Goal: Contribute content: Contribute content

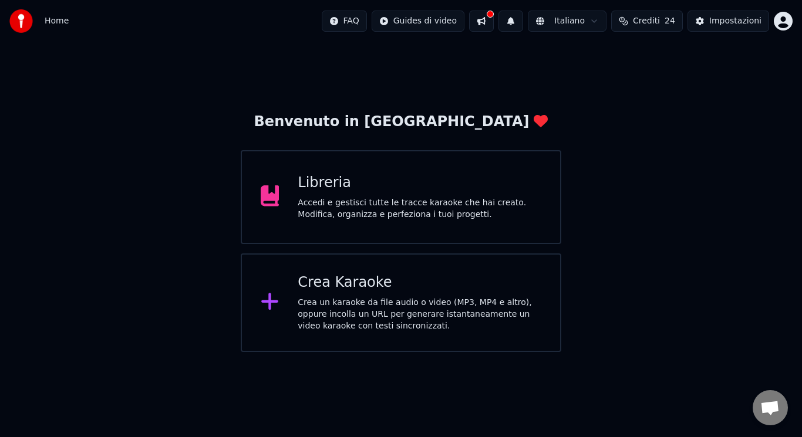
click at [428, 282] on div "Crea Karaoke" at bounding box center [420, 283] width 244 height 19
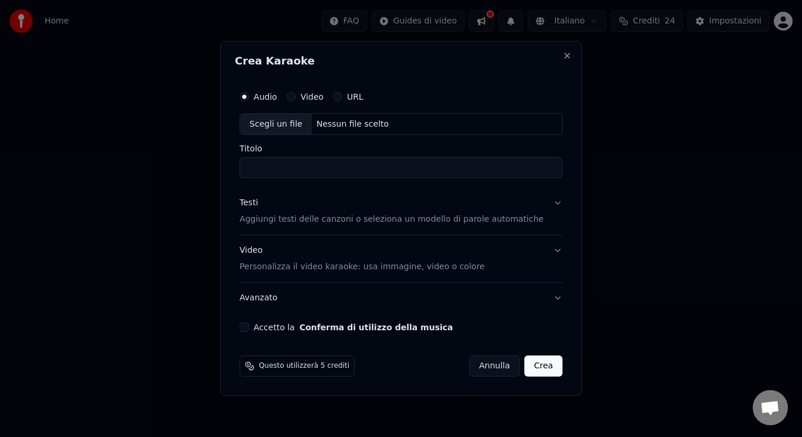
click at [287, 133] on div "Scegli un file" at bounding box center [276, 124] width 72 height 21
click at [249, 328] on button "Accetto la Conferma di utilizzo della musica" at bounding box center [243, 327] width 9 height 9
click at [310, 224] on p "Aggiungi testi delle canzoni o seleziona un modello di parole automatiche" at bounding box center [391, 220] width 304 height 12
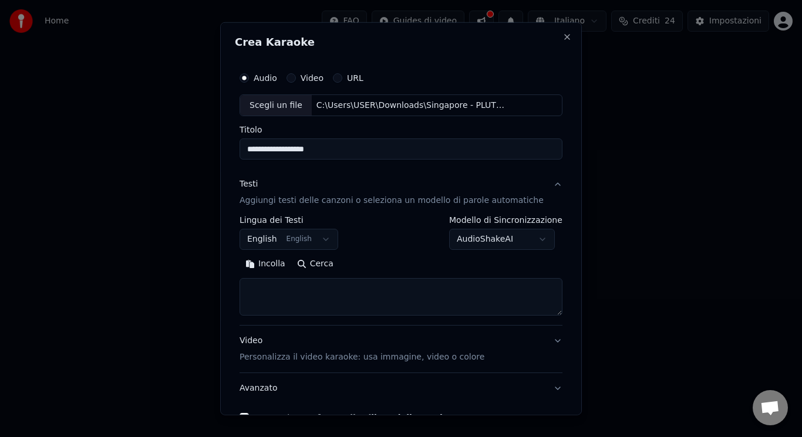
click at [272, 350] on div "Video Personalizza il video karaoke: usa immagine, video o colore" at bounding box center [361, 349] width 245 height 28
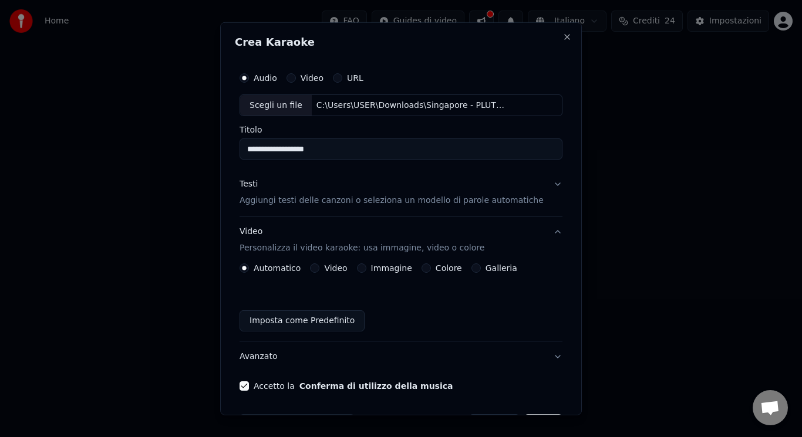
click at [319, 269] on button "Video" at bounding box center [314, 268] width 9 height 9
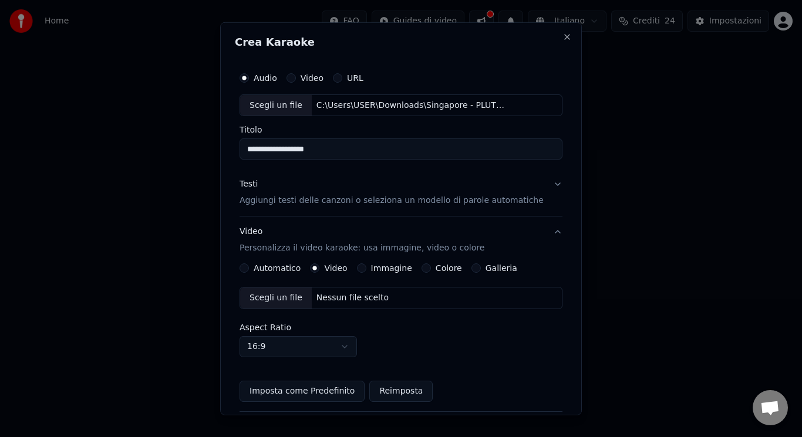
click at [275, 308] on div "Scegli un file" at bounding box center [276, 298] width 72 height 21
click at [254, 146] on input "**********" at bounding box center [400, 149] width 323 height 21
type input "**********"
click at [338, 208] on button "Testi Aggiungi testi delle canzoni o seleziona un modello di parole automatiche" at bounding box center [400, 192] width 323 height 47
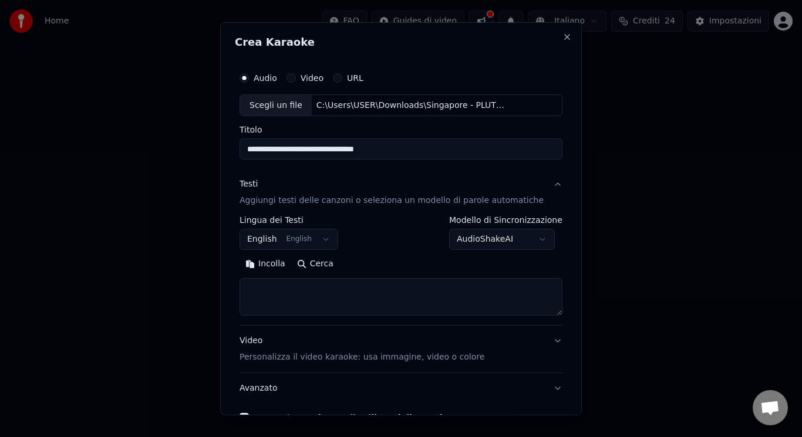
click at [307, 235] on button "English English" at bounding box center [288, 239] width 99 height 21
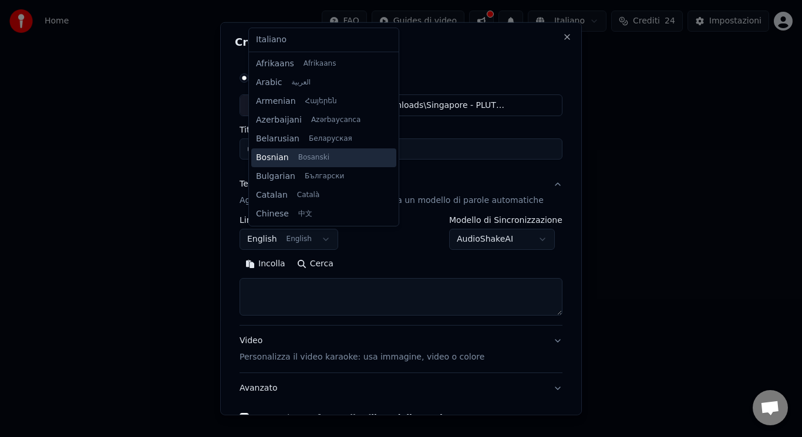
scroll to position [94, 0]
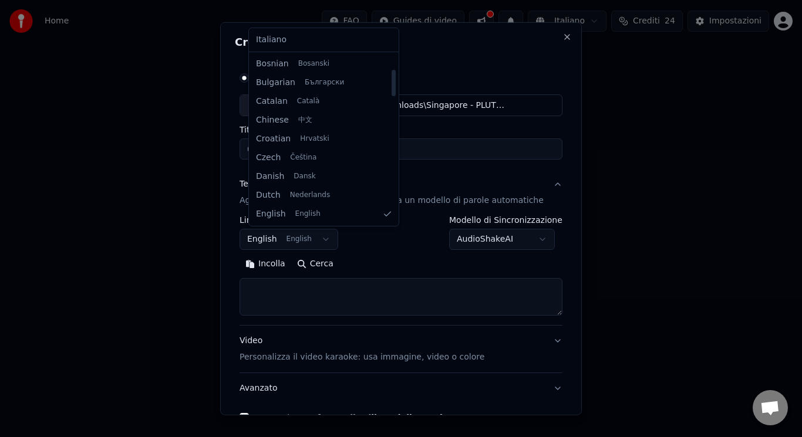
select select "**"
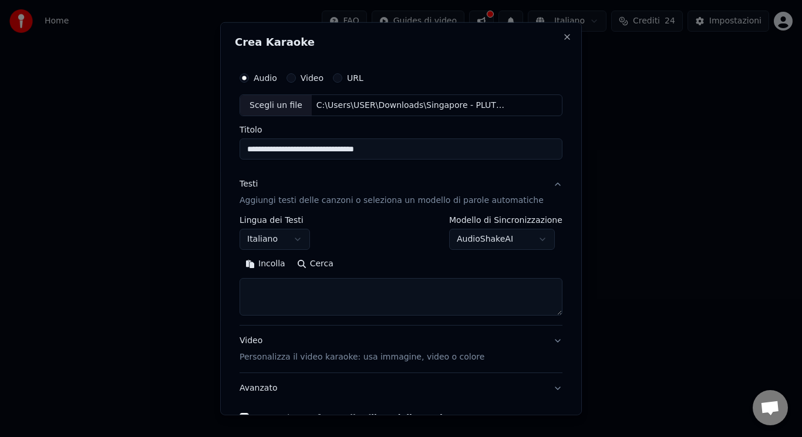
click at [298, 305] on textarea at bounding box center [400, 297] width 323 height 38
click at [283, 264] on button "Incolla" at bounding box center [265, 264] width 52 height 19
click at [372, 262] on button "Espandi" at bounding box center [375, 264] width 57 height 19
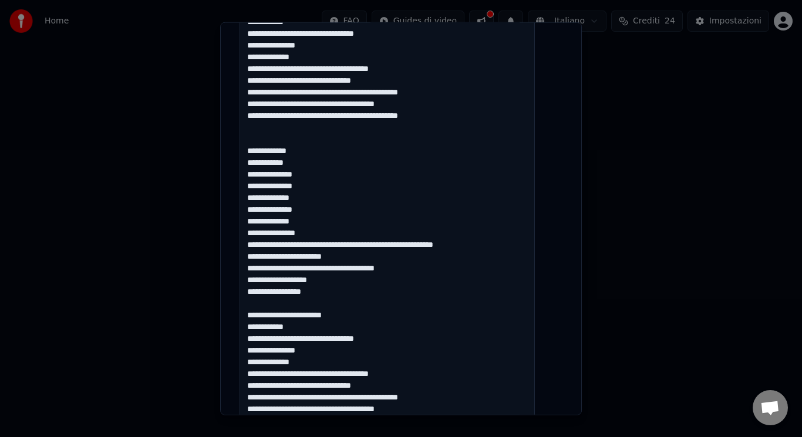
scroll to position [431, 0]
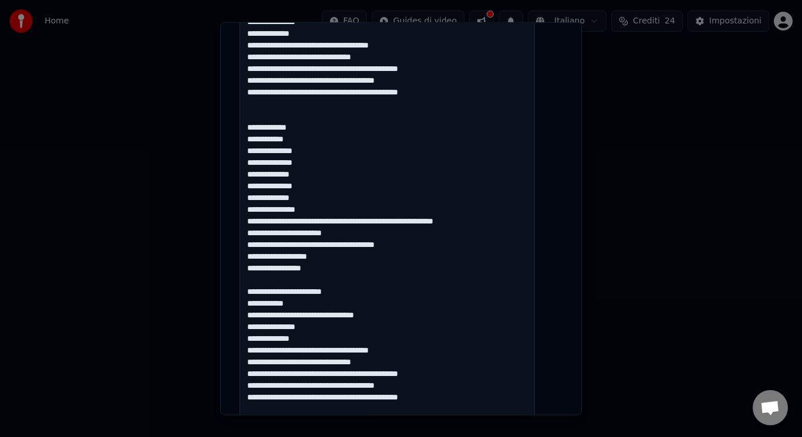
click at [300, 212] on textarea at bounding box center [386, 250] width 295 height 807
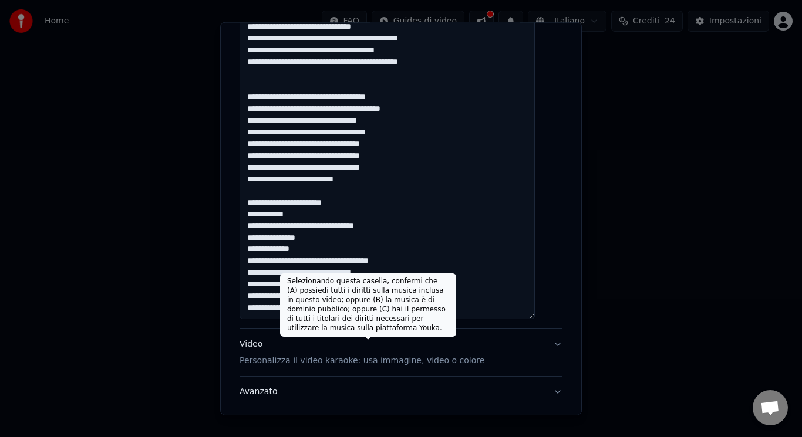
scroll to position [841, 0]
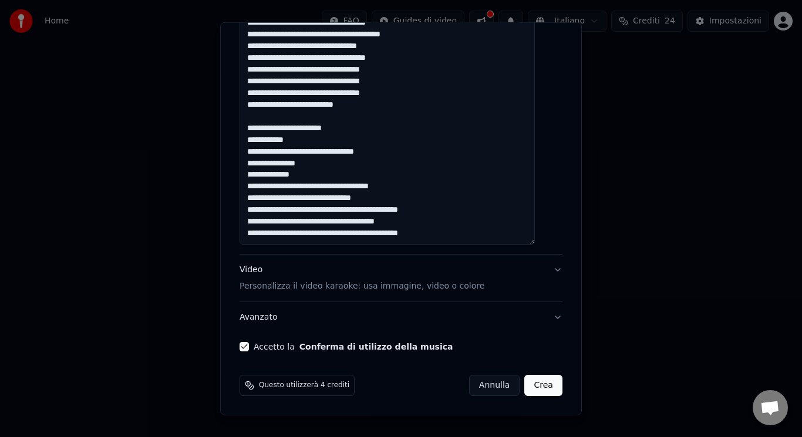
drag, startPoint x: 291, startPoint y: 220, endPoint x: 443, endPoint y: 376, distance: 217.5
type textarea "**********"
click at [536, 389] on button "Crea" at bounding box center [544, 385] width 38 height 21
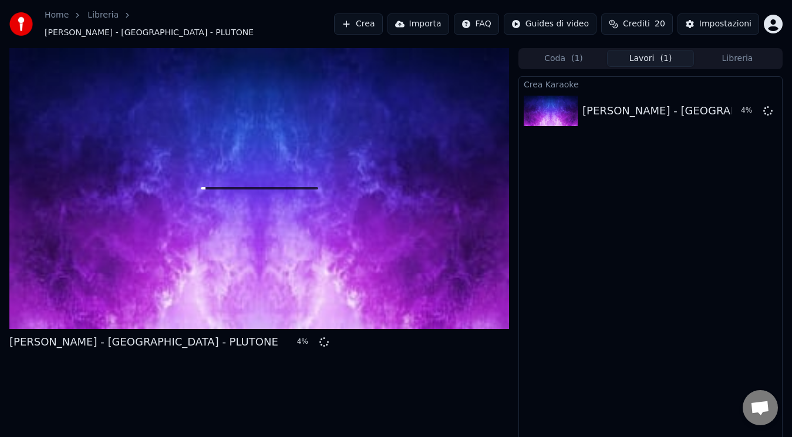
click at [751, 262] on div "Crea Karaoke [PERSON_NAME] - [GEOGRAPHIC_DATA] - PLUTONE 4 %" at bounding box center [650, 262] width 264 height 372
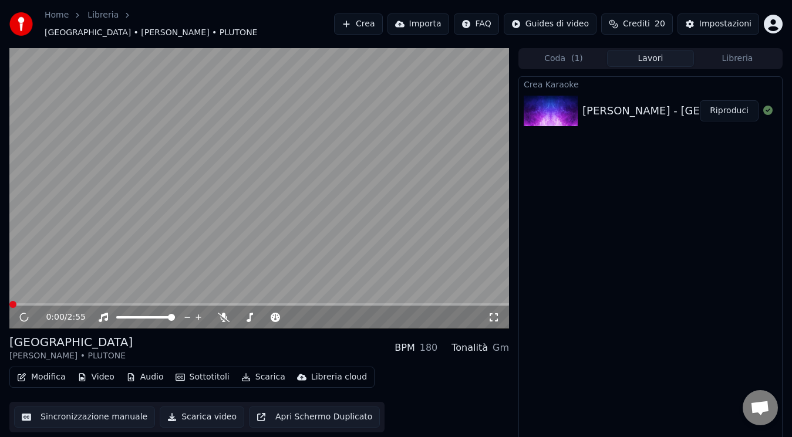
click at [183, 413] on button "Scarica video" at bounding box center [202, 417] width 85 height 21
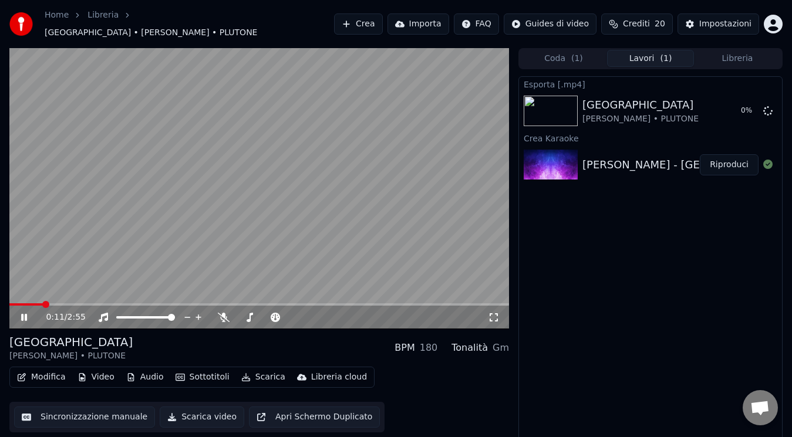
click at [498, 313] on icon at bounding box center [494, 317] width 12 height 9
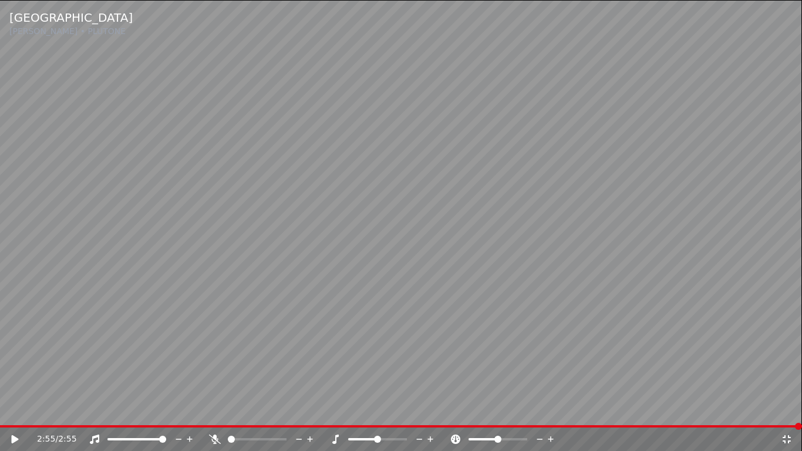
click at [12, 425] on div "Singapore [PERSON_NAME] • PLUTONE 2:55 / 2:55" at bounding box center [401, 225] width 802 height 451
click at [12, 425] on span at bounding box center [401, 426] width 802 height 2
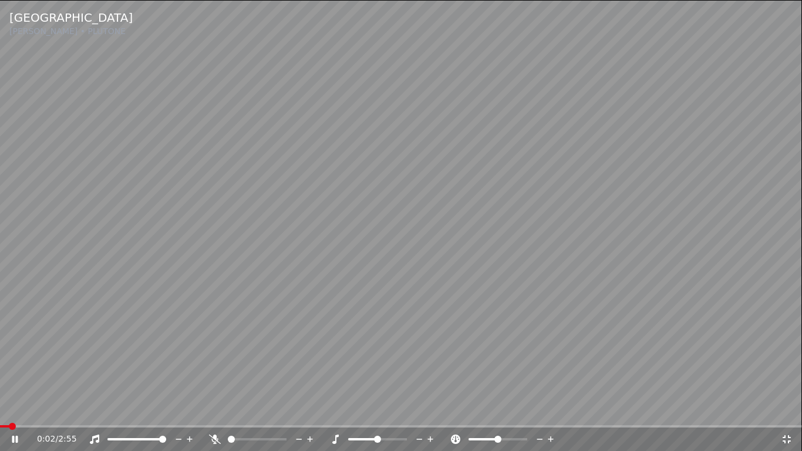
click at [0, 425] on span at bounding box center [4, 426] width 9 height 2
click at [12, 437] on icon at bounding box center [23, 438] width 28 height 9
click at [0, 426] on span at bounding box center [3, 426] width 7 height 7
click at [13, 437] on icon at bounding box center [15, 439] width 7 height 8
click at [16, 437] on icon at bounding box center [15, 439] width 6 height 7
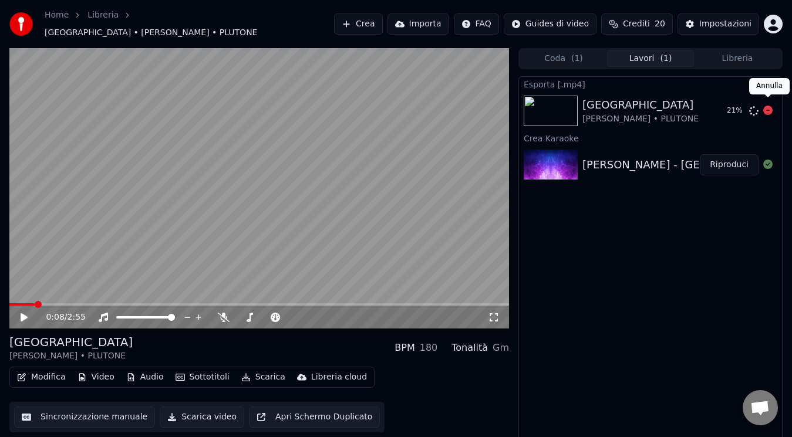
click at [764, 106] on icon at bounding box center [767, 110] width 9 height 9
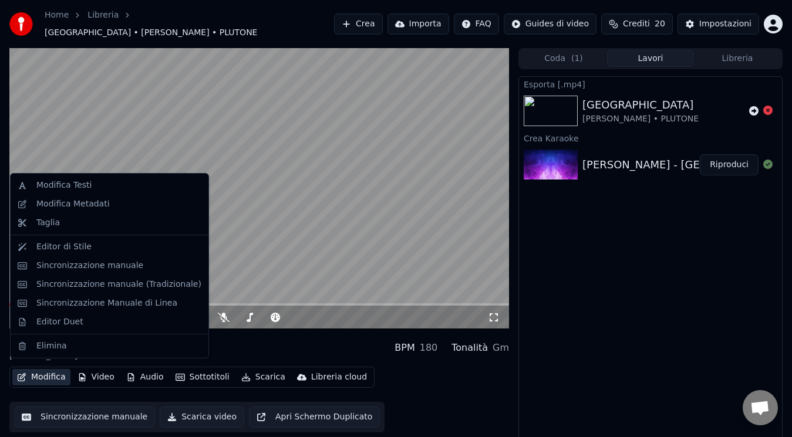
click at [35, 372] on button "Modifica" at bounding box center [41, 377] width 58 height 16
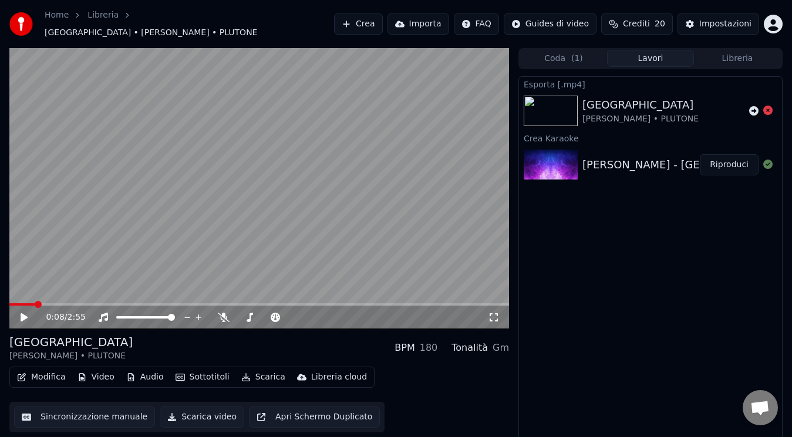
click at [379, 340] on div "Singapore [PERSON_NAME] • PLUTONE BPM 180 Tonalità Gm" at bounding box center [258, 348] width 499 height 28
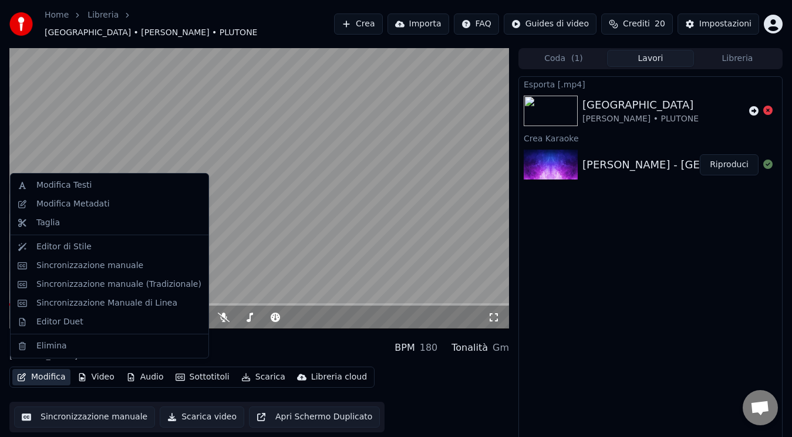
click at [43, 370] on button "Modifica" at bounding box center [41, 377] width 58 height 16
click at [103, 181] on div "Modifica Testi" at bounding box center [118, 186] width 165 height 12
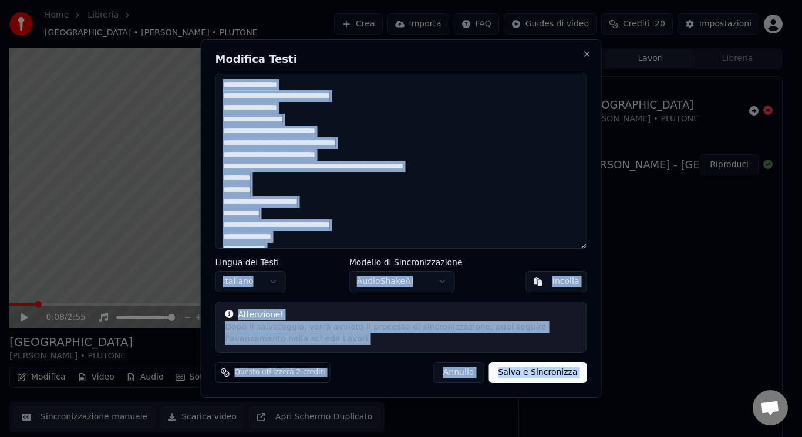
drag, startPoint x: 587, startPoint y: 61, endPoint x: 586, endPoint y: 55, distance: 6.6
click at [586, 55] on div "Modifica Testi Lingua dei Testi Italiano Modello di Sincronizzazione AudioShake…" at bounding box center [401, 218] width 401 height 359
click at [586, 55] on button "Close" at bounding box center [586, 53] width 9 height 9
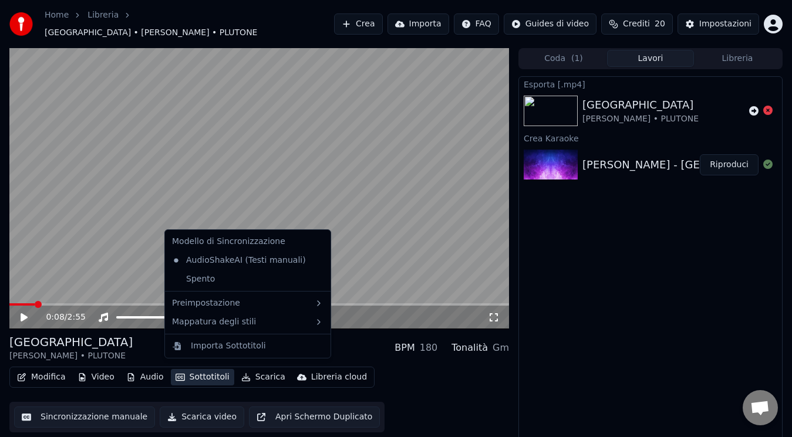
click at [208, 372] on button "Sottotitoli" at bounding box center [202, 377] width 63 height 16
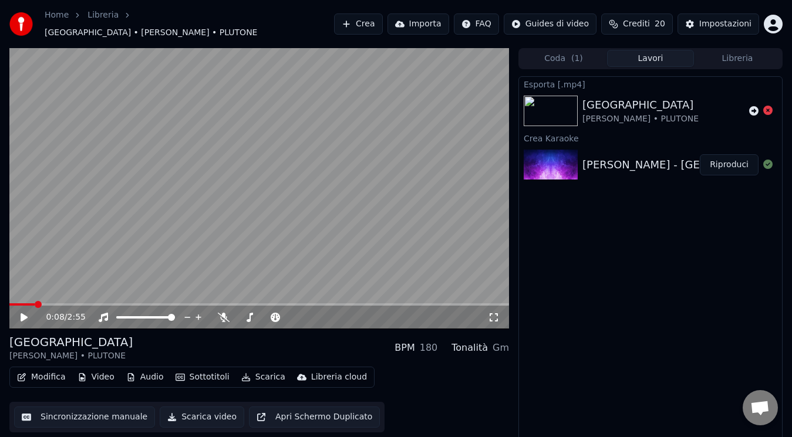
click at [114, 336] on div "Singapore [PERSON_NAME] • PLUTONE BPM 180 Tonalità Gm" at bounding box center [258, 348] width 499 height 28
click at [58, 369] on button "Modifica" at bounding box center [41, 377] width 58 height 16
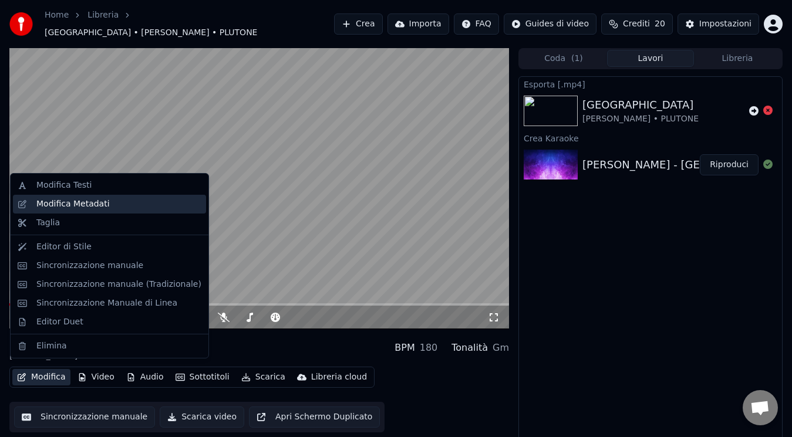
click at [42, 206] on div "Modifica Metadati" at bounding box center [72, 204] width 73 height 12
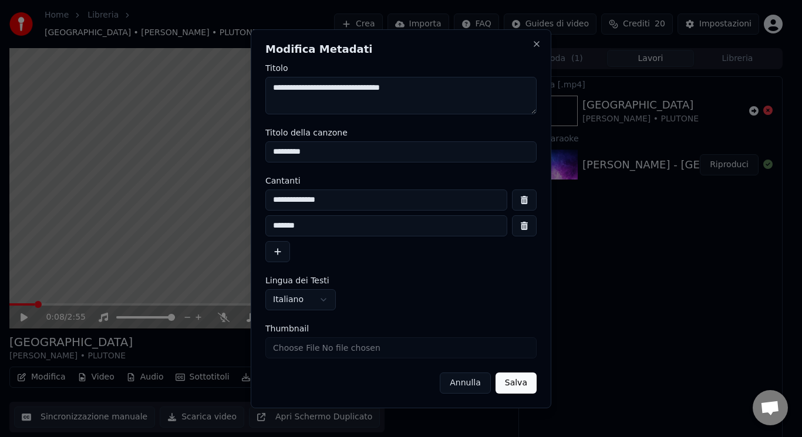
click at [318, 148] on input "*********" at bounding box center [400, 151] width 271 height 21
click at [526, 228] on button "button" at bounding box center [524, 225] width 25 height 21
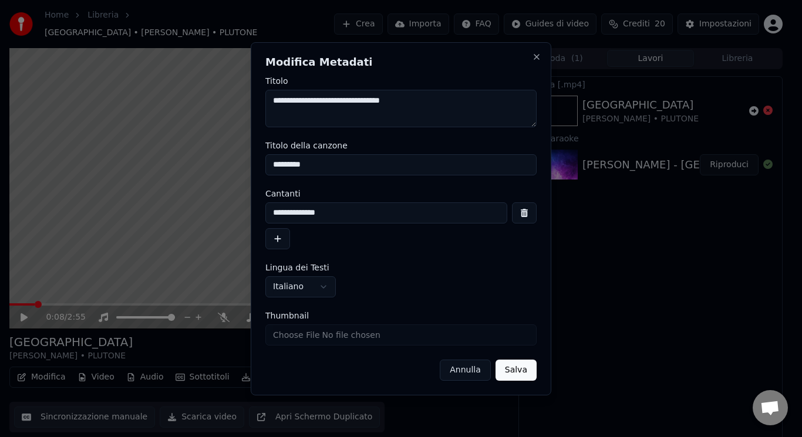
click at [506, 369] on button "Salva" at bounding box center [515, 370] width 41 height 21
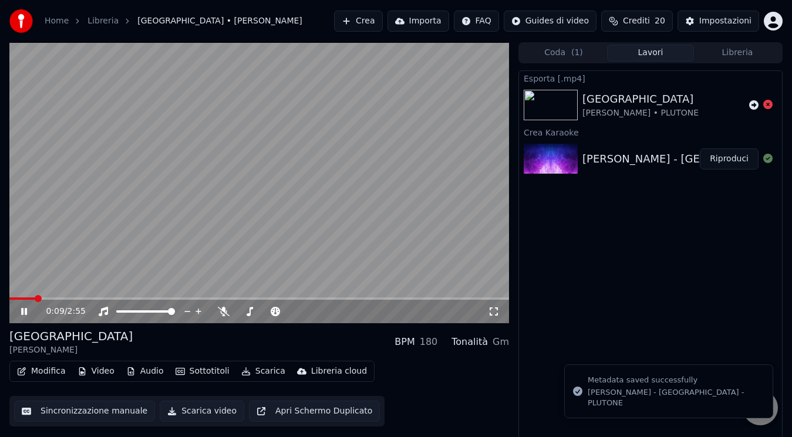
click at [21, 309] on icon at bounding box center [32, 311] width 27 height 9
click at [21, 309] on icon at bounding box center [24, 312] width 7 height 8
click at [21, 309] on icon at bounding box center [32, 311] width 27 height 9
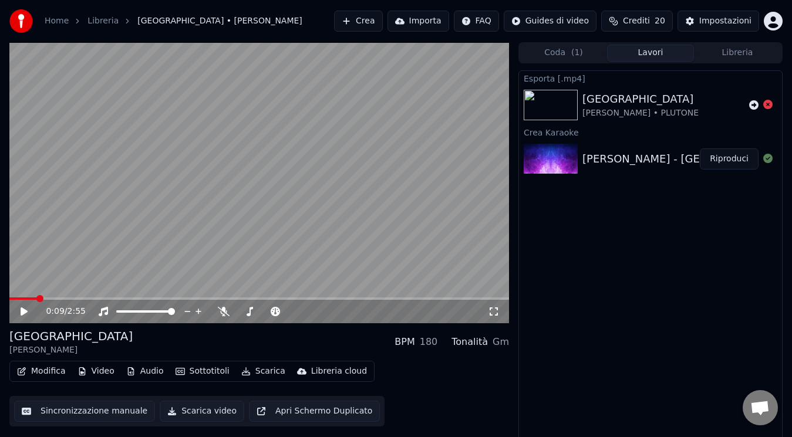
click at [31, 298] on div "0:09 / 2:55" at bounding box center [258, 311] width 499 height 26
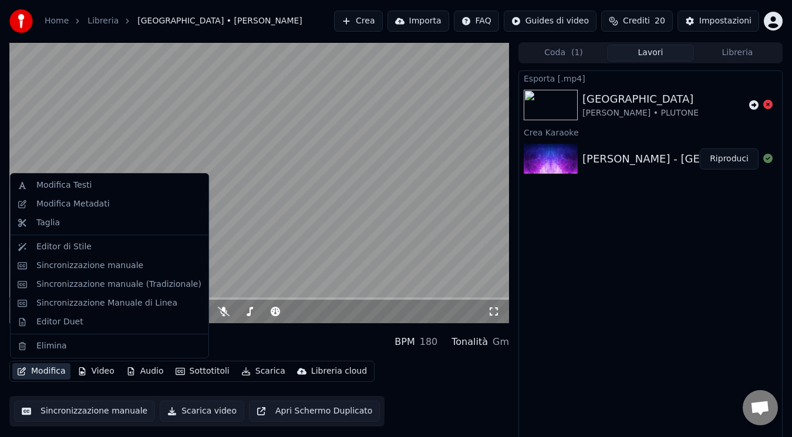
click at [18, 373] on icon "button" at bounding box center [22, 371] width 8 height 8
click at [59, 208] on div "Modifica Metadati" at bounding box center [72, 204] width 73 height 12
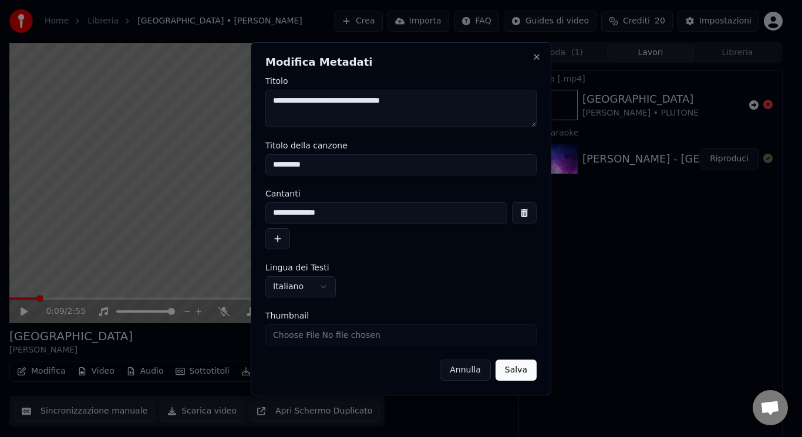
click at [375, 160] on input "*********" at bounding box center [400, 164] width 271 height 21
type input "**********"
click at [529, 370] on button "Salva" at bounding box center [515, 370] width 41 height 21
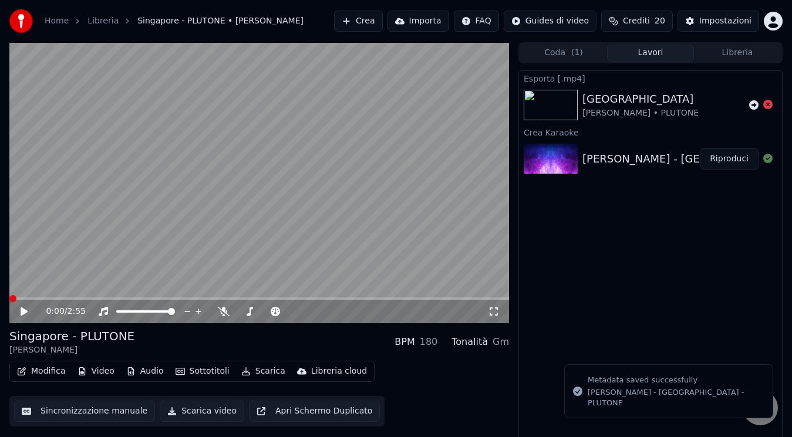
click at [24, 307] on icon at bounding box center [32, 311] width 27 height 9
click at [9, 302] on span at bounding box center [12, 298] width 7 height 7
click at [18, 310] on div "0:00 / 2:55" at bounding box center [259, 312] width 490 height 12
click at [21, 312] on icon at bounding box center [24, 312] width 7 height 8
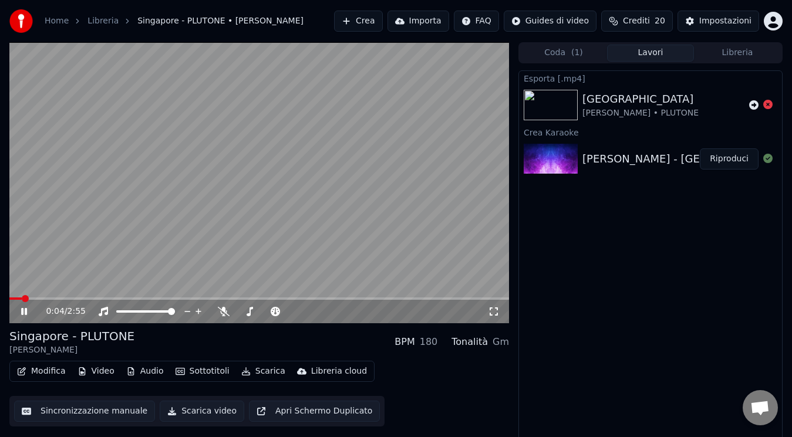
click at [180, 409] on button "Scarica video" at bounding box center [202, 411] width 85 height 21
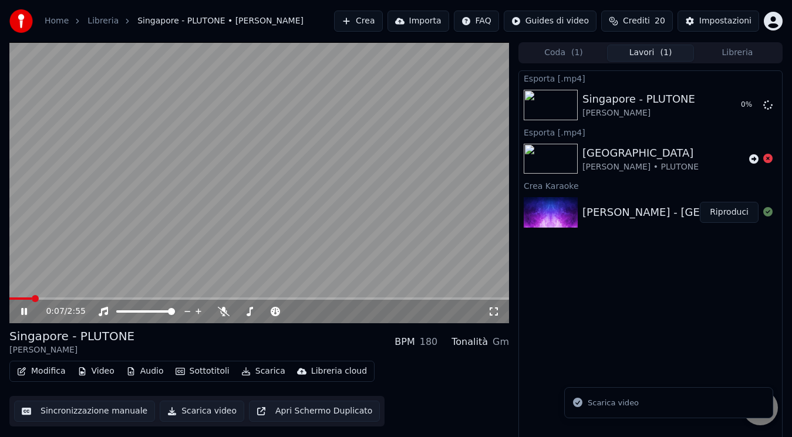
click at [495, 313] on icon at bounding box center [494, 311] width 12 height 9
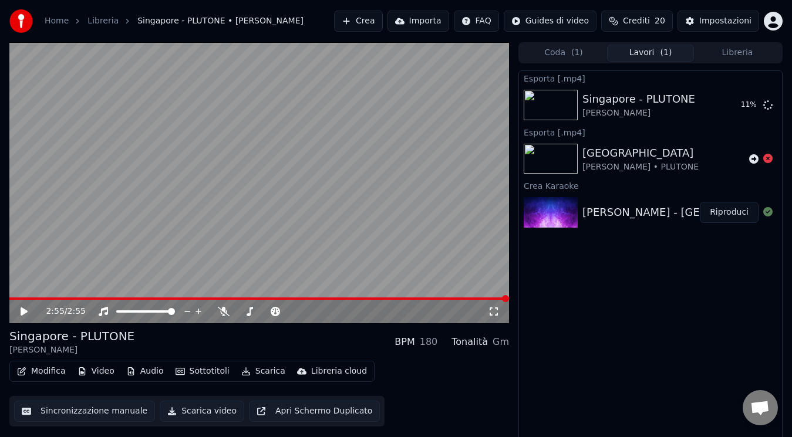
click at [491, 308] on icon at bounding box center [494, 312] width 8 height 8
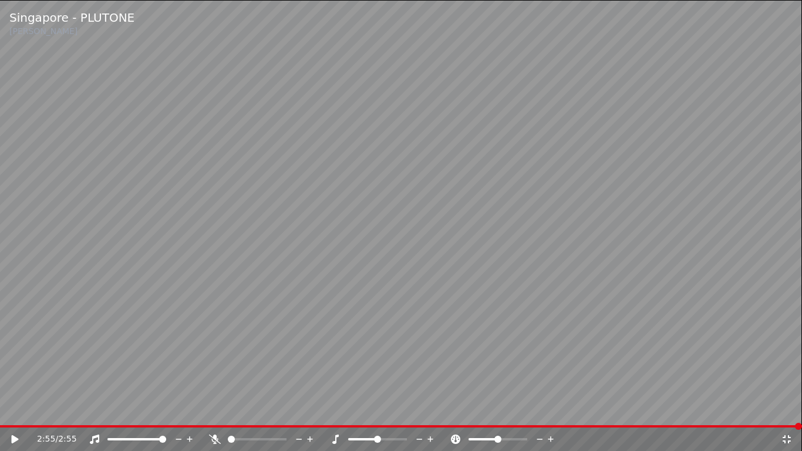
drag, startPoint x: 19, startPoint y: 431, endPoint x: 14, endPoint y: 436, distance: 7.1
click at [14, 436] on div "2:55 / 2:55" at bounding box center [401, 438] width 802 height 23
click at [12, 437] on icon at bounding box center [15, 439] width 7 height 8
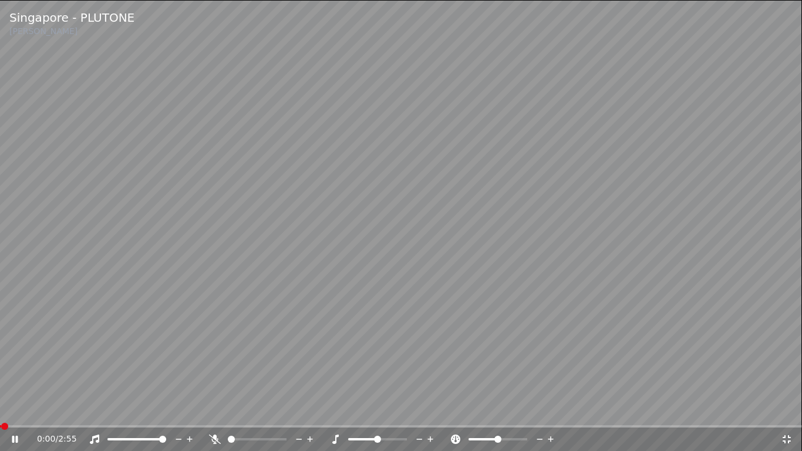
click at [12, 437] on icon at bounding box center [15, 439] width 6 height 7
click at [0, 430] on span at bounding box center [3, 426] width 7 height 7
click at [13, 437] on icon at bounding box center [15, 439] width 7 height 8
click at [11, 437] on icon at bounding box center [23, 438] width 28 height 9
click at [0, 427] on span at bounding box center [0, 426] width 0 height 2
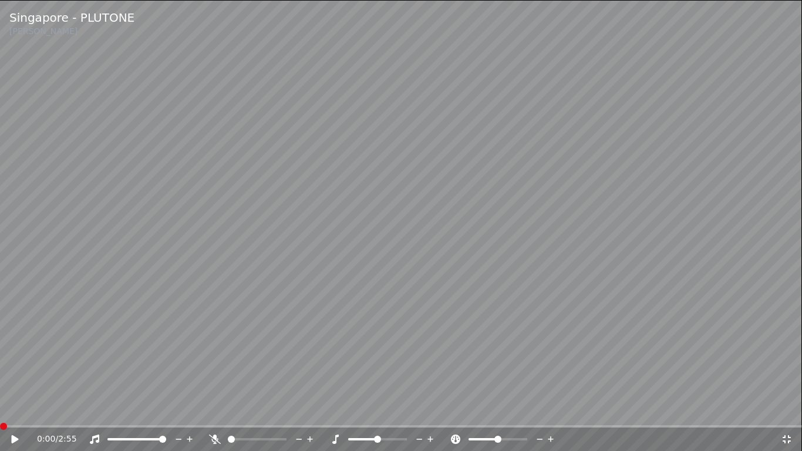
click at [15, 436] on icon at bounding box center [23, 438] width 28 height 9
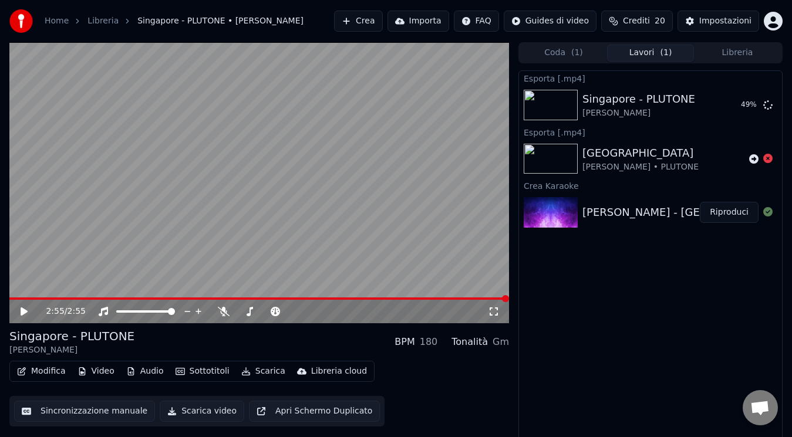
click at [491, 310] on icon at bounding box center [494, 311] width 12 height 9
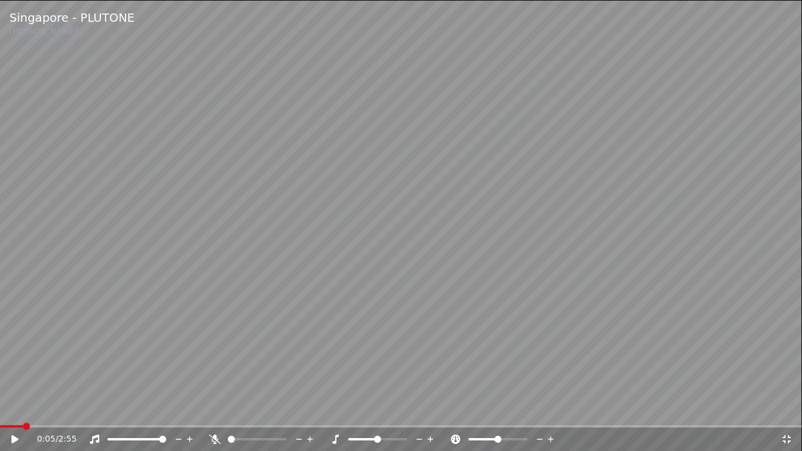
click at [23, 425] on span at bounding box center [11, 426] width 23 height 2
click at [0, 430] on span at bounding box center [3, 426] width 7 height 7
click at [11, 437] on icon at bounding box center [23, 438] width 28 height 9
click at [0, 429] on div "0:07 / 2:55" at bounding box center [401, 438] width 802 height 23
click at [0, 425] on span at bounding box center [0, 426] width 0 height 2
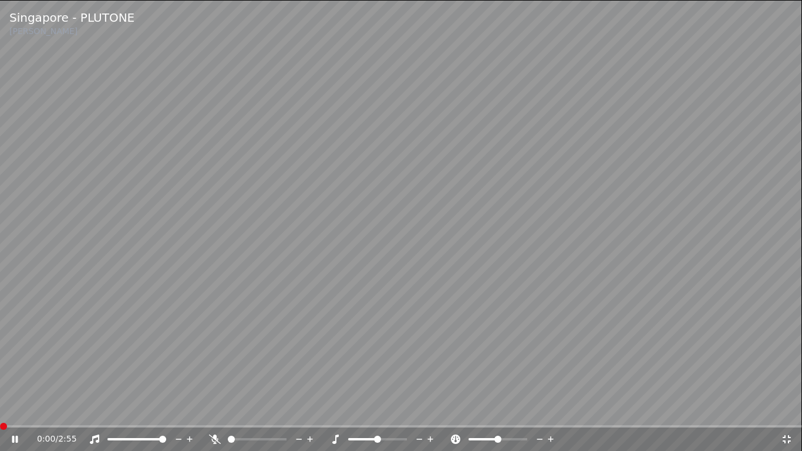
click at [0, 425] on span at bounding box center [3, 426] width 7 height 7
click at [1, 425] on span at bounding box center [4, 426] width 7 height 7
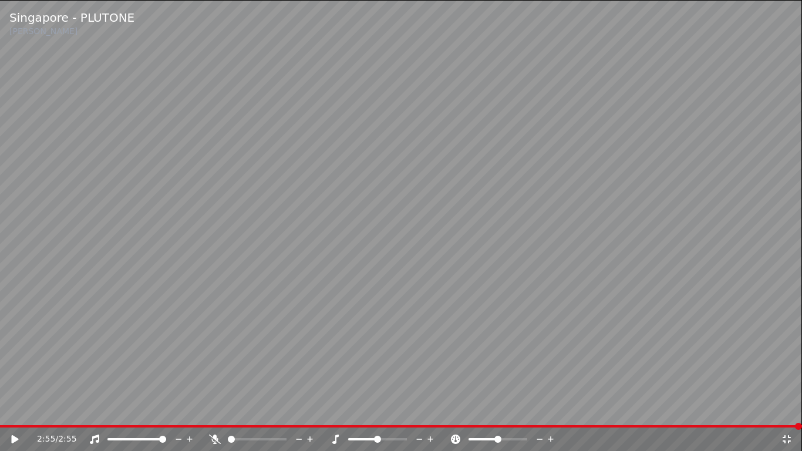
click at [784, 437] on icon at bounding box center [786, 439] width 8 height 8
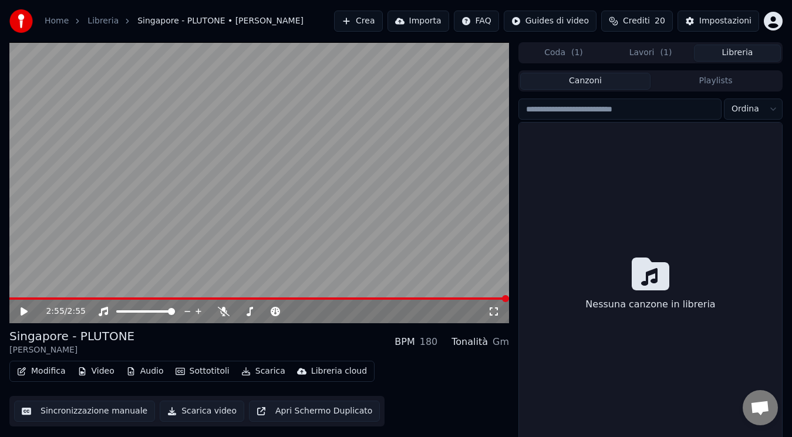
click at [730, 56] on button "Libreria" at bounding box center [737, 53] width 87 height 17
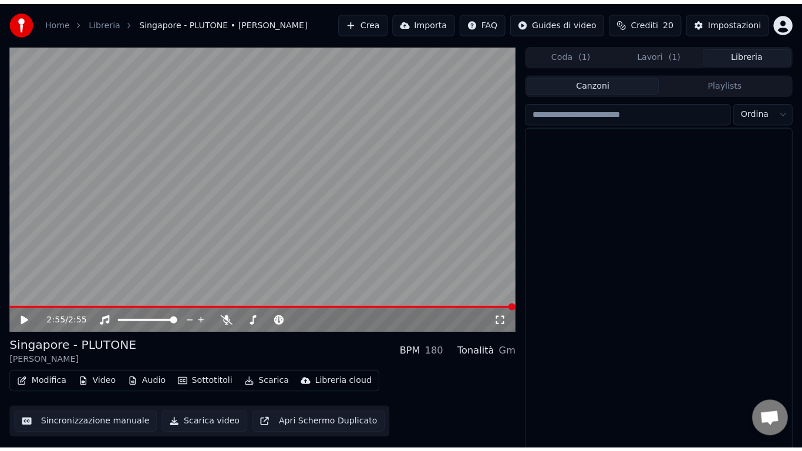
scroll to position [1308, 0]
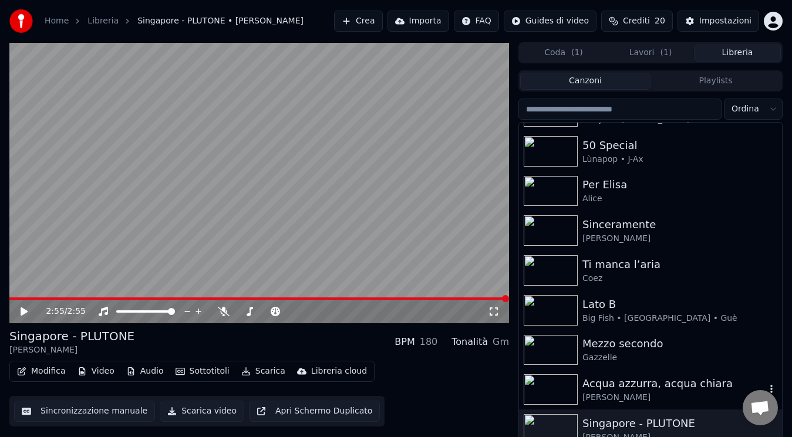
click at [691, 394] on div "[PERSON_NAME]" at bounding box center [673, 398] width 183 height 12
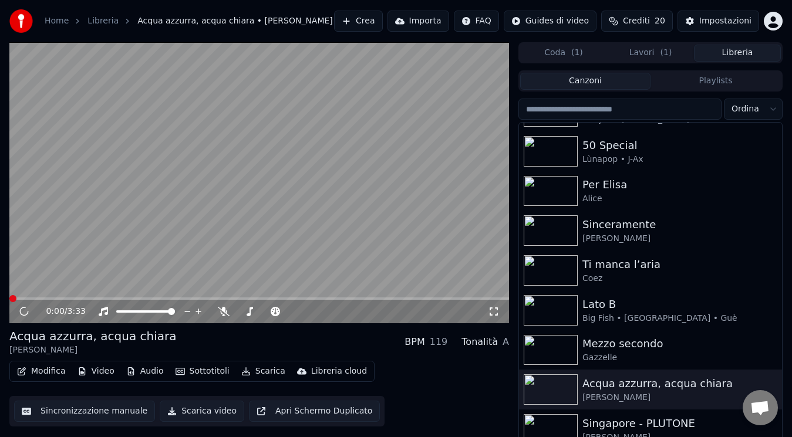
click at [492, 315] on icon at bounding box center [494, 311] width 12 height 9
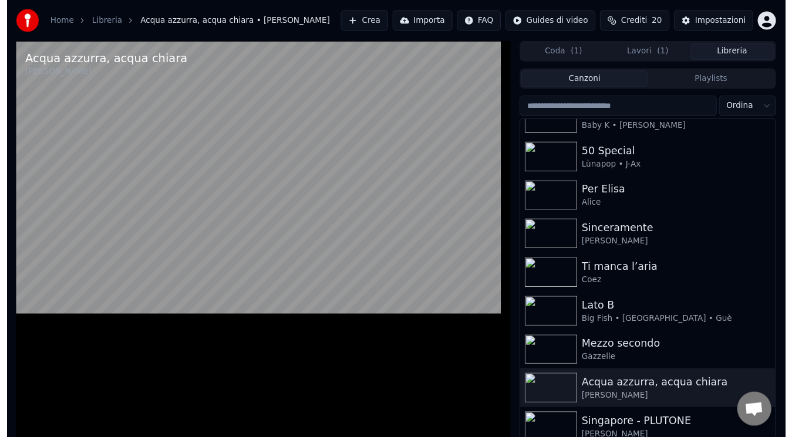
scroll to position [1298, 0]
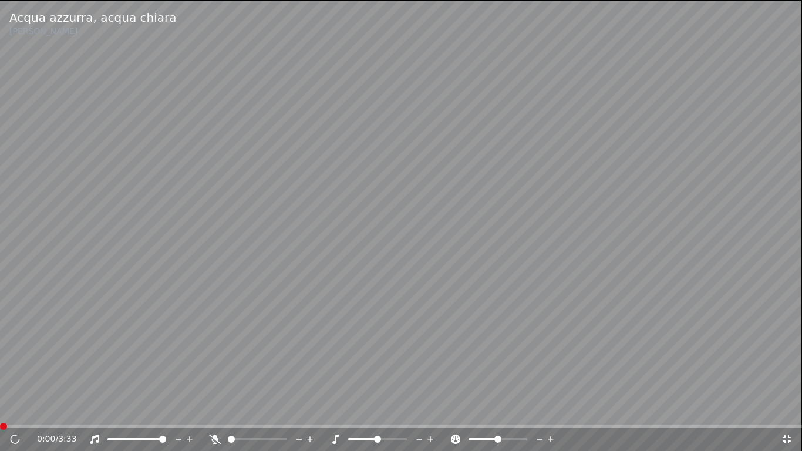
click at [790, 437] on icon at bounding box center [787, 438] width 12 height 9
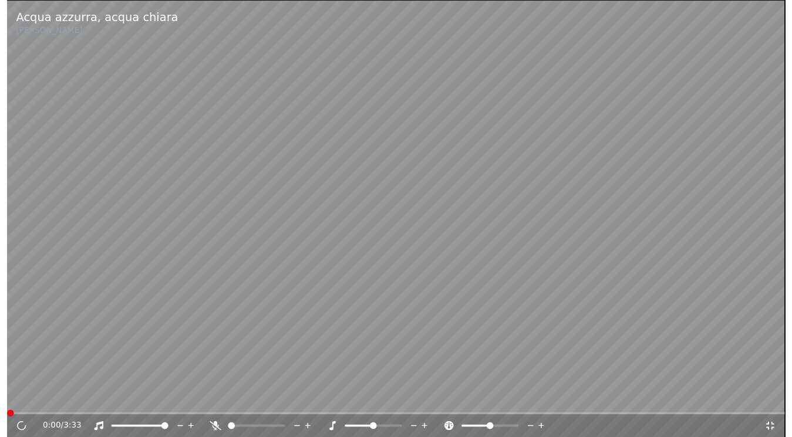
scroll to position [1308, 0]
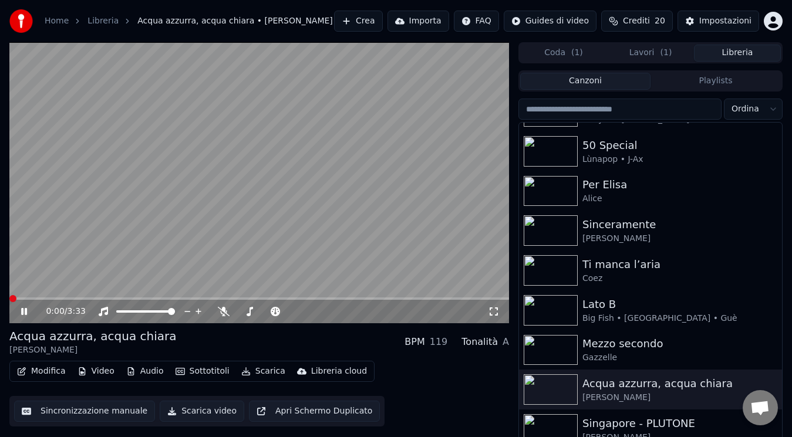
click at [649, 63] on div "Coda ( 1 ) Lavori ( 1 ) Libreria" at bounding box center [650, 52] width 264 height 21
click at [647, 58] on button "Lavori ( 1 )" at bounding box center [650, 53] width 87 height 17
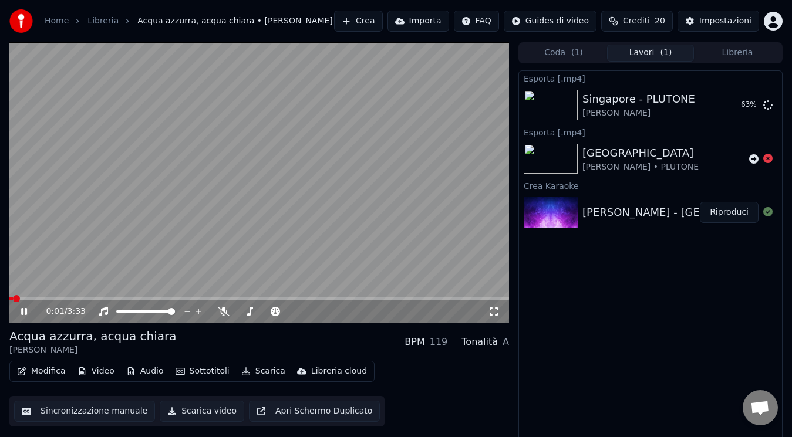
click at [498, 318] on div "0:01 / 3:33" at bounding box center [258, 311] width 499 height 23
click at [492, 317] on div "0:01 / 3:33" at bounding box center [259, 312] width 490 height 12
click at [492, 313] on icon at bounding box center [494, 311] width 12 height 9
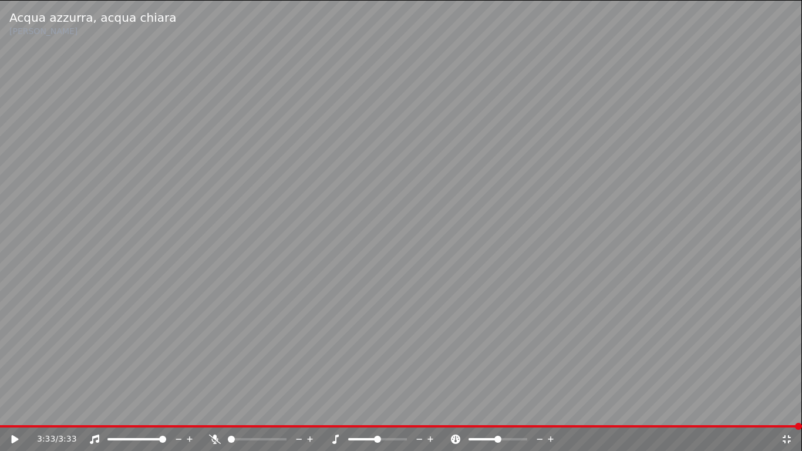
click at [785, 437] on icon at bounding box center [786, 439] width 8 height 8
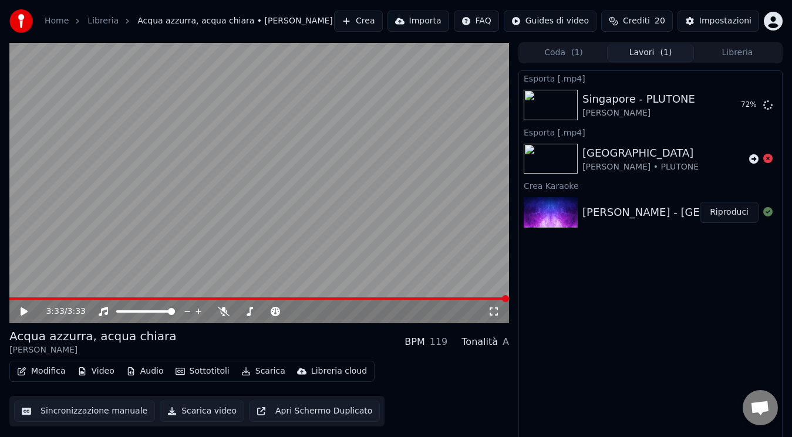
click at [718, 49] on button "Libreria" at bounding box center [737, 53] width 87 height 17
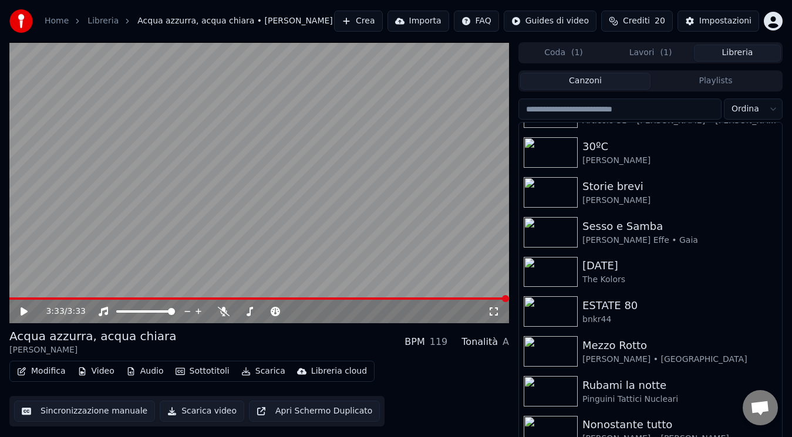
scroll to position [438, 0]
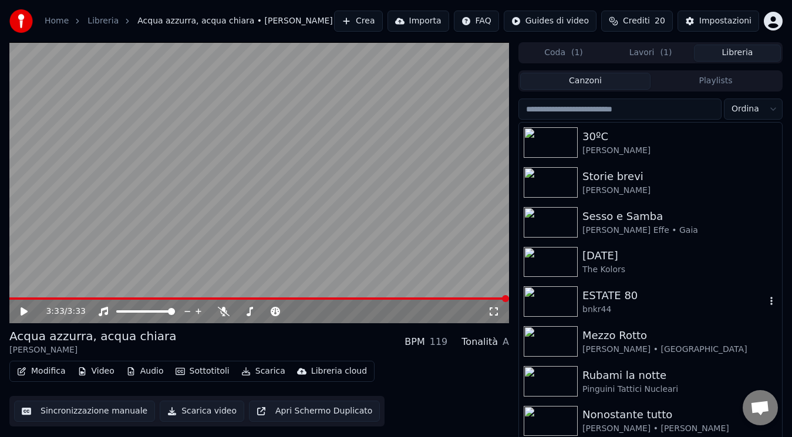
click at [730, 309] on div "bnkr44" at bounding box center [673, 310] width 183 height 12
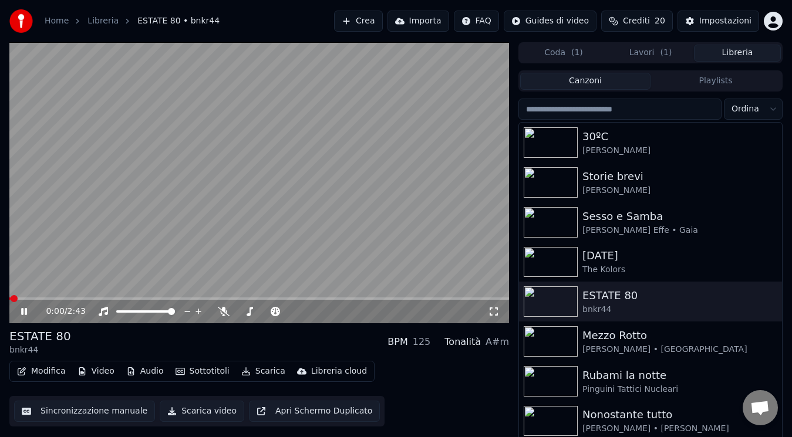
click at [23, 313] on icon at bounding box center [24, 311] width 6 height 7
click at [9, 301] on span at bounding box center [12, 298] width 7 height 7
click at [330, 312] on icon at bounding box center [333, 312] width 11 height 12
click at [25, 312] on icon at bounding box center [24, 312] width 7 height 8
click at [25, 308] on icon at bounding box center [32, 311] width 27 height 9
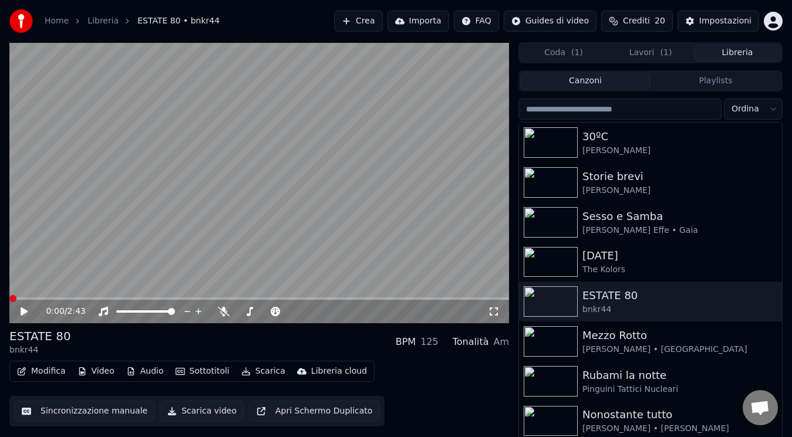
click at [9, 302] on span at bounding box center [12, 298] width 7 height 7
click at [498, 312] on icon at bounding box center [494, 311] width 12 height 9
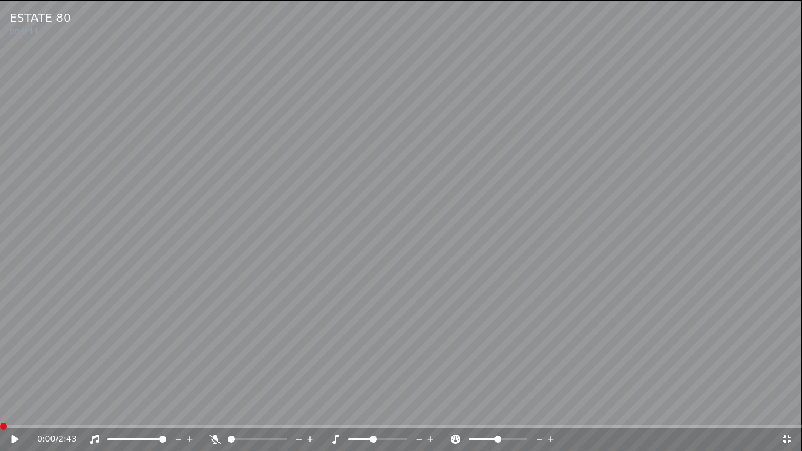
click at [18, 437] on icon at bounding box center [23, 438] width 28 height 9
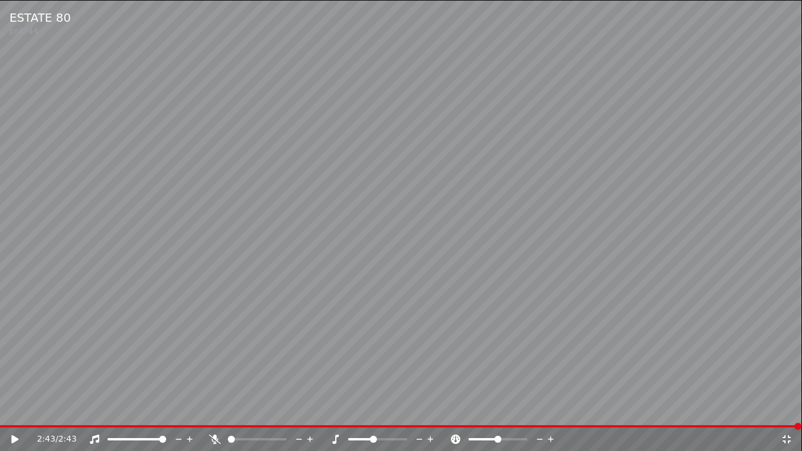
click at [430, 437] on icon at bounding box center [430, 439] width 6 height 6
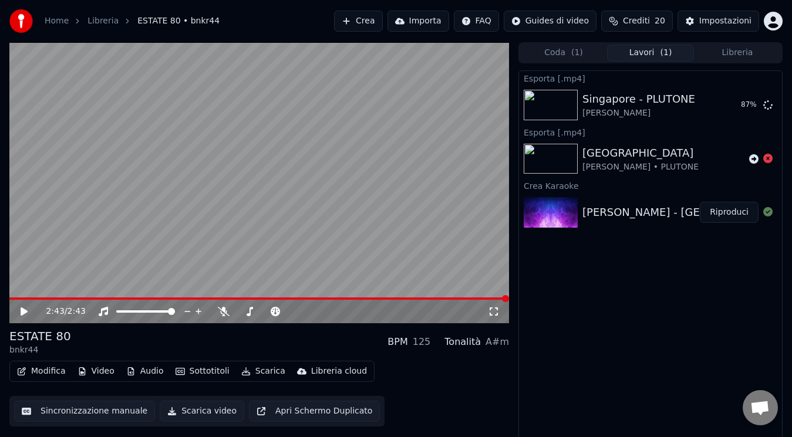
click at [658, 61] on button "Lavori ( 1 )" at bounding box center [650, 53] width 87 height 17
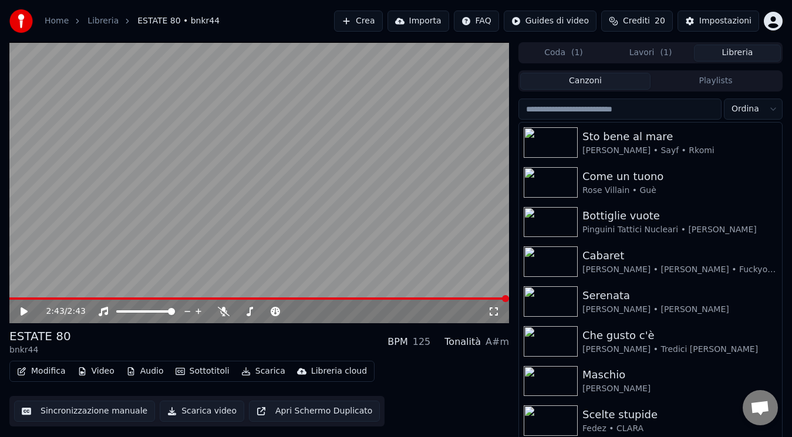
click at [704, 53] on button "Libreria" at bounding box center [737, 53] width 87 height 17
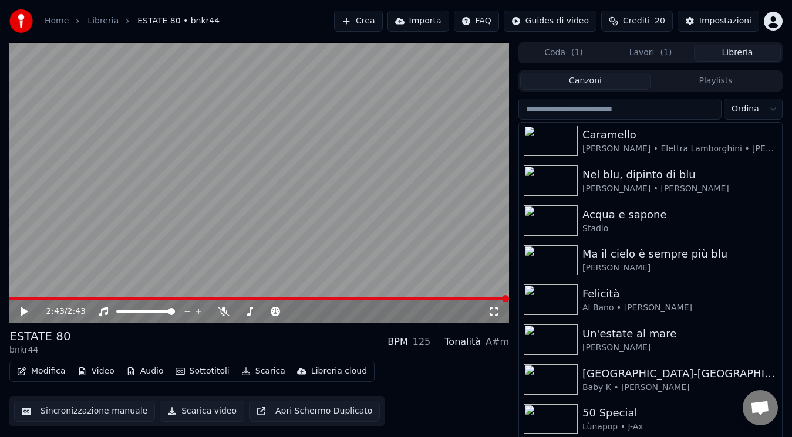
scroll to position [1042, 0]
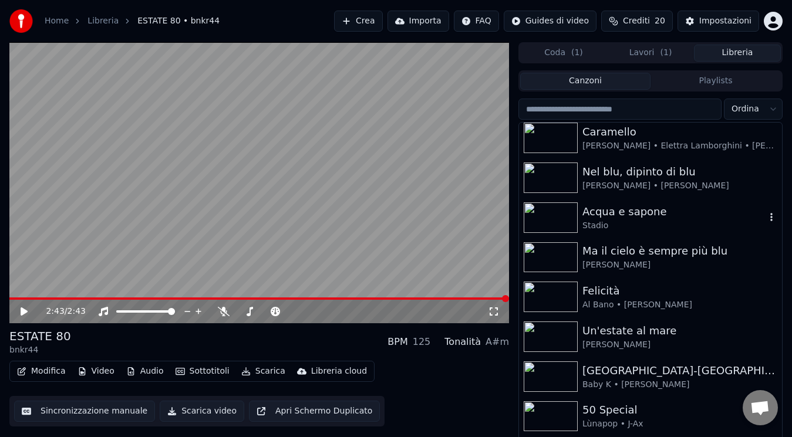
click at [669, 222] on div "Stadio" at bounding box center [673, 226] width 183 height 12
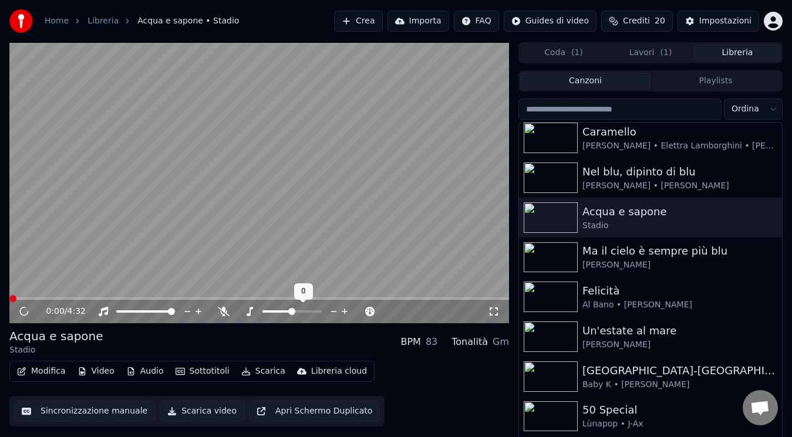
click at [343, 312] on icon at bounding box center [345, 312] width 6 height 6
click at [296, 312] on span at bounding box center [296, 311] width 7 height 7
click at [29, 313] on icon at bounding box center [32, 311] width 27 height 9
click at [492, 310] on icon at bounding box center [494, 311] width 12 height 9
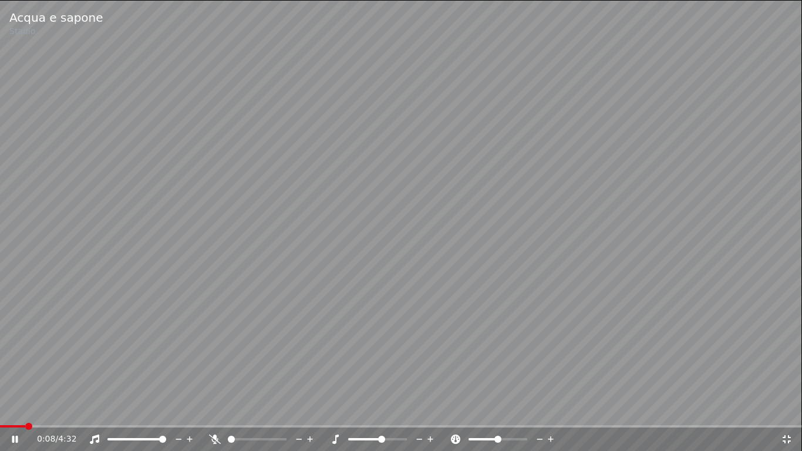
click at [418, 437] on icon at bounding box center [419, 438] width 6 height 1
click at [0, 428] on span at bounding box center [3, 426] width 7 height 7
click at [788, 436] on icon at bounding box center [786, 439] width 8 height 8
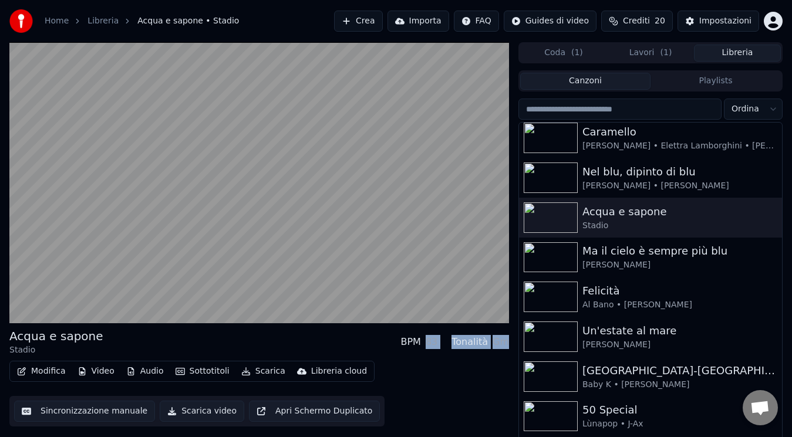
drag, startPoint x: 434, startPoint y: 343, endPoint x: 508, endPoint y: 339, distance: 74.1
click at [508, 339] on div "BPM 83 Tonalità Gm" at bounding box center [454, 342] width 109 height 14
click at [508, 339] on div "Gm" at bounding box center [500, 342] width 16 height 14
drag, startPoint x: 508, startPoint y: 339, endPoint x: 387, endPoint y: 350, distance: 121.4
click at [387, 350] on div "Acqua e sapone Stadio BPM 83 Tonalità Gm" at bounding box center [258, 342] width 499 height 28
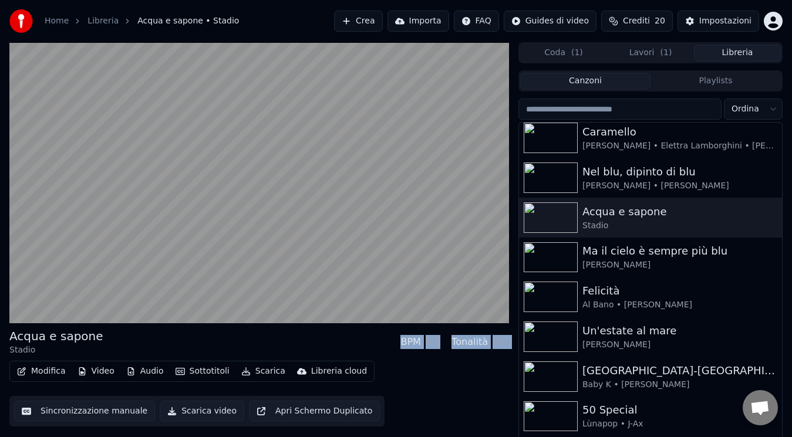
click at [387, 350] on div "Acqua e sapone Stadio BPM 83 Tonalità Gm" at bounding box center [258, 342] width 499 height 28
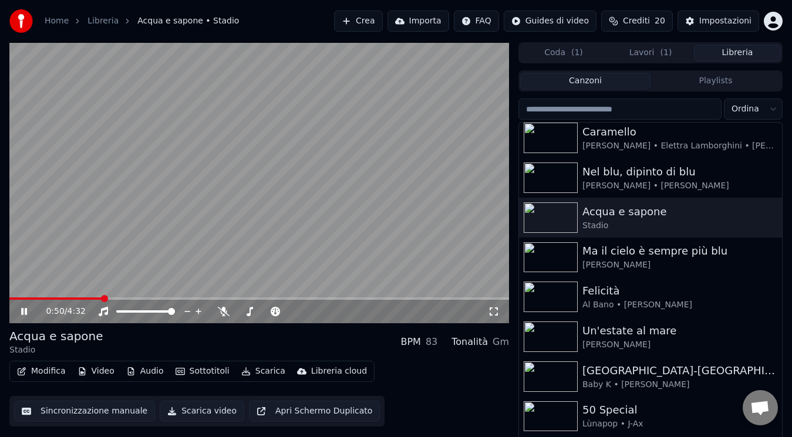
click at [495, 311] on icon at bounding box center [494, 311] width 12 height 9
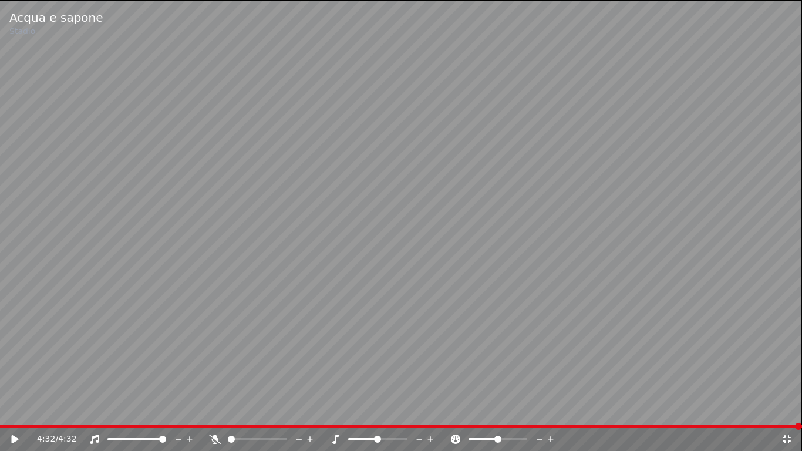
click at [784, 437] on icon at bounding box center [787, 438] width 12 height 9
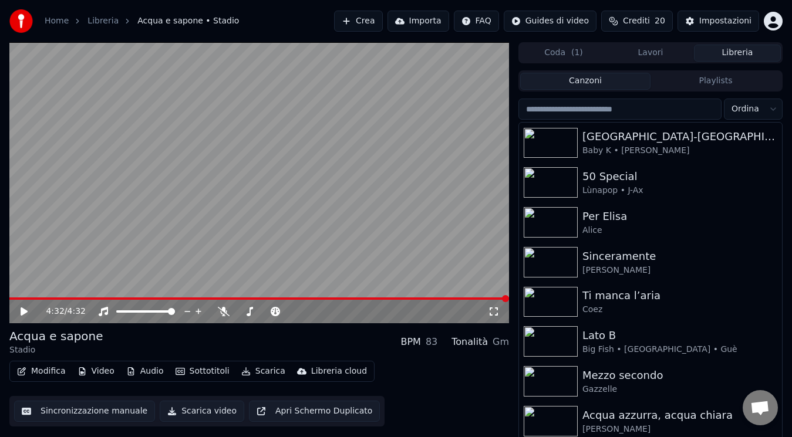
scroll to position [1308, 0]
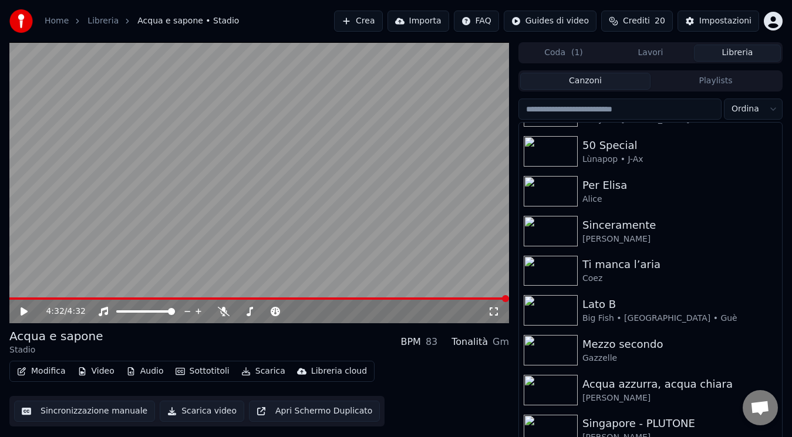
click at [451, 364] on div "Modifica Video Audio Sottotitoli Scarica Libreria cloud Sincronizzazione manual…" at bounding box center [258, 394] width 499 height 66
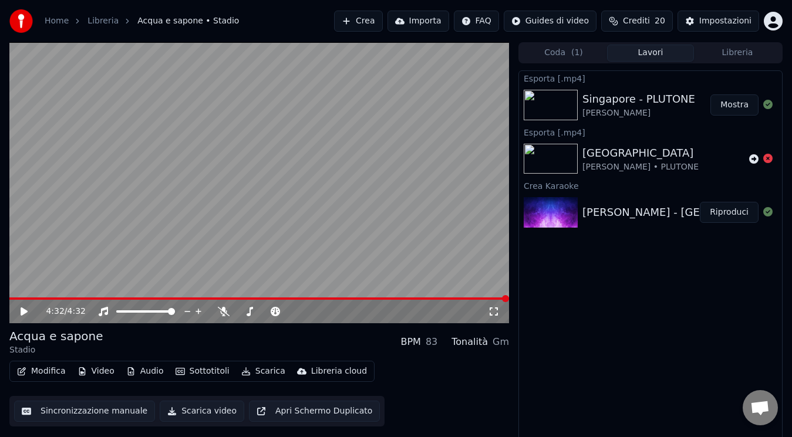
click at [647, 57] on button "Lavori" at bounding box center [650, 53] width 87 height 17
click at [725, 103] on button "Mostra" at bounding box center [734, 104] width 48 height 21
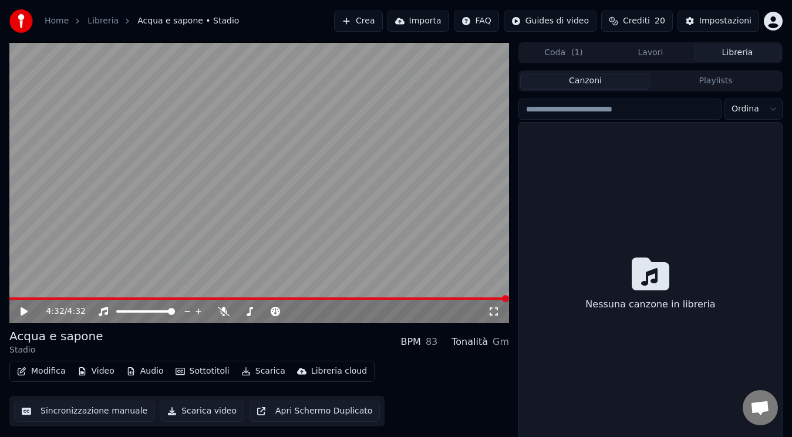
click at [766, 50] on button "Libreria" at bounding box center [737, 53] width 87 height 17
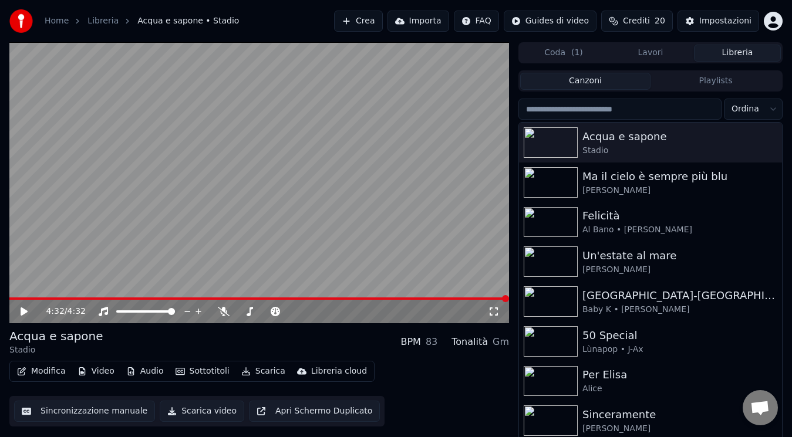
scroll to position [1133, 0]
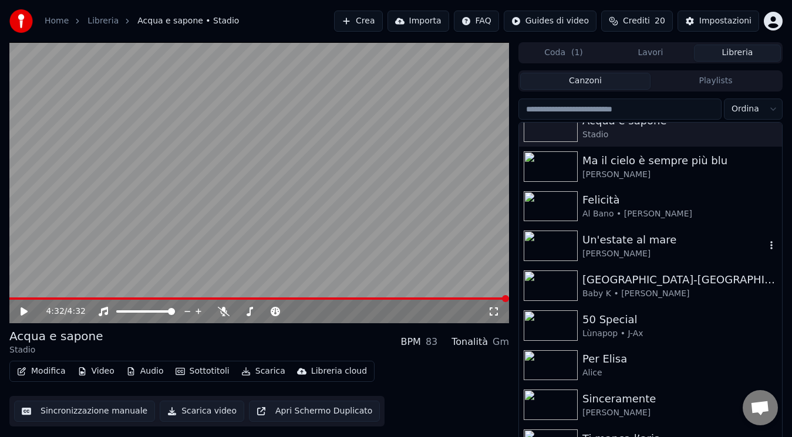
click at [698, 240] on div "Un'estate al mare" at bounding box center [673, 240] width 183 height 16
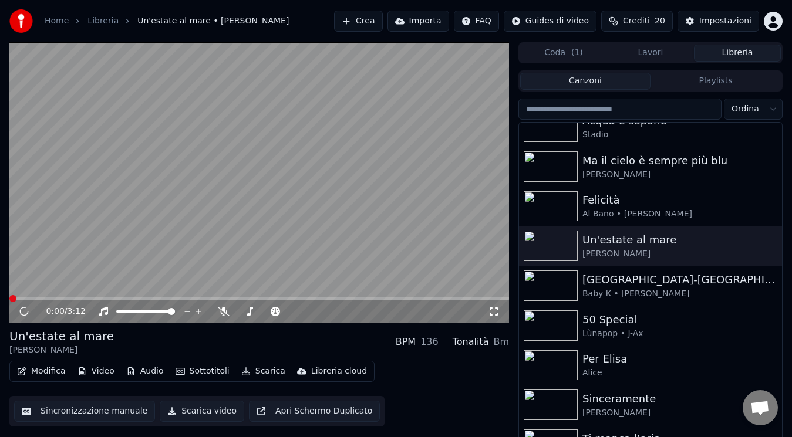
click at [495, 313] on icon at bounding box center [494, 311] width 12 height 9
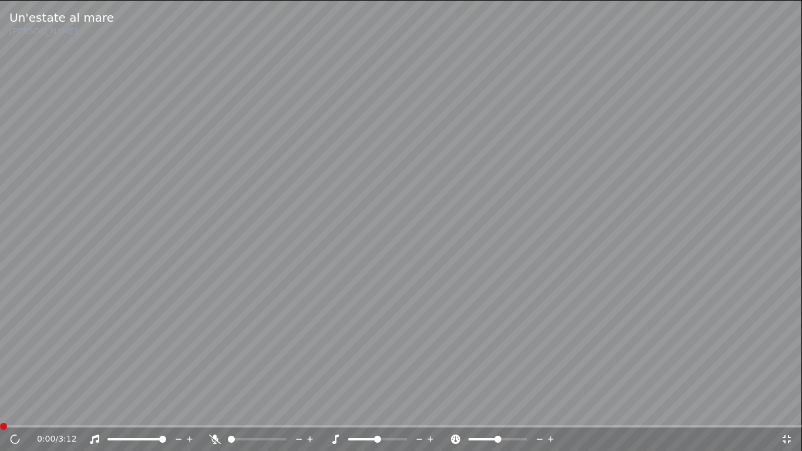
click at [212, 437] on icon at bounding box center [215, 438] width 12 height 9
click at [18, 437] on icon at bounding box center [23, 438] width 28 height 9
click at [1, 430] on span at bounding box center [4, 426] width 7 height 7
click at [16, 437] on icon at bounding box center [15, 439] width 7 height 8
click at [215, 437] on icon at bounding box center [215, 438] width 6 height 9
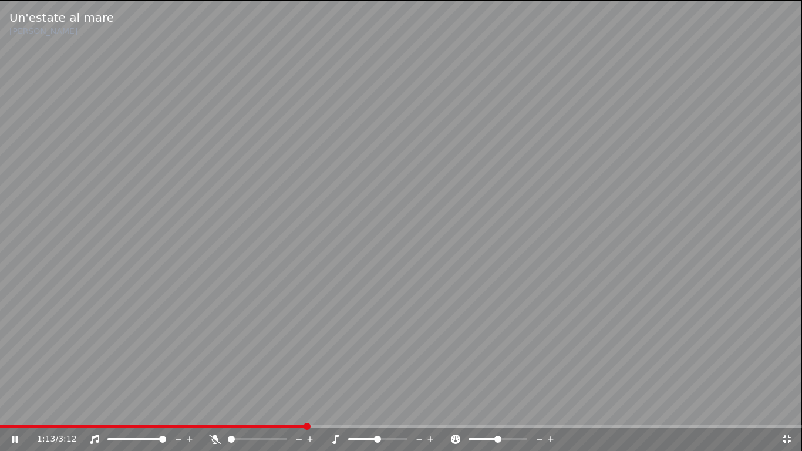
click at [215, 437] on icon at bounding box center [215, 438] width 12 height 9
click at [309, 426] on span at bounding box center [154, 426] width 309 height 2
click at [214, 437] on icon at bounding box center [215, 438] width 6 height 9
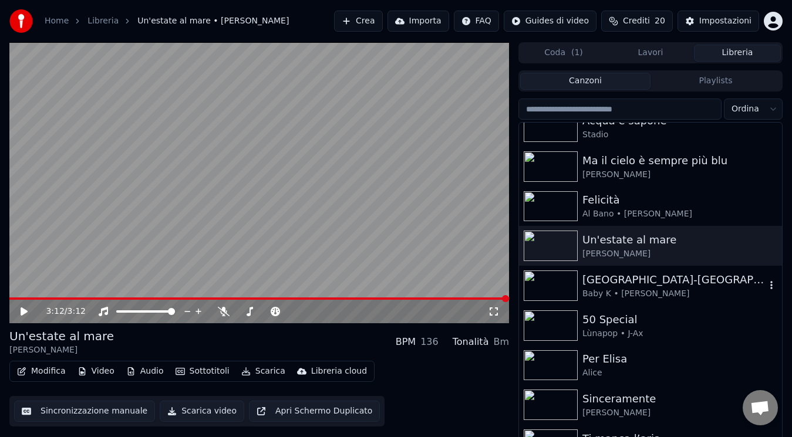
click at [619, 293] on div "Baby K • [PERSON_NAME]" at bounding box center [673, 294] width 183 height 12
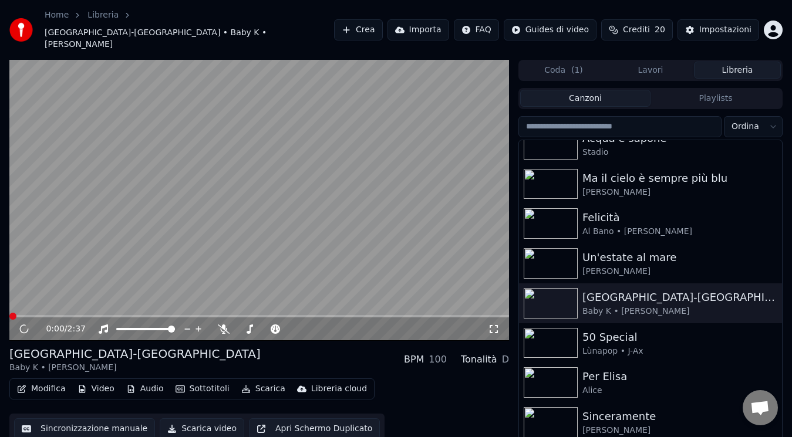
click at [492, 318] on div "0:00 / 2:37" at bounding box center [258, 329] width 499 height 23
click at [492, 325] on icon at bounding box center [494, 329] width 8 height 8
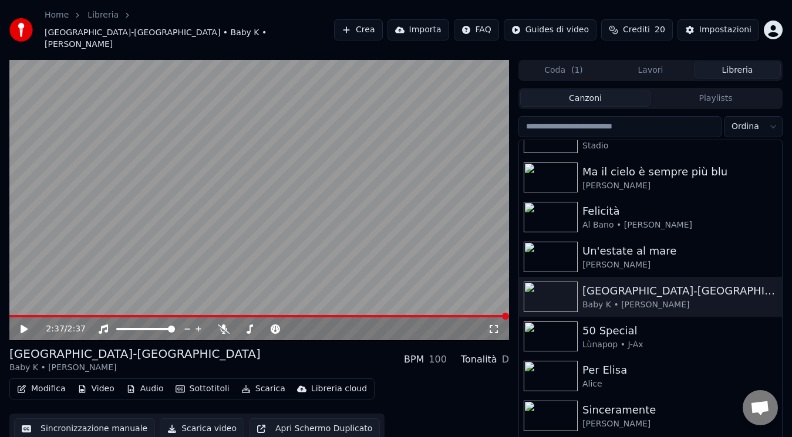
scroll to position [1142, 0]
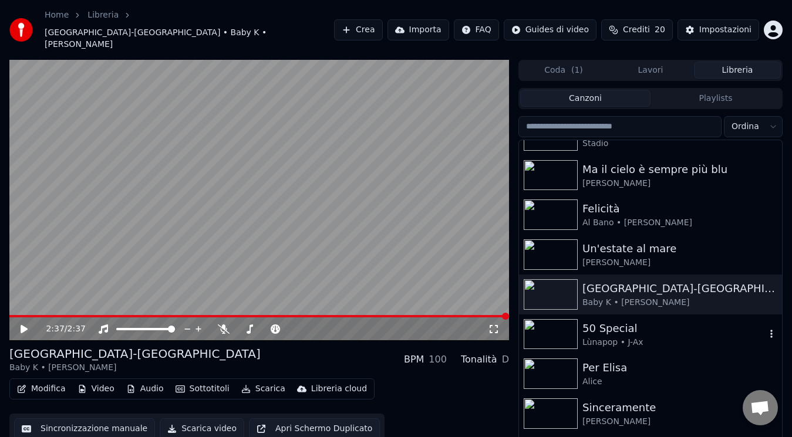
click at [626, 337] on div "Lùnapop • J-Ax" at bounding box center [673, 343] width 183 height 12
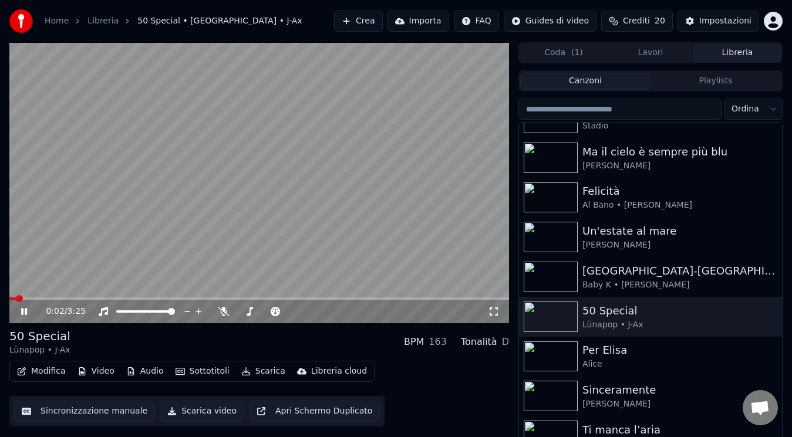
click at [491, 308] on icon at bounding box center [494, 312] width 8 height 8
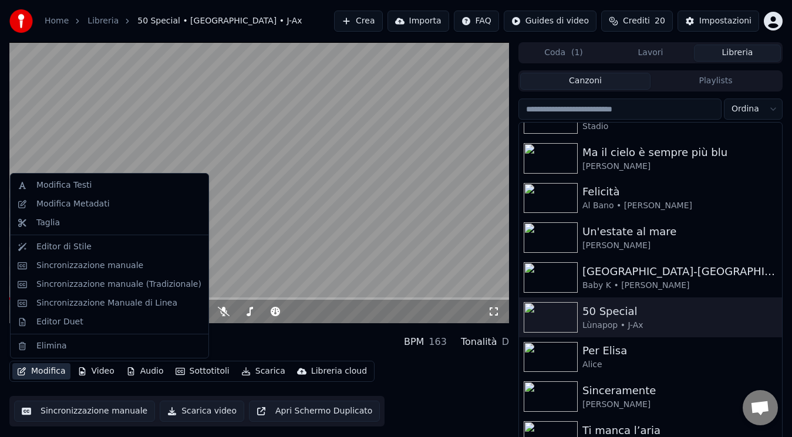
click at [23, 372] on icon "button" at bounding box center [21, 371] width 9 height 8
click at [70, 202] on div "Modifica Metadati" at bounding box center [72, 204] width 73 height 12
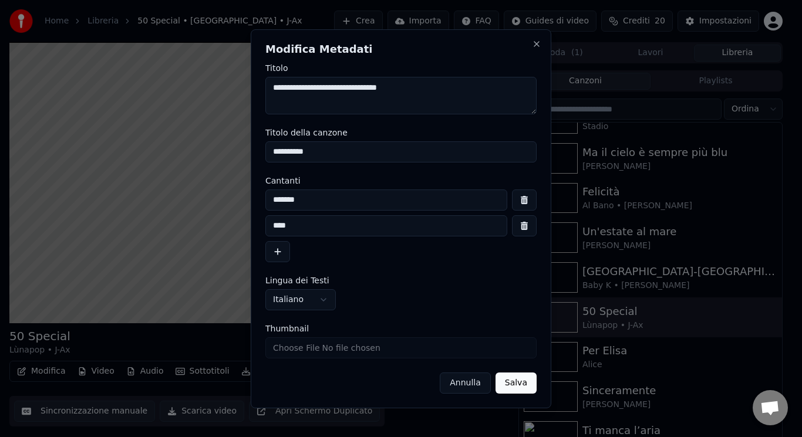
click at [342, 157] on input "**********" at bounding box center [400, 151] width 271 height 21
type input "**********"
click at [519, 227] on button "button" at bounding box center [524, 225] width 25 height 21
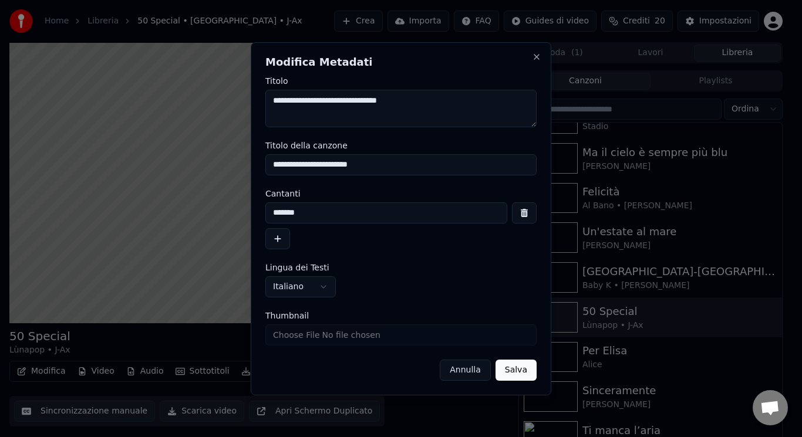
click at [278, 241] on button "button" at bounding box center [277, 238] width 25 height 21
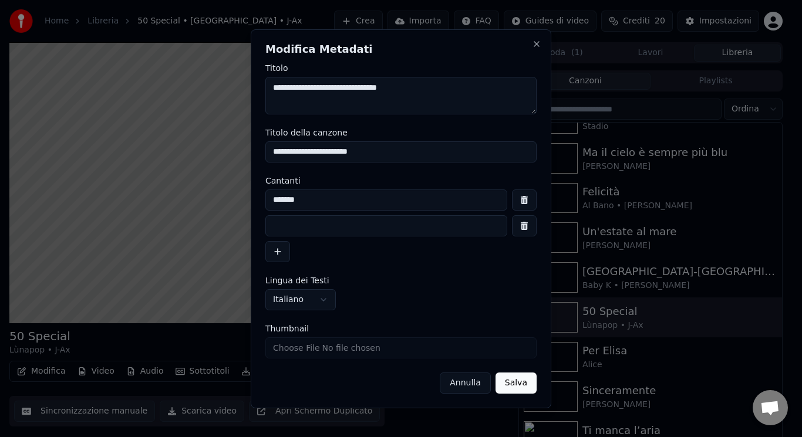
click at [318, 221] on input at bounding box center [386, 225] width 242 height 21
type input "****"
click at [506, 379] on button "Salva" at bounding box center [515, 383] width 41 height 21
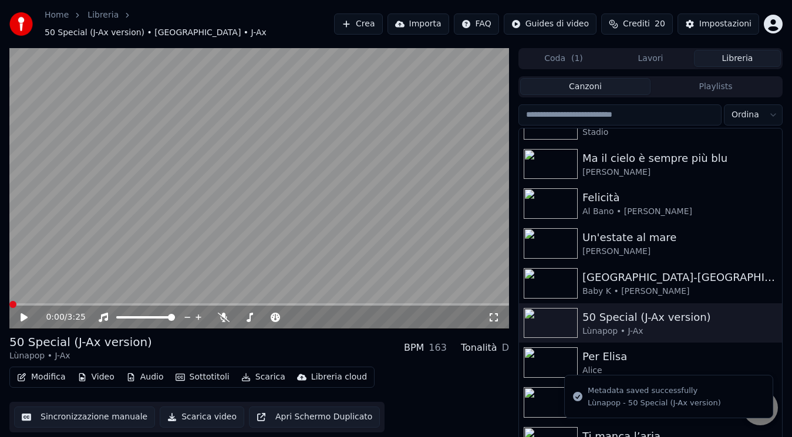
click at [28, 313] on icon at bounding box center [32, 317] width 27 height 9
click at [9, 301] on span at bounding box center [12, 304] width 7 height 7
click at [497, 313] on icon at bounding box center [494, 317] width 12 height 9
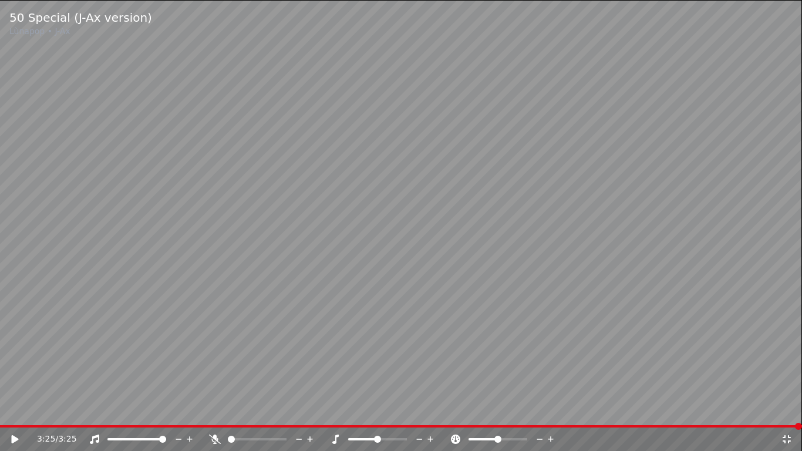
click at [787, 437] on icon at bounding box center [787, 438] width 12 height 9
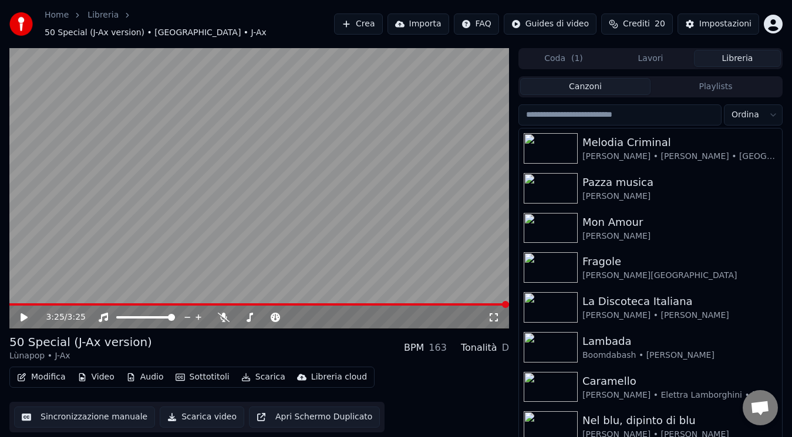
scroll to position [801, 0]
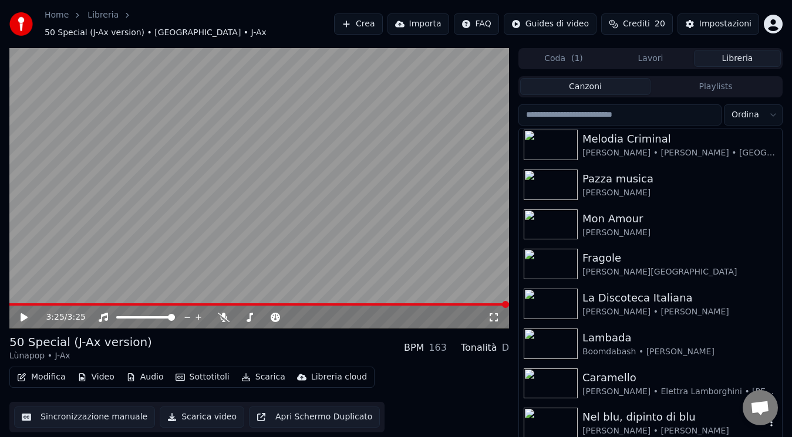
click at [673, 411] on div "Nel blu, dipinto di blu" at bounding box center [673, 417] width 183 height 16
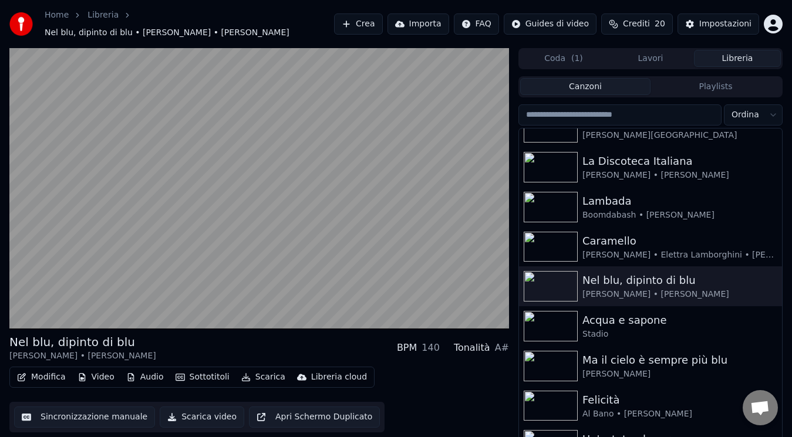
scroll to position [942, 0]
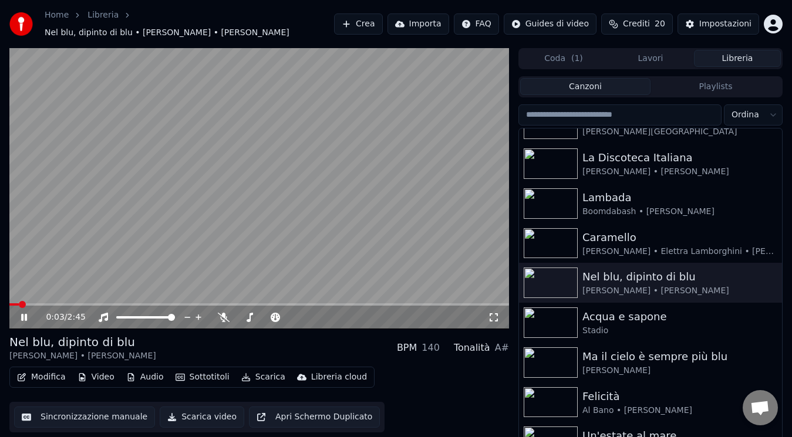
click at [22, 314] on icon at bounding box center [24, 317] width 6 height 7
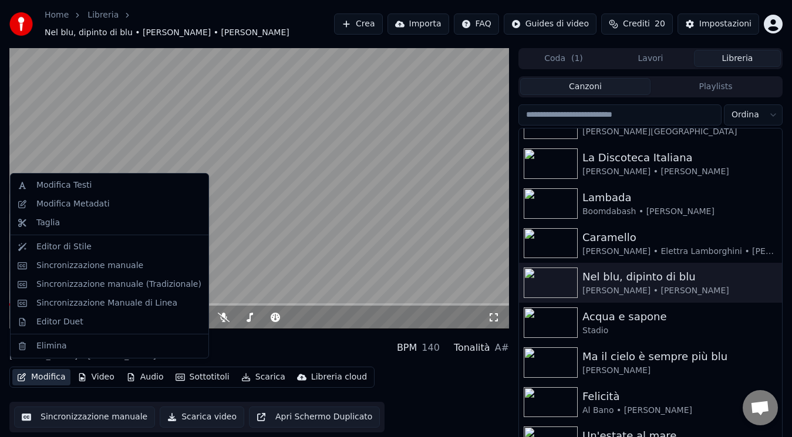
click at [61, 369] on button "Modifica" at bounding box center [41, 377] width 58 height 16
click at [120, 201] on div "Modifica Metadati" at bounding box center [118, 204] width 165 height 12
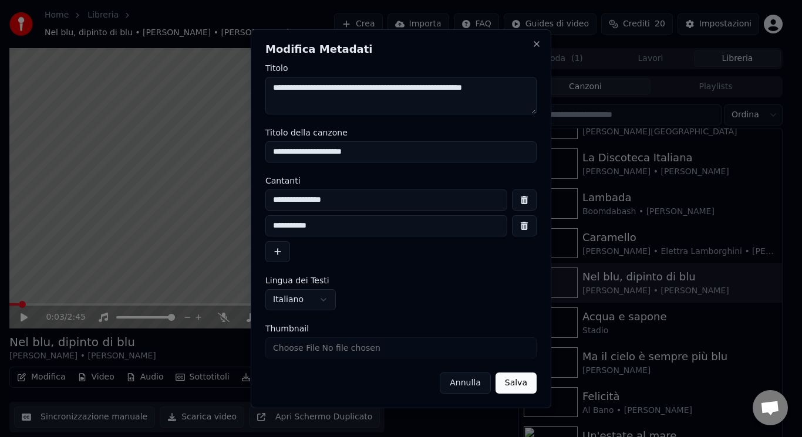
click at [353, 156] on input "**********" at bounding box center [400, 151] width 271 height 21
type input "**********"
click at [510, 382] on button "Salva" at bounding box center [515, 383] width 41 height 21
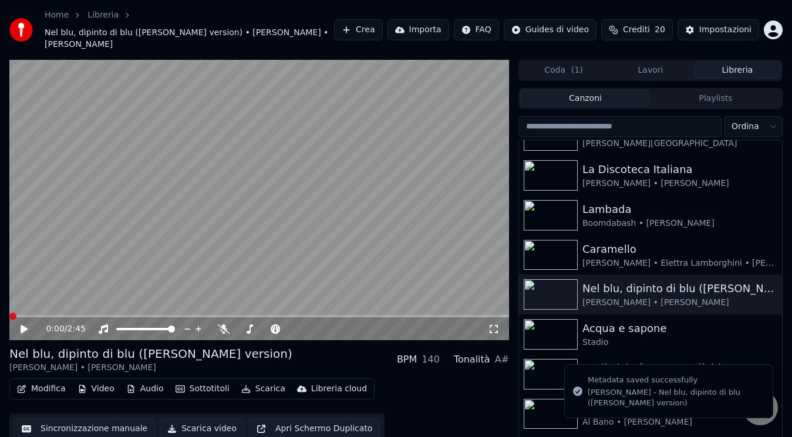
click at [22, 325] on icon at bounding box center [24, 329] width 7 height 8
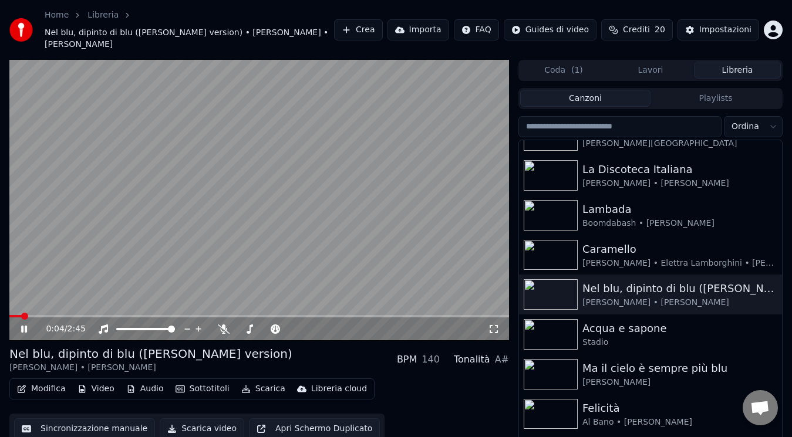
click at [21, 313] on span at bounding box center [24, 316] width 7 height 7
click at [495, 325] on icon at bounding box center [494, 329] width 12 height 9
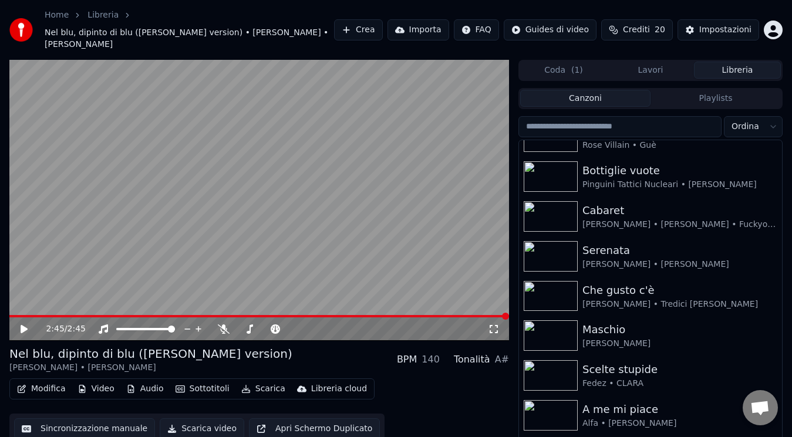
scroll to position [66, 0]
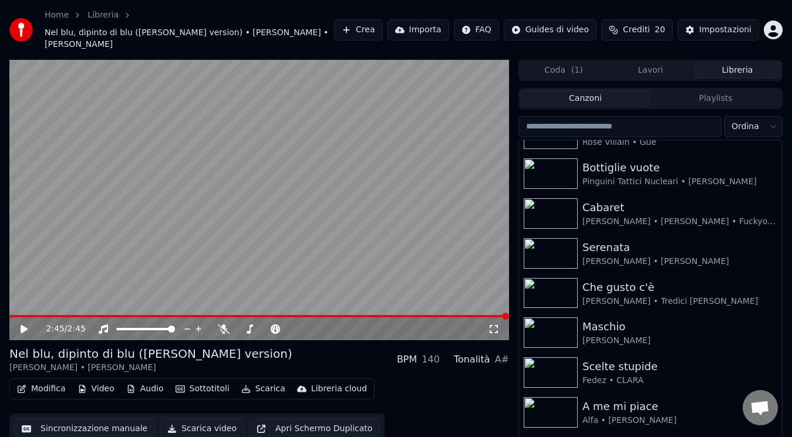
click at [724, 96] on div "Canzoni Playlists" at bounding box center [650, 98] width 264 height 21
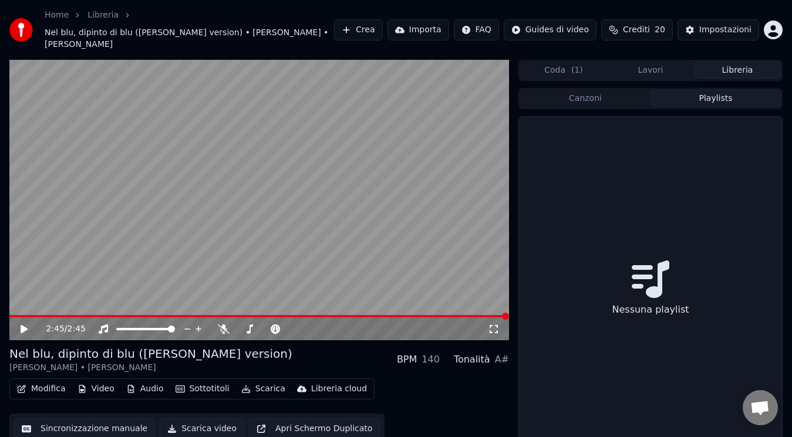
click at [724, 93] on button "Playlists" at bounding box center [715, 98] width 130 height 17
click at [632, 148] on div "Nessuna playlist" at bounding box center [650, 291] width 263 height 349
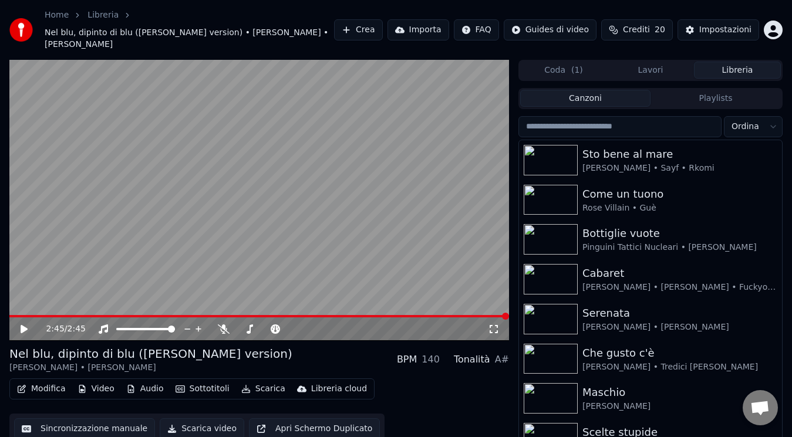
click at [599, 91] on button "Canzoni" at bounding box center [585, 98] width 130 height 17
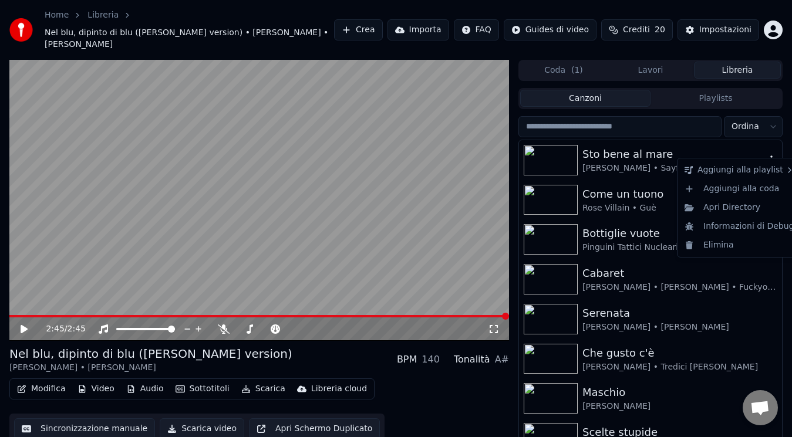
click at [770, 156] on icon "button" at bounding box center [771, 160] width 2 height 8
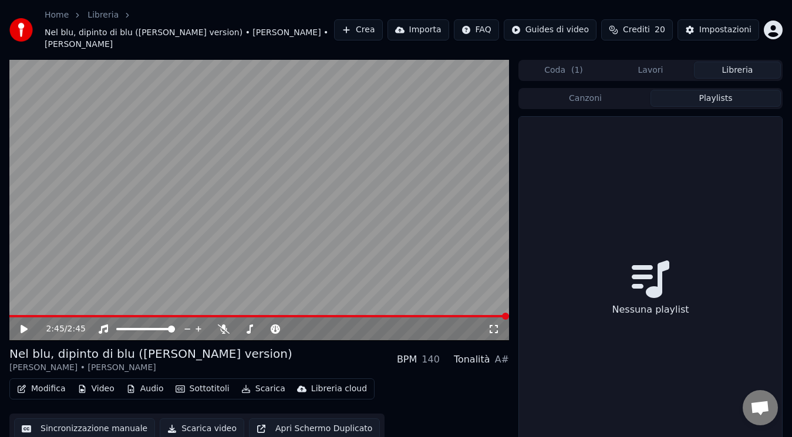
click at [703, 94] on button "Playlists" at bounding box center [715, 98] width 130 height 17
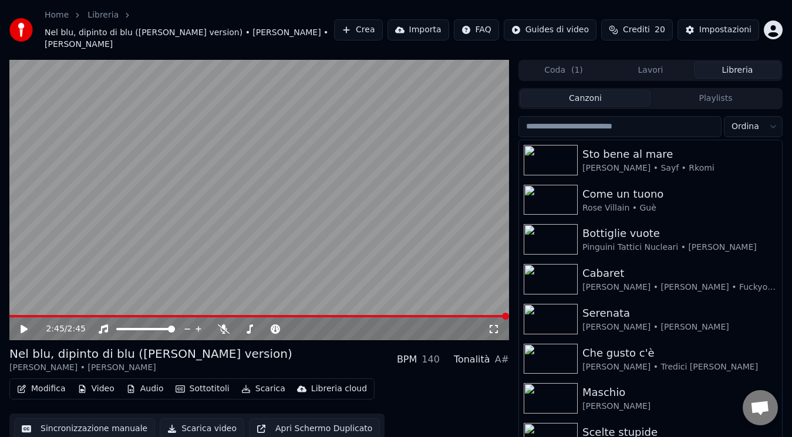
click at [622, 90] on button "Canzoni" at bounding box center [585, 98] width 130 height 17
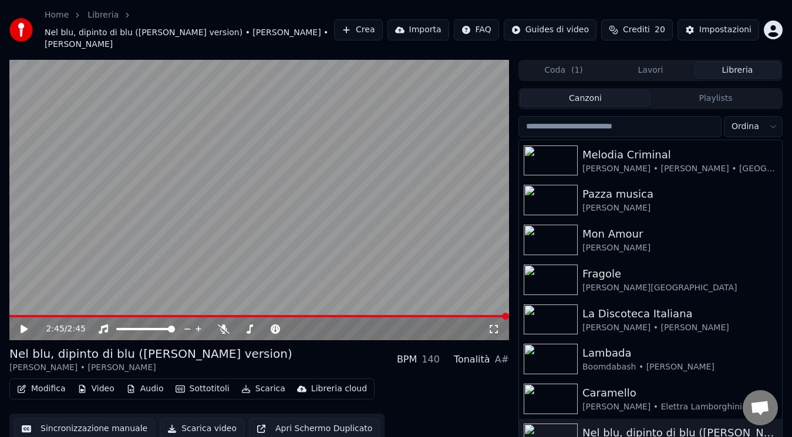
scroll to position [782, 0]
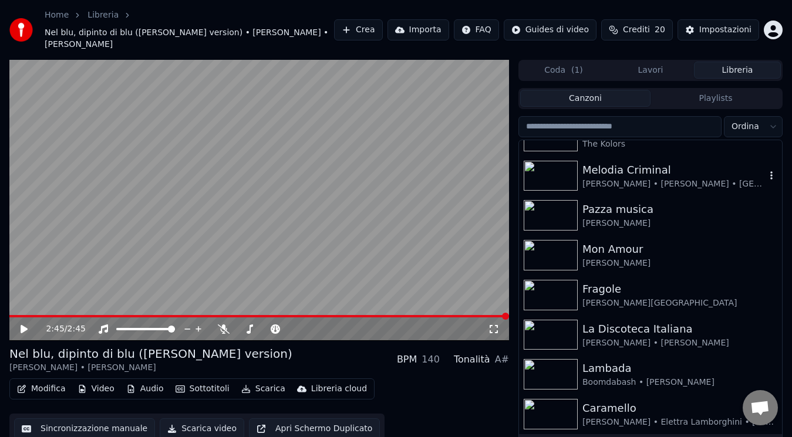
click at [691, 180] on div "Melodia Criminal [PERSON_NAME] • [PERSON_NAME][GEOGRAPHIC_DATA]" at bounding box center [650, 176] width 263 height 40
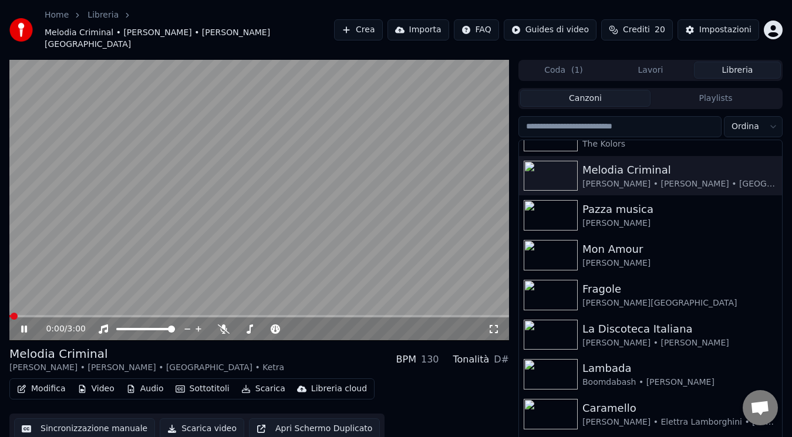
click at [26, 326] on icon at bounding box center [24, 329] width 6 height 7
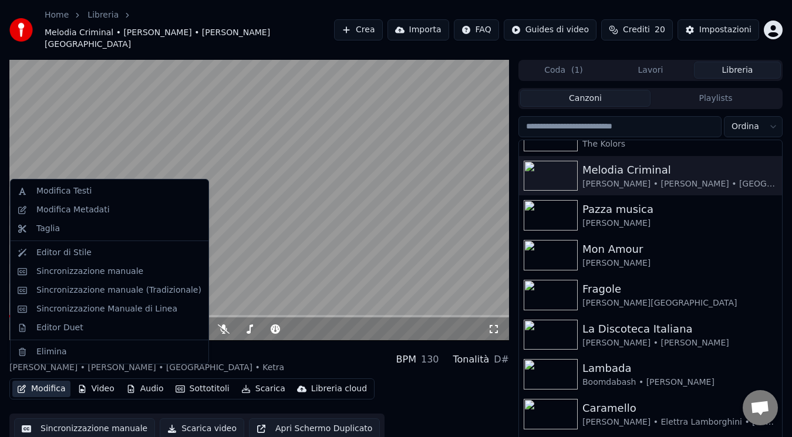
click at [27, 381] on button "Modifica" at bounding box center [41, 389] width 58 height 16
click at [83, 218] on div "Modifica Metadati" at bounding box center [109, 210] width 193 height 19
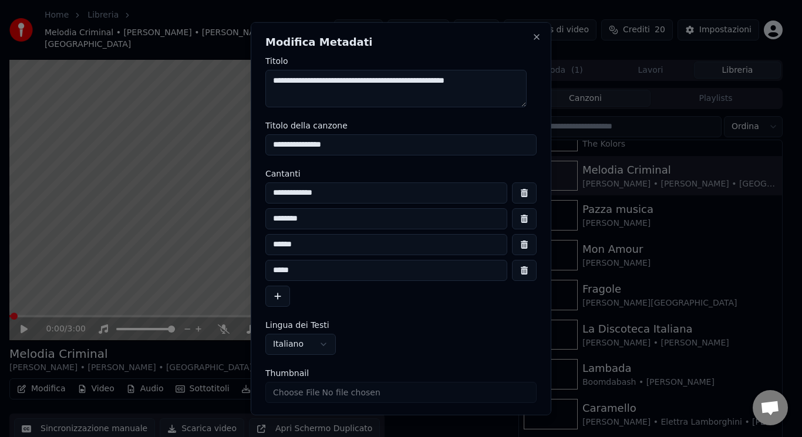
click at [513, 274] on button "button" at bounding box center [524, 269] width 25 height 21
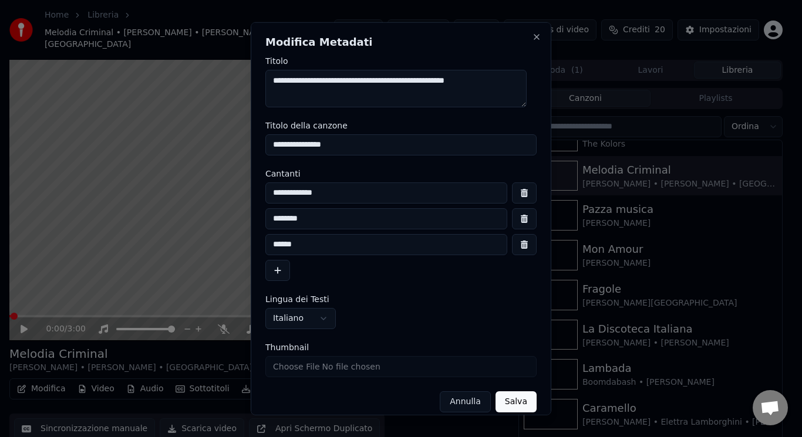
click at [407, 249] on input "******" at bounding box center [386, 244] width 242 height 21
type input "**********"
click at [514, 400] on button "Salva" at bounding box center [515, 401] width 41 height 21
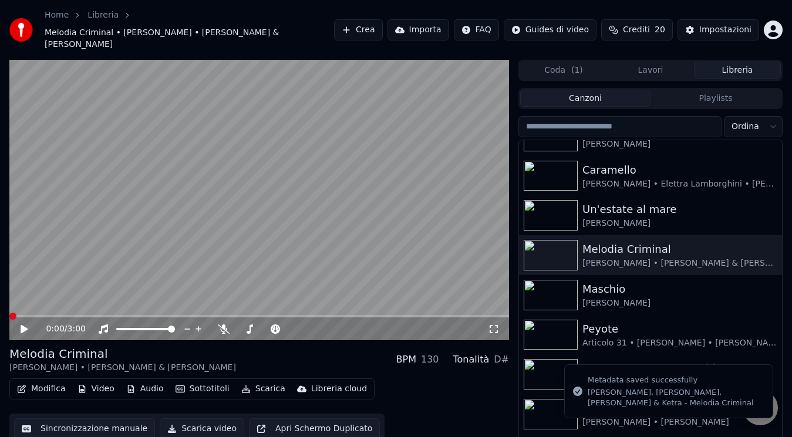
click at [21, 325] on icon at bounding box center [32, 329] width 27 height 9
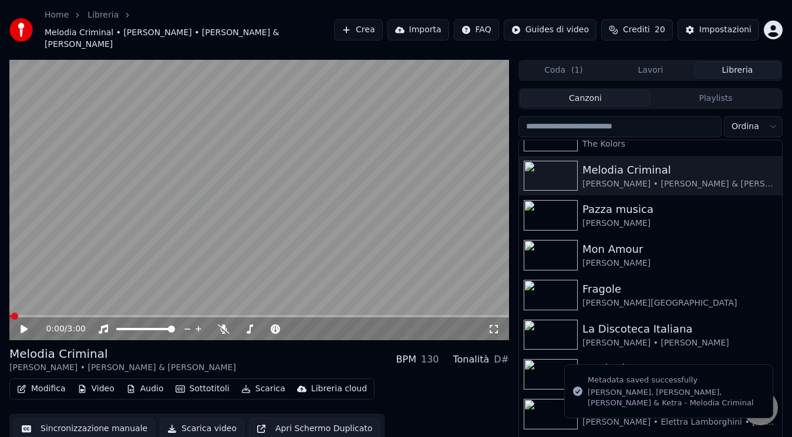
click at [21, 325] on icon at bounding box center [32, 329] width 27 height 9
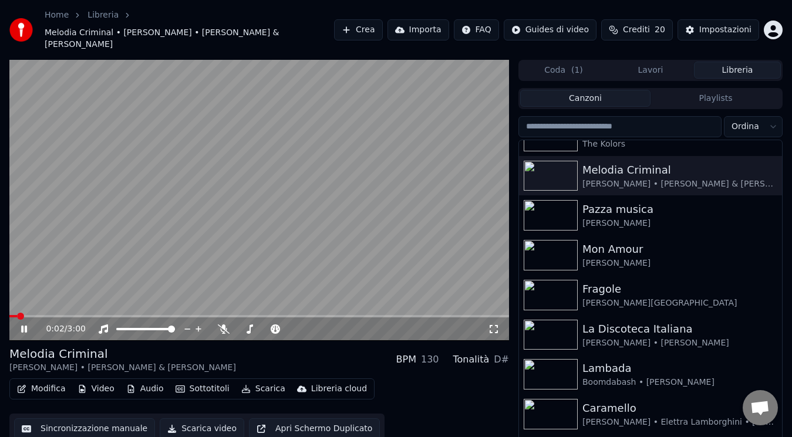
click at [490, 325] on icon at bounding box center [494, 329] width 8 height 8
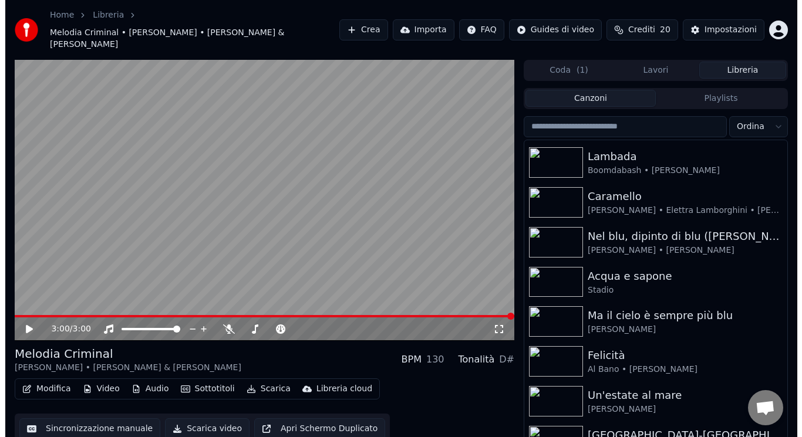
scroll to position [998, 0]
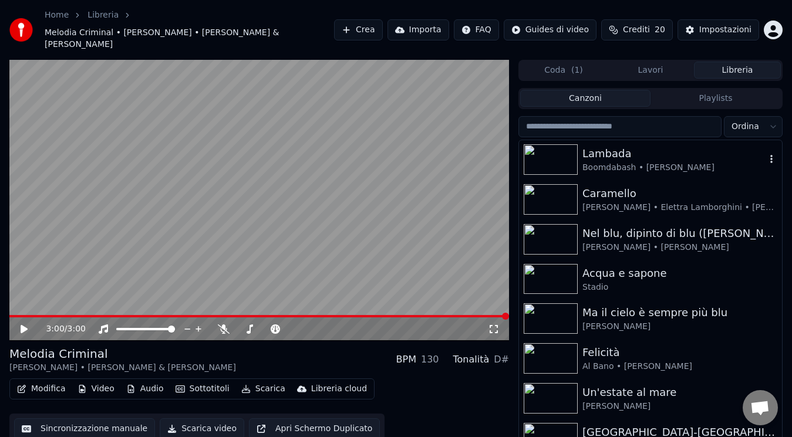
click at [698, 164] on div "Lambada Boomdabash • [PERSON_NAME]" at bounding box center [650, 160] width 263 height 40
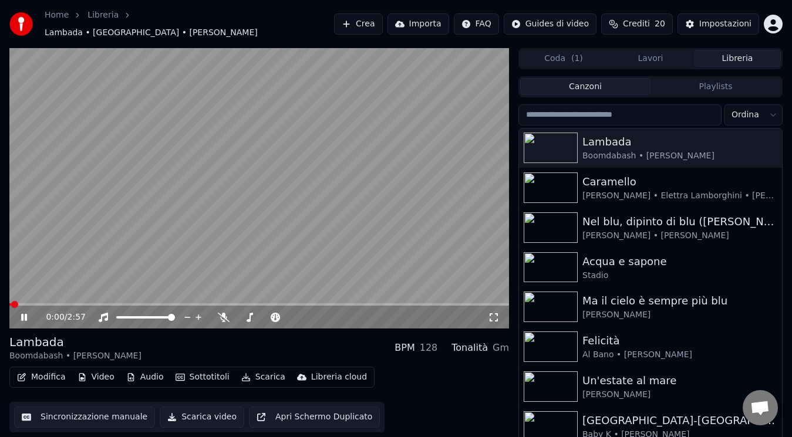
click at [21, 313] on icon at bounding box center [32, 317] width 27 height 9
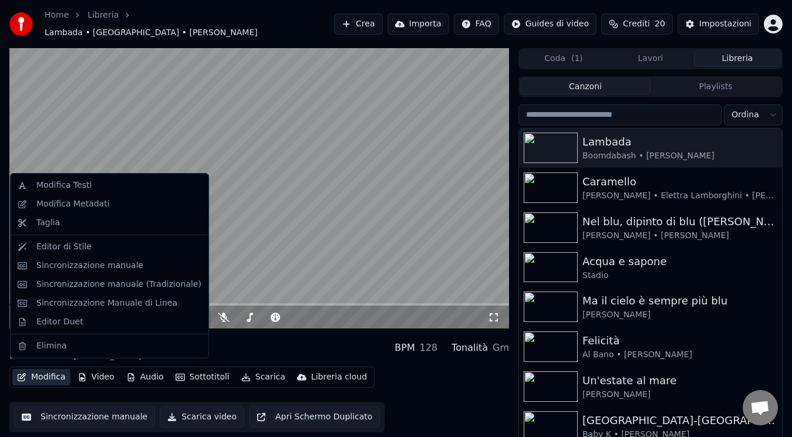
click at [43, 374] on button "Modifica" at bounding box center [41, 377] width 58 height 16
click at [160, 187] on div "Modifica Testi" at bounding box center [118, 186] width 165 height 12
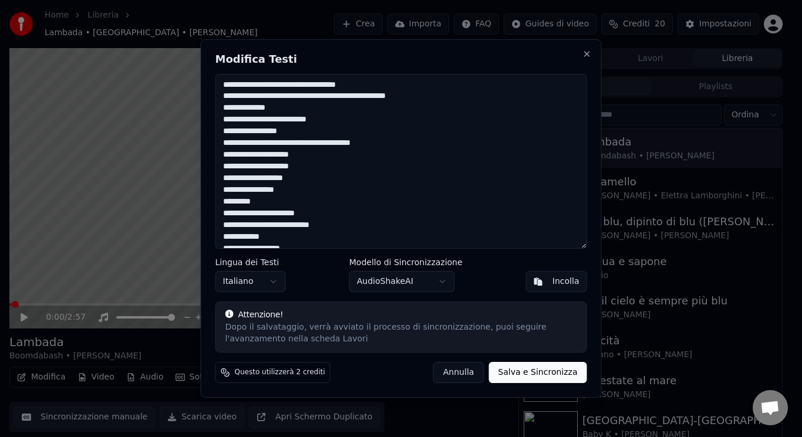
click at [585, 60] on h2 "Modifica Testi" at bounding box center [401, 59] width 372 height 11
click at [585, 55] on button "Close" at bounding box center [586, 53] width 9 height 9
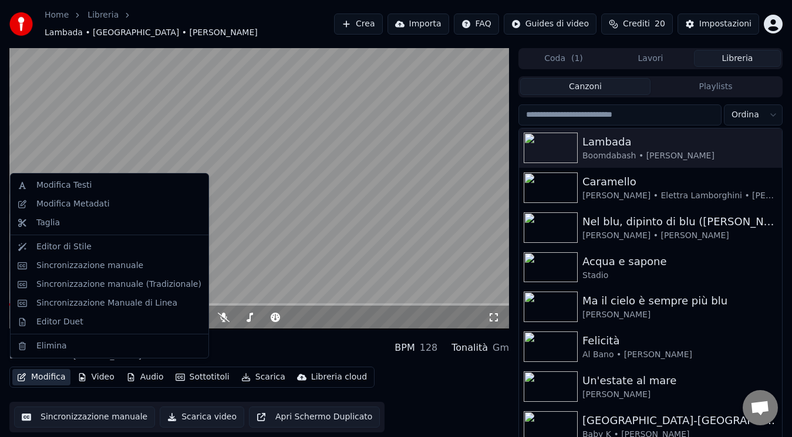
click at [27, 374] on button "Modifica" at bounding box center [41, 377] width 58 height 16
click at [94, 205] on div "Modifica Metadati" at bounding box center [72, 204] width 73 height 12
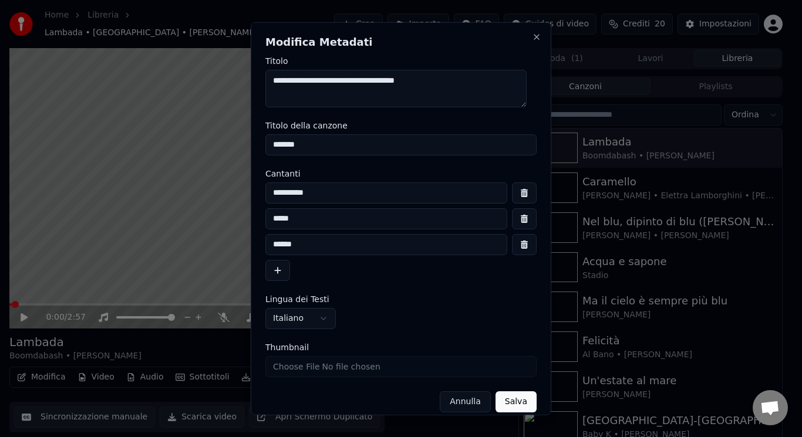
click at [523, 249] on button "button" at bounding box center [524, 244] width 25 height 21
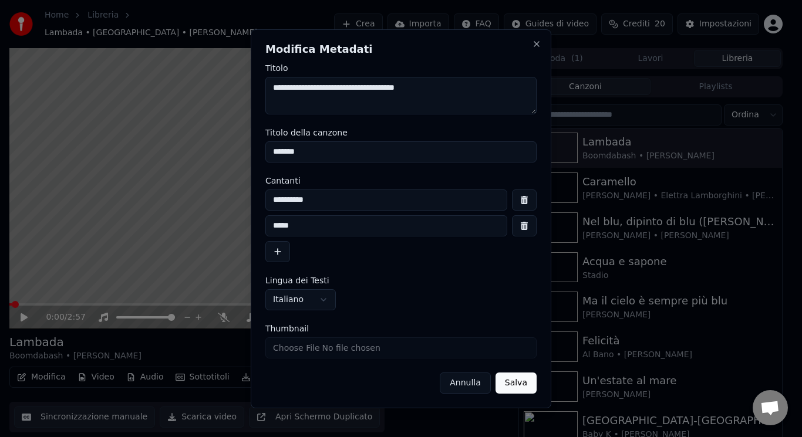
click at [442, 228] on input "*****" at bounding box center [386, 225] width 242 height 21
type input "**********"
click at [521, 389] on button "Salva" at bounding box center [515, 383] width 41 height 21
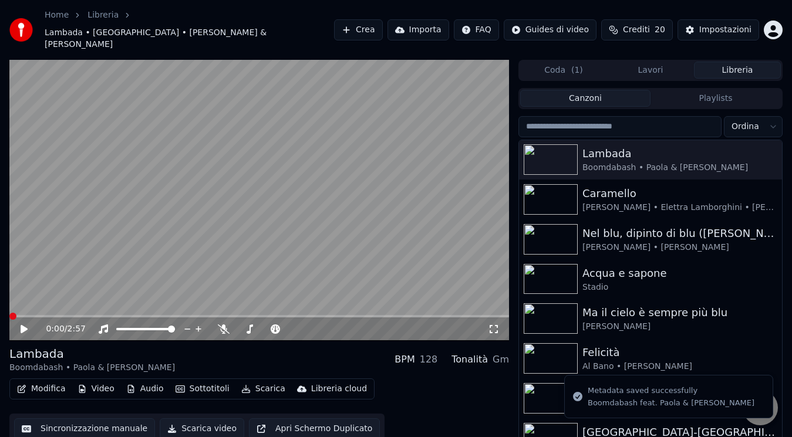
click at [26, 325] on icon at bounding box center [24, 329] width 7 height 8
click at [13, 313] on span at bounding box center [16, 316] width 7 height 7
click at [28, 325] on icon at bounding box center [32, 329] width 27 height 9
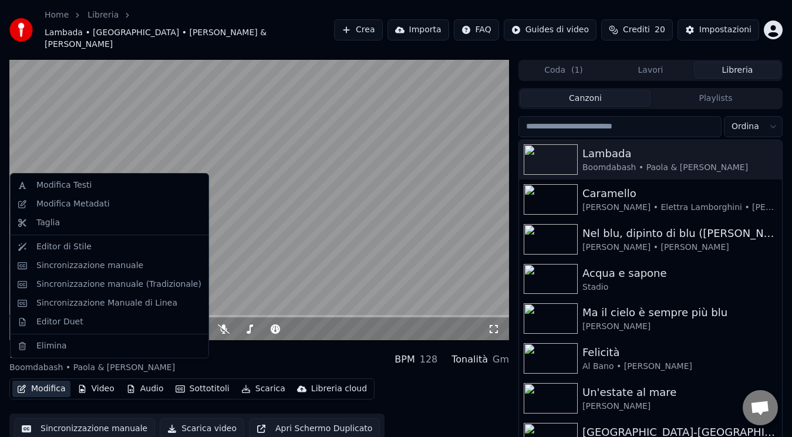
click at [29, 381] on button "Modifica" at bounding box center [41, 389] width 58 height 16
click at [130, 202] on div "Modifica Metadati" at bounding box center [118, 204] width 165 height 12
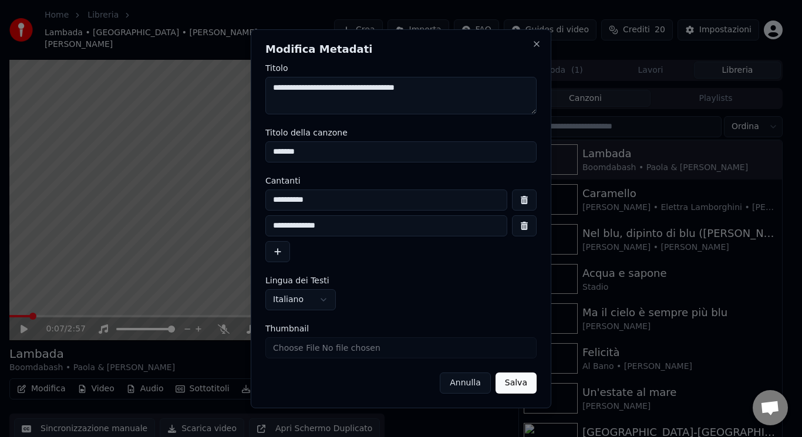
drag, startPoint x: 350, startPoint y: 191, endPoint x: 161, endPoint y: 227, distance: 191.8
click at [161, 227] on body "Home Libreria Lambada • [GEOGRAPHIC_DATA] • Paola & [PERSON_NAME] Importa FAQ G…" at bounding box center [396, 218] width 792 height 437
type input "**********"
drag, startPoint x: 348, startPoint y: 225, endPoint x: 161, endPoint y: 235, distance: 186.9
click at [161, 235] on body "Home Libreria Lambada • [GEOGRAPHIC_DATA] • Paola & [PERSON_NAME] Importa FAQ G…" at bounding box center [396, 218] width 792 height 437
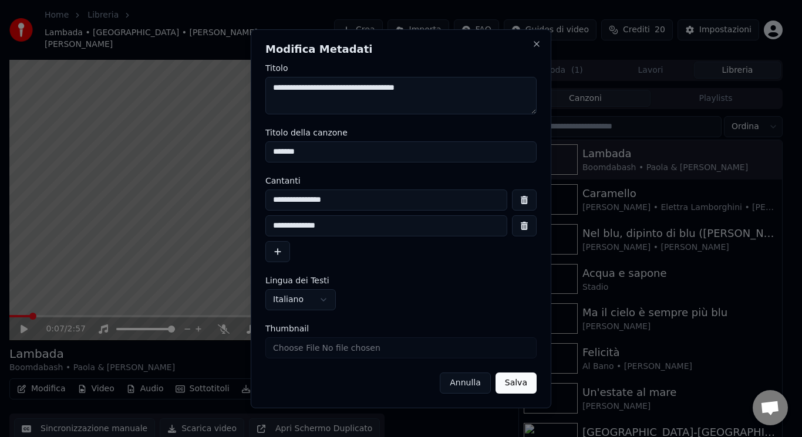
type input "**********"
click at [271, 254] on button "button" at bounding box center [277, 251] width 25 height 21
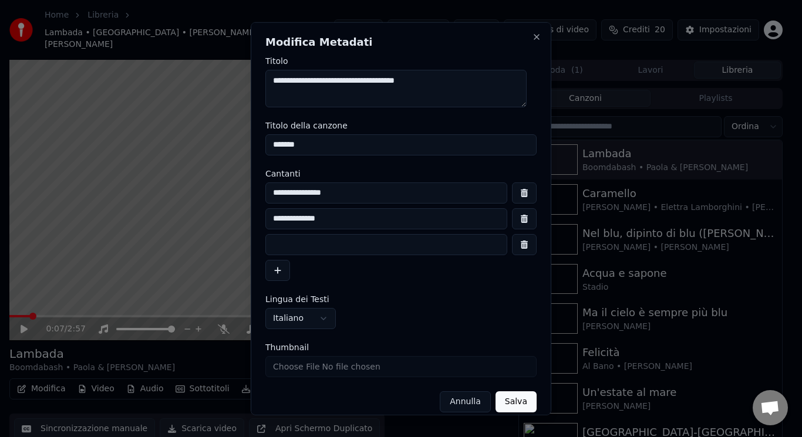
click at [289, 248] on input at bounding box center [386, 244] width 242 height 21
type input "**********"
click at [288, 269] on button "button" at bounding box center [277, 269] width 25 height 21
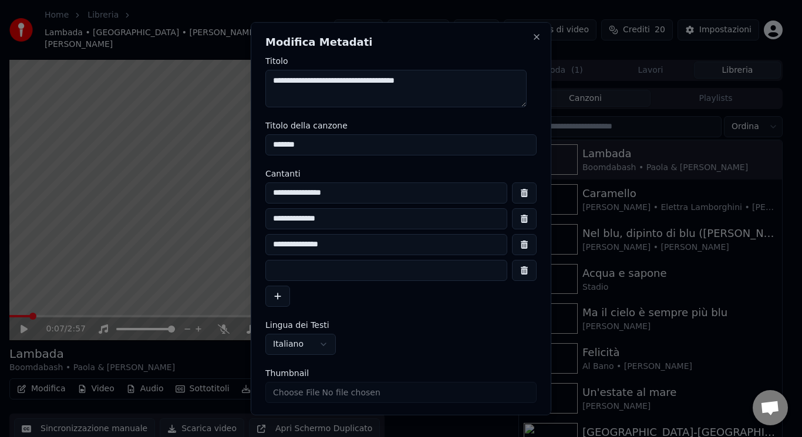
click at [299, 278] on input at bounding box center [386, 269] width 242 height 21
type input "**********"
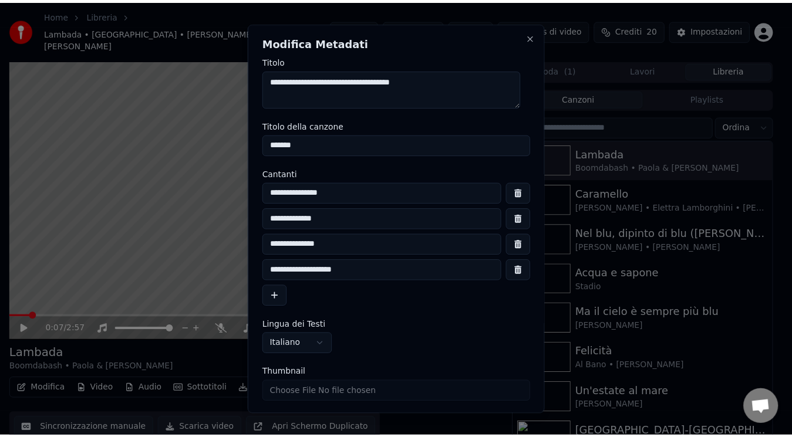
scroll to position [37, 0]
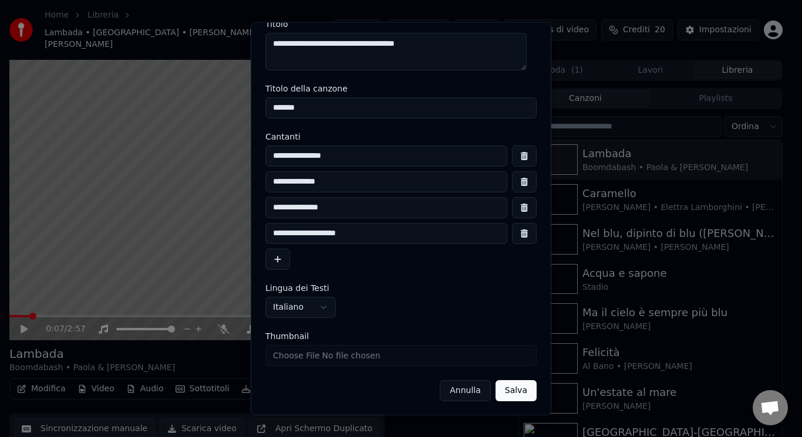
click at [509, 386] on button "Salva" at bounding box center [515, 390] width 41 height 21
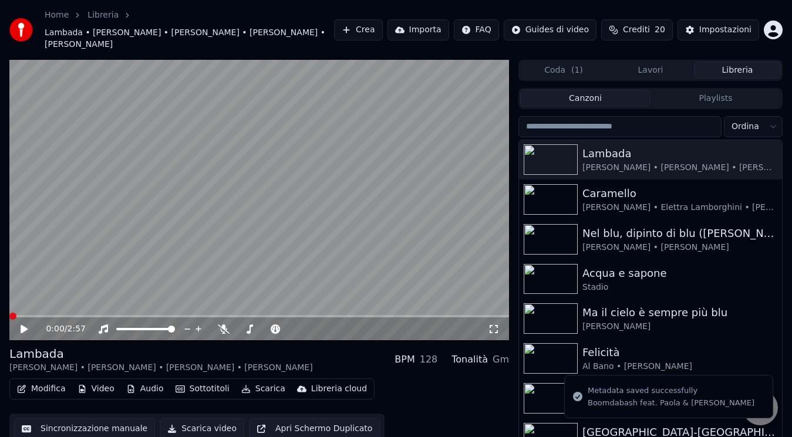
click at [25, 329] on icon at bounding box center [24, 329] width 7 height 8
click at [9, 316] on span at bounding box center [17, 316] width 17 height 2
click at [21, 328] on icon at bounding box center [32, 329] width 27 height 9
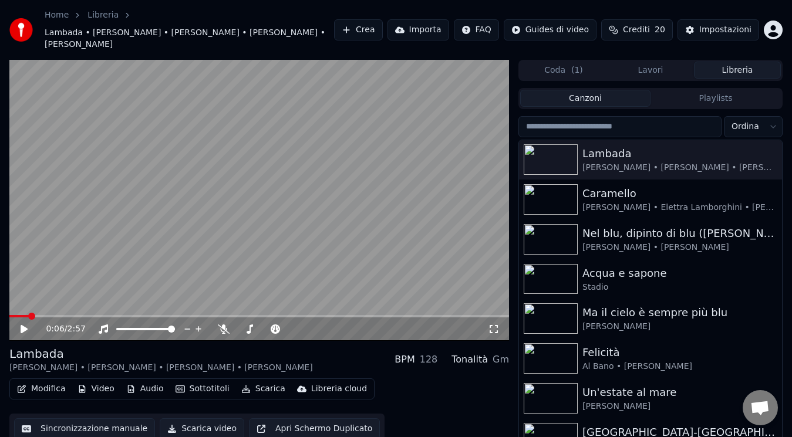
click at [52, 387] on button "Modifica" at bounding box center [41, 389] width 58 height 16
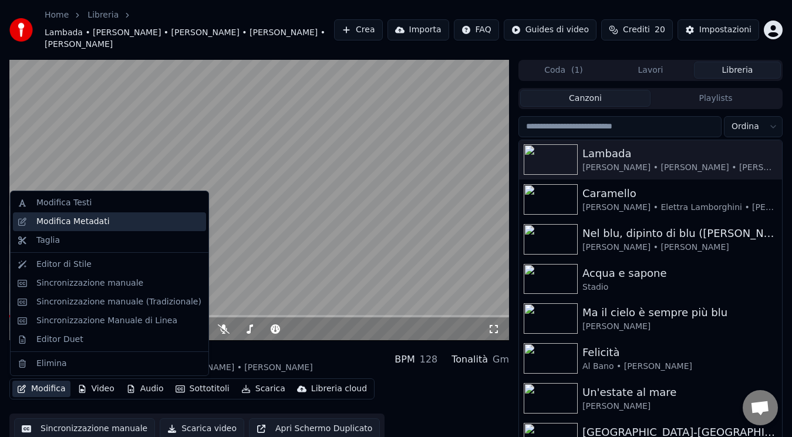
click at [113, 228] on div "Modifica Metadati" at bounding box center [109, 221] width 193 height 19
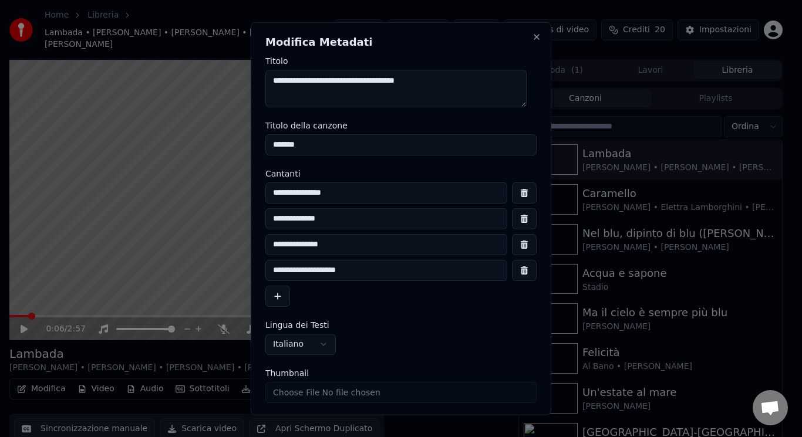
click at [512, 274] on button "button" at bounding box center [524, 269] width 25 height 21
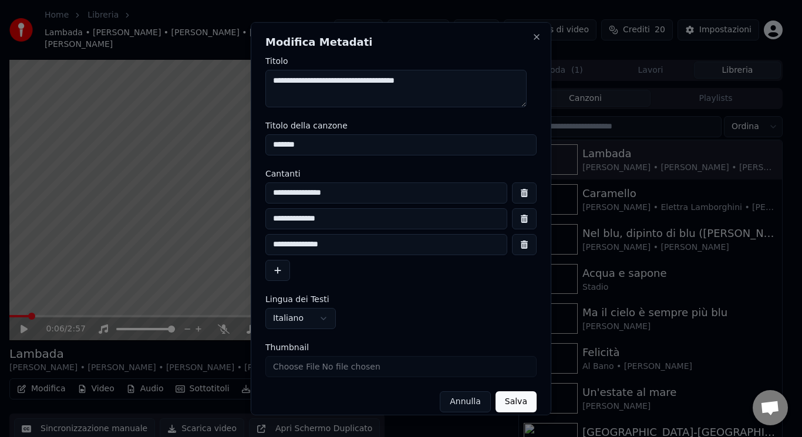
click at [512, 245] on button "button" at bounding box center [524, 244] width 25 height 21
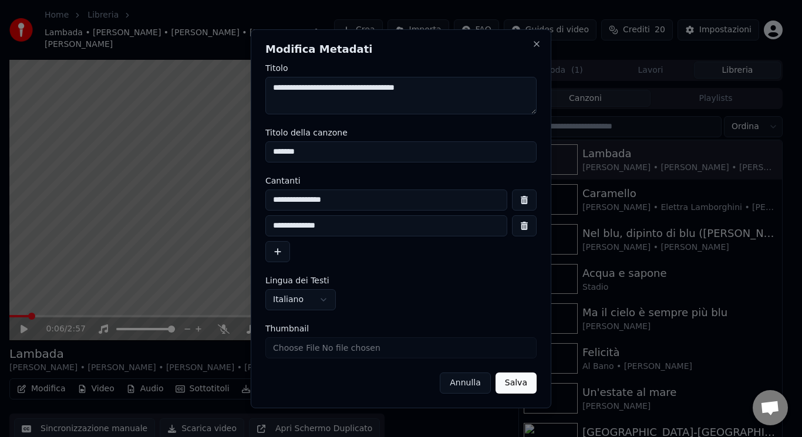
drag, startPoint x: 389, startPoint y: 195, endPoint x: 269, endPoint y: 199, distance: 119.8
click at [269, 199] on input "**********" at bounding box center [386, 200] width 242 height 21
click at [289, 346] on input "Thumbnail" at bounding box center [400, 347] width 271 height 21
click at [295, 198] on input at bounding box center [386, 200] width 242 height 21
type input "**********"
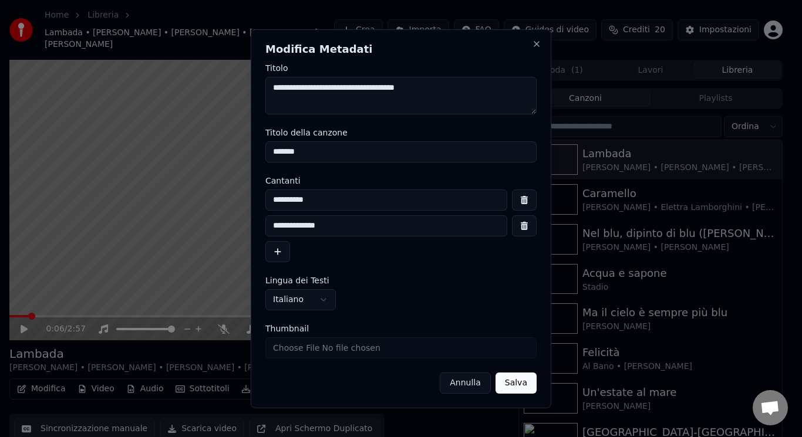
drag, startPoint x: 345, startPoint y: 222, endPoint x: 175, endPoint y: 234, distance: 170.7
click at [175, 234] on body "Home Libreria Lambada • [PERSON_NAME] • [PERSON_NAME] • [PERSON_NAME] • [PERSON…" at bounding box center [396, 218] width 792 height 437
type input "**********"
click at [294, 347] on input "Thumbnail" at bounding box center [400, 347] width 271 height 21
type input "**********"
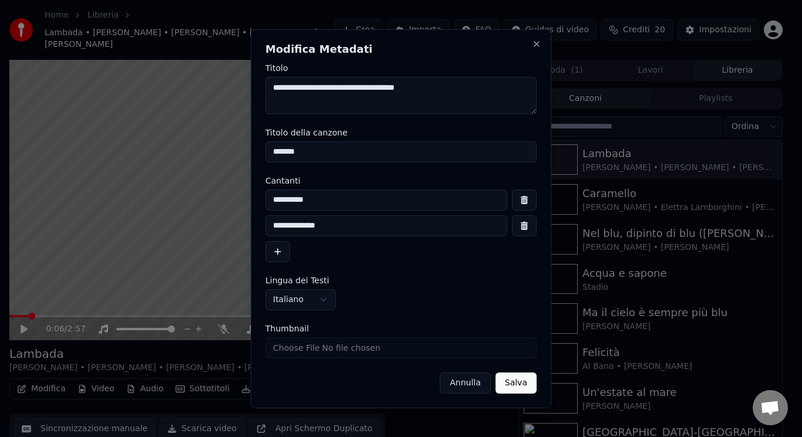
click at [526, 390] on button "Salva" at bounding box center [515, 383] width 41 height 21
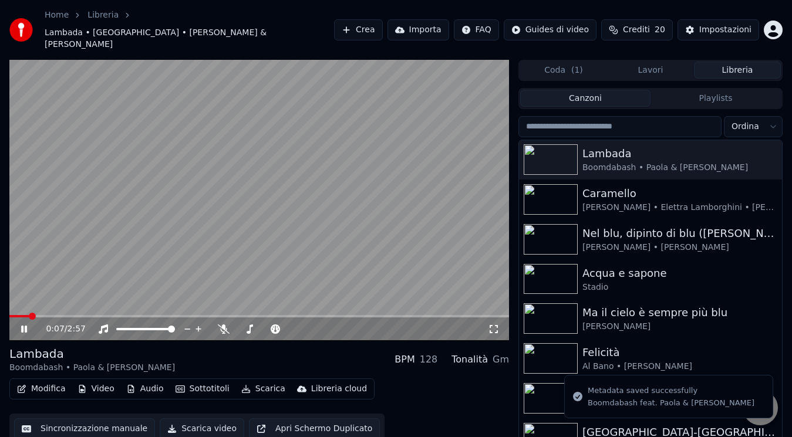
click at [21, 325] on icon at bounding box center [32, 329] width 27 height 9
click at [29, 319] on span at bounding box center [32, 316] width 7 height 7
click at [26, 325] on icon at bounding box center [24, 329] width 7 height 8
click at [26, 326] on icon at bounding box center [24, 329] width 6 height 7
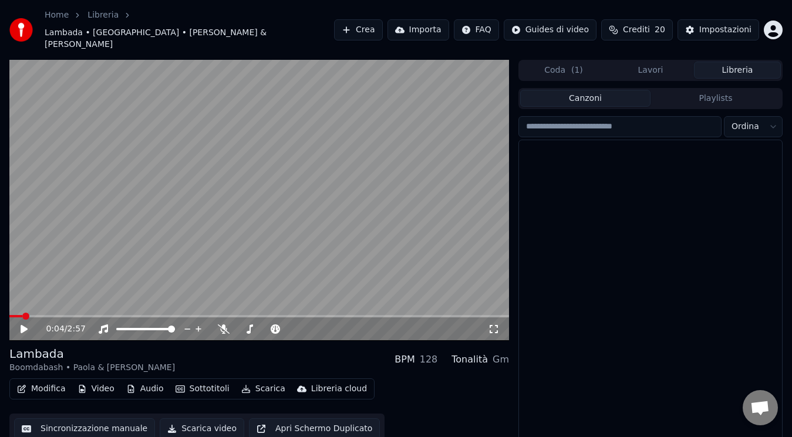
scroll to position [0, 0]
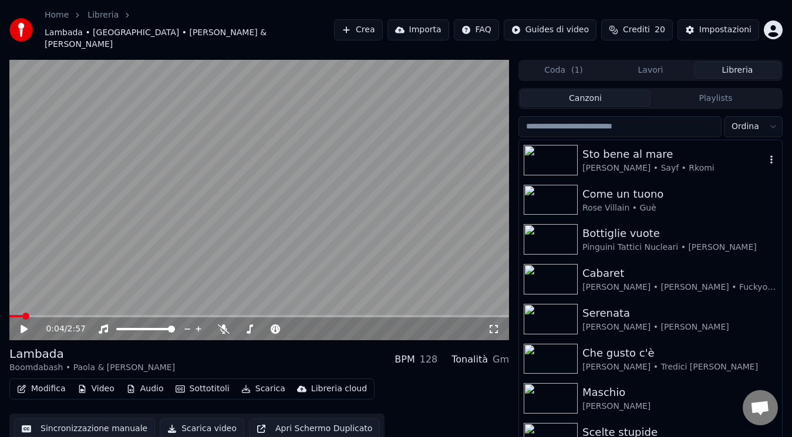
click at [664, 163] on div "[PERSON_NAME] • Sayf • Rkomi" at bounding box center [673, 169] width 183 height 12
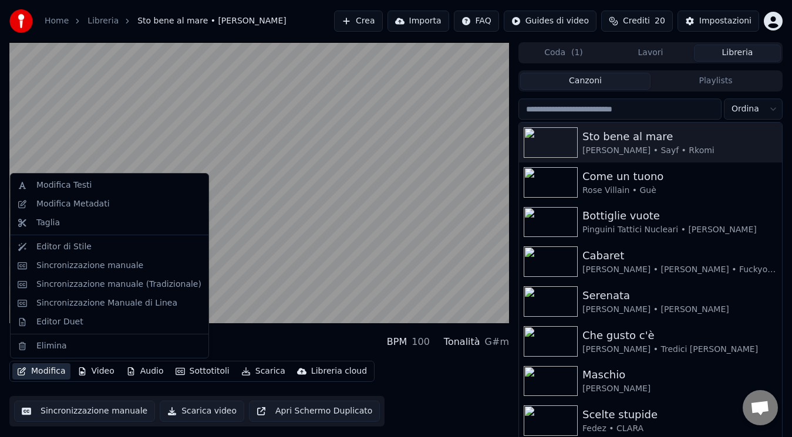
click at [53, 378] on button "Modifica" at bounding box center [41, 371] width 58 height 16
click at [76, 207] on div "Modifica Metadati" at bounding box center [72, 204] width 73 height 12
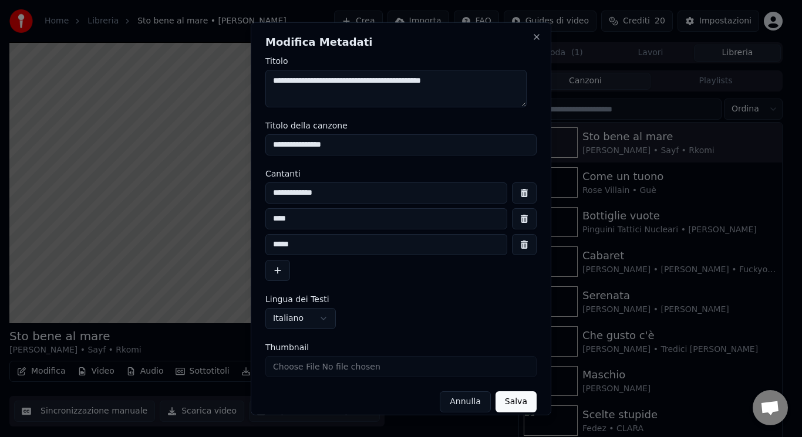
click at [288, 369] on input "Thumbnail" at bounding box center [400, 366] width 271 height 21
type input "**********"
click at [505, 400] on button "Salva" at bounding box center [515, 401] width 41 height 21
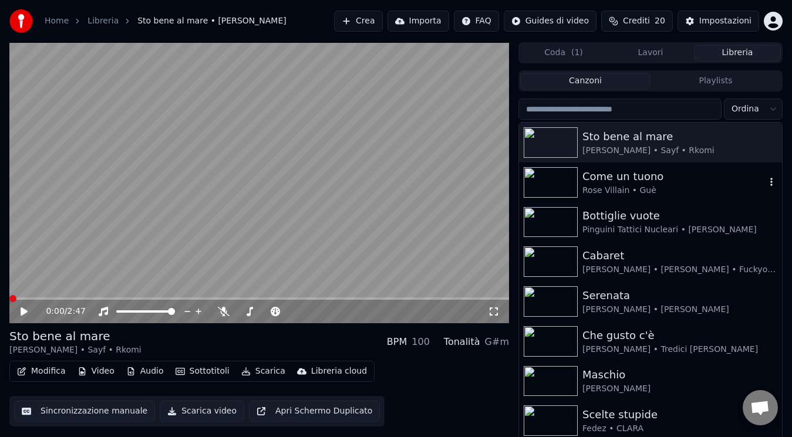
click at [627, 181] on div "Come un tuono" at bounding box center [673, 176] width 183 height 16
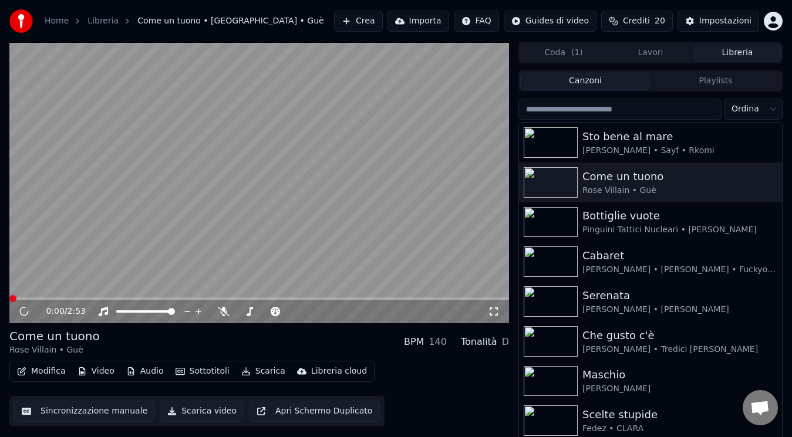
click at [19, 312] on icon at bounding box center [24, 312] width 11 height 12
click at [25, 313] on icon at bounding box center [24, 311] width 12 height 13
click at [22, 313] on icon at bounding box center [24, 311] width 6 height 7
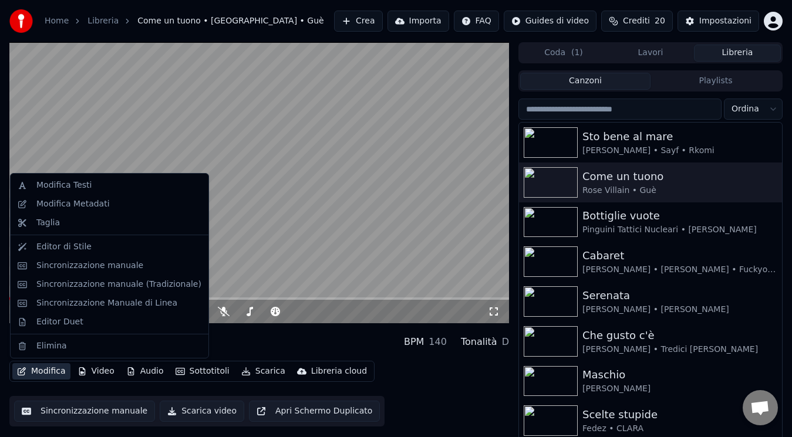
click at [59, 372] on button "Modifica" at bounding box center [41, 371] width 58 height 16
click at [134, 210] on div "Modifica Metadati" at bounding box center [118, 204] width 165 height 12
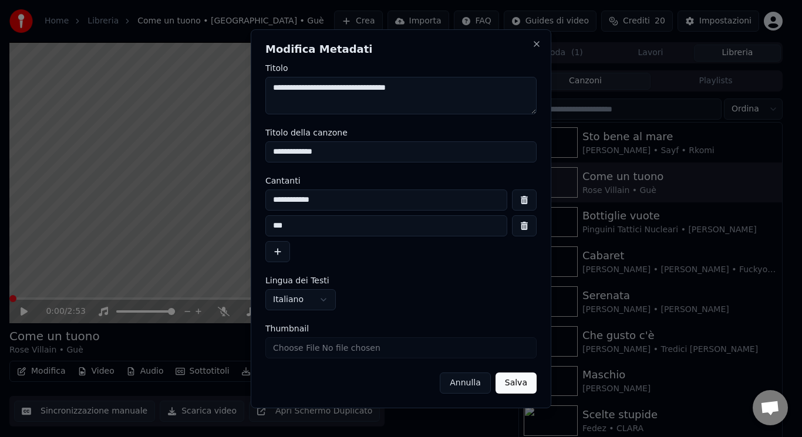
click at [285, 346] on input "Thumbnail" at bounding box center [400, 347] width 271 height 21
type input "**********"
click at [514, 387] on button "Salva" at bounding box center [515, 383] width 41 height 21
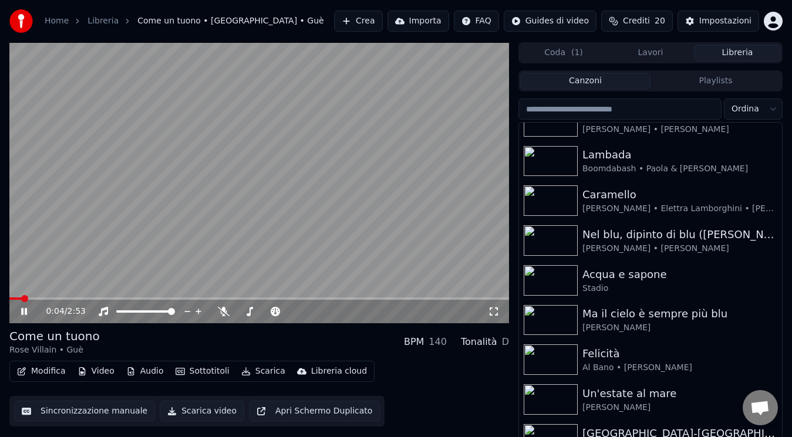
scroll to position [960, 0]
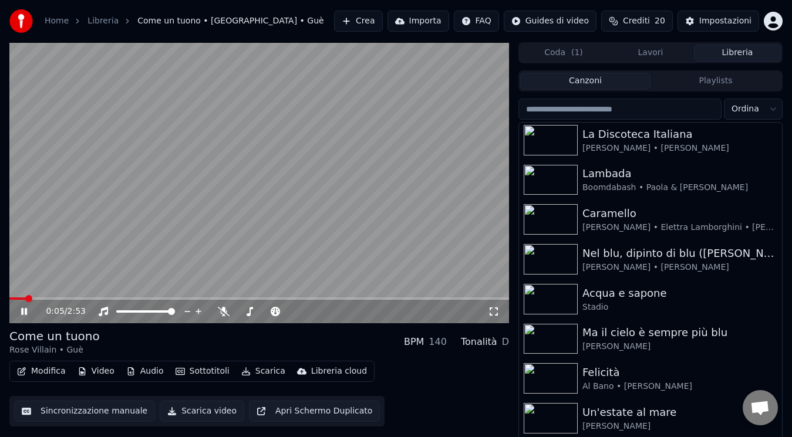
click at [18, 309] on div "0:05 / 2:53" at bounding box center [259, 312] width 490 height 12
click at [25, 311] on icon at bounding box center [32, 311] width 27 height 9
click at [616, 262] on div "[PERSON_NAME] • [PERSON_NAME]" at bounding box center [673, 268] width 183 height 12
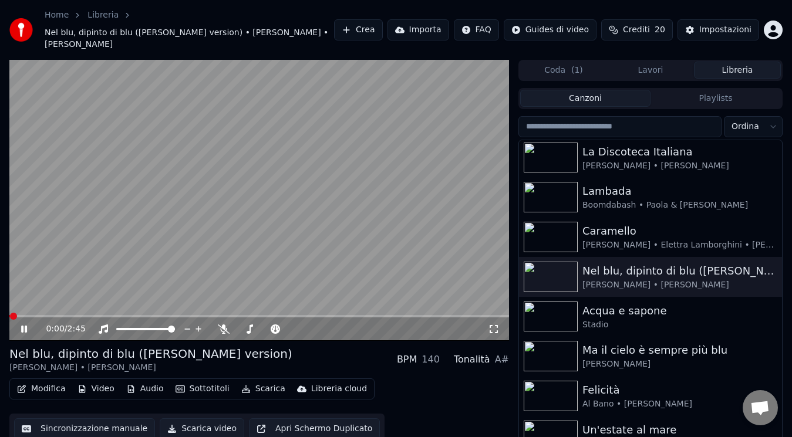
click at [28, 325] on icon at bounding box center [32, 329] width 27 height 9
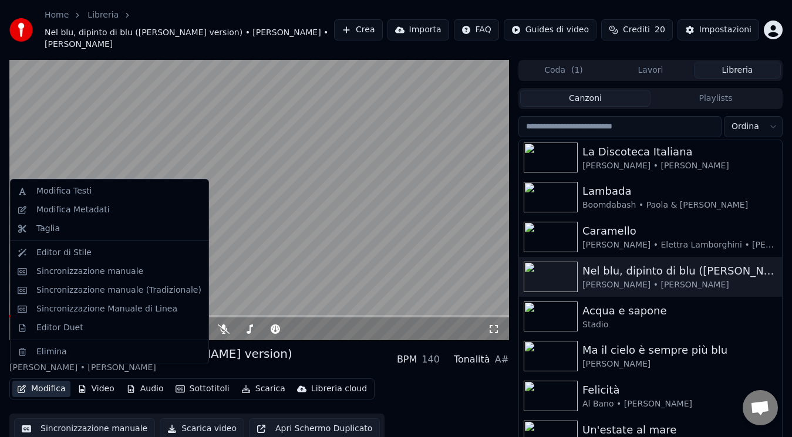
click at [20, 381] on button "Modifica" at bounding box center [41, 389] width 58 height 16
click at [130, 211] on div "Modifica Metadati" at bounding box center [118, 210] width 165 height 12
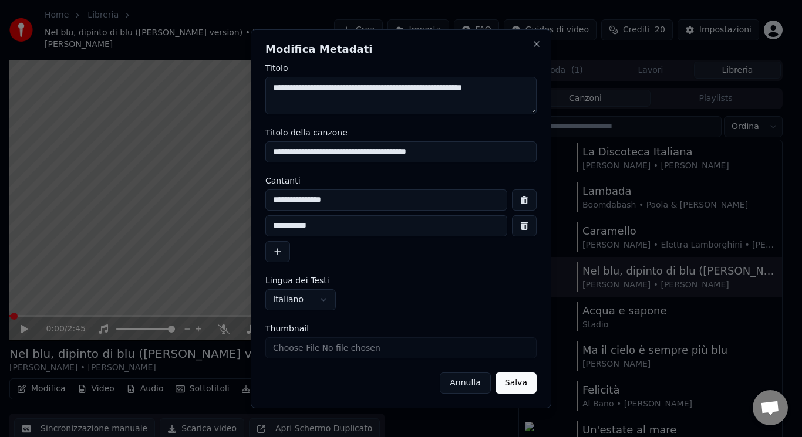
click at [292, 347] on input "Thumbnail" at bounding box center [400, 347] width 271 height 21
type input "**********"
click at [522, 383] on button "Salva" at bounding box center [515, 383] width 41 height 21
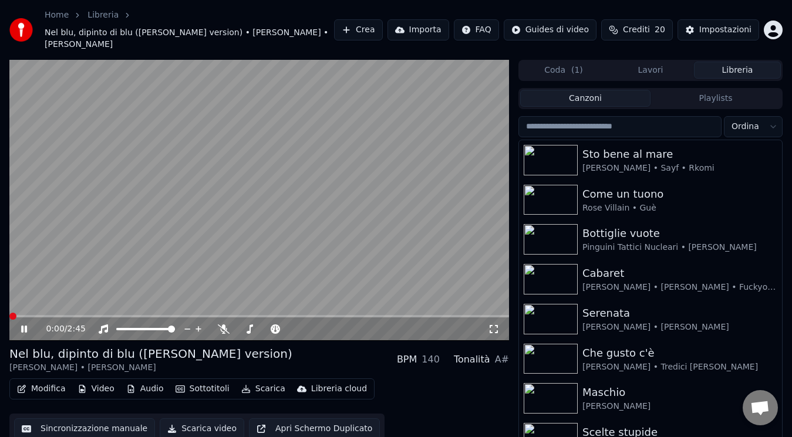
click at [9, 313] on span at bounding box center [12, 316] width 7 height 7
drag, startPoint x: 11, startPoint y: 318, endPoint x: 17, endPoint y: 316, distance: 6.1
click at [17, 318] on div "0:00 / 2:45" at bounding box center [258, 329] width 499 height 23
click at [17, 323] on div "0:01 / 2:45" at bounding box center [259, 329] width 490 height 12
click at [26, 326] on icon at bounding box center [24, 329] width 6 height 7
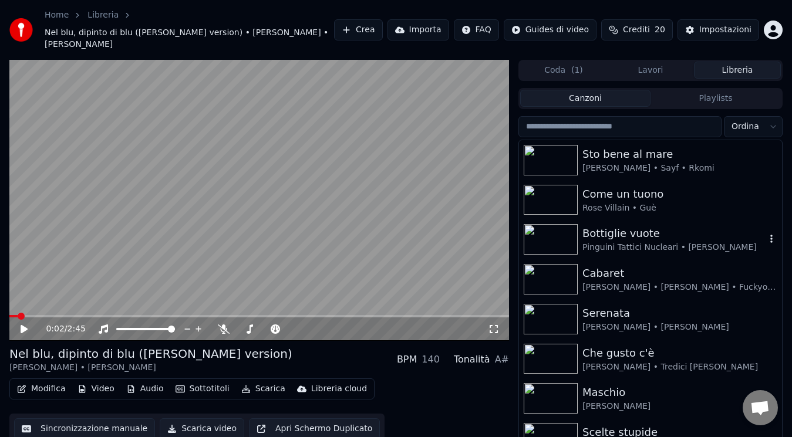
click at [634, 227] on div "Bottiglie vuote" at bounding box center [673, 233] width 183 height 16
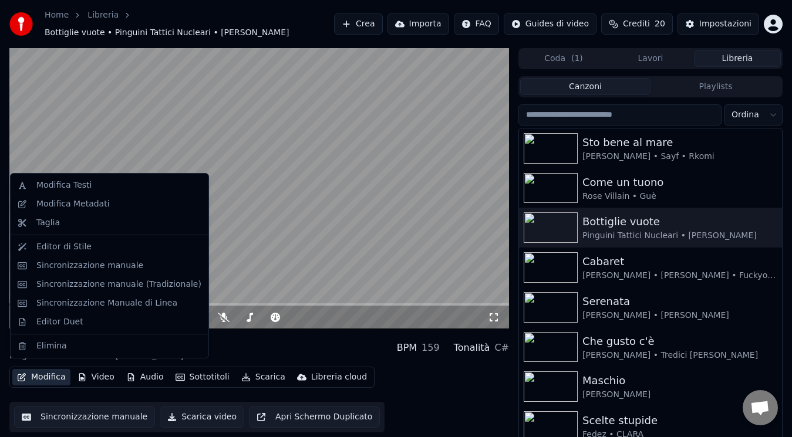
click at [52, 371] on button "Modifica" at bounding box center [41, 377] width 58 height 16
click at [95, 209] on div "Modifica Metadati" at bounding box center [72, 204] width 73 height 12
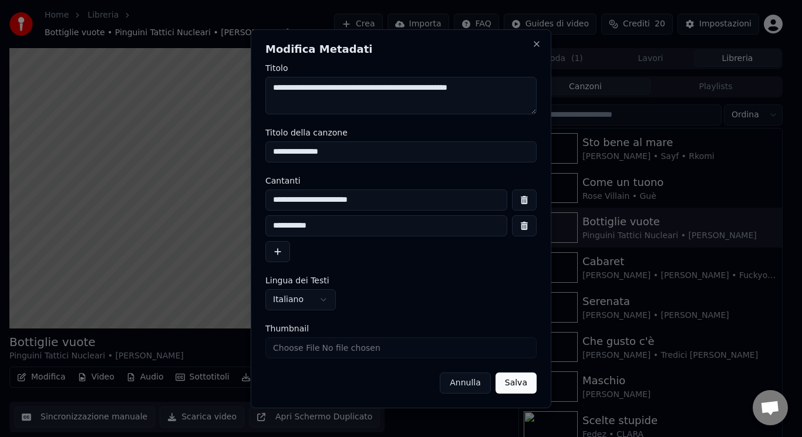
click at [296, 355] on input "Thumbnail" at bounding box center [400, 347] width 271 height 21
type input "**********"
click at [525, 388] on button "Salva" at bounding box center [515, 383] width 41 height 21
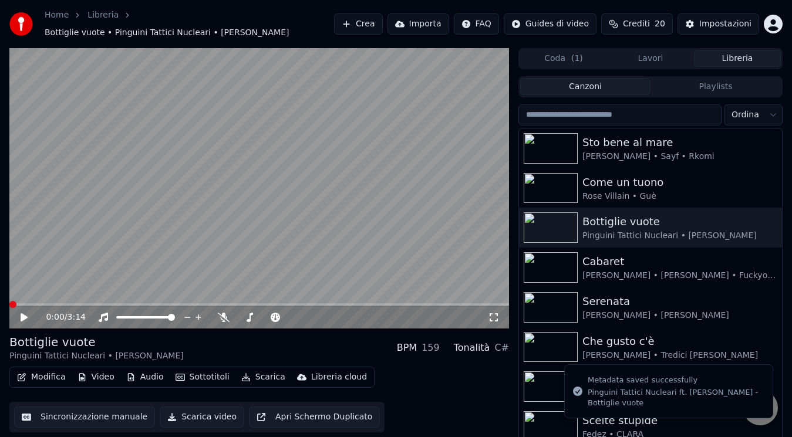
click at [19, 313] on icon at bounding box center [32, 317] width 27 height 9
click at [580, 262] on div at bounding box center [553, 267] width 59 height 31
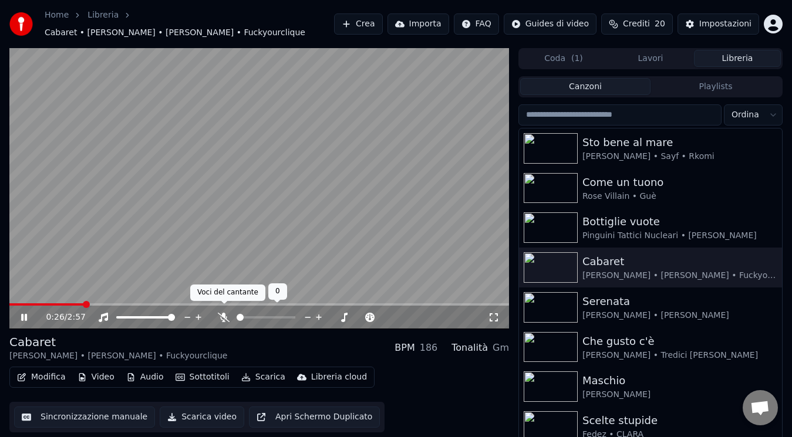
drag, startPoint x: 221, startPoint y: 315, endPoint x: 121, endPoint y: 303, distance: 100.5
click at [221, 315] on icon at bounding box center [224, 317] width 12 height 9
click at [80, 303] on span at bounding box center [44, 304] width 70 height 2
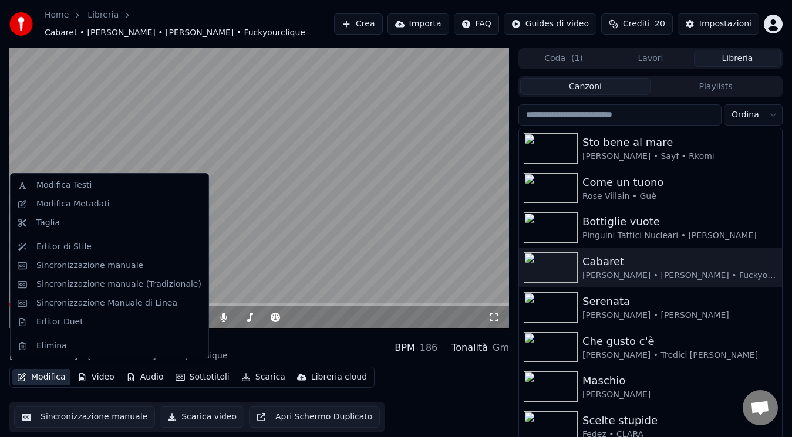
click at [35, 370] on button "Modifica" at bounding box center [41, 377] width 58 height 16
click at [96, 202] on div "Modifica Metadati" at bounding box center [72, 204] width 73 height 12
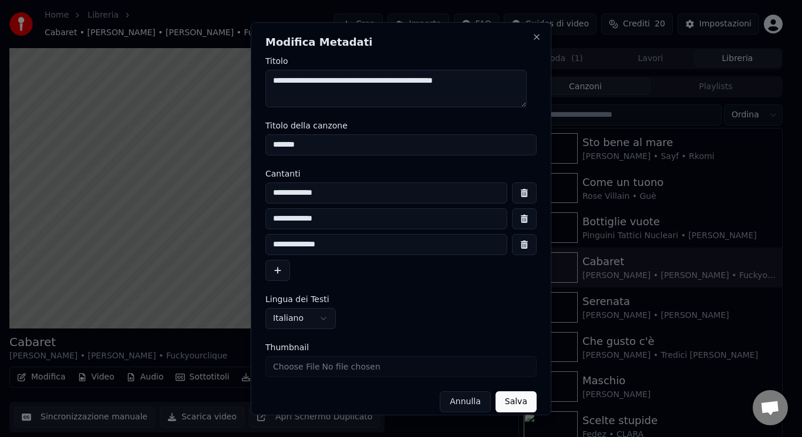
click at [295, 363] on input "Thumbnail" at bounding box center [400, 366] width 271 height 21
type input "**********"
click at [513, 405] on button "Salva" at bounding box center [515, 401] width 41 height 21
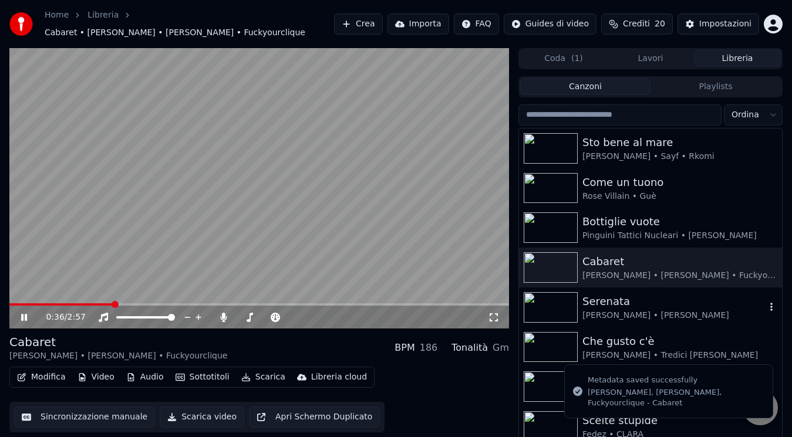
click at [613, 293] on div "Serenata" at bounding box center [673, 301] width 183 height 16
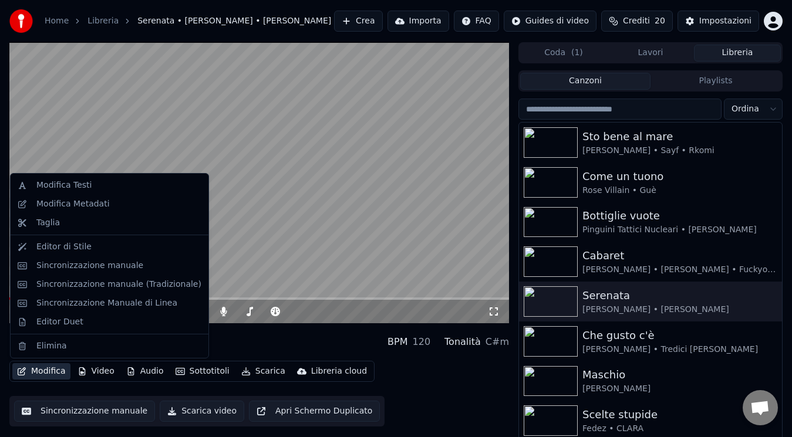
click at [31, 368] on button "Modifica" at bounding box center [41, 371] width 58 height 16
click at [73, 208] on div "Modifica Metadati" at bounding box center [72, 204] width 73 height 12
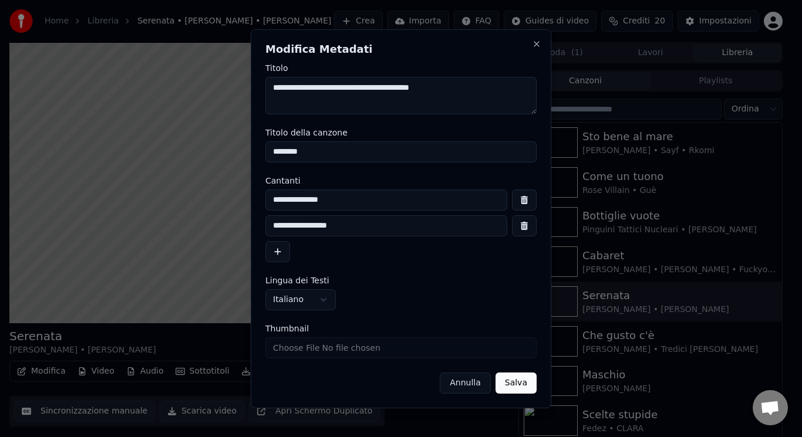
click at [290, 352] on input "Thumbnail" at bounding box center [400, 347] width 271 height 21
type input "**********"
click at [518, 386] on button "Salva" at bounding box center [515, 383] width 41 height 21
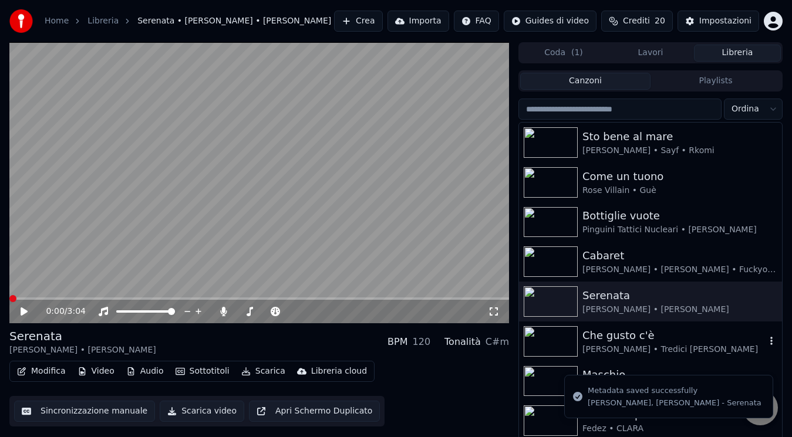
click at [530, 340] on img at bounding box center [551, 341] width 54 height 31
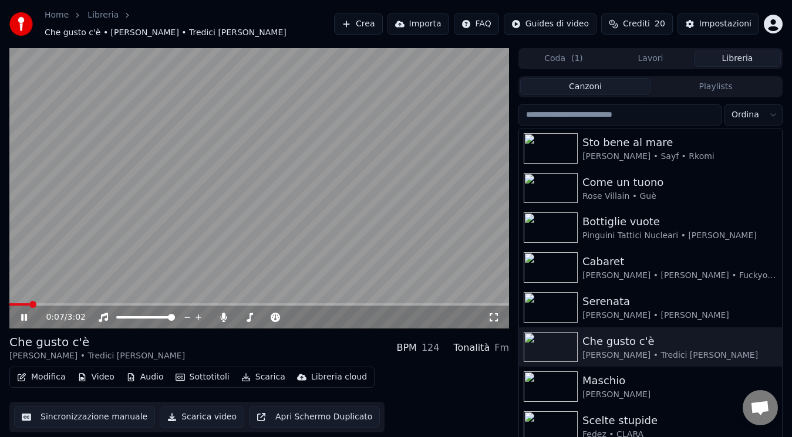
click at [24, 306] on div "0:07 / 3:02" at bounding box center [258, 317] width 499 height 23
drag, startPoint x: 26, startPoint y: 294, endPoint x: 28, endPoint y: 300, distance: 6.1
click at [28, 300] on div "0:09 / 3:02" at bounding box center [258, 188] width 499 height 281
click at [28, 306] on div "0:09 / 3:02" at bounding box center [258, 317] width 499 height 23
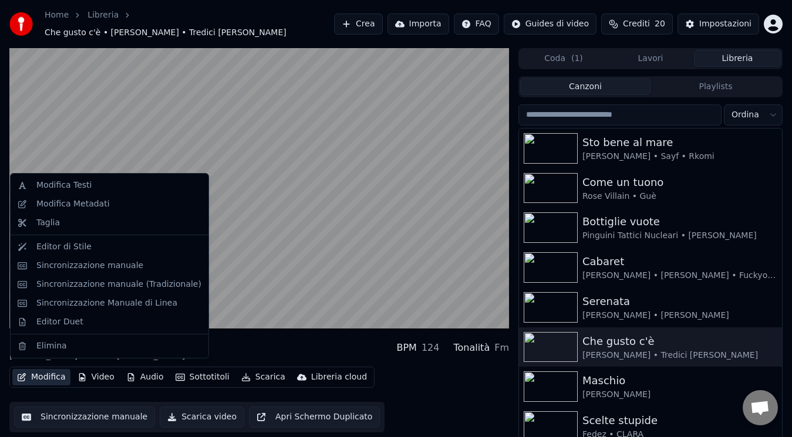
click at [35, 371] on button "Modifica" at bounding box center [41, 377] width 58 height 16
click at [112, 201] on div "Modifica Metadati" at bounding box center [118, 204] width 165 height 12
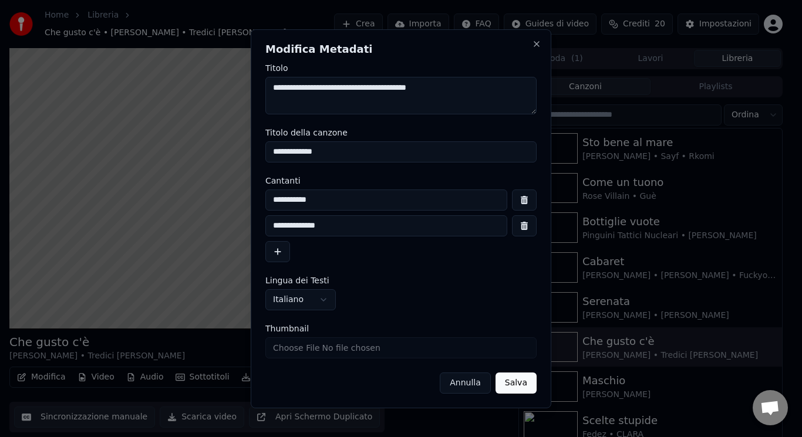
click at [299, 347] on input "Thumbnail" at bounding box center [400, 347] width 271 height 21
type input "**********"
click at [521, 377] on button "Salva" at bounding box center [515, 383] width 41 height 21
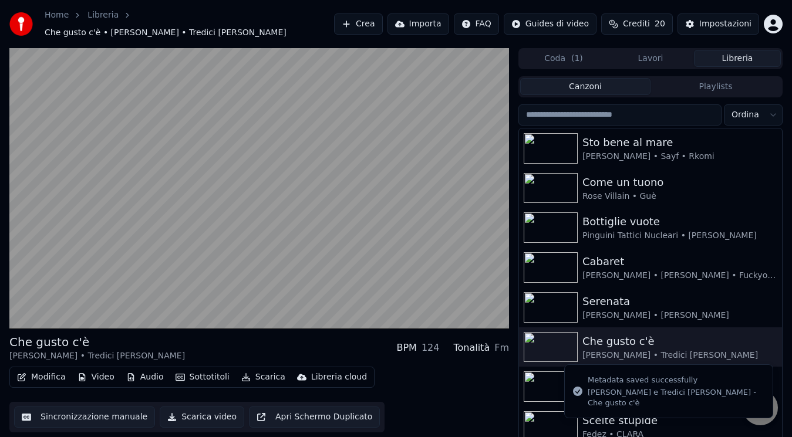
click at [559, 375] on img at bounding box center [551, 387] width 54 height 31
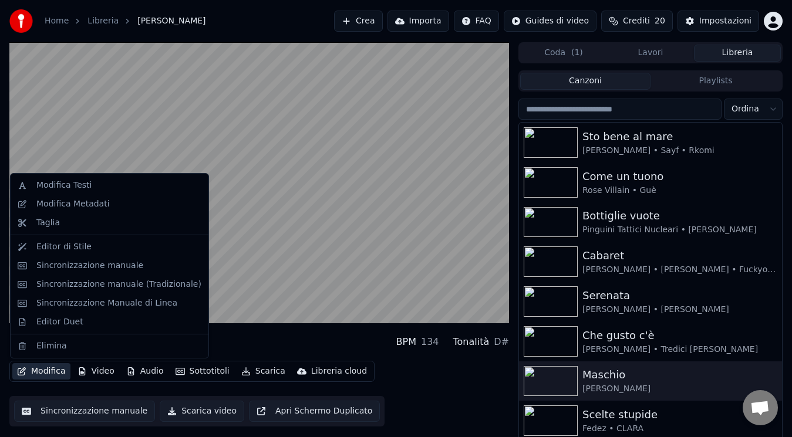
click at [24, 375] on icon "button" at bounding box center [22, 371] width 8 height 8
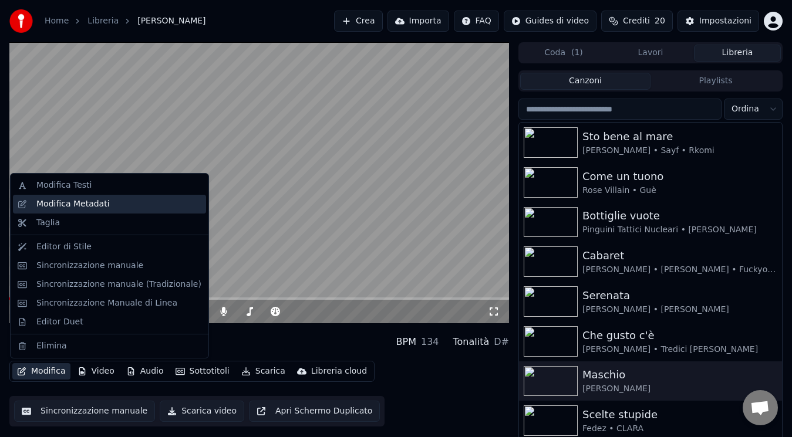
click at [110, 198] on div "Modifica Metadati" at bounding box center [118, 204] width 165 height 12
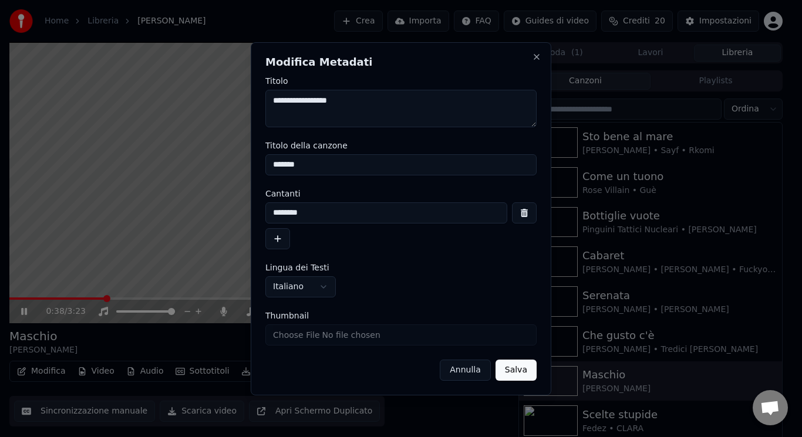
click at [295, 336] on input "Thumbnail" at bounding box center [400, 335] width 271 height 21
type input "**********"
click at [526, 366] on button "Salva" at bounding box center [515, 370] width 41 height 21
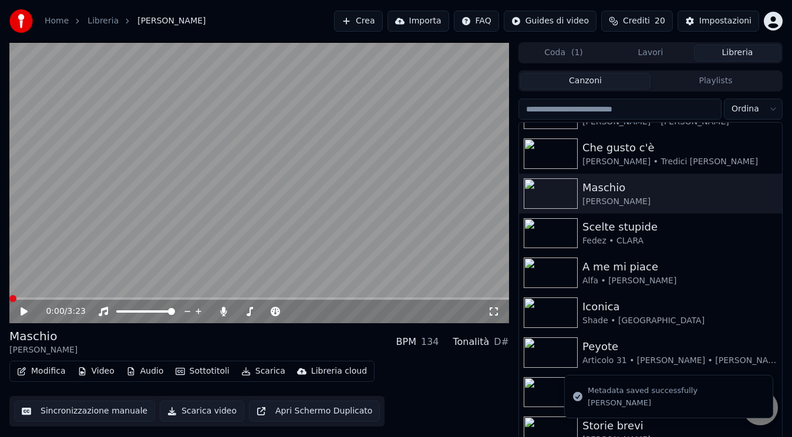
scroll to position [191, 0]
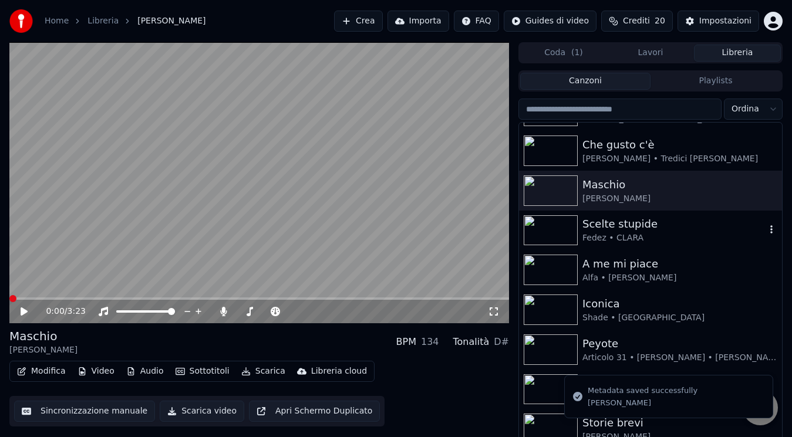
click at [630, 214] on div "Scelte stupide Fedez • CLARA" at bounding box center [650, 231] width 263 height 40
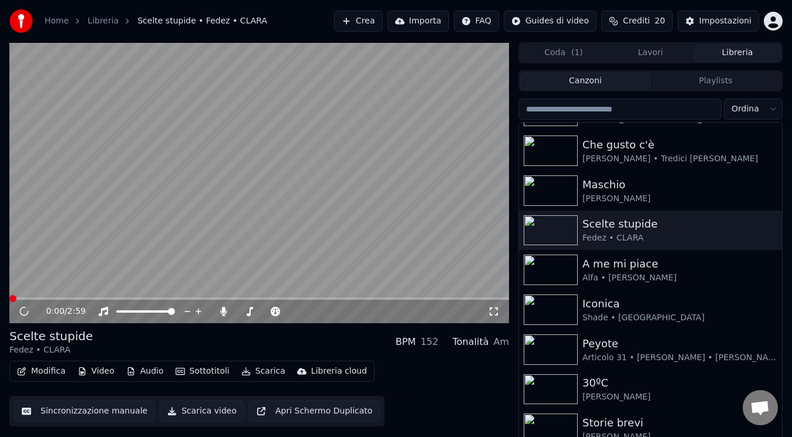
click at [23, 315] on icon at bounding box center [24, 311] width 12 height 13
click at [23, 315] on icon at bounding box center [24, 312] width 11 height 12
click at [25, 312] on icon at bounding box center [24, 311] width 6 height 7
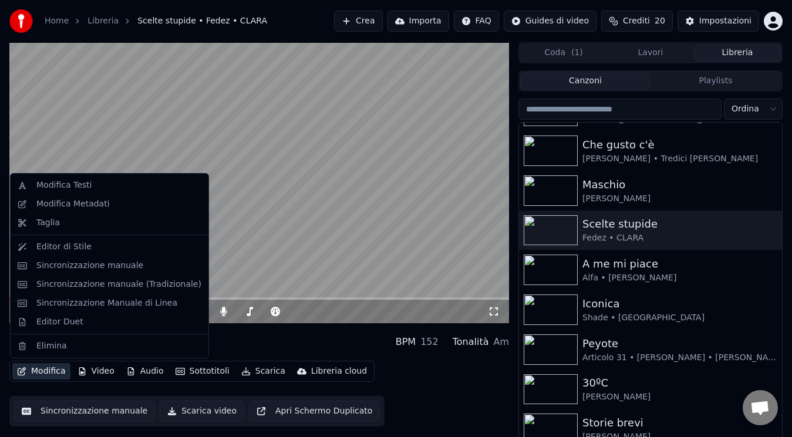
click at [38, 377] on button "Modifica" at bounding box center [41, 371] width 58 height 16
click at [124, 199] on div "Modifica Metadati" at bounding box center [118, 204] width 165 height 12
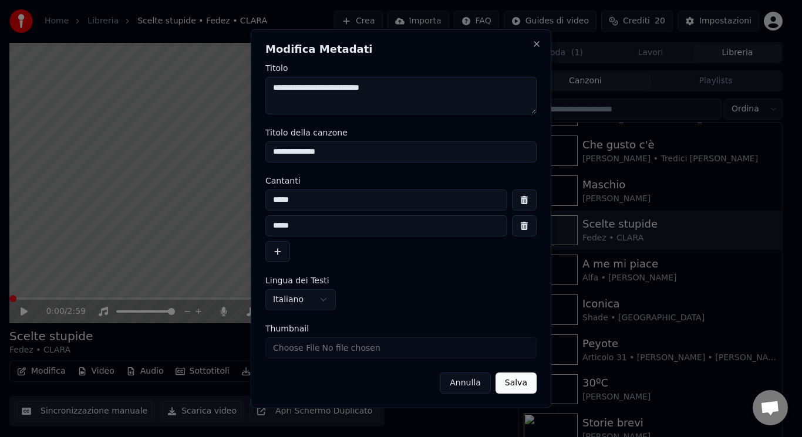
click at [286, 340] on input "Thumbnail" at bounding box center [400, 347] width 271 height 21
type input "**********"
click at [527, 379] on button "Salva" at bounding box center [515, 383] width 41 height 21
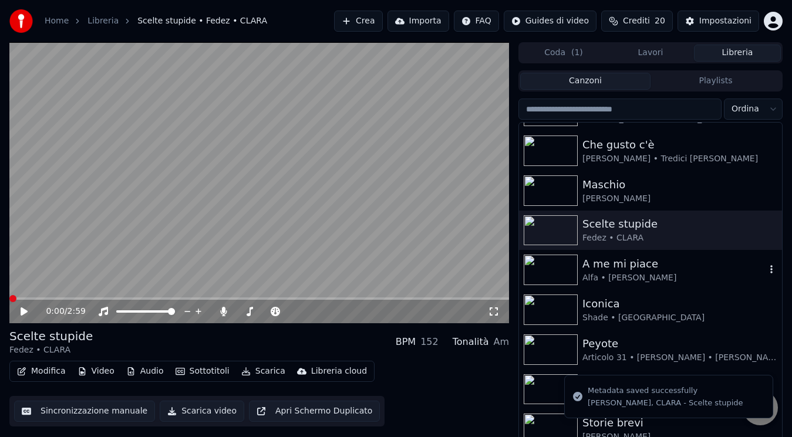
click at [612, 272] on div "A me mi piace" at bounding box center [673, 264] width 183 height 16
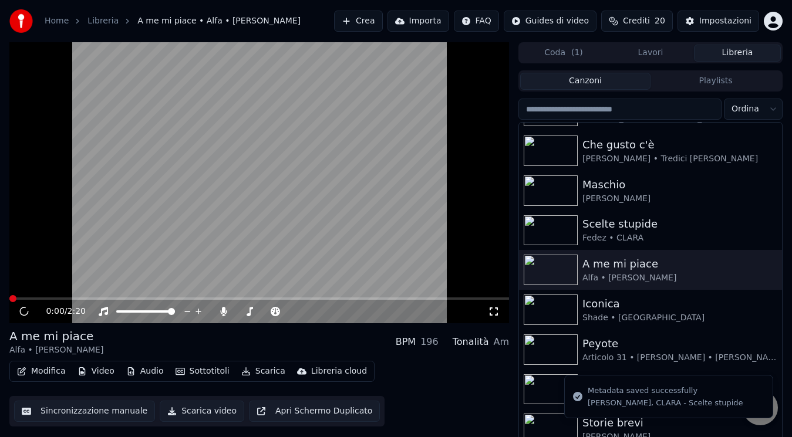
click at [25, 309] on icon at bounding box center [24, 311] width 12 height 13
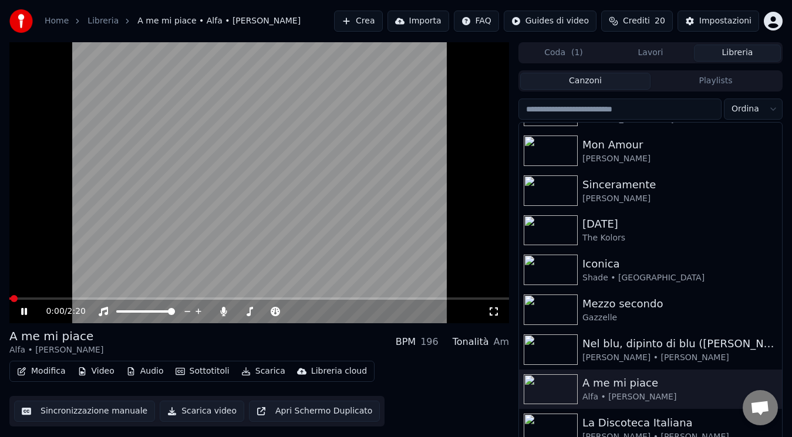
click at [26, 315] on icon at bounding box center [32, 311] width 27 height 9
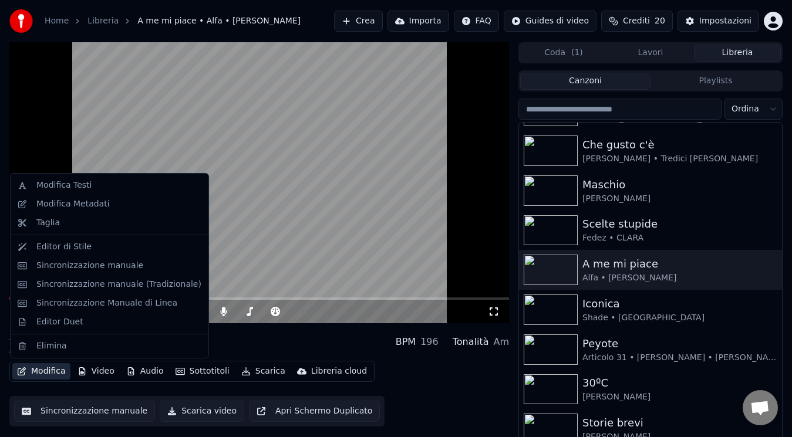
click at [38, 369] on button "Modifica" at bounding box center [41, 371] width 58 height 16
click at [97, 204] on div "Modifica Metadati" at bounding box center [72, 204] width 73 height 12
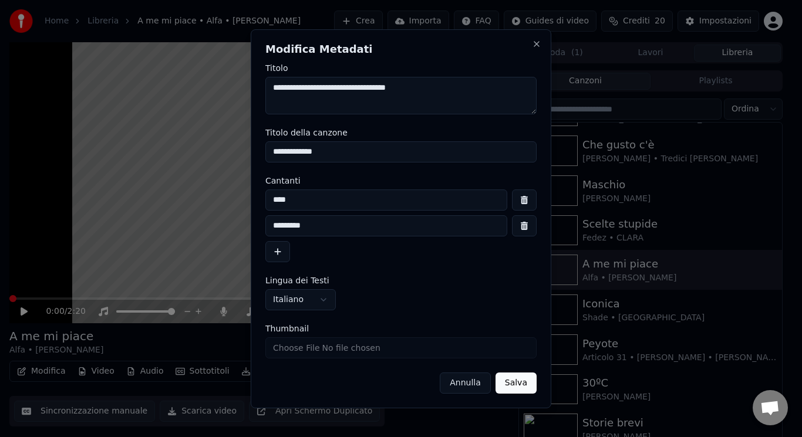
click at [528, 224] on button "button" at bounding box center [524, 225] width 25 height 21
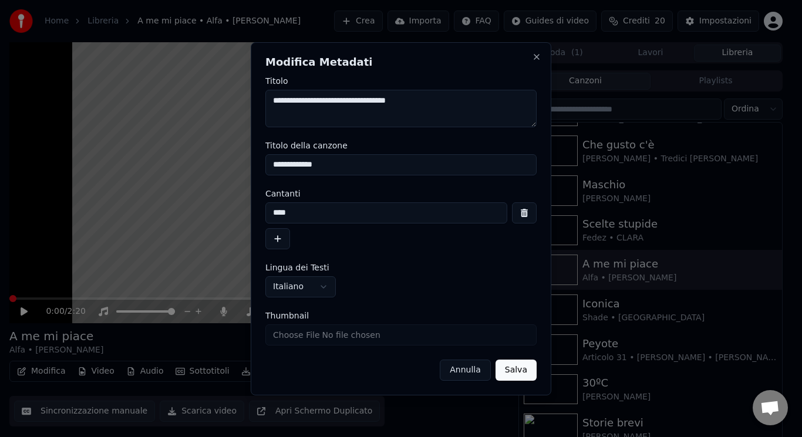
click at [415, 166] on input "**********" at bounding box center [400, 164] width 271 height 21
type input "**********"
click at [517, 372] on button "Salva" at bounding box center [515, 370] width 41 height 21
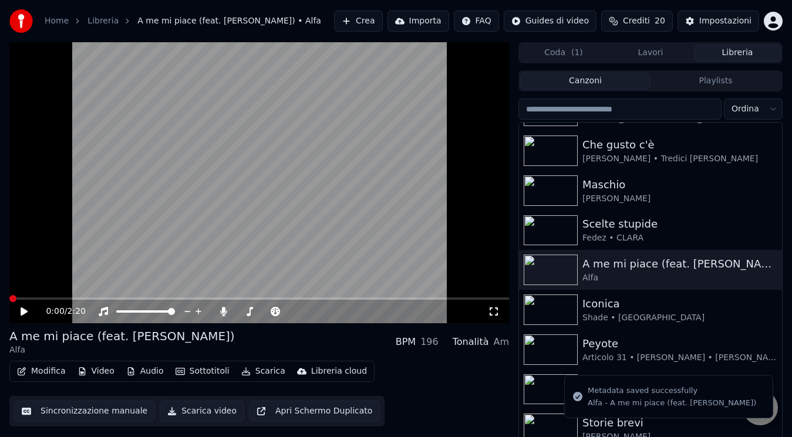
click at [24, 310] on icon at bounding box center [24, 312] width 7 height 8
click at [24, 310] on icon at bounding box center [32, 311] width 27 height 9
click at [24, 310] on icon at bounding box center [24, 312] width 7 height 8
click at [24, 310] on icon at bounding box center [32, 311] width 27 height 9
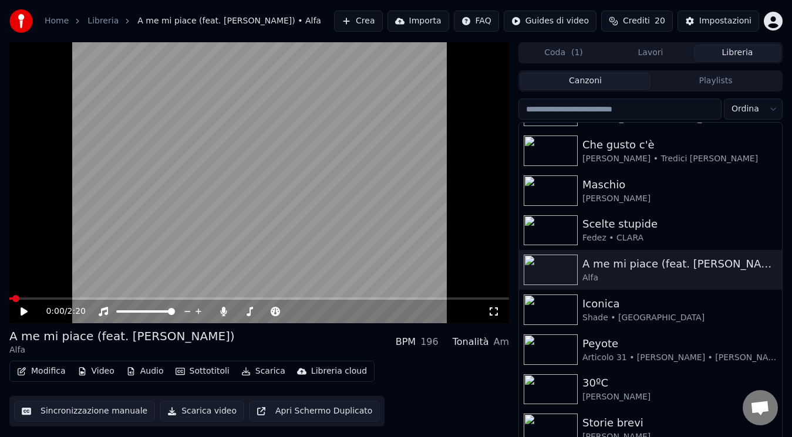
click at [24, 310] on icon at bounding box center [24, 312] width 7 height 8
click at [24, 310] on icon at bounding box center [32, 311] width 27 height 9
click at [24, 310] on icon at bounding box center [24, 312] width 7 height 8
click at [24, 310] on icon at bounding box center [32, 311] width 27 height 9
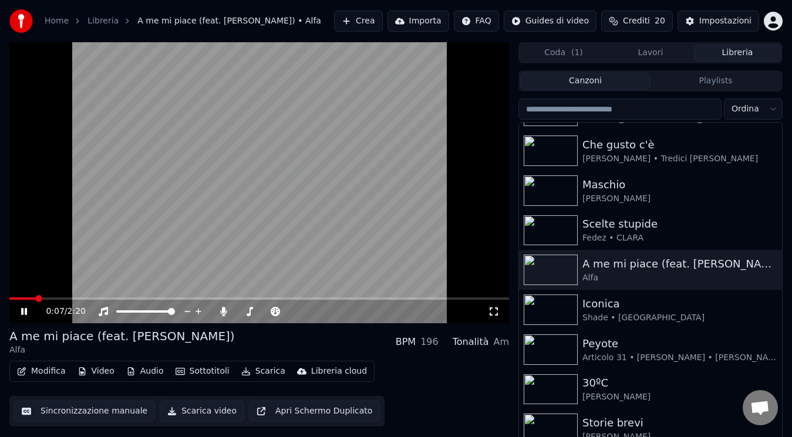
click at [24, 310] on icon at bounding box center [32, 311] width 27 height 9
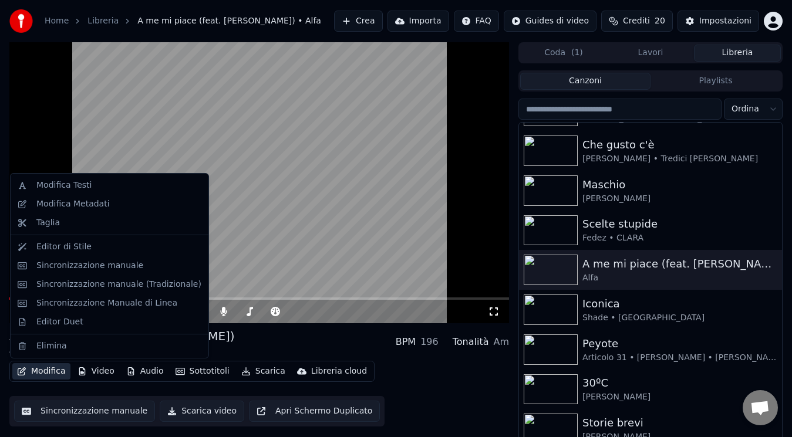
click at [35, 369] on button "Modifica" at bounding box center [41, 371] width 58 height 16
click at [83, 209] on div "Modifica Metadati" at bounding box center [72, 204] width 73 height 12
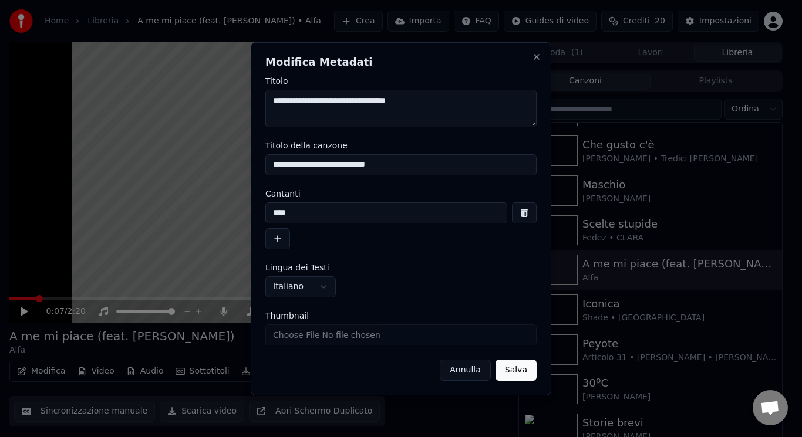
click at [298, 333] on input "Thumbnail" at bounding box center [400, 335] width 271 height 21
type input "**********"
click at [519, 374] on button "Salva" at bounding box center [515, 370] width 41 height 21
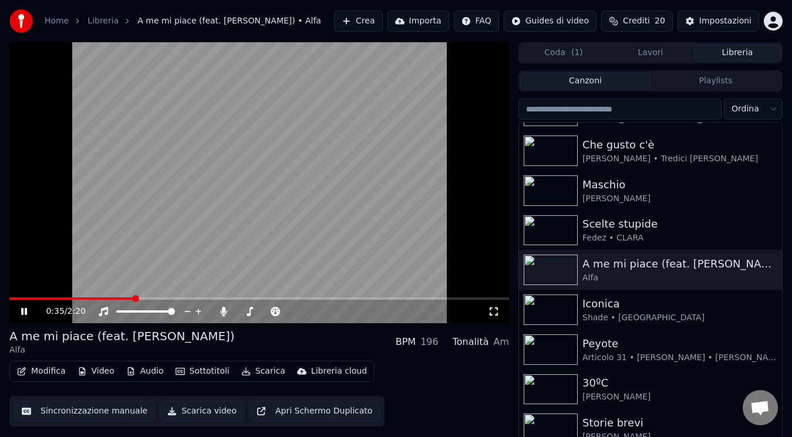
click at [119, 300] on div "0:35 / 2:20" at bounding box center [258, 311] width 499 height 23
click at [122, 295] on video at bounding box center [258, 182] width 499 height 281
click at [123, 300] on div "0:35 / 2:20" at bounding box center [258, 311] width 499 height 23
click at [126, 298] on div "0:35 / 2:20" at bounding box center [258, 182] width 499 height 281
click at [126, 298] on span at bounding box center [67, 299] width 117 height 2
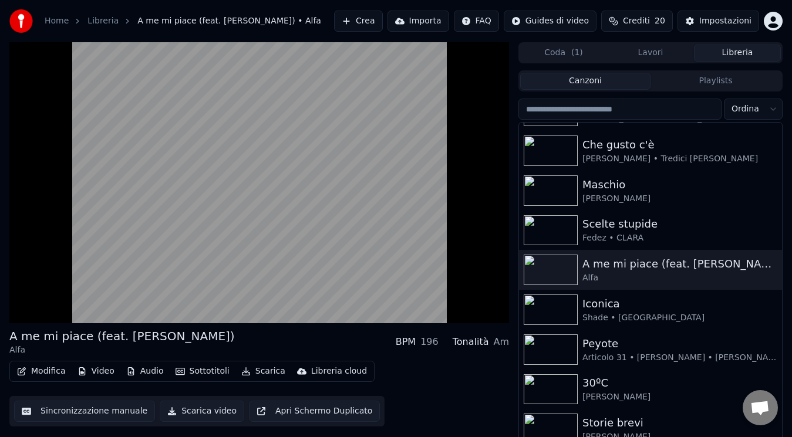
click at [20, 311] on div at bounding box center [258, 182] width 499 height 281
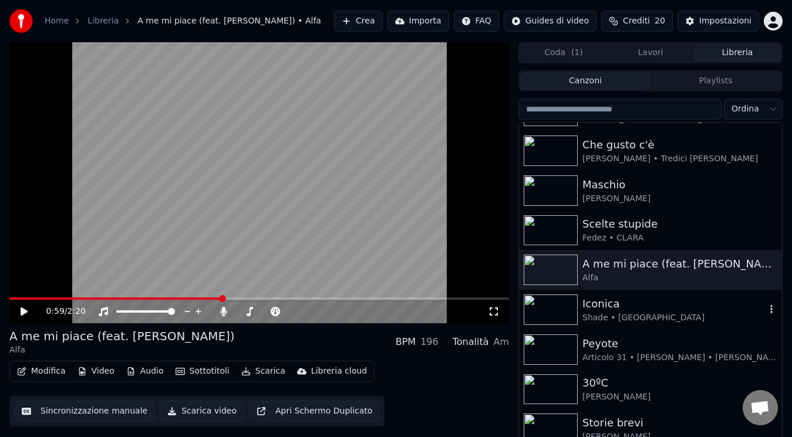
click at [536, 320] on img at bounding box center [551, 310] width 54 height 31
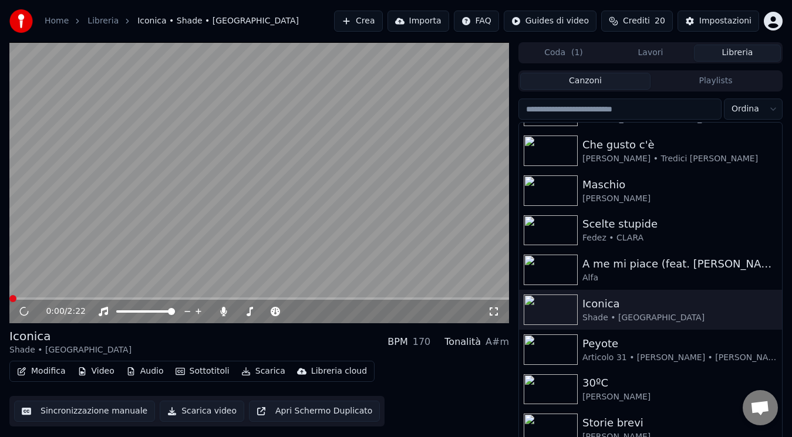
click at [22, 311] on icon at bounding box center [24, 311] width 12 height 13
click at [22, 311] on icon at bounding box center [24, 312] width 11 height 12
click at [23, 311] on icon at bounding box center [24, 311] width 6 height 7
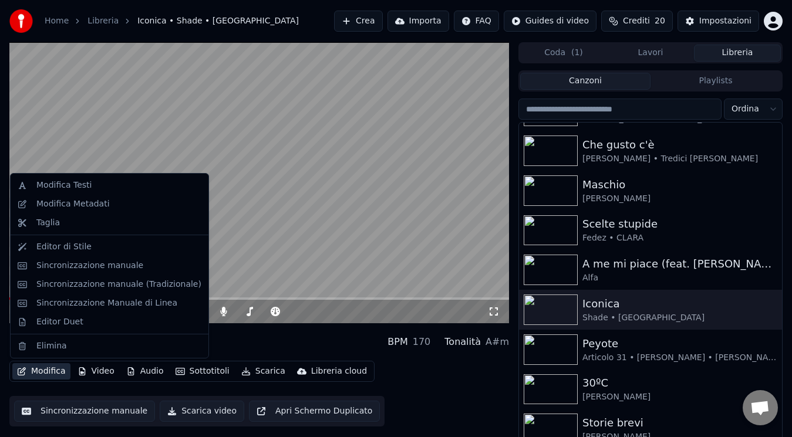
click at [42, 367] on button "Modifica" at bounding box center [41, 371] width 58 height 16
click at [104, 203] on div "Modifica Metadati" at bounding box center [118, 204] width 165 height 12
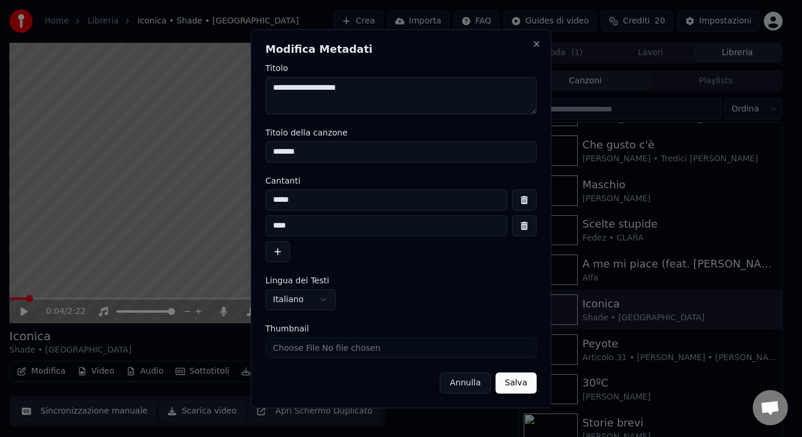
click at [288, 354] on input "Thumbnail" at bounding box center [400, 347] width 271 height 21
type input "**********"
click at [517, 389] on button "Salva" at bounding box center [515, 383] width 41 height 21
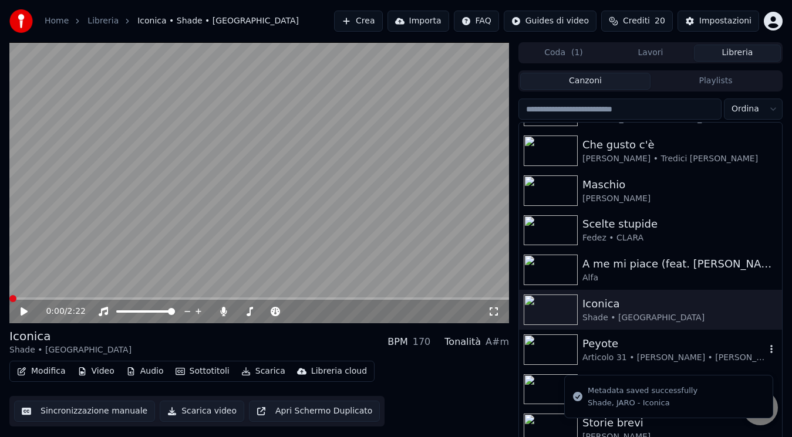
click at [562, 356] on img at bounding box center [551, 350] width 54 height 31
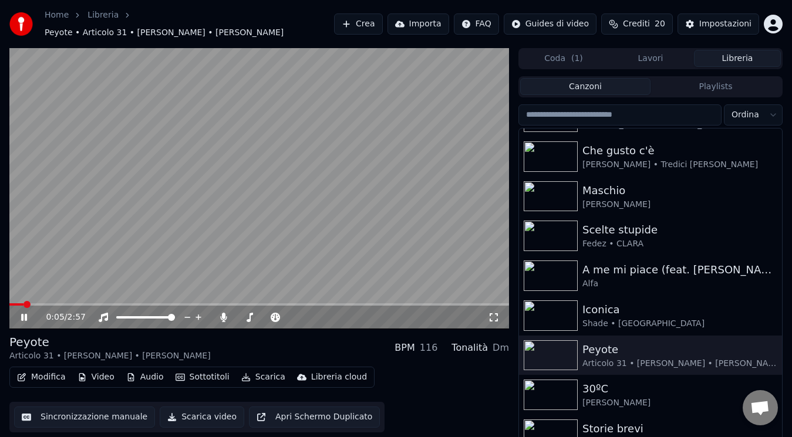
click at [22, 303] on span at bounding box center [16, 304] width 14 height 2
click at [9, 303] on span at bounding box center [16, 304] width 14 height 2
click at [22, 313] on icon at bounding box center [24, 317] width 7 height 8
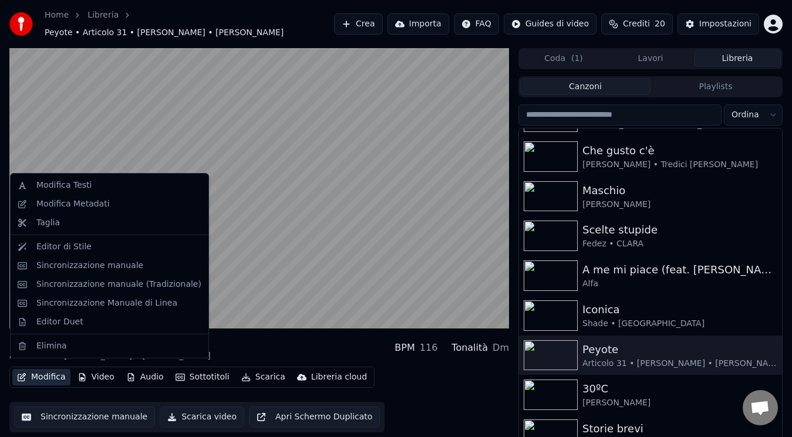
click at [49, 369] on button "Modifica" at bounding box center [41, 377] width 58 height 16
click at [103, 203] on div "Modifica Metadati" at bounding box center [118, 204] width 165 height 12
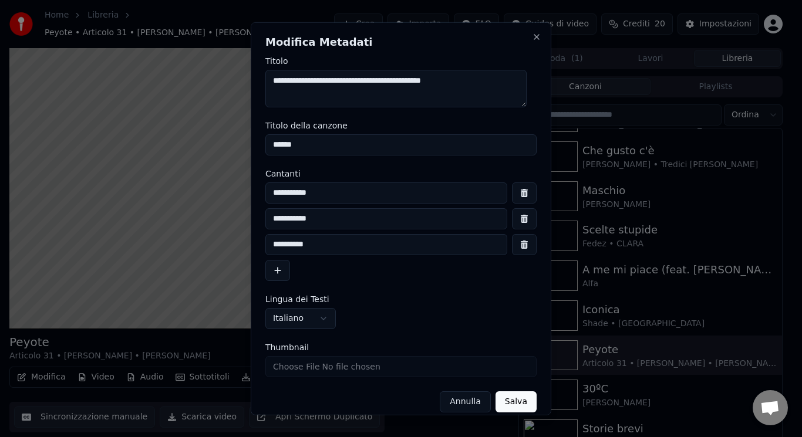
click at [299, 366] on input "Thumbnail" at bounding box center [400, 366] width 271 height 21
type input "**********"
click at [497, 398] on button "Salva" at bounding box center [515, 401] width 41 height 21
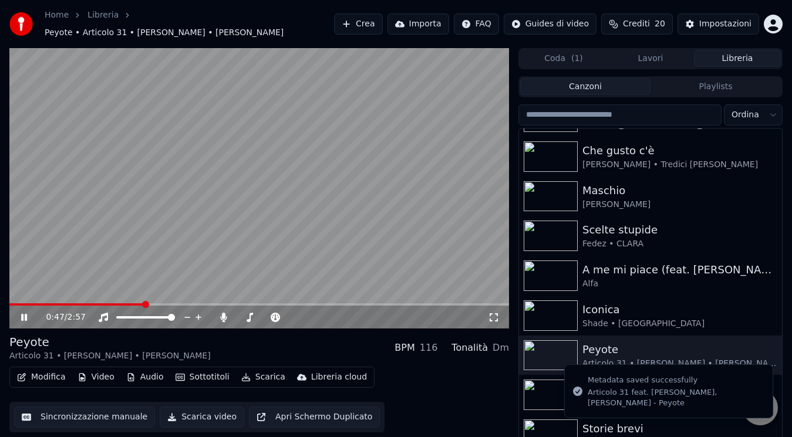
click at [548, 390] on img at bounding box center [551, 395] width 54 height 31
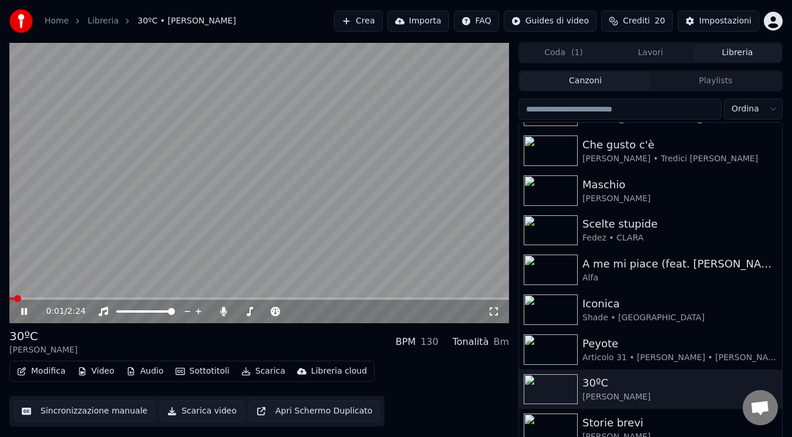
click at [25, 312] on icon at bounding box center [24, 311] width 6 height 7
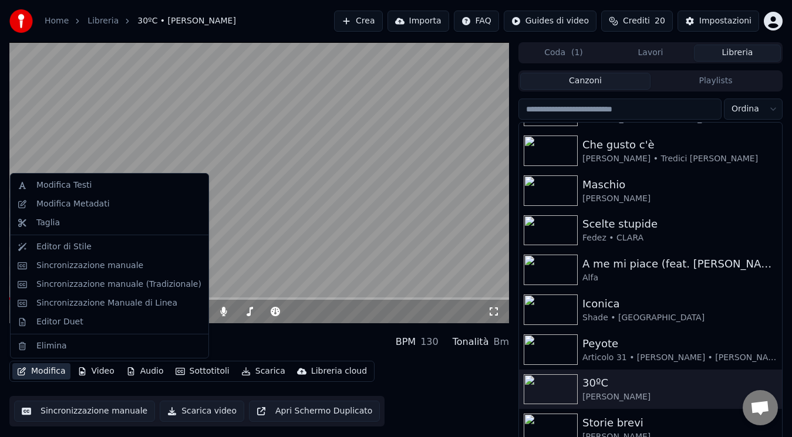
click at [45, 367] on button "Modifica" at bounding box center [41, 371] width 58 height 16
click at [94, 207] on div "Modifica Metadati" at bounding box center [72, 204] width 73 height 12
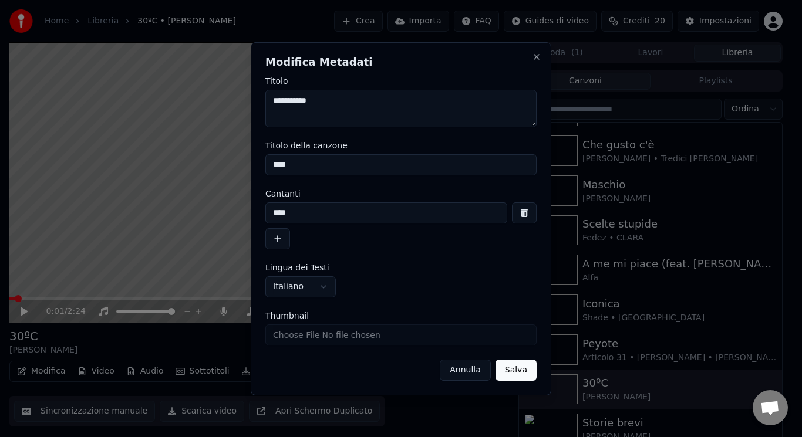
click at [298, 333] on input "Thumbnail" at bounding box center [400, 335] width 271 height 21
type input "**********"
click at [521, 376] on button "Salva" at bounding box center [515, 370] width 41 height 21
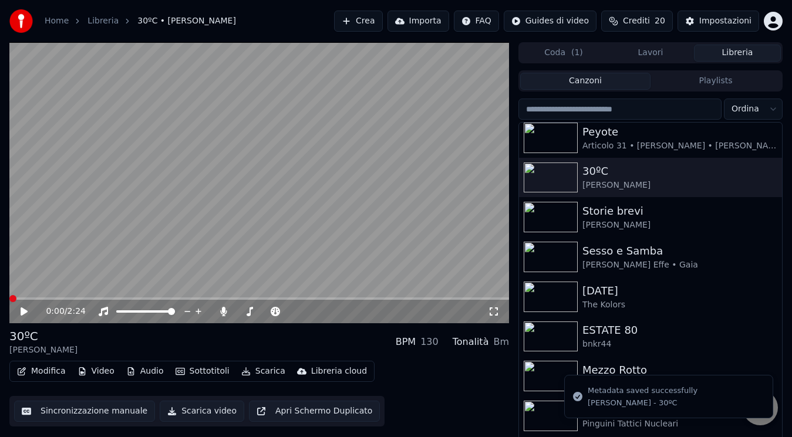
scroll to position [441, 0]
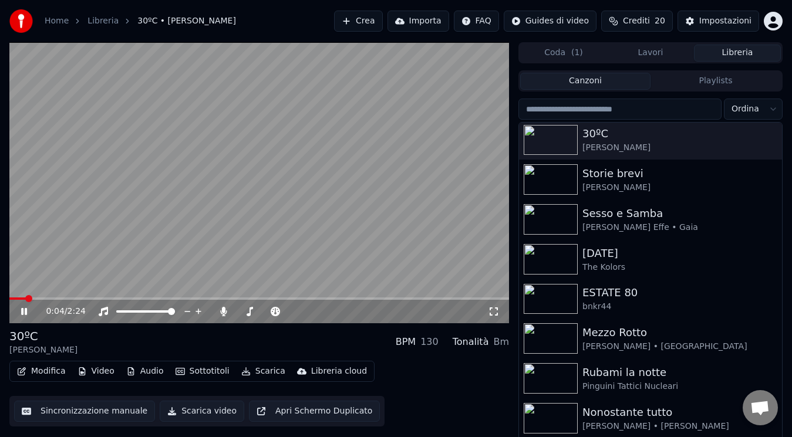
click at [28, 307] on icon at bounding box center [32, 311] width 27 height 9
click at [542, 183] on img at bounding box center [551, 179] width 54 height 31
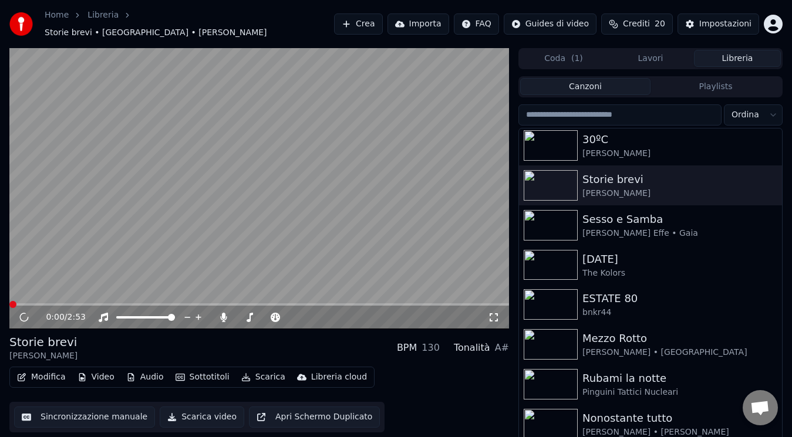
click at [23, 312] on icon at bounding box center [24, 317] width 12 height 13
click at [23, 312] on icon at bounding box center [24, 318] width 11 height 12
click at [23, 314] on icon at bounding box center [24, 317] width 6 height 7
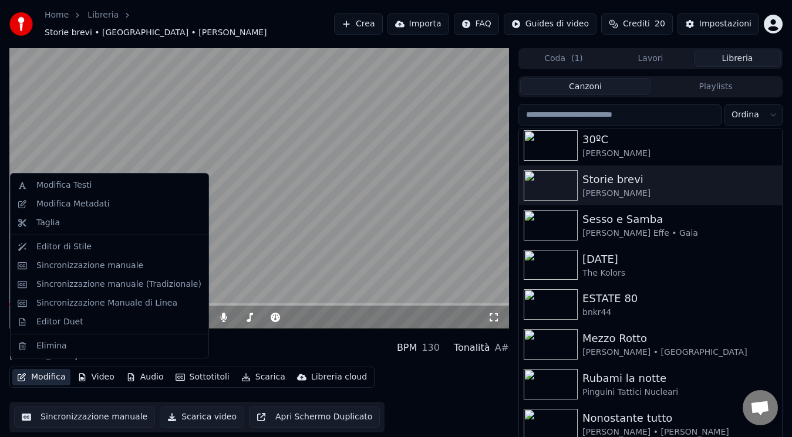
click at [53, 369] on button "Modifica" at bounding box center [41, 377] width 58 height 16
click at [102, 190] on div "Modifica Testi" at bounding box center [118, 186] width 165 height 12
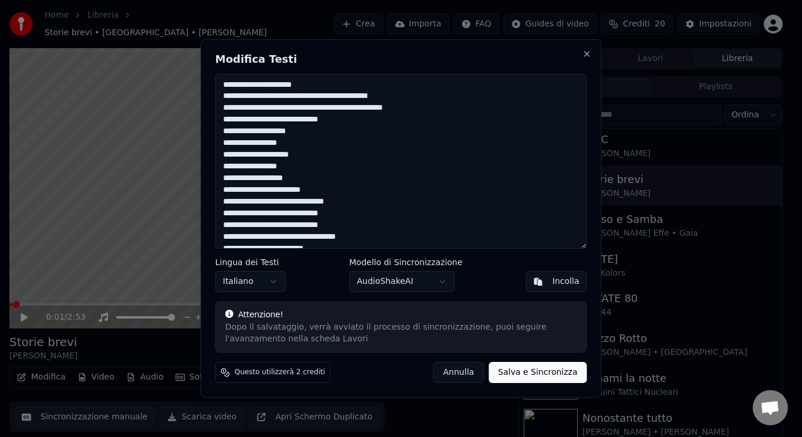
click at [454, 379] on button "Annulla" at bounding box center [458, 372] width 51 height 21
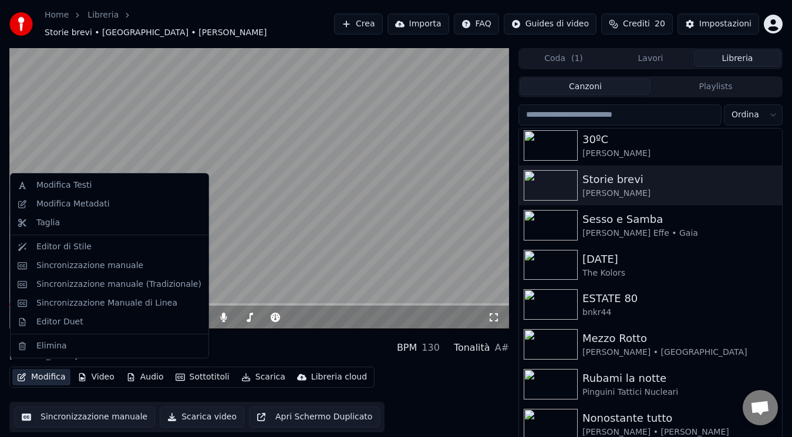
click at [26, 376] on button "Modifica" at bounding box center [41, 377] width 58 height 16
click at [157, 205] on div "Modifica Metadati" at bounding box center [118, 204] width 165 height 12
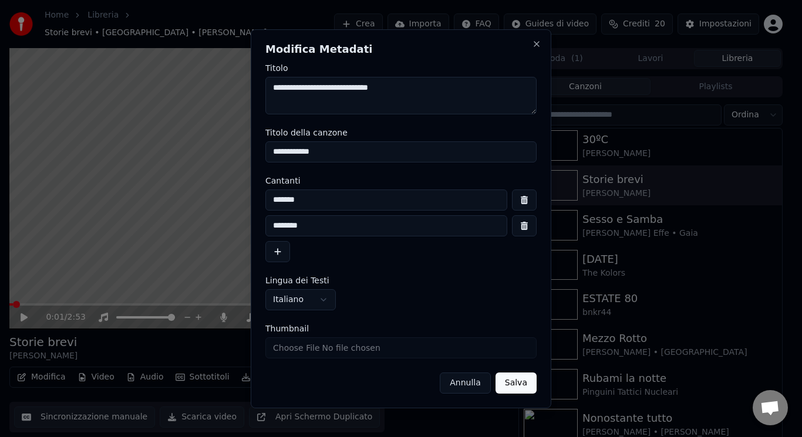
drag, startPoint x: 353, startPoint y: 156, endPoint x: 261, endPoint y: 155, distance: 92.2
click at [261, 155] on div "**********" at bounding box center [401, 218] width 301 height 379
type input "**********"
click at [522, 383] on button "Salva" at bounding box center [515, 383] width 41 height 21
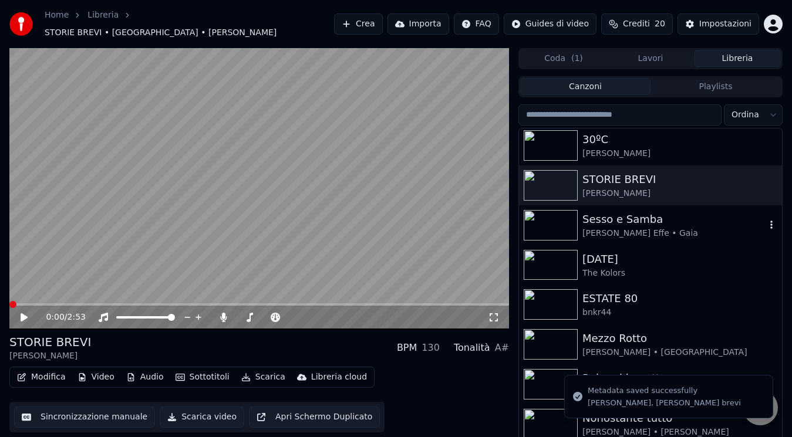
click at [737, 219] on div "Sesso e Samba" at bounding box center [673, 219] width 183 height 16
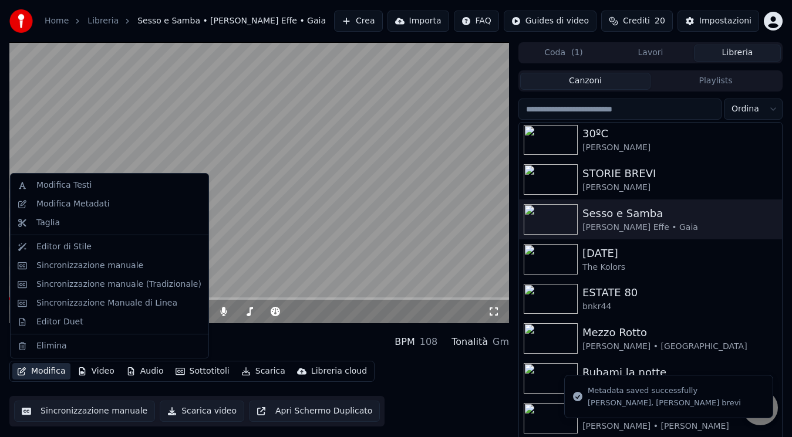
click at [23, 367] on icon "button" at bounding box center [21, 371] width 9 height 8
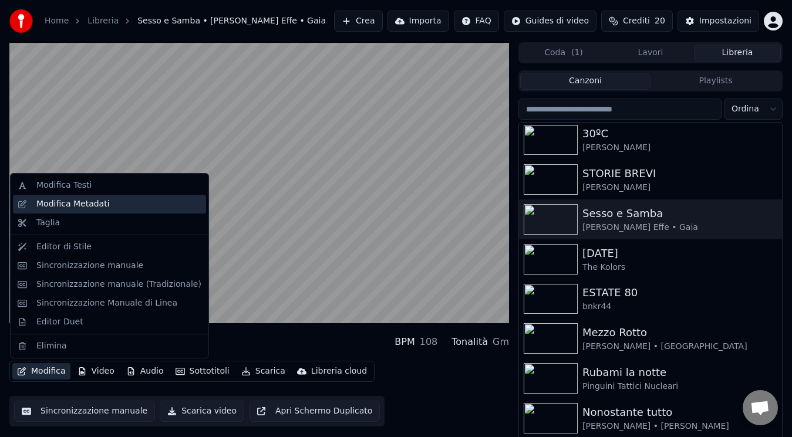
click at [93, 205] on div "Modifica Metadati" at bounding box center [72, 204] width 73 height 12
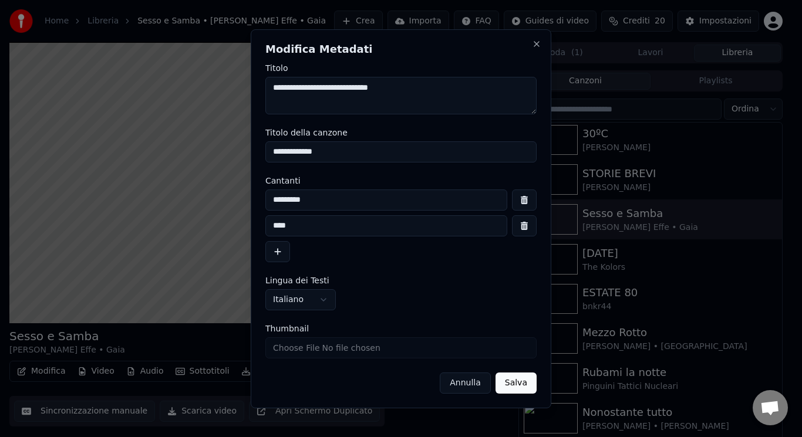
drag, startPoint x: 344, startPoint y: 151, endPoint x: 273, endPoint y: 157, distance: 71.3
click at [273, 157] on input "**********" at bounding box center [400, 151] width 271 height 21
type input "**********"
click at [524, 379] on button "Salva" at bounding box center [515, 383] width 41 height 21
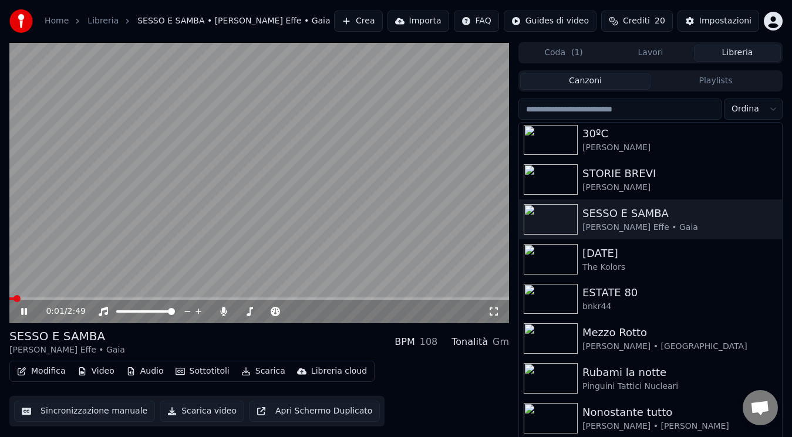
scroll to position [467, 0]
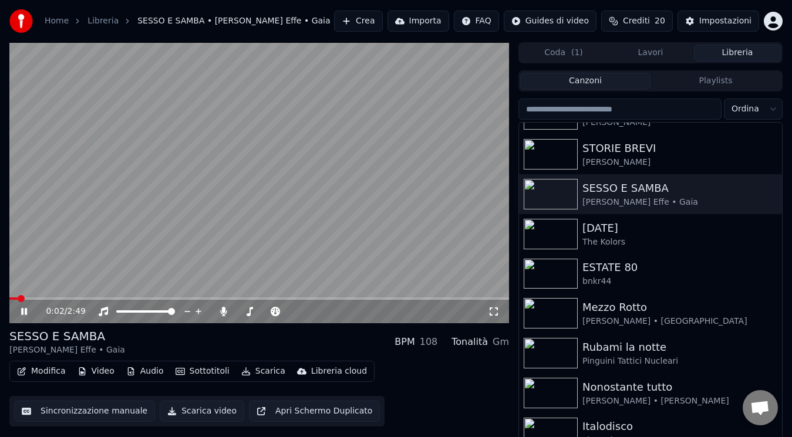
click at [25, 309] on icon at bounding box center [32, 311] width 27 height 9
click at [782, 253] on div "0:03 / 2:49 SESSO E SAMBA [PERSON_NAME] Effe • Gaia BPM 108 Tonalità Gm Modific…" at bounding box center [396, 246] width 792 height 408
drag, startPoint x: 782, startPoint y: 253, endPoint x: 783, endPoint y: 265, distance: 12.4
click at [783, 265] on div "0:03 / 2:49 SESSO E SAMBA [PERSON_NAME] Effe • Gaia BPM 108 Tonalità Gm Modific…" at bounding box center [396, 246] width 792 height 408
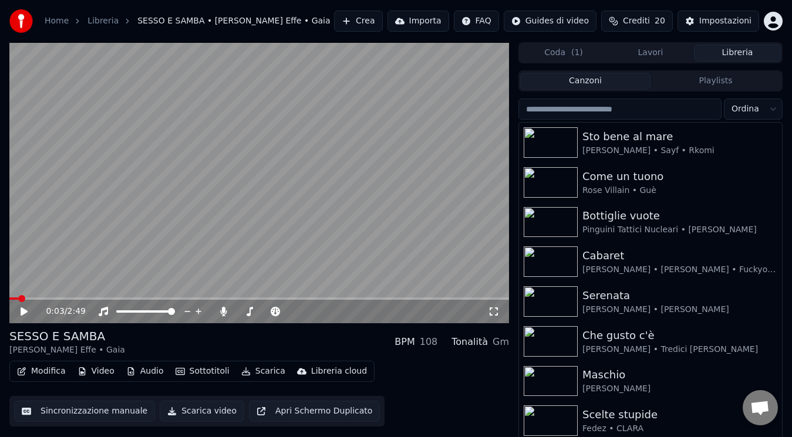
scroll to position [16, 0]
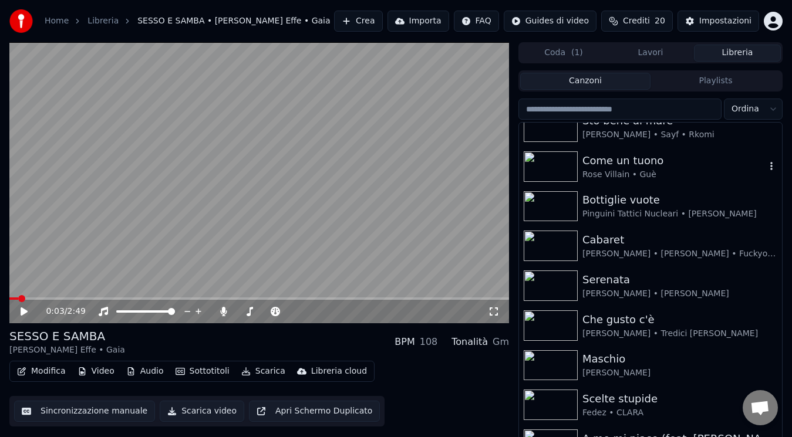
click at [679, 172] on div "Rose Villain • Guè" at bounding box center [673, 175] width 183 height 12
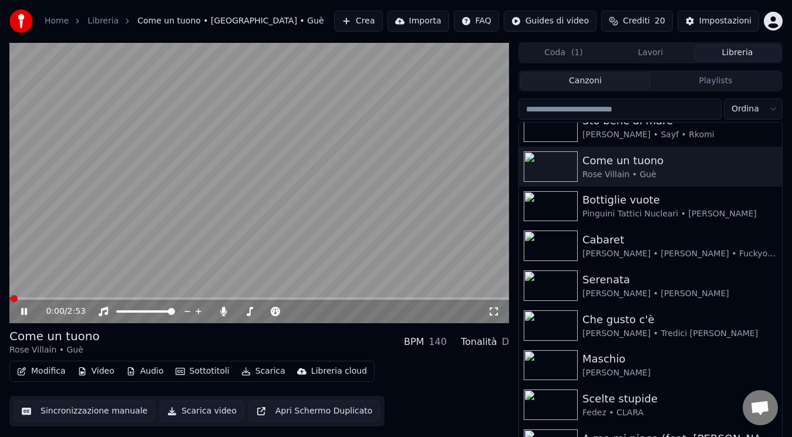
click at [26, 313] on icon at bounding box center [24, 311] width 6 height 7
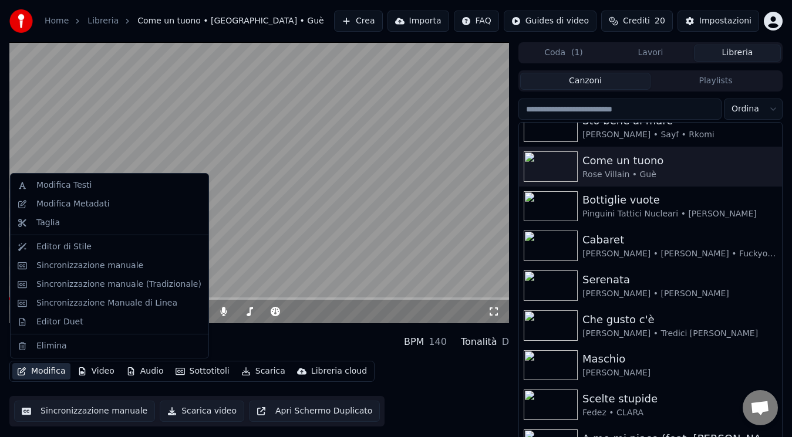
click at [58, 372] on button "Modifica" at bounding box center [41, 371] width 58 height 16
click at [129, 204] on div "Modifica Metadati" at bounding box center [118, 204] width 165 height 12
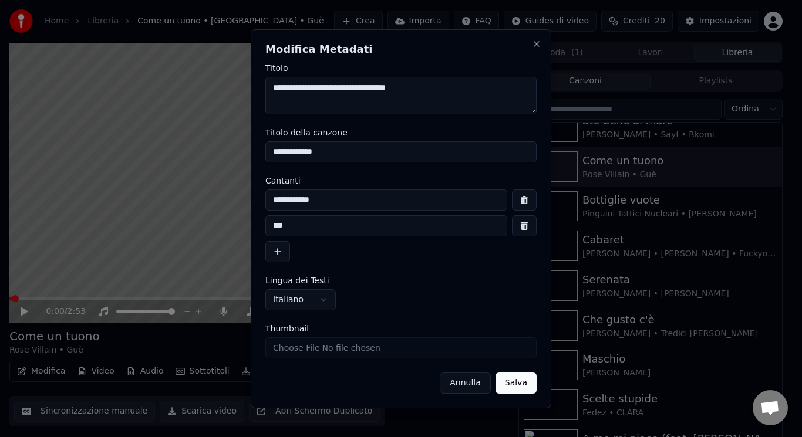
drag, startPoint x: 390, startPoint y: 146, endPoint x: 249, endPoint y: 141, distance: 141.0
click at [249, 141] on body "Home Libreria Come un tuono • [GEOGRAPHIC_DATA] • Guè Crea Importa FAQ Guides d…" at bounding box center [396, 218] width 792 height 437
type input "**********"
click at [520, 386] on button "Salva" at bounding box center [515, 383] width 41 height 21
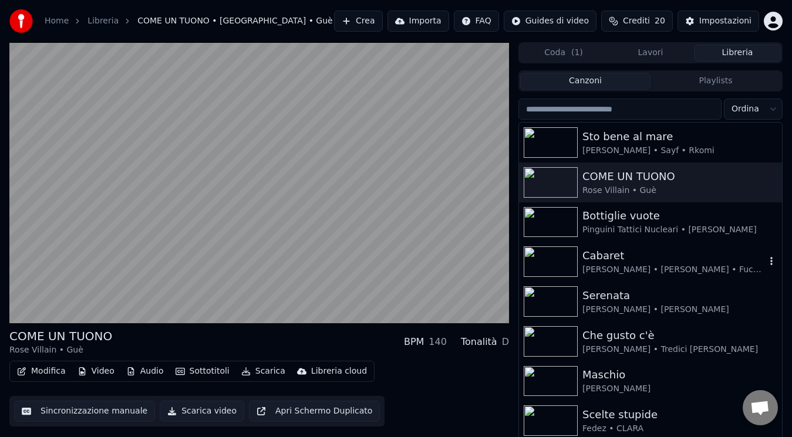
click at [647, 259] on div "Cabaret" at bounding box center [673, 256] width 183 height 16
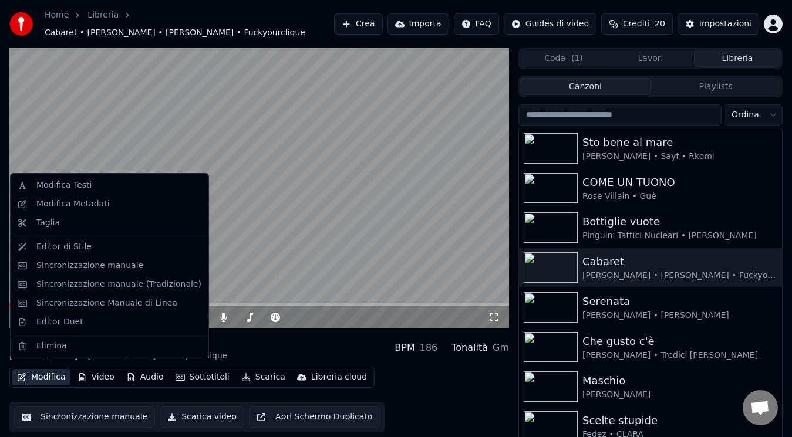
click at [40, 377] on button "Modifica" at bounding box center [41, 377] width 58 height 16
click at [110, 201] on div "Modifica Metadati" at bounding box center [118, 204] width 165 height 12
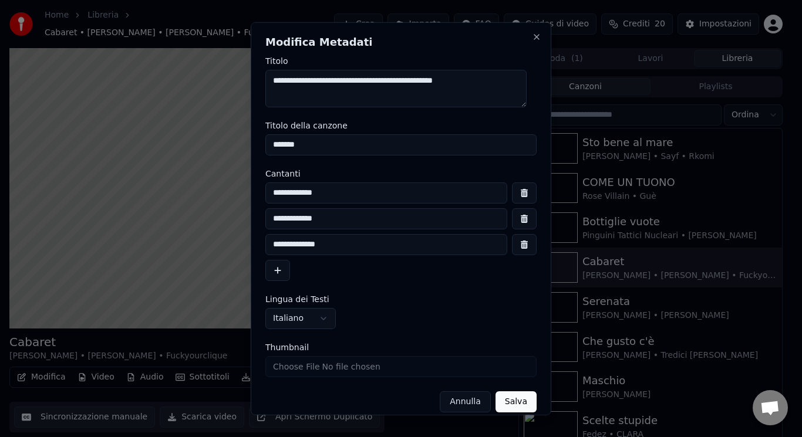
drag, startPoint x: 324, startPoint y: 148, endPoint x: 189, endPoint y: 132, distance: 136.0
click at [189, 132] on body "Home Libreria Cabaret • [PERSON_NAME] • [PERSON_NAME] • Fuckyourclique Crea Imp…" at bounding box center [396, 218] width 792 height 437
type input "*******"
click at [513, 401] on button "Salva" at bounding box center [515, 401] width 41 height 21
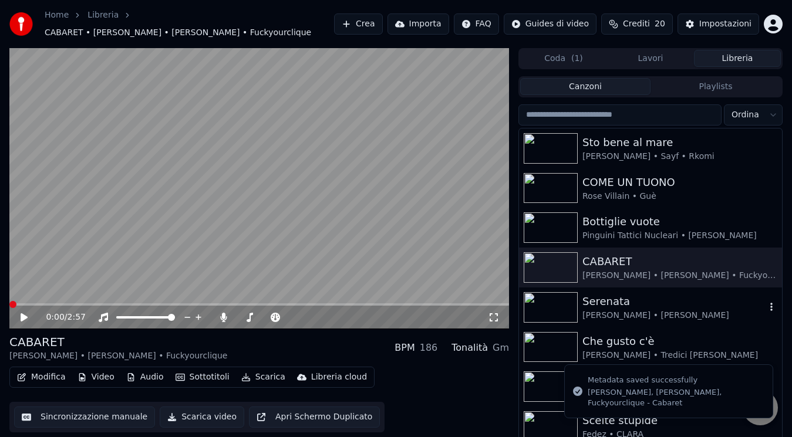
click at [676, 316] on div "Serenata [PERSON_NAME] • [PERSON_NAME]" at bounding box center [650, 308] width 263 height 40
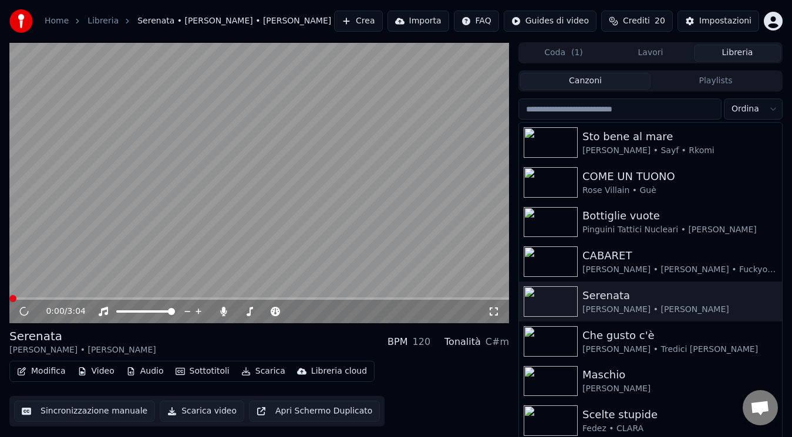
click at [22, 314] on icon at bounding box center [24, 312] width 11 height 12
click at [26, 313] on icon at bounding box center [24, 311] width 6 height 7
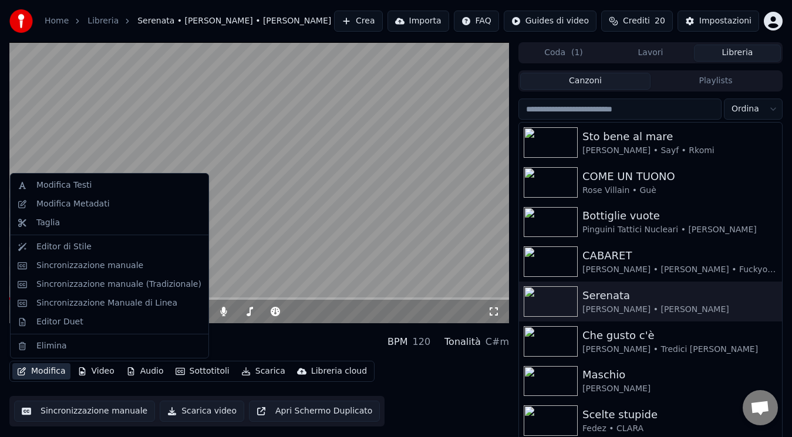
click at [52, 371] on button "Modifica" at bounding box center [41, 371] width 58 height 16
click at [98, 207] on div "Modifica Metadati" at bounding box center [72, 204] width 73 height 12
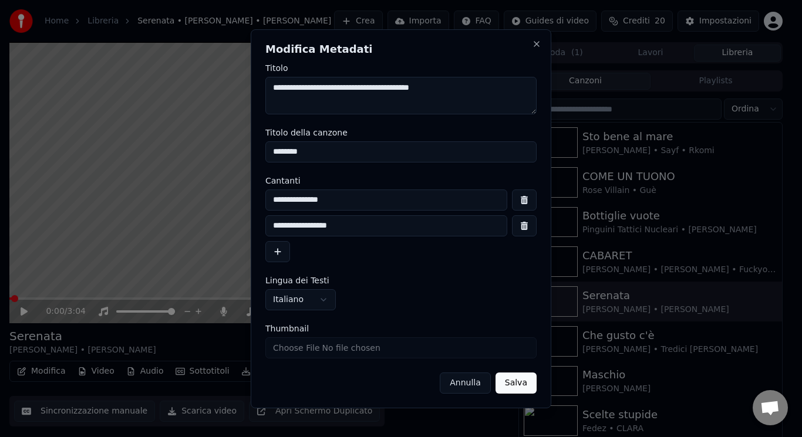
drag, startPoint x: 271, startPoint y: 162, endPoint x: 218, endPoint y: 167, distance: 53.6
click at [218, 167] on body "Home Libreria Serenata • [PERSON_NAME] • [PERSON_NAME] Crea Importa FAQ Guides …" at bounding box center [396, 218] width 792 height 437
type input "********"
click at [516, 387] on button "Salva" at bounding box center [515, 383] width 41 height 21
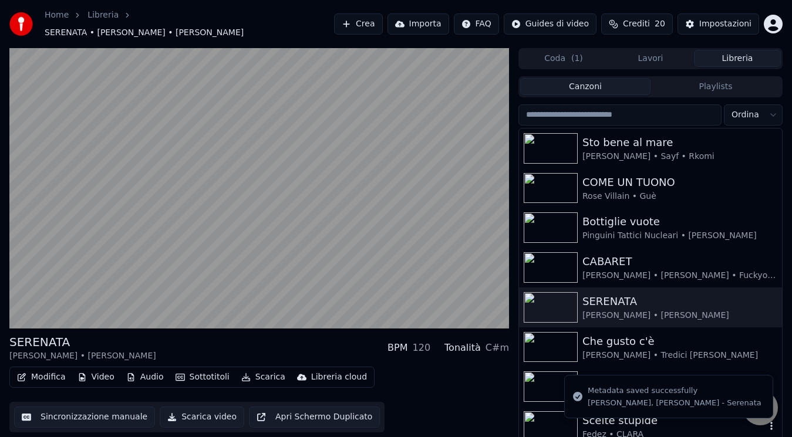
click at [548, 411] on img at bounding box center [551, 426] width 54 height 31
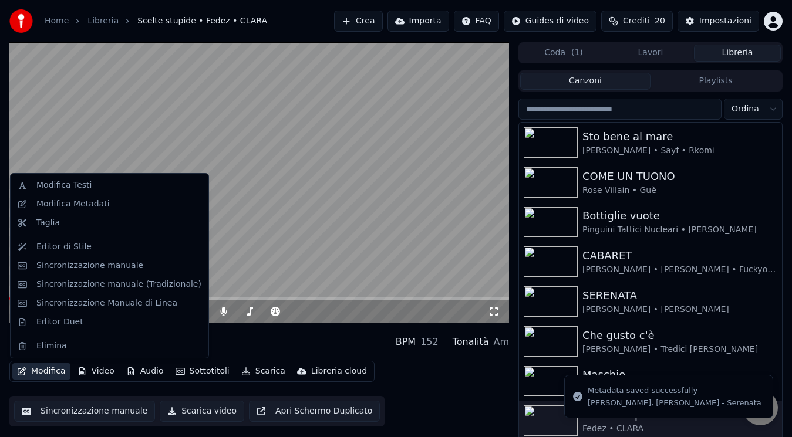
click at [13, 368] on button "Modifica" at bounding box center [41, 371] width 58 height 16
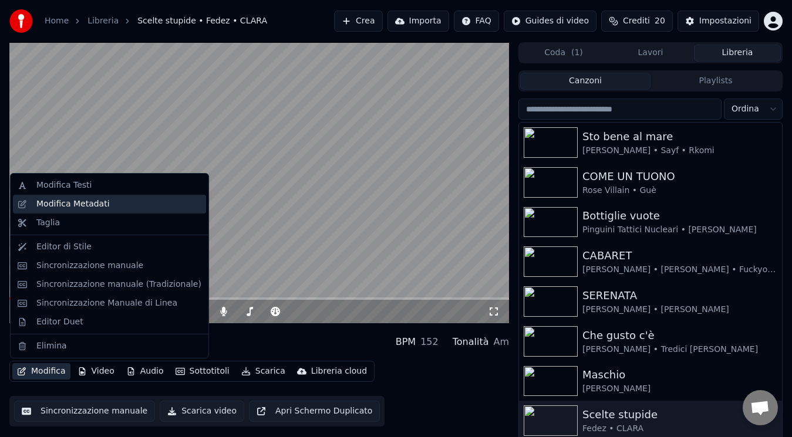
click at [75, 201] on div "Modifica Metadati" at bounding box center [72, 204] width 73 height 12
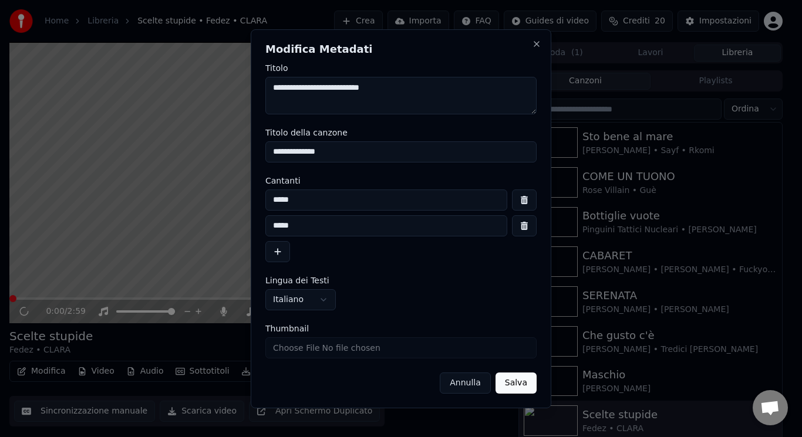
drag, startPoint x: 332, startPoint y: 149, endPoint x: 215, endPoint y: 150, distance: 117.4
click at [215, 150] on body "Home Libreria Scelte stupide • Fedez • [PERSON_NAME] Importa FAQ Guides di vide…" at bounding box center [396, 218] width 792 height 437
type input "**********"
click at [509, 387] on button "Salva" at bounding box center [515, 383] width 41 height 21
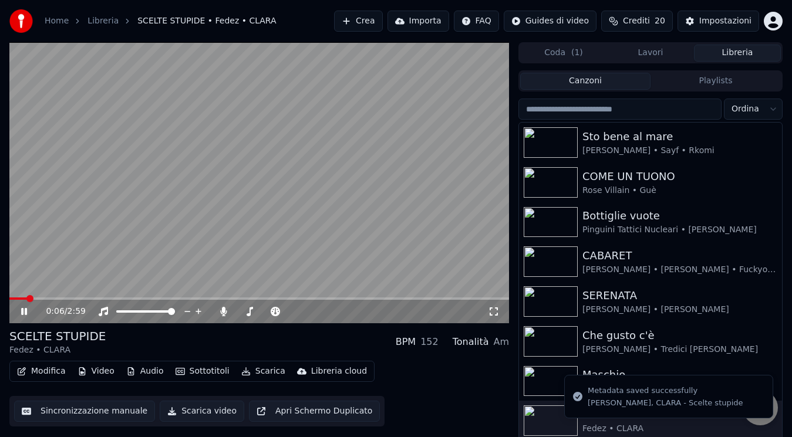
click at [25, 312] on icon at bounding box center [32, 311] width 27 height 9
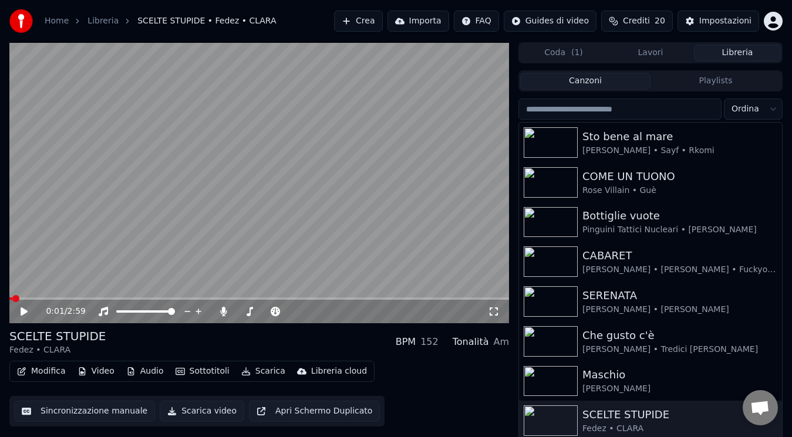
click at [13, 299] on span at bounding box center [15, 298] width 7 height 7
click at [19, 313] on icon at bounding box center [32, 311] width 27 height 9
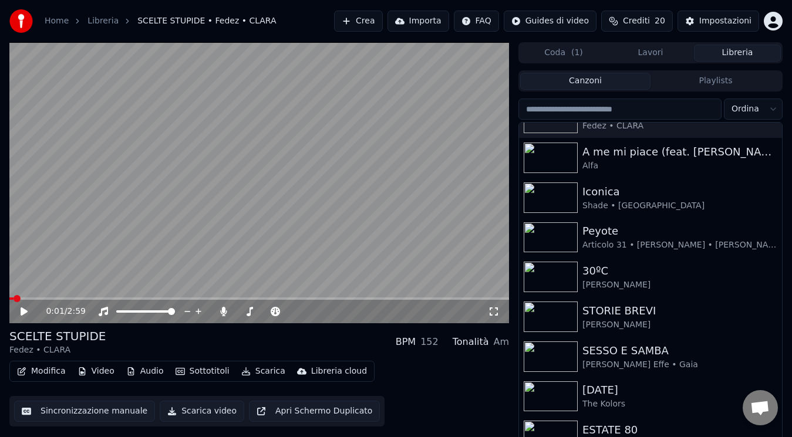
scroll to position [326, 0]
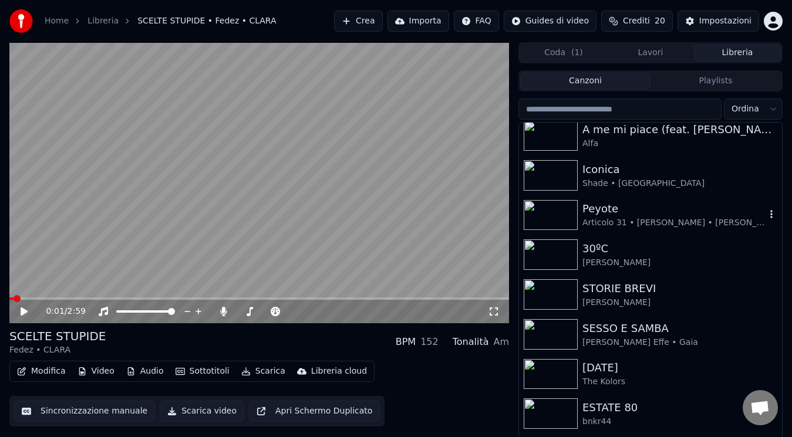
click at [677, 227] on div "Articolo 31 • [PERSON_NAME] • [PERSON_NAME]" at bounding box center [673, 223] width 183 height 12
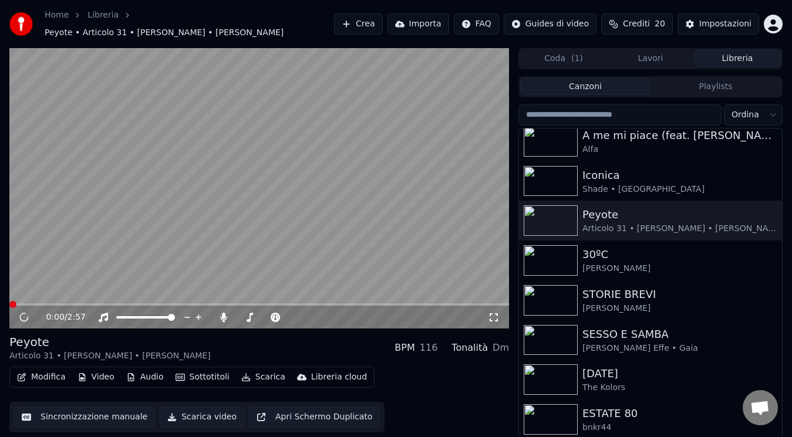
click at [26, 312] on icon at bounding box center [24, 318] width 11 height 12
click at [22, 314] on icon at bounding box center [24, 317] width 6 height 7
click at [29, 371] on button "Modifica" at bounding box center [41, 377] width 58 height 16
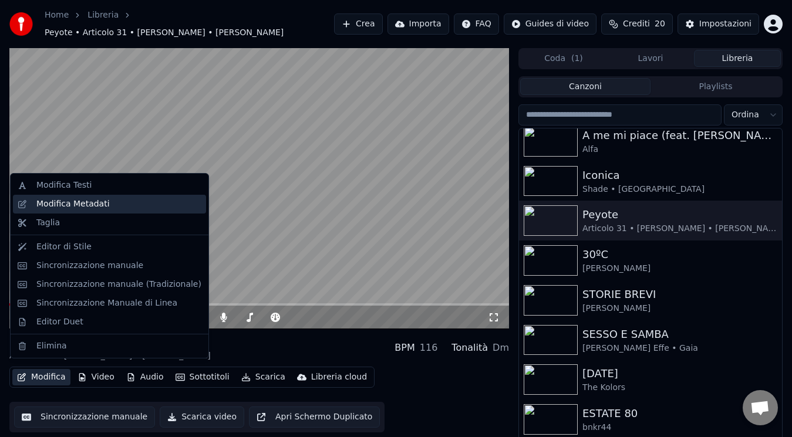
click at [126, 202] on div "Modifica Metadati" at bounding box center [118, 204] width 165 height 12
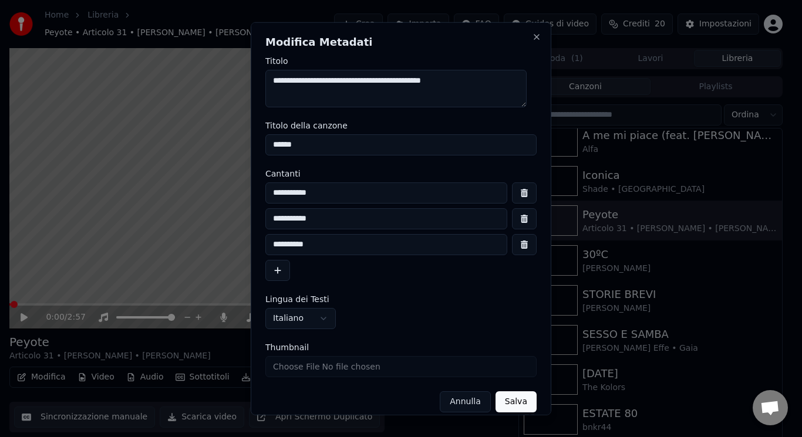
drag, startPoint x: 370, startPoint y: 146, endPoint x: 190, endPoint y: 174, distance: 183.0
click at [190, 174] on body "Home Libreria Peyote • Articolo 31 • [PERSON_NAME] • [PERSON_NAME] Crea Importa…" at bounding box center [396, 218] width 792 height 437
type input "******"
click at [497, 405] on button "Salva" at bounding box center [515, 401] width 41 height 21
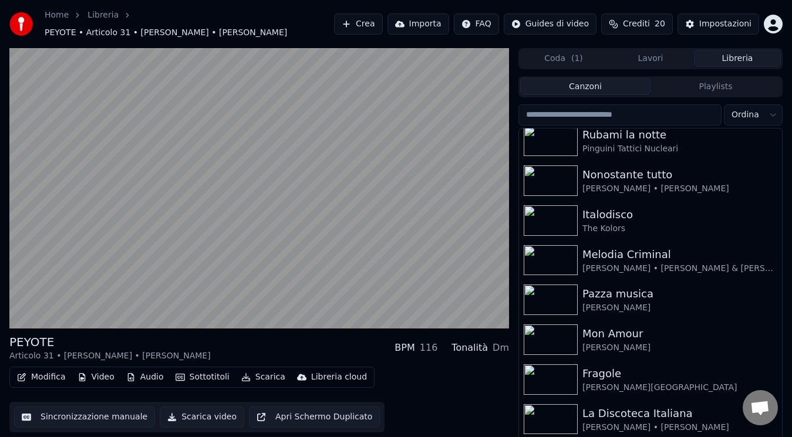
scroll to position [704, 0]
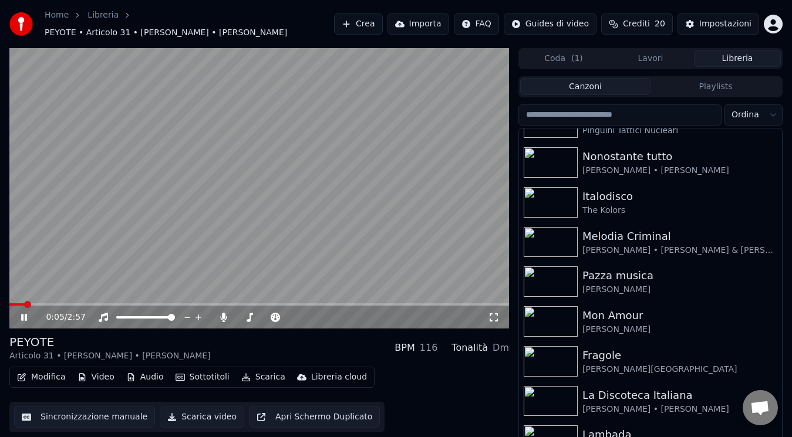
click at [28, 313] on icon at bounding box center [32, 317] width 27 height 9
click at [614, 205] on div "The Kolors" at bounding box center [673, 211] width 183 height 12
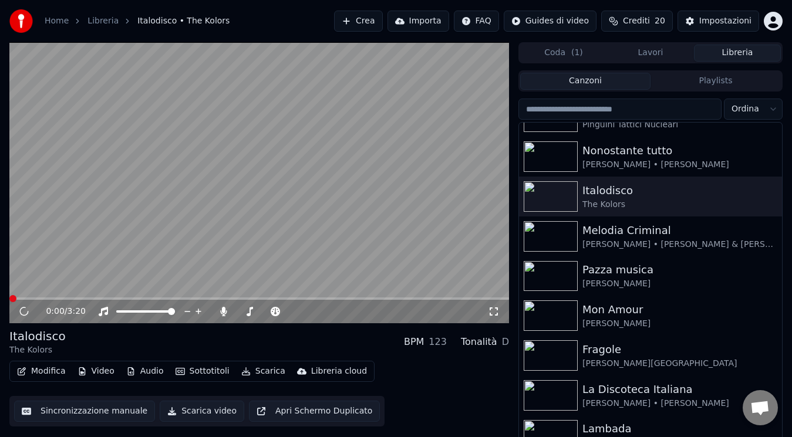
click at [24, 312] on icon at bounding box center [24, 311] width 12 height 13
click at [28, 311] on icon at bounding box center [32, 311] width 27 height 9
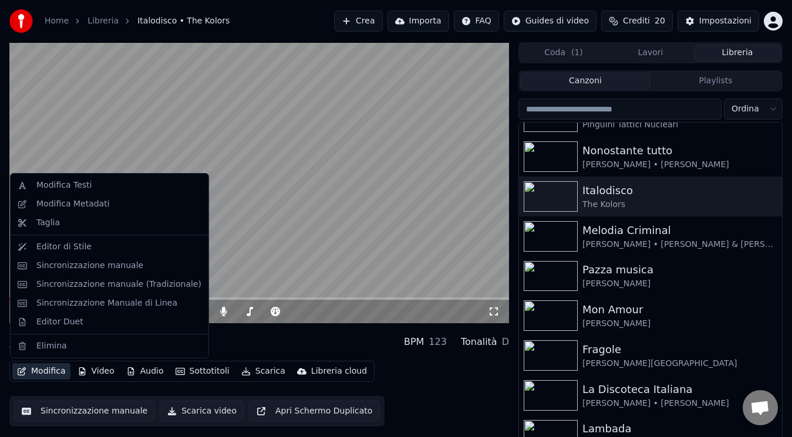
click at [32, 371] on button "Modifica" at bounding box center [41, 371] width 58 height 16
click at [106, 205] on div "Modifica Metadati" at bounding box center [118, 204] width 165 height 12
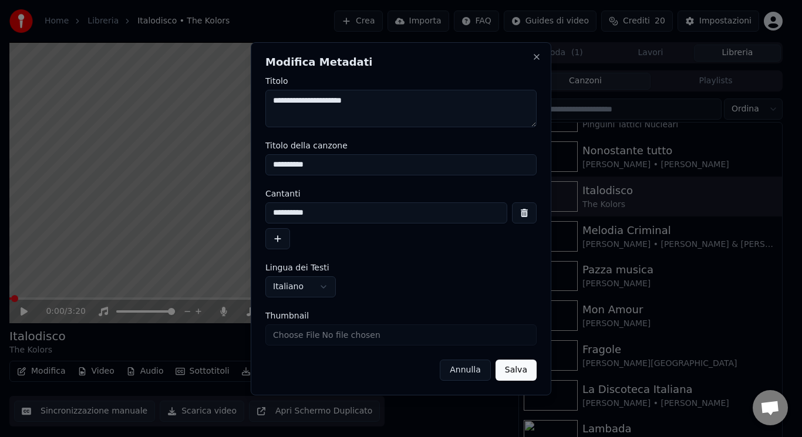
drag, startPoint x: 345, startPoint y: 157, endPoint x: 274, endPoint y: 157, distance: 71.0
click at [274, 157] on input "**********" at bounding box center [400, 164] width 271 height 21
type input "*"
type input "**********"
click at [518, 377] on button "Salva" at bounding box center [515, 370] width 41 height 21
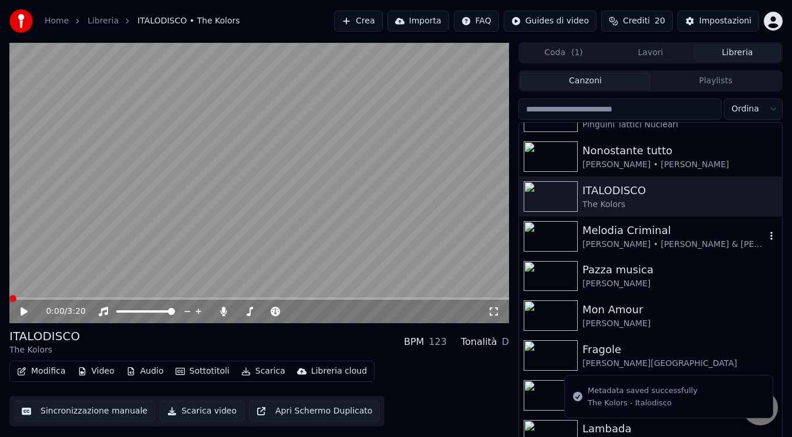
click at [647, 241] on div "[PERSON_NAME] • [PERSON_NAME] & [PERSON_NAME]" at bounding box center [673, 245] width 183 height 12
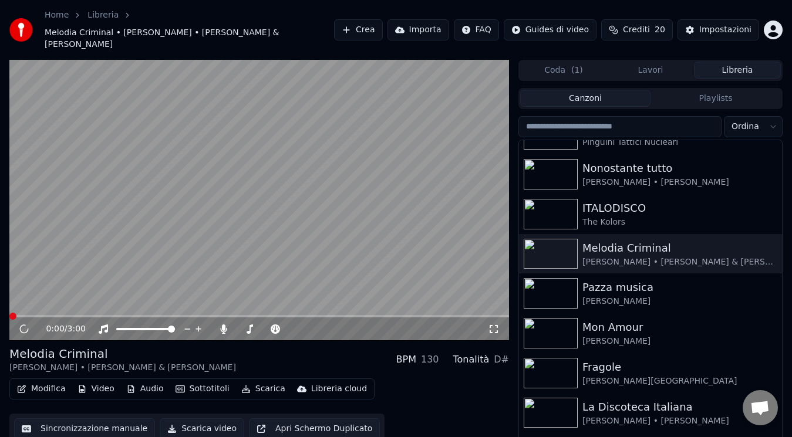
click at [25, 323] on icon at bounding box center [24, 329] width 12 height 13
click at [25, 326] on icon at bounding box center [24, 329] width 6 height 7
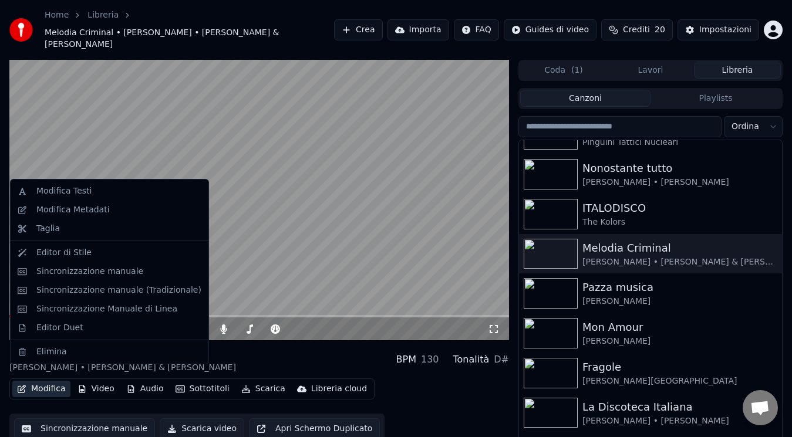
click at [42, 385] on button "Modifica" at bounding box center [41, 389] width 58 height 16
click at [90, 209] on div "Modifica Metadati" at bounding box center [72, 210] width 73 height 12
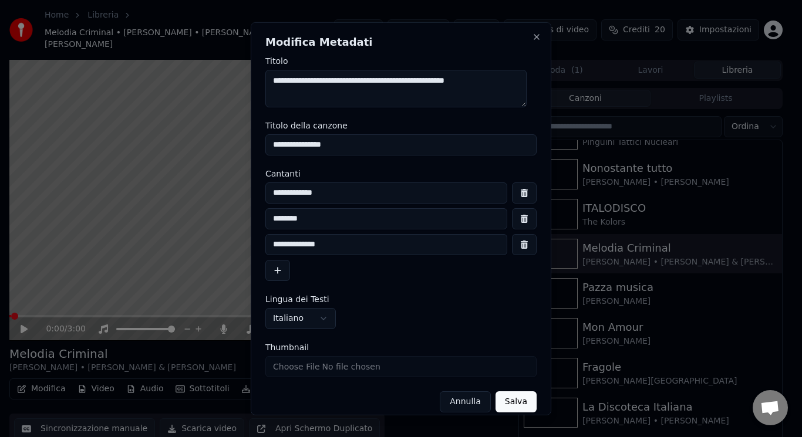
drag, startPoint x: 343, startPoint y: 149, endPoint x: 244, endPoint y: 141, distance: 98.9
click at [244, 141] on body "Home Libreria Melodia Criminal • [PERSON_NAME] • [PERSON_NAME] • Takagi & Ketra…" at bounding box center [396, 218] width 792 height 437
type input "**********"
click at [515, 399] on button "Salva" at bounding box center [515, 401] width 41 height 21
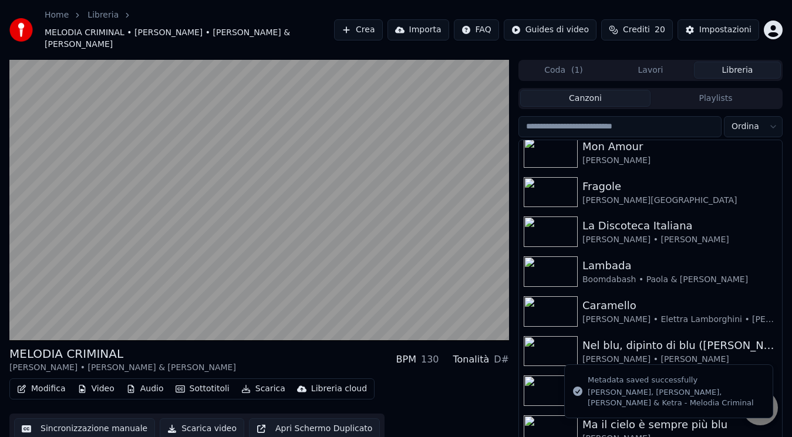
scroll to position [914, 0]
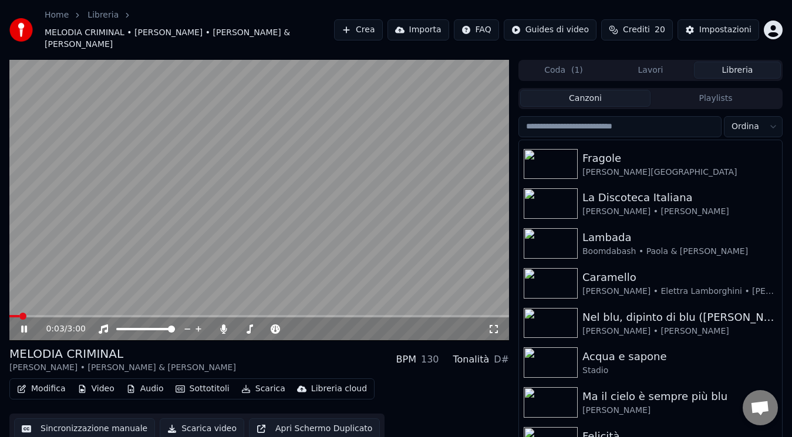
click at [23, 325] on icon at bounding box center [32, 329] width 27 height 9
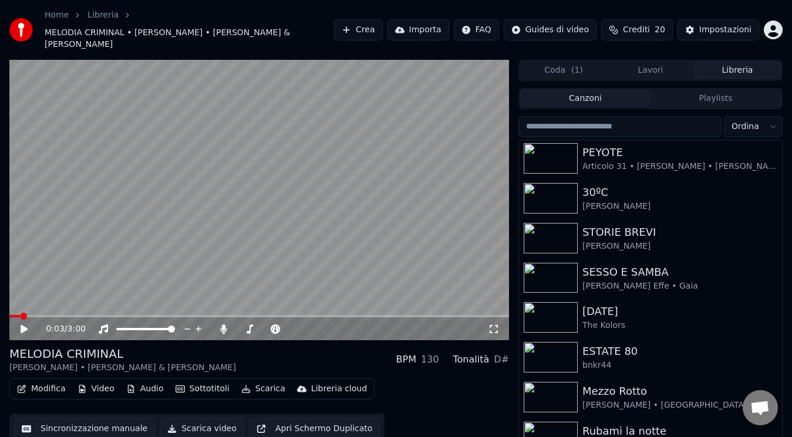
scroll to position [391, 0]
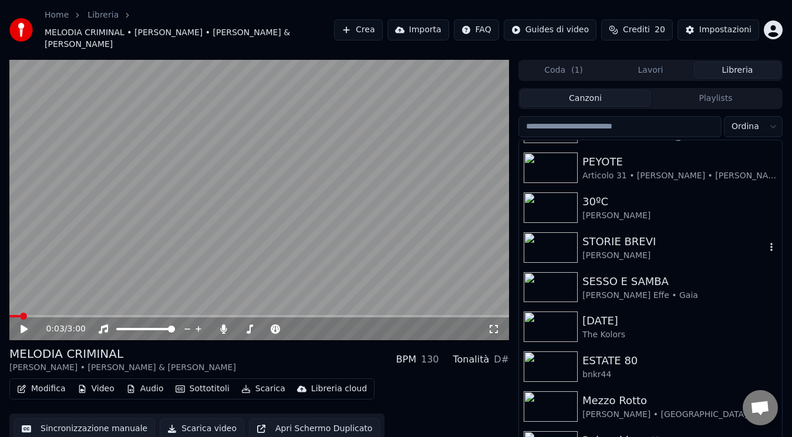
click at [559, 241] on img at bounding box center [551, 247] width 54 height 31
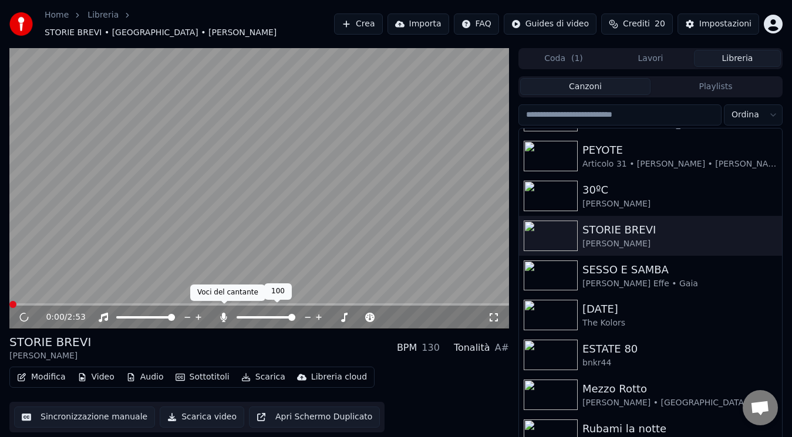
click at [220, 313] on icon at bounding box center [224, 317] width 12 height 9
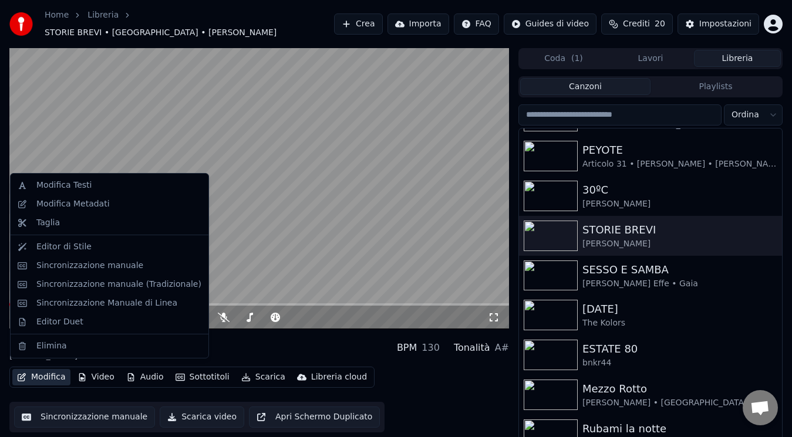
click at [64, 372] on button "Modifica" at bounding box center [41, 377] width 58 height 16
click at [99, 204] on div "Modifica Metadati" at bounding box center [72, 204] width 73 height 12
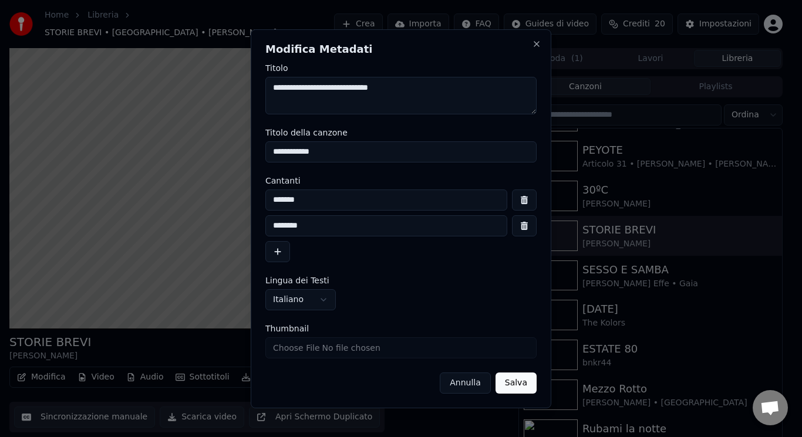
click at [283, 344] on input "Thumbnail" at bounding box center [400, 347] width 271 height 21
type input "**********"
click at [515, 383] on button "Salva" at bounding box center [515, 383] width 41 height 21
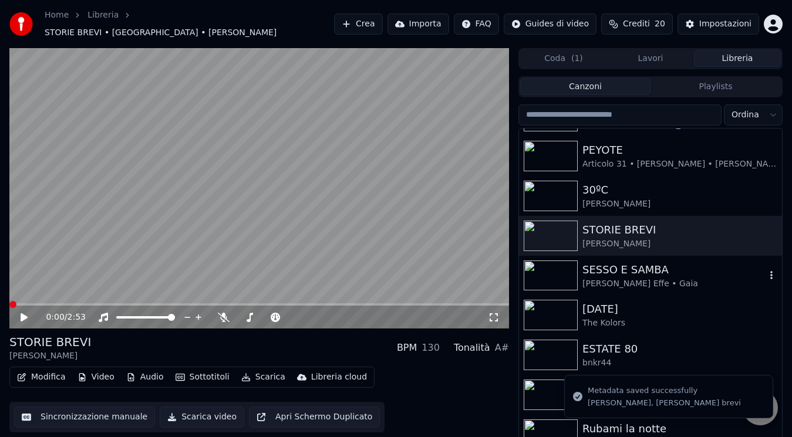
click at [645, 263] on div "SESSO E SAMBA" at bounding box center [673, 270] width 183 height 16
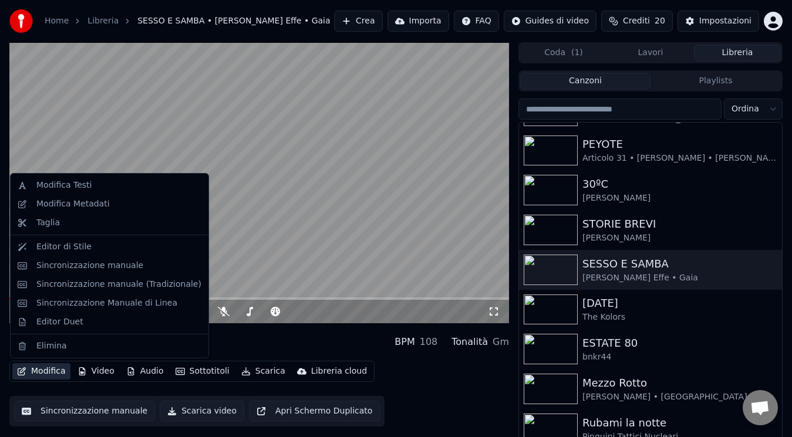
click at [50, 376] on button "Modifica" at bounding box center [41, 371] width 58 height 16
click at [91, 201] on div "Modifica Metadati" at bounding box center [72, 204] width 73 height 12
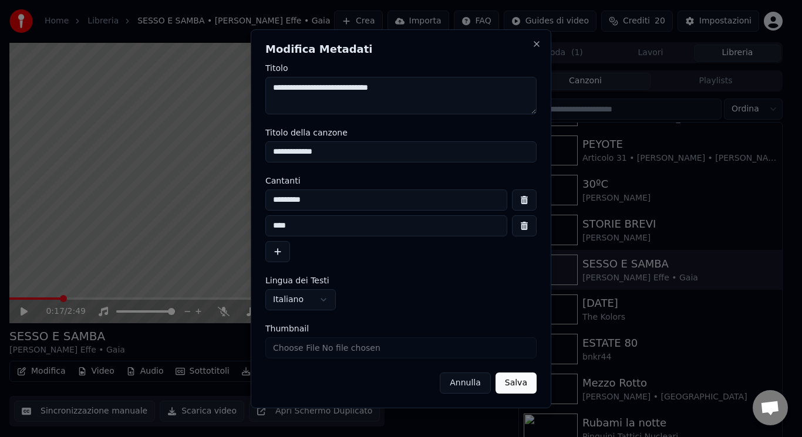
click at [299, 343] on input "Thumbnail" at bounding box center [400, 347] width 271 height 21
type input "**********"
click at [521, 383] on button "Salva" at bounding box center [515, 383] width 41 height 21
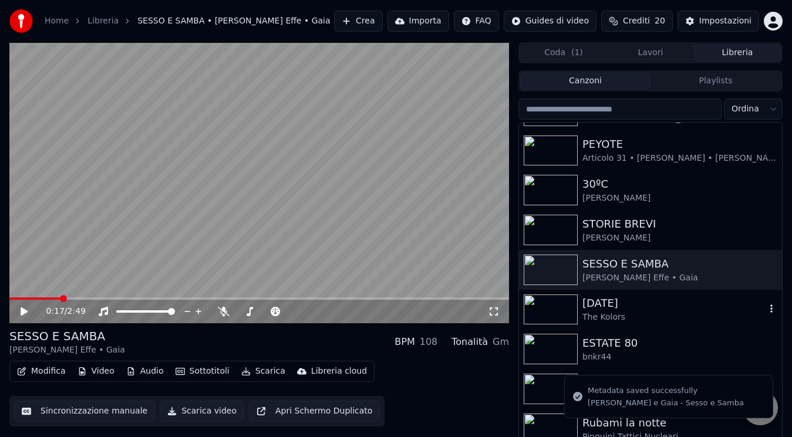
click at [599, 320] on div "The Kolors" at bounding box center [673, 318] width 183 height 12
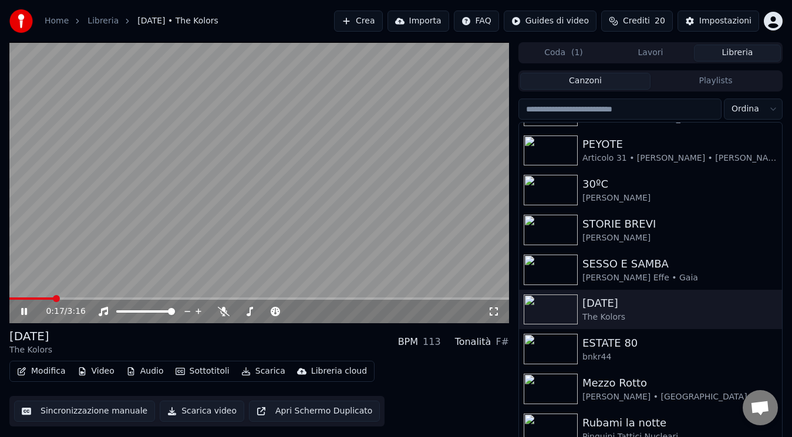
click at [38, 296] on video at bounding box center [258, 182] width 499 height 281
click at [9, 300] on span at bounding box center [9, 299] width 0 height 2
click at [22, 315] on icon at bounding box center [24, 312] width 7 height 8
click at [21, 313] on icon at bounding box center [32, 311] width 27 height 9
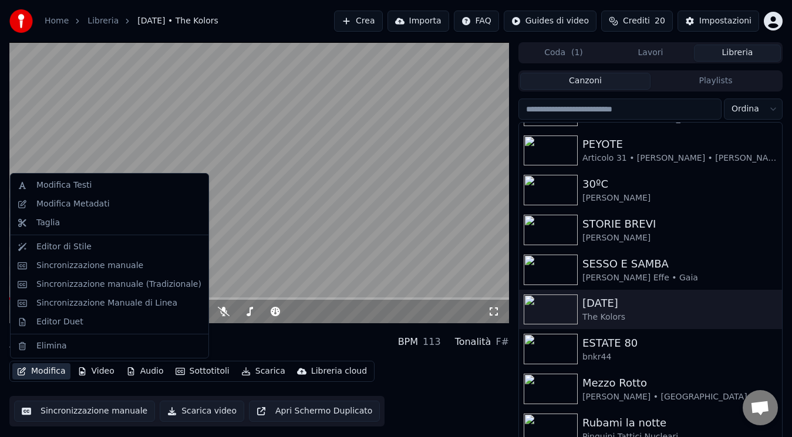
click at [59, 372] on button "Modifica" at bounding box center [41, 371] width 58 height 16
click at [113, 206] on div "Modifica Metadati" at bounding box center [118, 204] width 165 height 12
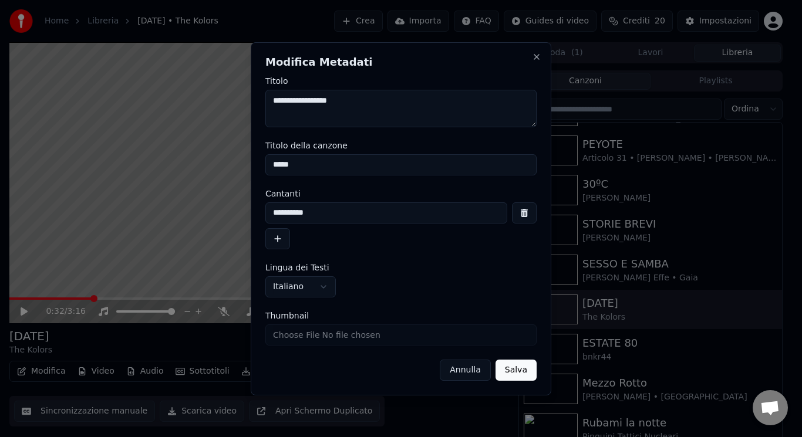
click at [313, 335] on input "Thumbnail" at bounding box center [400, 335] width 271 height 21
type input "**********"
click at [526, 368] on button "Salva" at bounding box center [515, 370] width 41 height 21
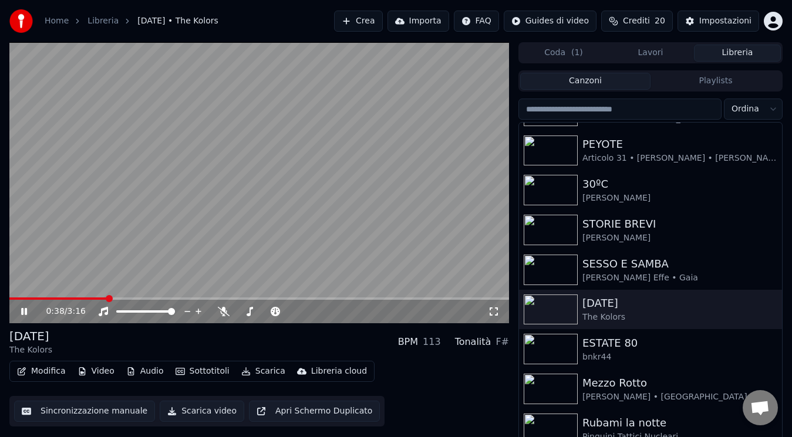
click at [22, 314] on icon at bounding box center [24, 311] width 6 height 7
click at [616, 343] on div "ESTATE 80" at bounding box center [673, 343] width 183 height 16
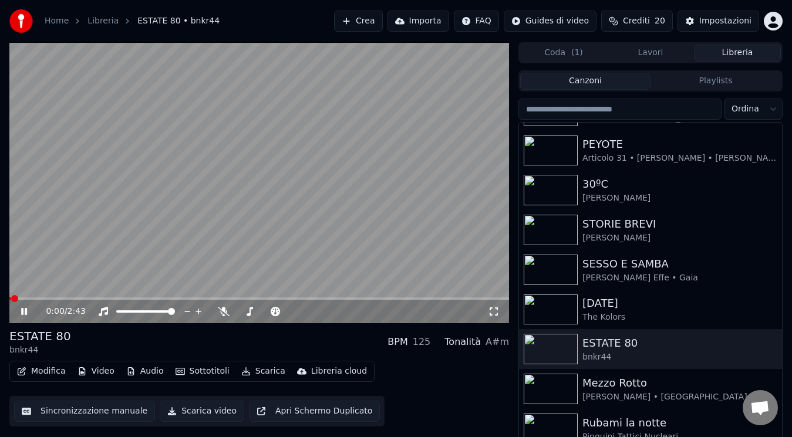
click at [28, 312] on icon at bounding box center [32, 311] width 27 height 9
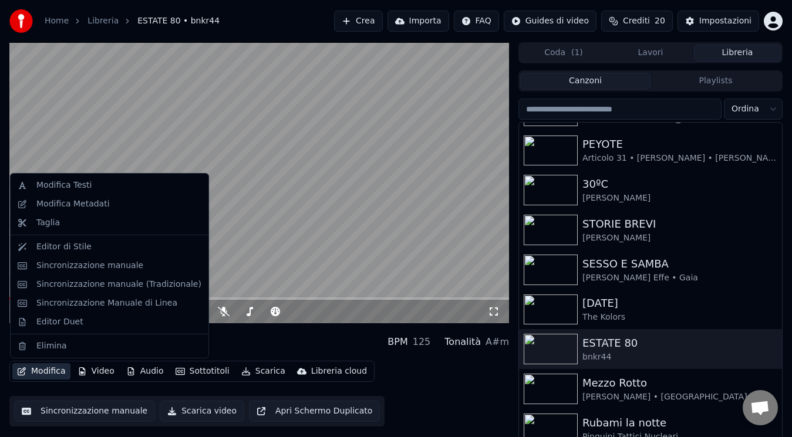
click at [52, 371] on button "Modifica" at bounding box center [41, 371] width 58 height 16
click at [100, 212] on div "Modifica Metadati" at bounding box center [109, 204] width 193 height 19
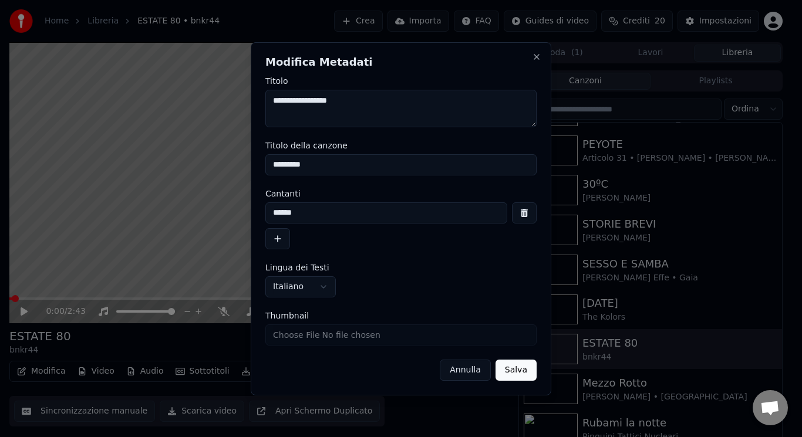
click at [297, 330] on input "Thumbnail" at bounding box center [400, 335] width 271 height 21
type input "**********"
click at [526, 370] on button "Salva" at bounding box center [515, 370] width 41 height 21
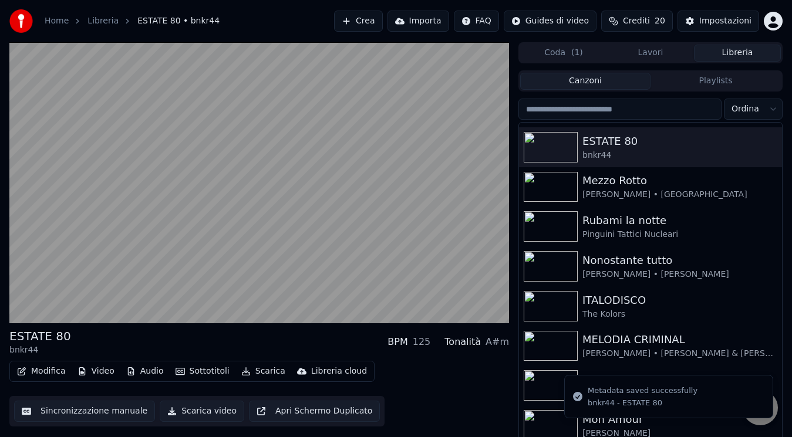
scroll to position [610, 0]
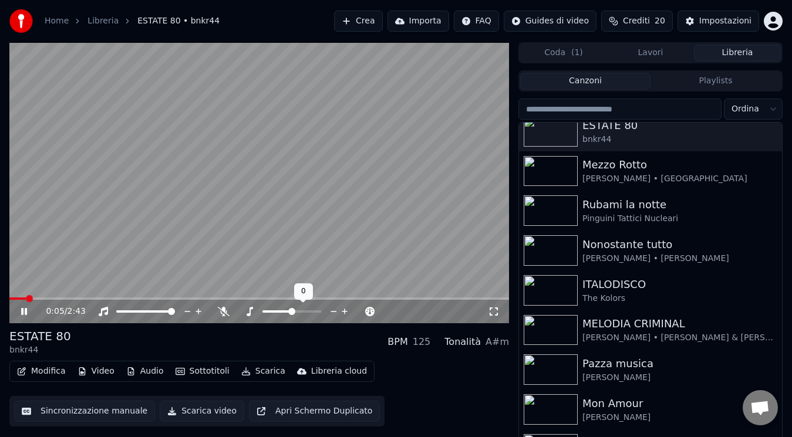
click at [334, 313] on icon at bounding box center [333, 312] width 11 height 12
click at [343, 311] on icon at bounding box center [345, 312] width 6 height 6
click at [335, 310] on icon at bounding box center [333, 312] width 11 height 12
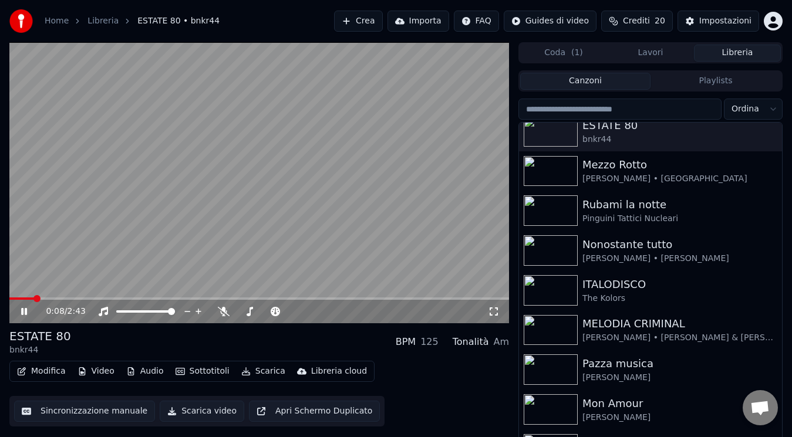
click at [10, 300] on span at bounding box center [21, 299] width 25 height 2
click at [343, 312] on icon at bounding box center [344, 312] width 11 height 12
click at [336, 312] on icon at bounding box center [333, 312] width 11 height 12
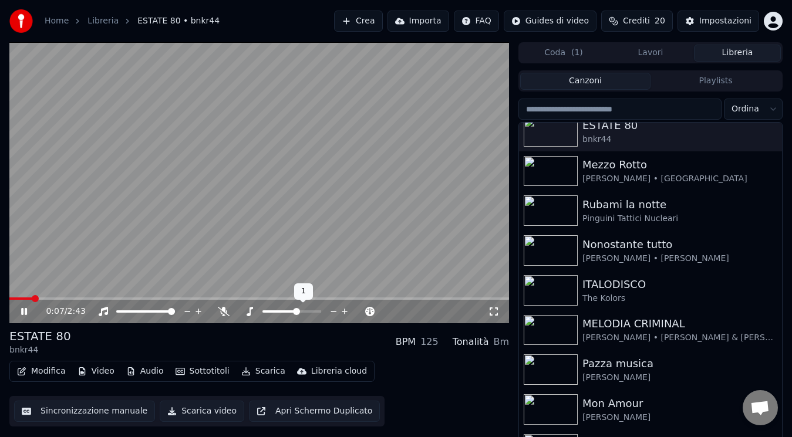
click at [336, 312] on icon at bounding box center [333, 312] width 11 height 12
click at [347, 310] on icon at bounding box center [344, 312] width 11 height 12
click at [23, 312] on icon at bounding box center [24, 311] width 6 height 7
click at [359, 84] on video at bounding box center [258, 182] width 499 height 281
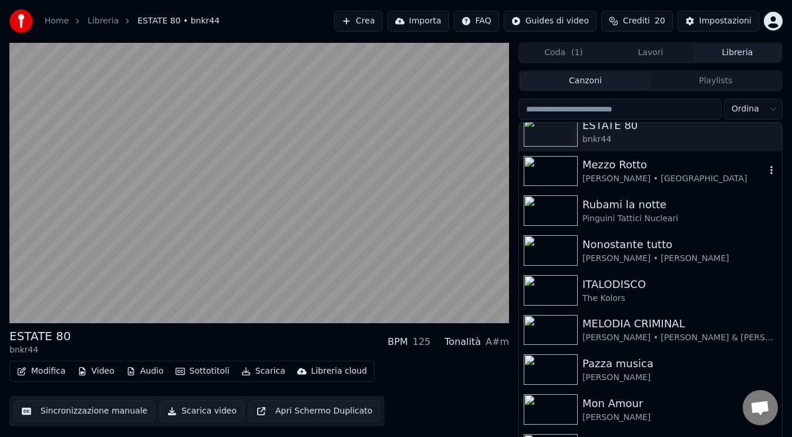
click at [603, 166] on div "Mezzo Rotto" at bounding box center [673, 165] width 183 height 16
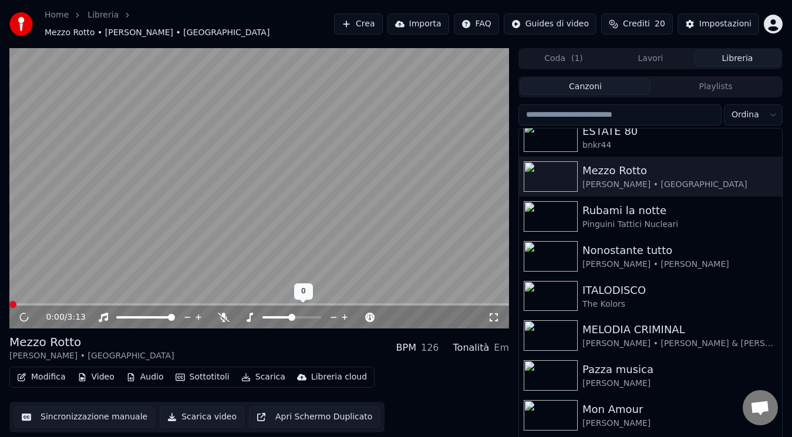
click at [341, 312] on icon at bounding box center [344, 318] width 11 height 12
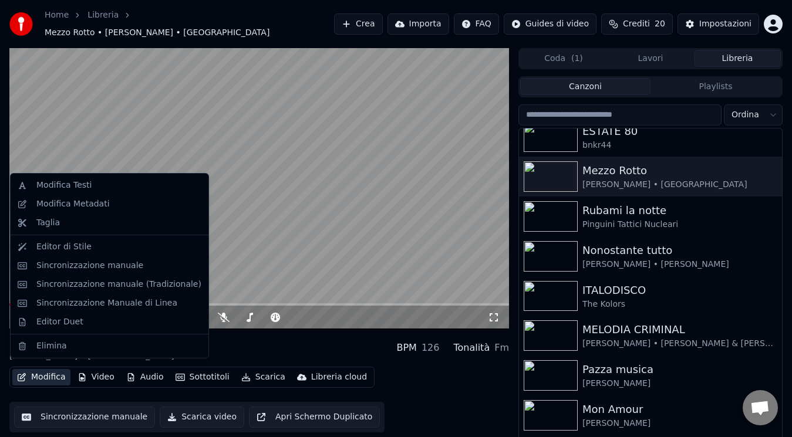
click at [53, 370] on button "Modifica" at bounding box center [41, 377] width 58 height 16
click at [110, 204] on div "Modifica Metadati" at bounding box center [118, 204] width 165 height 12
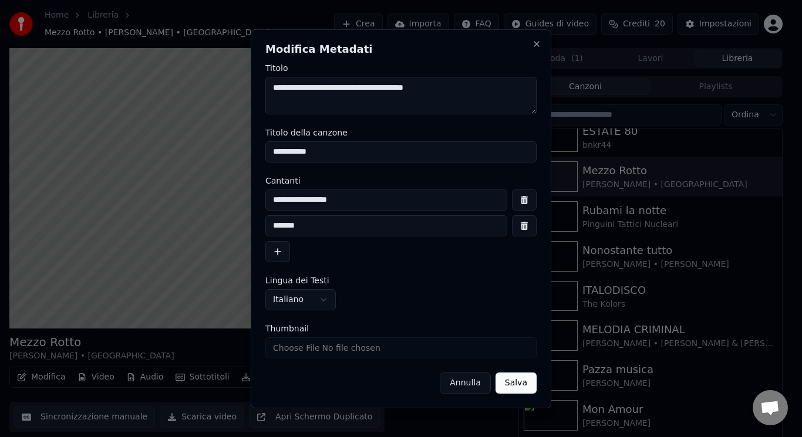
click at [293, 354] on input "Thumbnail" at bounding box center [400, 347] width 271 height 21
type input "**********"
click at [521, 384] on button "Salva" at bounding box center [515, 383] width 41 height 21
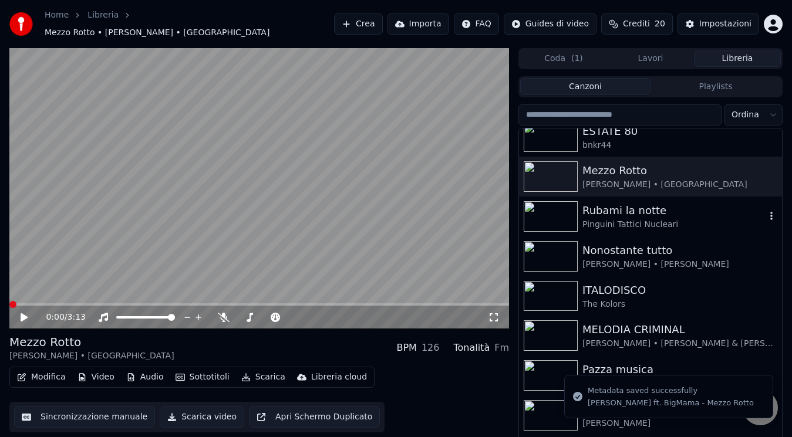
click at [600, 202] on div "Rubami la notte" at bounding box center [673, 210] width 183 height 16
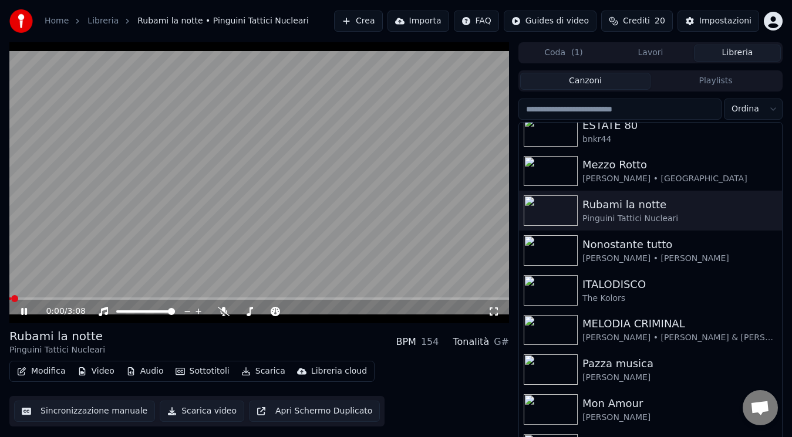
click at [23, 312] on icon at bounding box center [24, 311] width 6 height 7
click at [9, 302] on span at bounding box center [12, 298] width 7 height 7
click at [22, 313] on icon at bounding box center [24, 312] width 7 height 8
click at [27, 310] on icon at bounding box center [24, 311] width 6 height 7
click at [59, 365] on button "Modifica" at bounding box center [41, 371] width 58 height 16
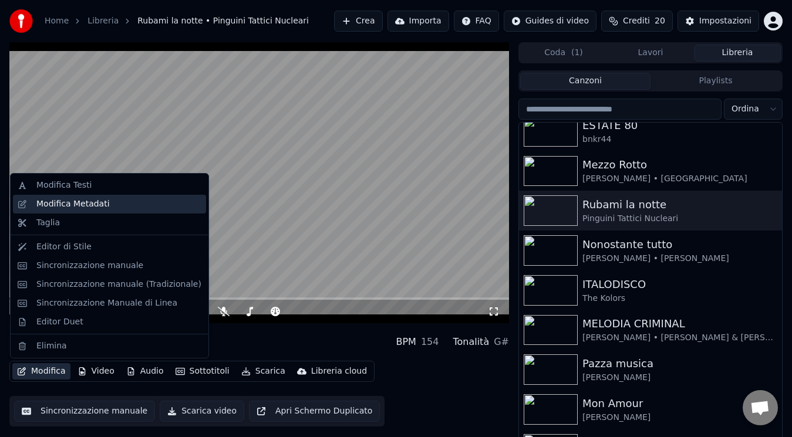
click at [122, 205] on div "Modifica Metadati" at bounding box center [118, 204] width 165 height 12
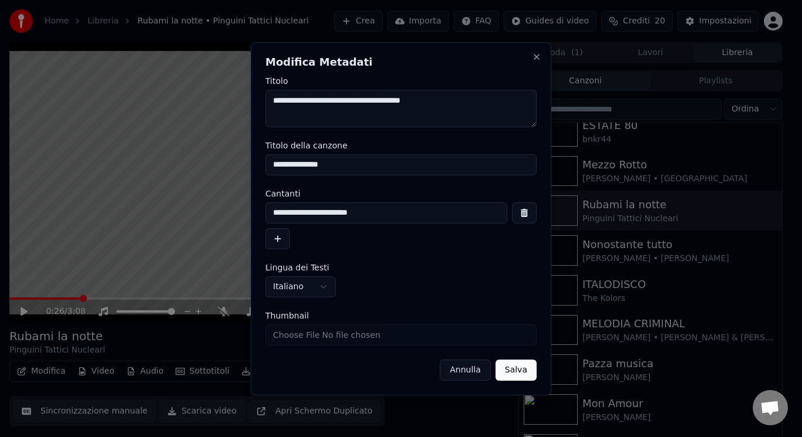
click at [303, 335] on input "Thumbnail" at bounding box center [400, 335] width 271 height 21
type input "**********"
click at [515, 368] on button "Salva" at bounding box center [515, 370] width 41 height 21
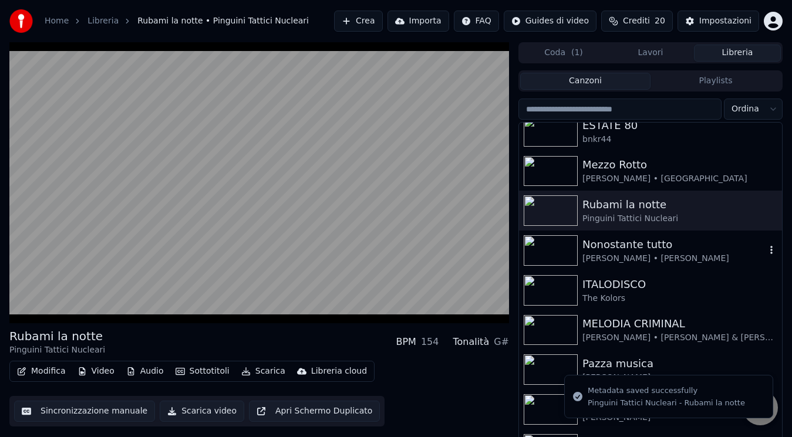
click at [589, 254] on div "[PERSON_NAME] • [PERSON_NAME]" at bounding box center [673, 259] width 183 height 12
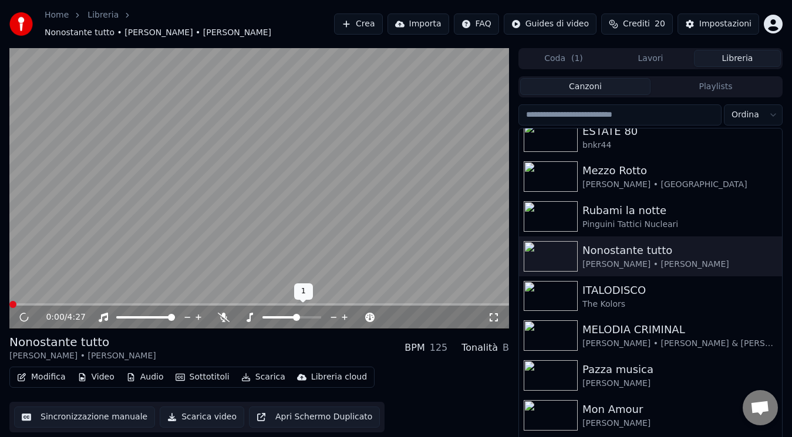
click at [333, 317] on icon at bounding box center [334, 317] width 6 height 1
click at [157, 320] on div "0:00 / 4:27" at bounding box center [258, 317] width 499 height 23
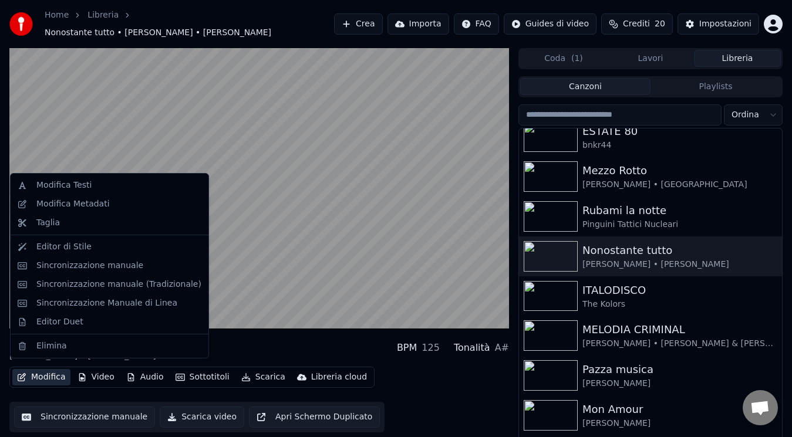
click at [29, 378] on button "Modifica" at bounding box center [41, 377] width 58 height 16
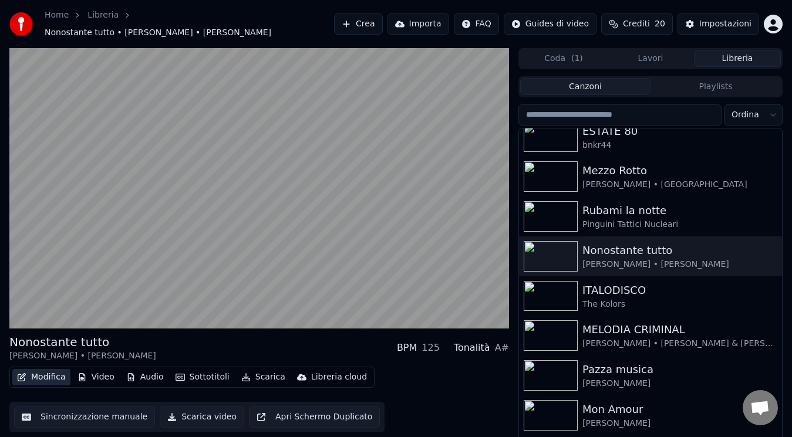
click at [31, 372] on button "Modifica" at bounding box center [41, 377] width 58 height 16
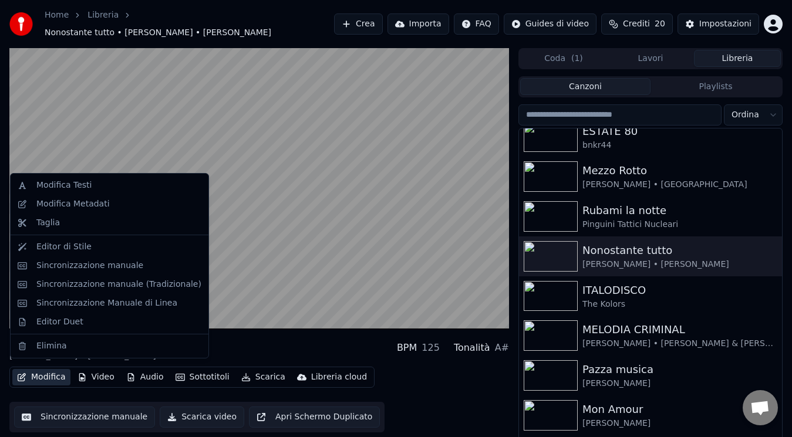
click at [31, 372] on button "Modifica" at bounding box center [41, 377] width 58 height 16
click at [91, 204] on div "Modifica Metadati" at bounding box center [72, 204] width 73 height 12
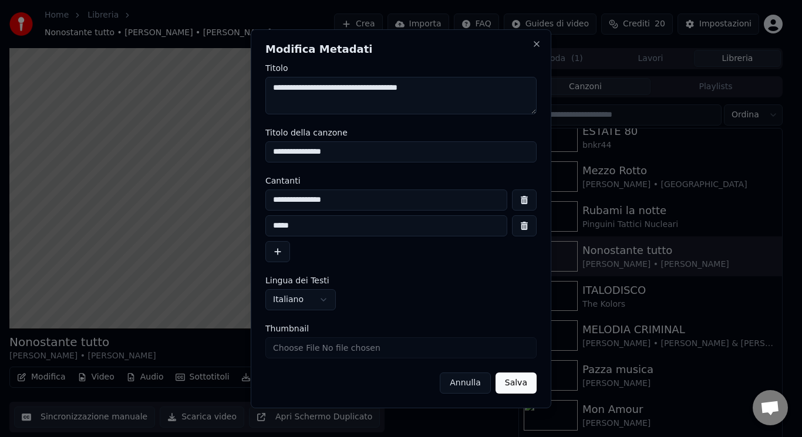
click at [283, 348] on input "Thumbnail" at bounding box center [400, 347] width 271 height 21
type input "**********"
click at [515, 383] on button "Salva" at bounding box center [515, 383] width 41 height 21
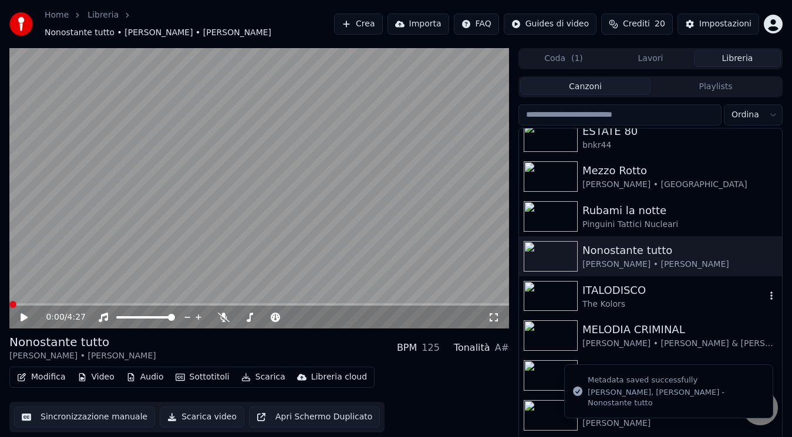
click at [654, 276] on div "ITALODISCO The Kolors" at bounding box center [650, 296] width 263 height 40
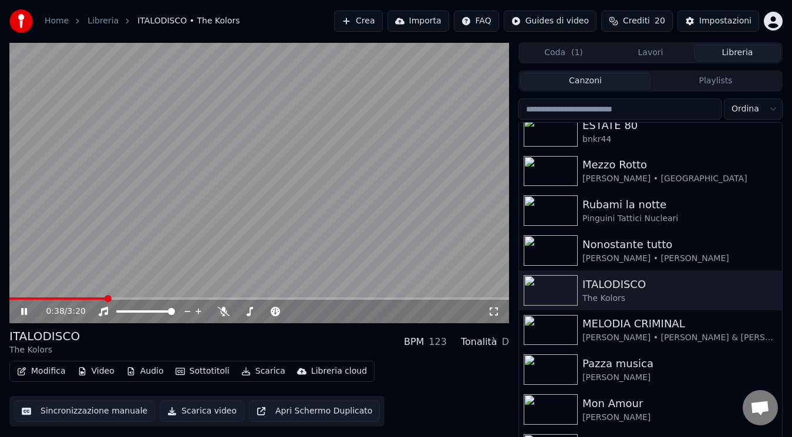
click at [25, 312] on icon at bounding box center [24, 311] width 6 height 7
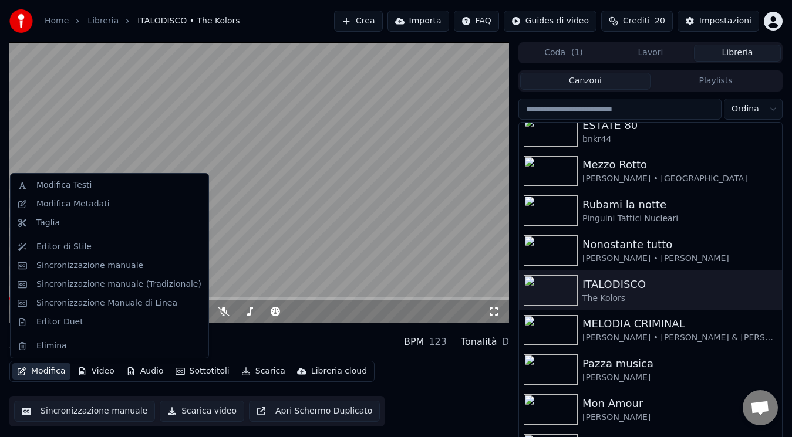
click at [35, 363] on button "Modifica" at bounding box center [41, 371] width 58 height 16
click at [38, 374] on button "Modifica" at bounding box center [41, 371] width 58 height 16
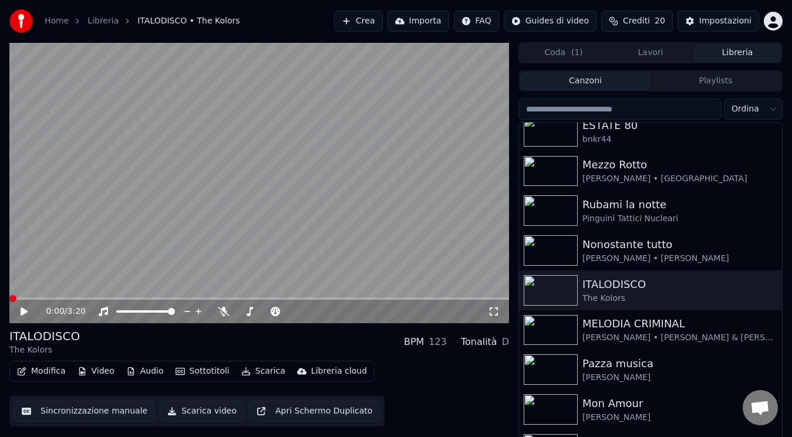
click at [38, 374] on button "Modifica" at bounding box center [41, 371] width 58 height 16
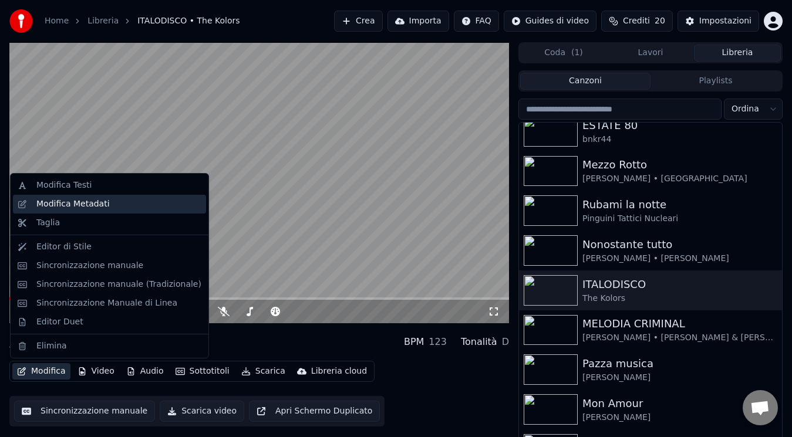
click at [96, 207] on div "Modifica Metadati" at bounding box center [72, 204] width 73 height 12
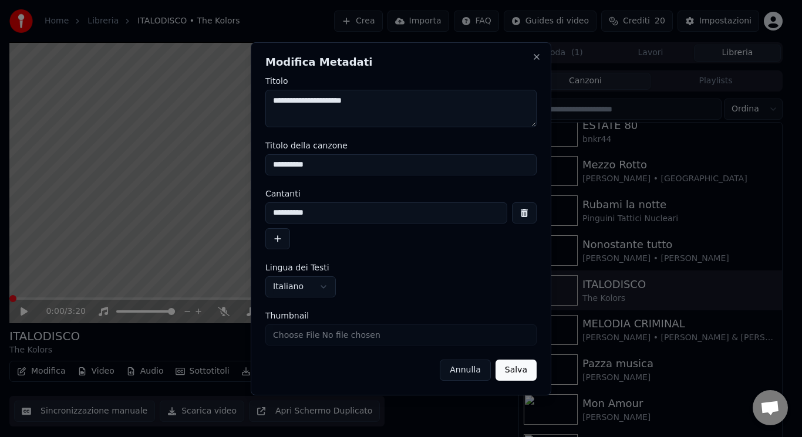
click at [295, 349] on form "**********" at bounding box center [400, 229] width 271 height 304
click at [295, 340] on input "Thumbnail" at bounding box center [400, 335] width 271 height 21
type input "**********"
click at [519, 373] on button "Salva" at bounding box center [515, 370] width 41 height 21
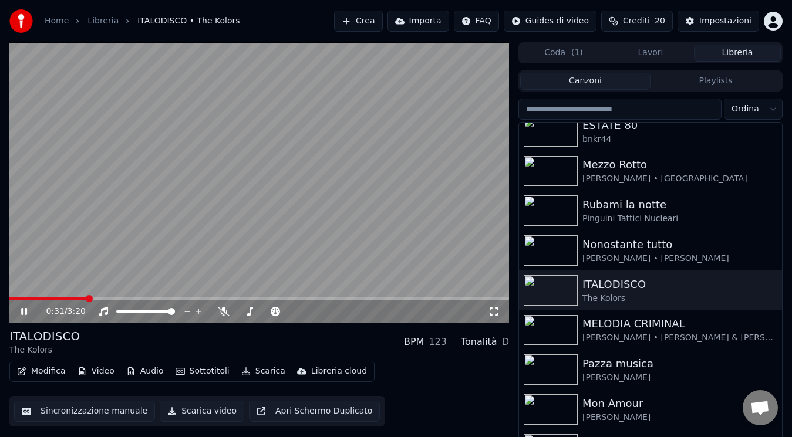
click at [21, 310] on icon at bounding box center [32, 311] width 27 height 9
click at [562, 322] on img at bounding box center [551, 330] width 54 height 31
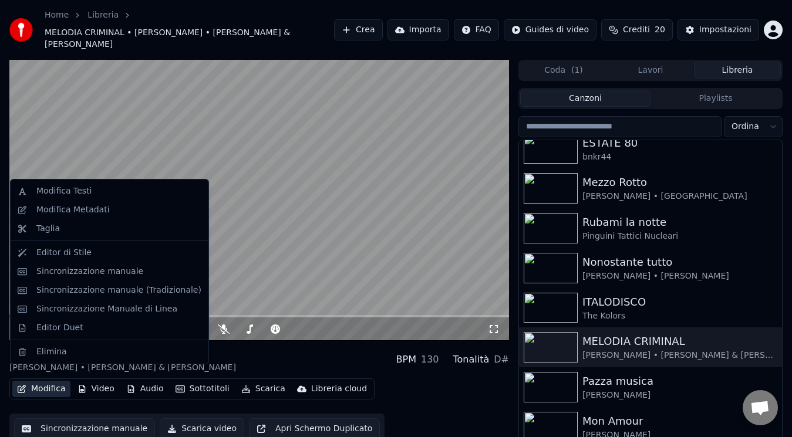
click at [53, 381] on button "Modifica" at bounding box center [41, 389] width 58 height 16
click at [162, 202] on div "Modifica Metadati" at bounding box center [109, 210] width 193 height 19
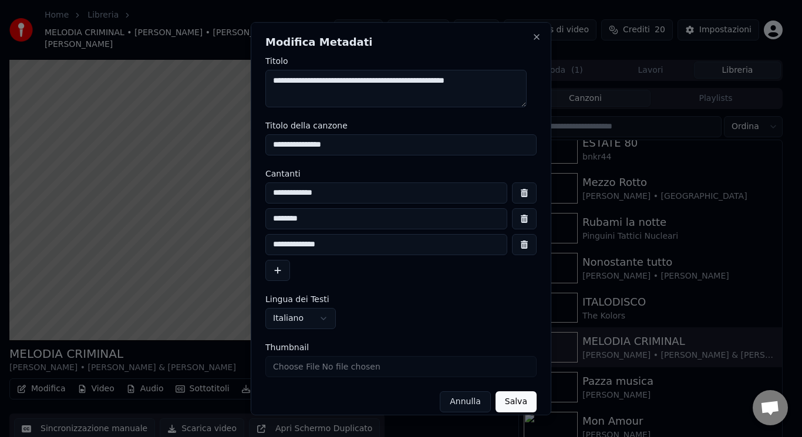
click at [299, 364] on input "Thumbnail" at bounding box center [400, 366] width 271 height 21
type input "**********"
click at [519, 402] on button "Salva" at bounding box center [515, 401] width 41 height 21
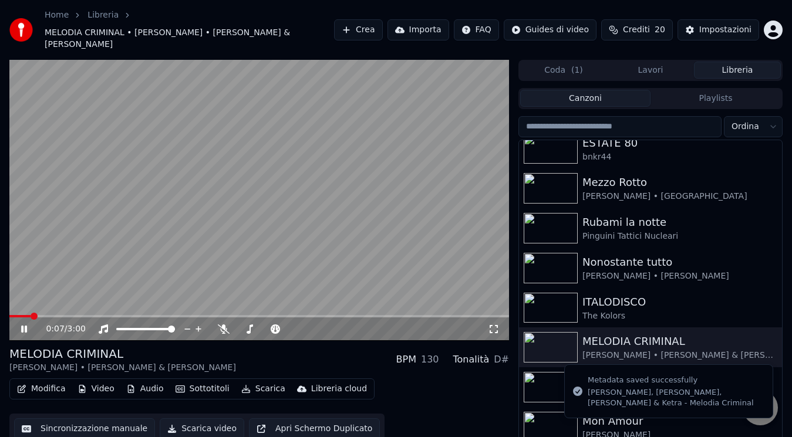
click at [549, 379] on img at bounding box center [551, 387] width 54 height 31
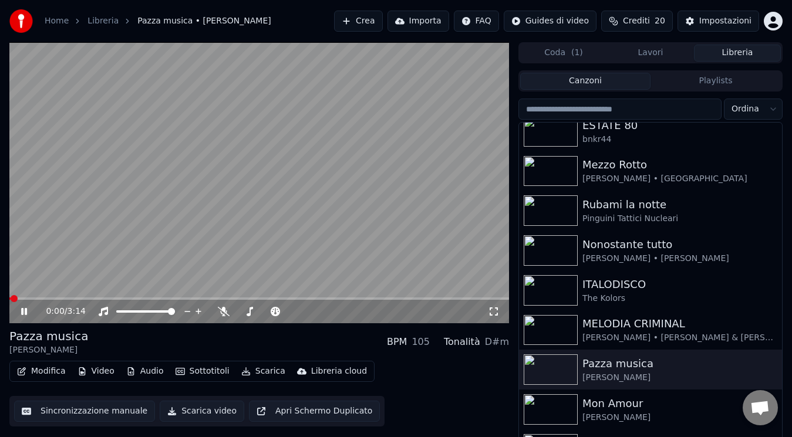
click at [25, 312] on icon at bounding box center [24, 311] width 6 height 7
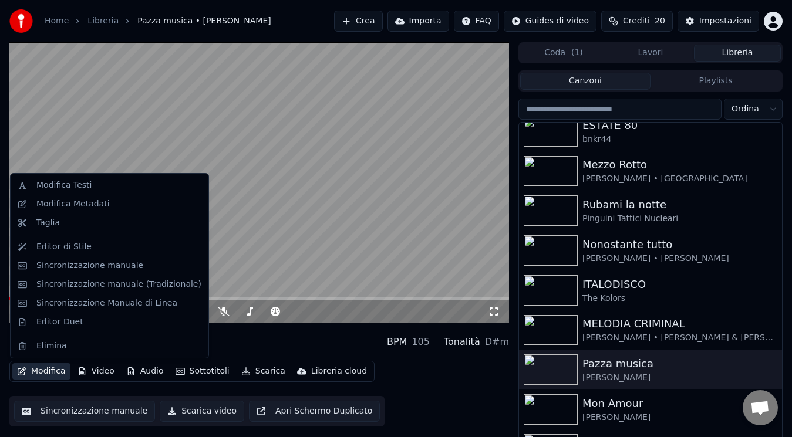
click at [39, 373] on button "Modifica" at bounding box center [41, 371] width 58 height 16
click at [119, 208] on div "Modifica Metadati" at bounding box center [118, 204] width 165 height 12
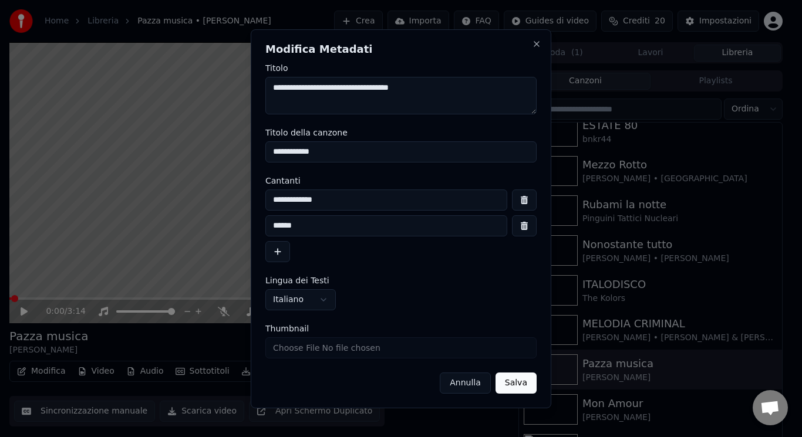
click at [308, 350] on input "Thumbnail" at bounding box center [400, 347] width 271 height 21
type input "**********"
click at [514, 382] on button "Salva" at bounding box center [515, 383] width 41 height 21
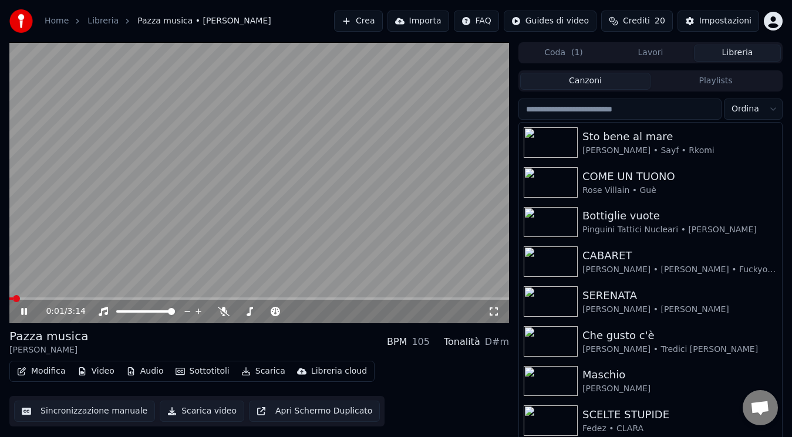
click at [28, 313] on icon at bounding box center [32, 311] width 27 height 9
click at [22, 311] on icon at bounding box center [24, 311] width 6 height 7
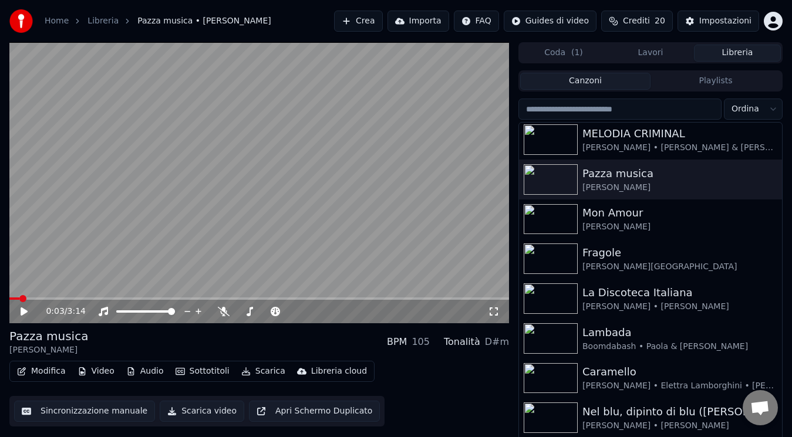
scroll to position [814, 0]
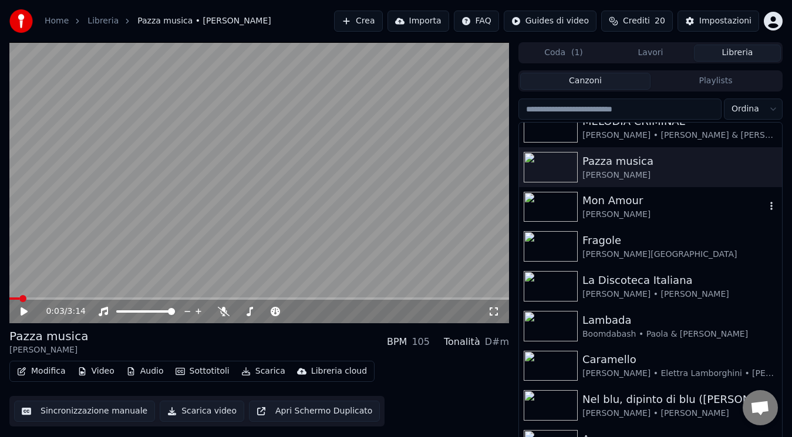
click at [565, 194] on img at bounding box center [551, 207] width 54 height 31
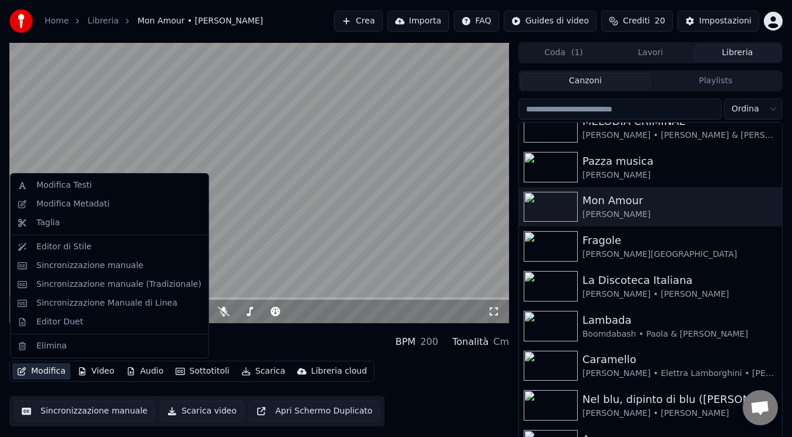
click at [29, 379] on button "Modifica" at bounding box center [41, 371] width 58 height 16
click at [85, 198] on div "Modifica Metadati" at bounding box center [72, 204] width 73 height 12
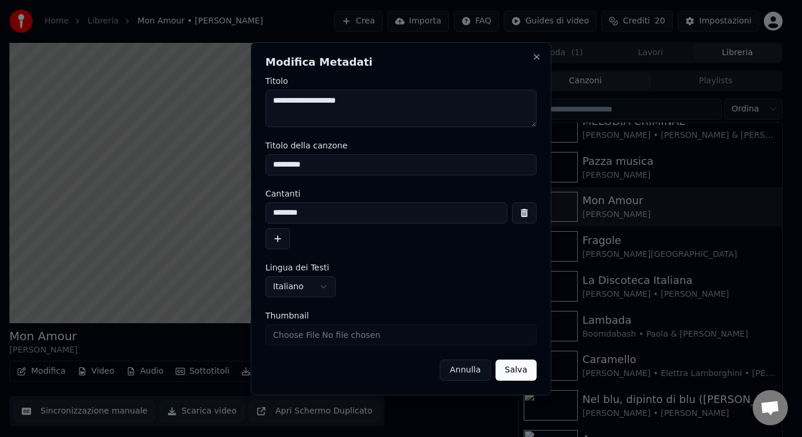
click at [292, 342] on input "Thumbnail" at bounding box center [400, 335] width 271 height 21
type input "**********"
click at [521, 369] on button "Salva" at bounding box center [515, 370] width 41 height 21
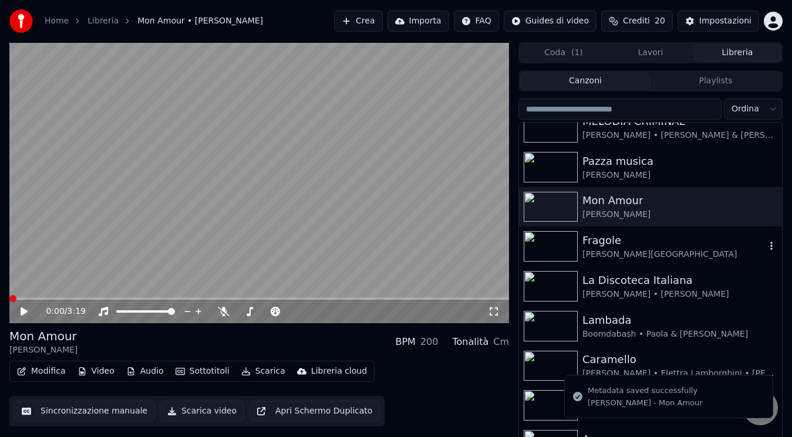
click at [613, 241] on div "Fragole" at bounding box center [673, 240] width 183 height 16
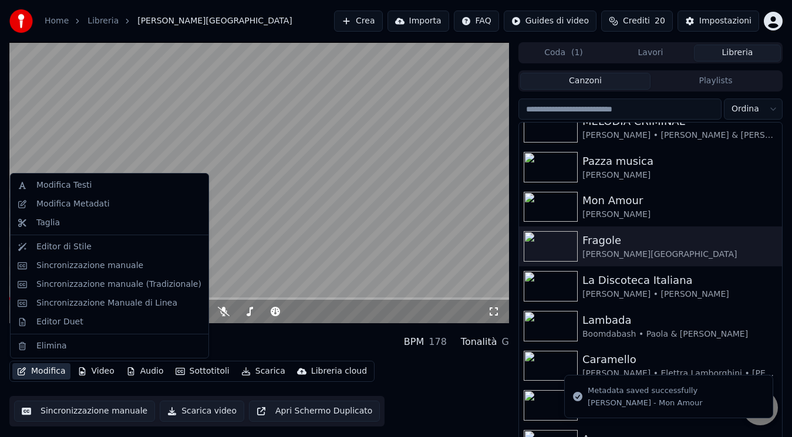
click at [42, 374] on button "Modifica" at bounding box center [41, 371] width 58 height 16
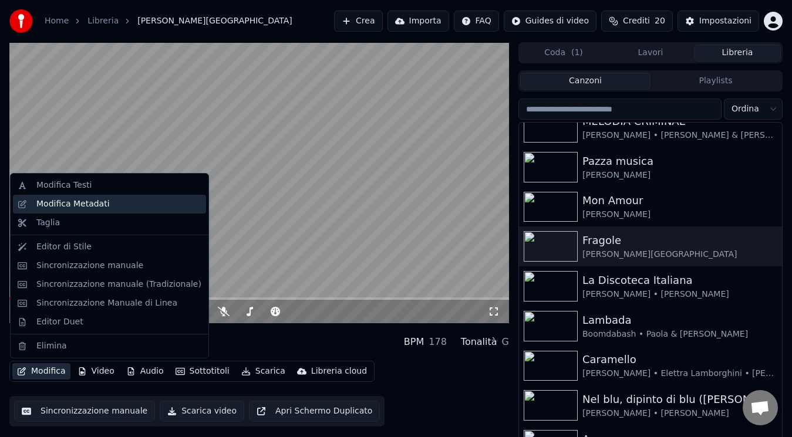
click at [94, 206] on div "Modifica Metadati" at bounding box center [72, 204] width 73 height 12
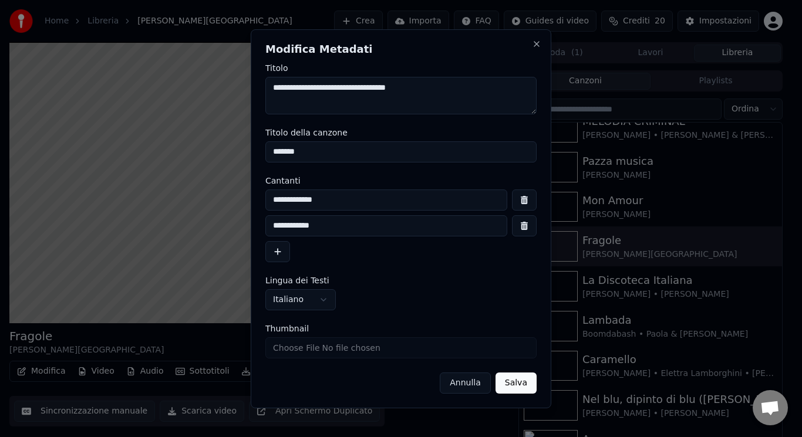
click at [288, 340] on input "Thumbnail" at bounding box center [400, 347] width 271 height 21
type input "**********"
click at [529, 389] on button "Salva" at bounding box center [515, 383] width 41 height 21
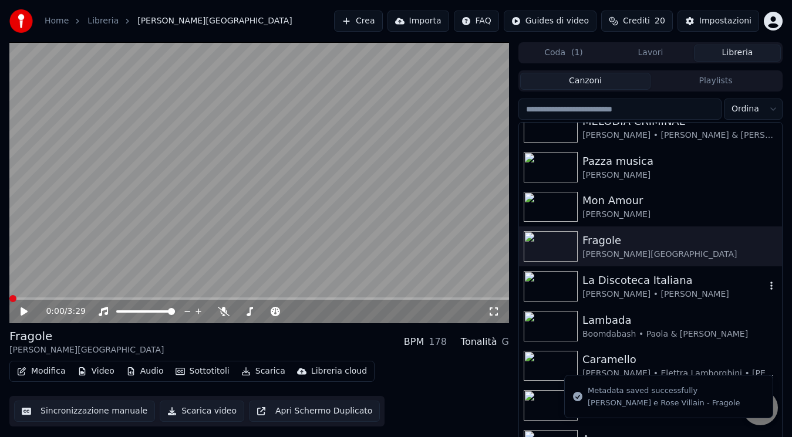
click at [605, 281] on div "La Discoteca Italiana" at bounding box center [673, 280] width 183 height 16
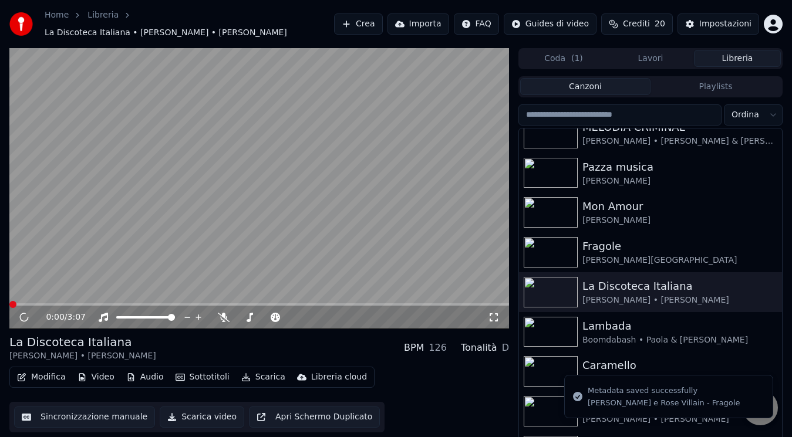
click at [52, 367] on div "Modifica Video Audio Sottotitoli Scarica Libreria cloud" at bounding box center [191, 377] width 365 height 21
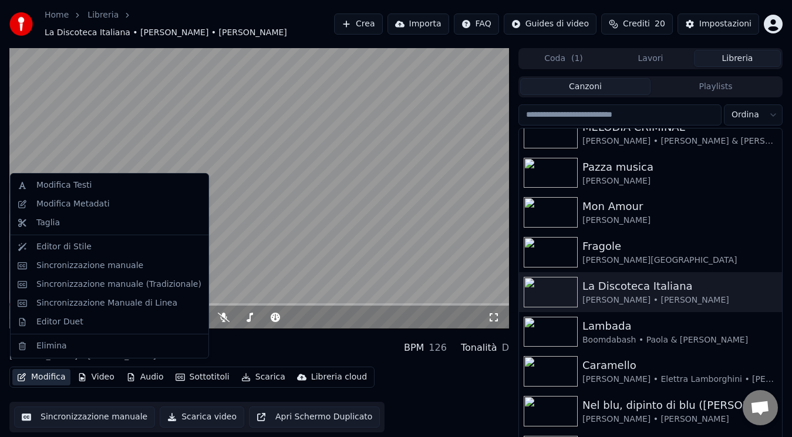
click at [52, 370] on button "Modifica" at bounding box center [41, 377] width 58 height 16
click at [109, 207] on div "Modifica Metadati" at bounding box center [118, 204] width 165 height 12
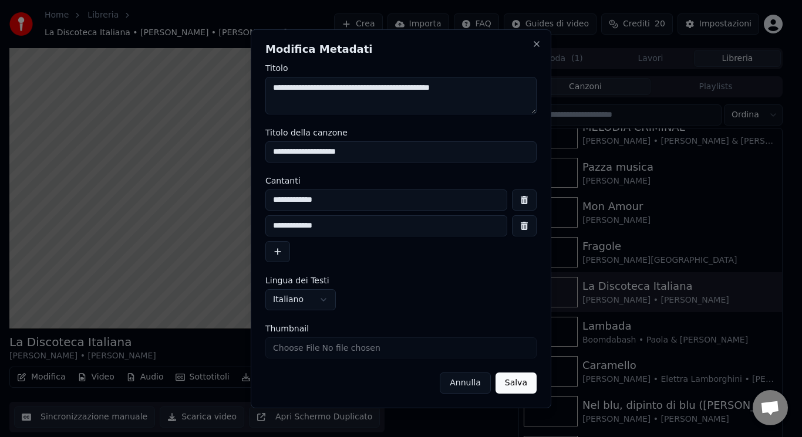
click at [285, 348] on input "Thumbnail" at bounding box center [400, 347] width 271 height 21
type input "**********"
click at [520, 389] on button "Salva" at bounding box center [515, 383] width 41 height 21
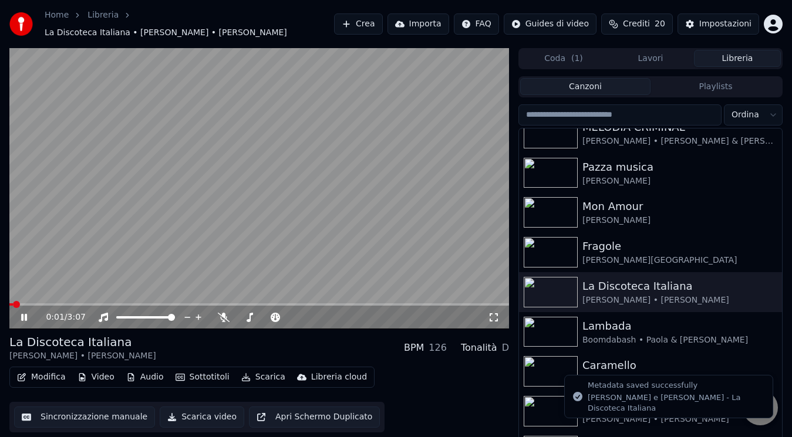
click at [567, 375] on li "Metadata saved successfully [PERSON_NAME] e [PERSON_NAME] - La Discoteca Italia…" at bounding box center [668, 396] width 209 height 43
click at [602, 364] on div "Caramello" at bounding box center [673, 365] width 183 height 16
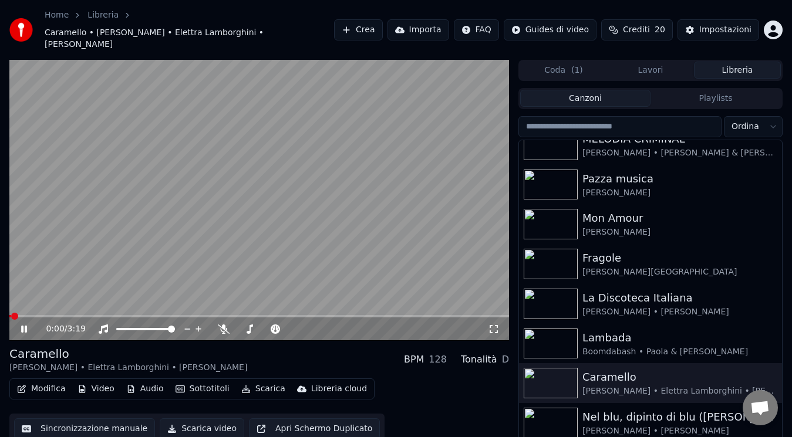
click at [23, 326] on icon at bounding box center [24, 329] width 6 height 7
click at [30, 325] on icon at bounding box center [32, 329] width 27 height 9
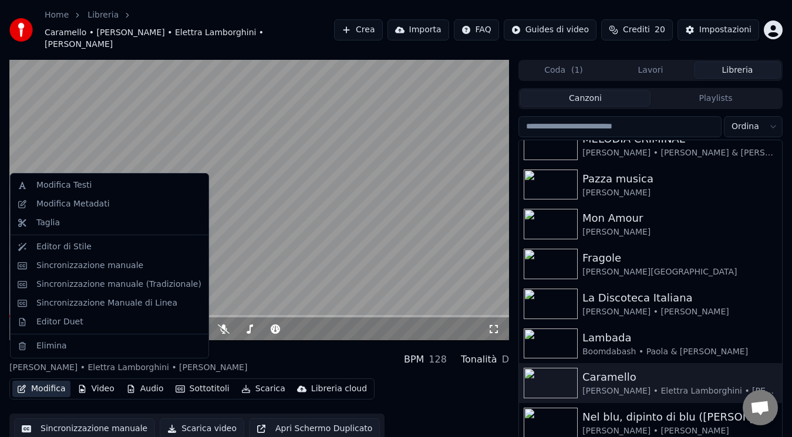
click at [48, 381] on button "Modifica" at bounding box center [41, 389] width 58 height 16
click at [104, 205] on div "Modifica Metadati" at bounding box center [118, 204] width 165 height 12
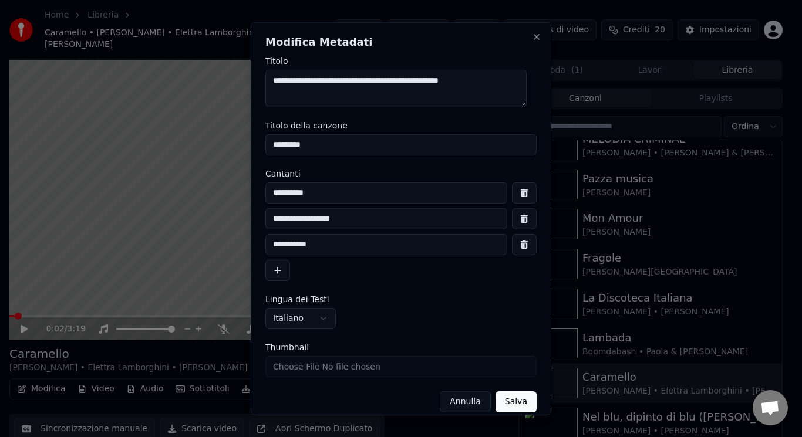
click at [289, 369] on input "Thumbnail" at bounding box center [400, 366] width 271 height 21
type input "**********"
click at [517, 396] on button "Salva" at bounding box center [515, 401] width 41 height 21
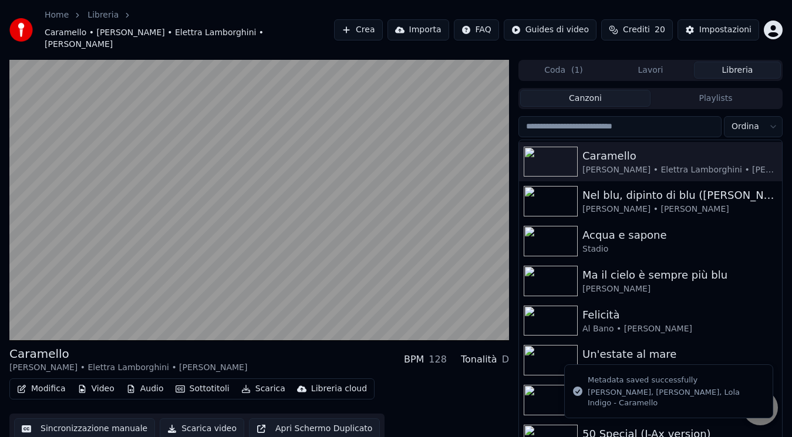
scroll to position [1064, 0]
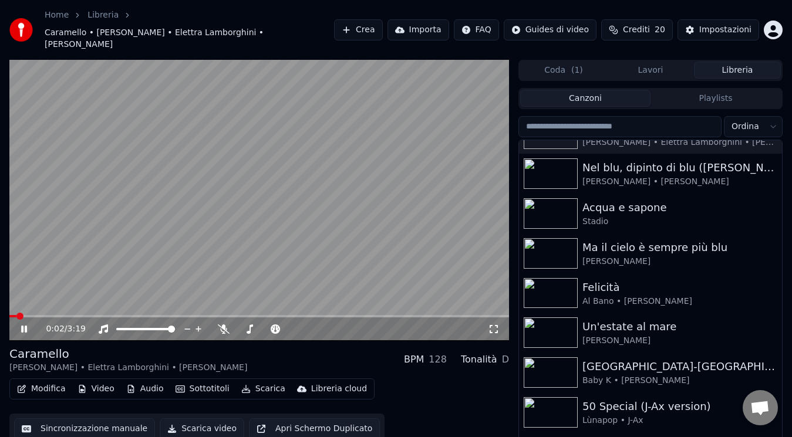
click at [22, 325] on icon at bounding box center [32, 329] width 27 height 9
click at [555, 198] on img at bounding box center [551, 213] width 54 height 31
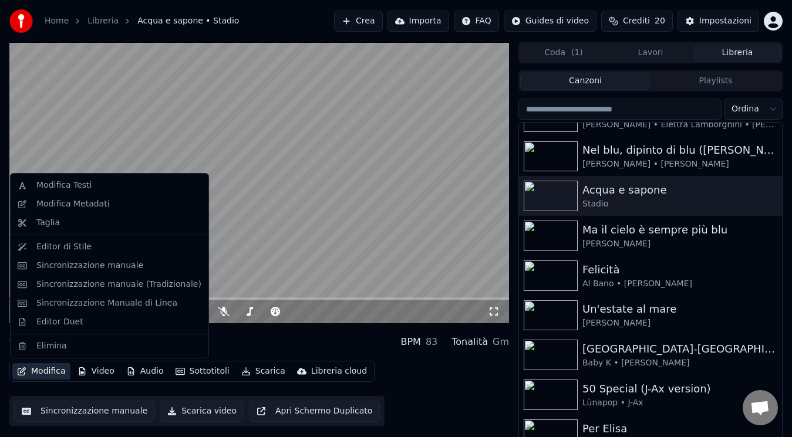
click at [40, 373] on button "Modifica" at bounding box center [41, 371] width 58 height 16
click at [93, 203] on div "Modifica Metadati" at bounding box center [72, 204] width 73 height 12
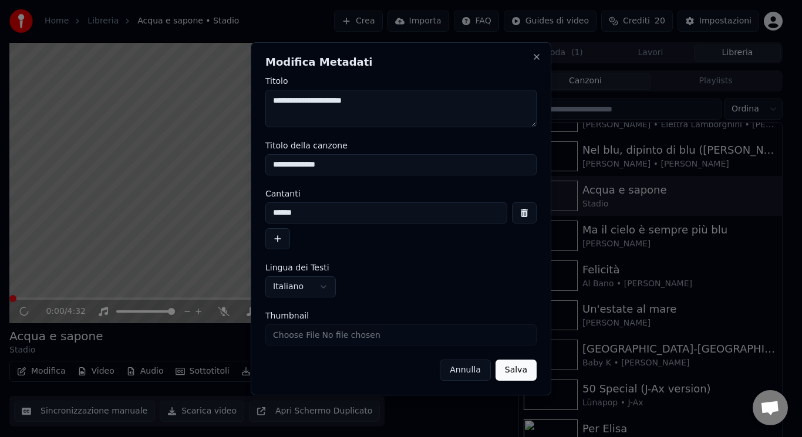
click at [289, 339] on input "Thumbnail" at bounding box center [400, 335] width 271 height 21
type input "**********"
click at [525, 365] on button "Salva" at bounding box center [515, 370] width 41 height 21
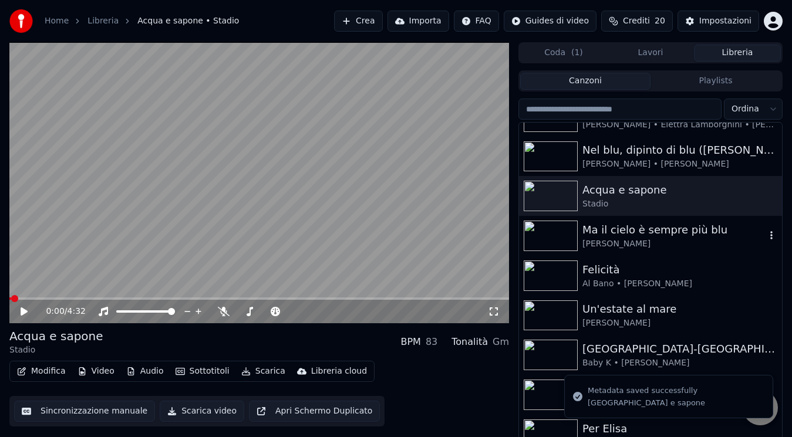
click at [616, 232] on div "Ma il cielo è sempre più blu" at bounding box center [673, 230] width 183 height 16
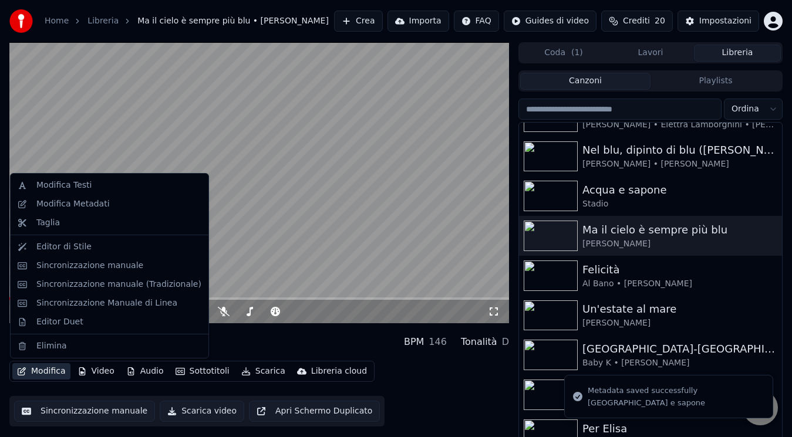
click at [56, 376] on button "Modifica" at bounding box center [41, 371] width 58 height 16
click at [104, 207] on div "Modifica Metadati" at bounding box center [118, 204] width 165 height 12
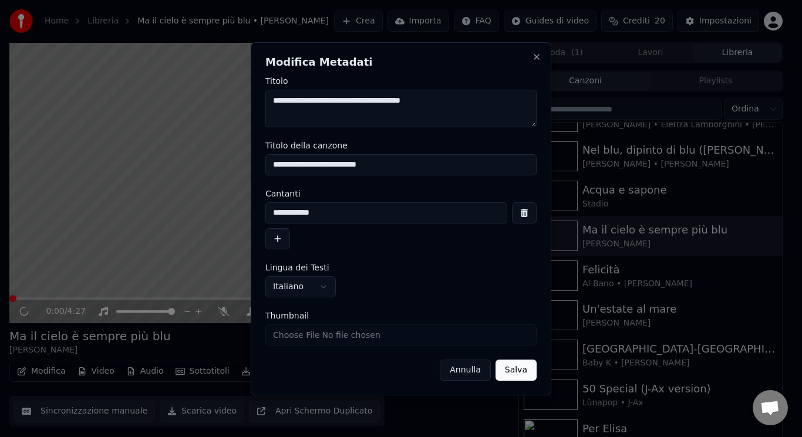
click at [291, 329] on input "Thumbnail" at bounding box center [400, 335] width 271 height 21
type input "**********"
click at [517, 372] on button "Salva" at bounding box center [515, 370] width 41 height 21
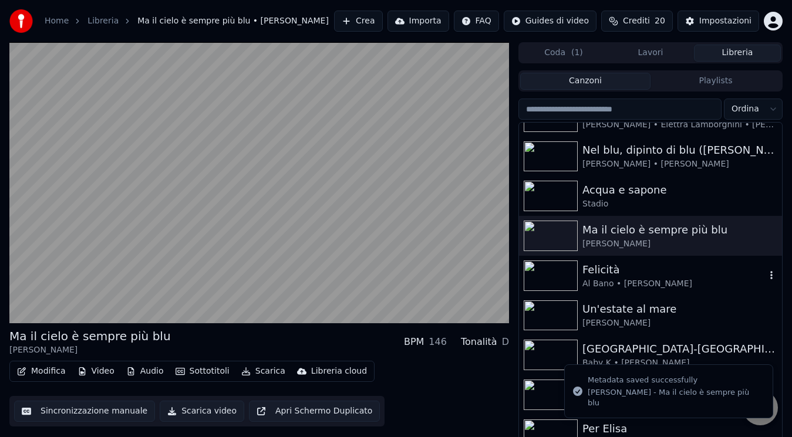
click at [600, 275] on div "Felicità" at bounding box center [673, 270] width 183 height 16
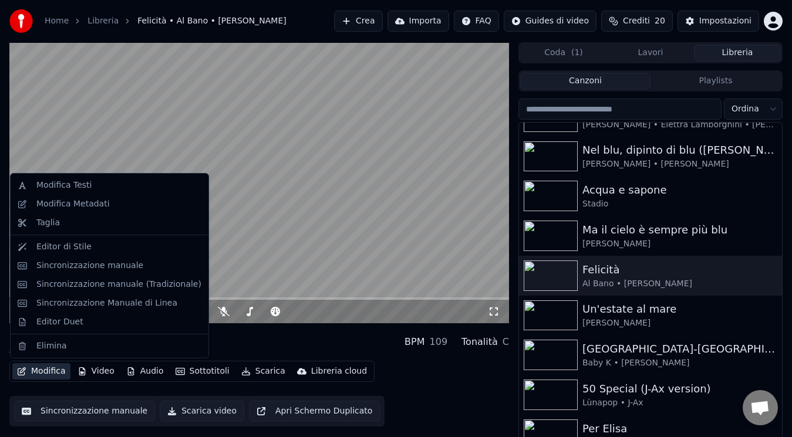
click at [58, 376] on button "Modifica" at bounding box center [41, 371] width 58 height 16
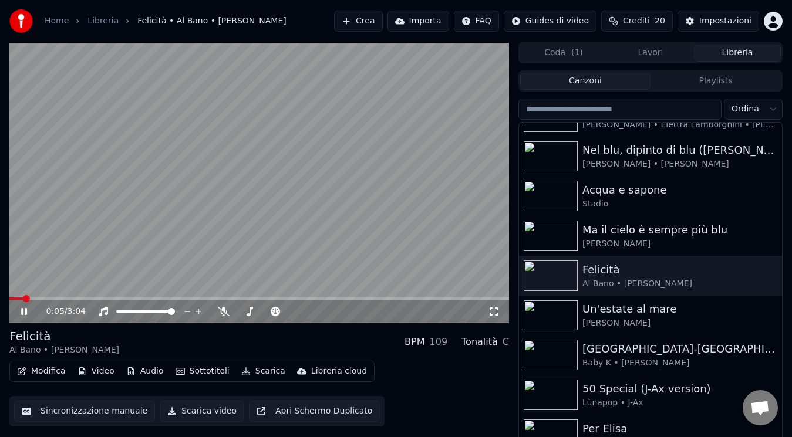
click at [271, 270] on video at bounding box center [258, 182] width 499 height 281
click at [23, 302] on span at bounding box center [26, 298] width 7 height 7
click at [23, 308] on icon at bounding box center [32, 311] width 27 height 9
click at [16, 375] on button "Modifica" at bounding box center [41, 371] width 58 height 16
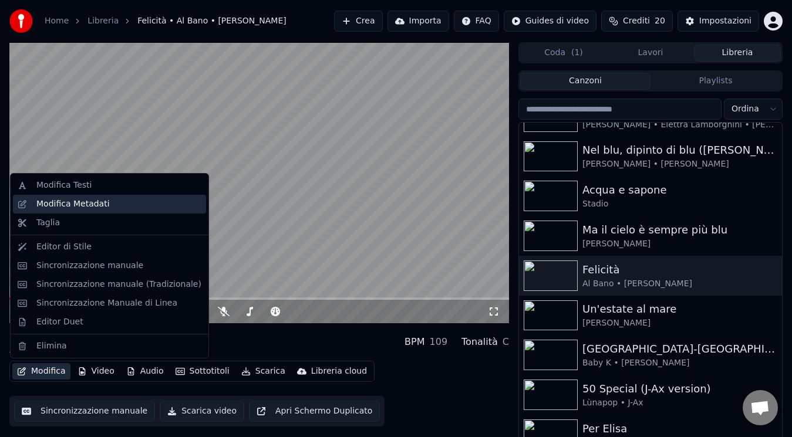
click at [116, 203] on div "Modifica Metadati" at bounding box center [118, 204] width 165 height 12
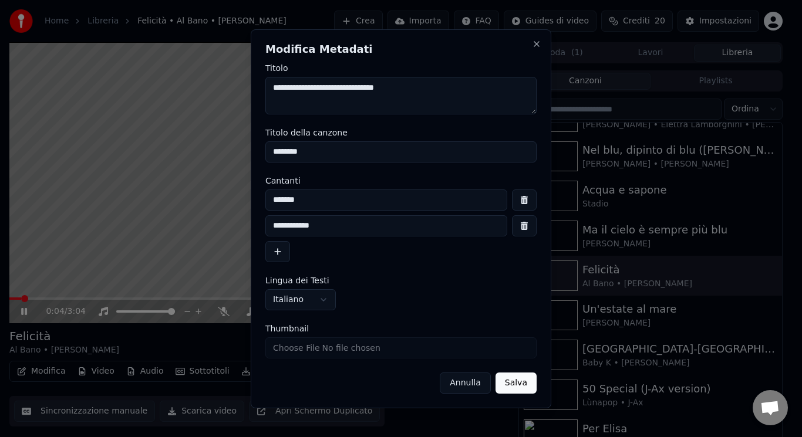
click at [283, 199] on input "*******" at bounding box center [386, 200] width 242 height 21
type input "******"
click at [513, 382] on button "Salva" at bounding box center [515, 383] width 41 height 21
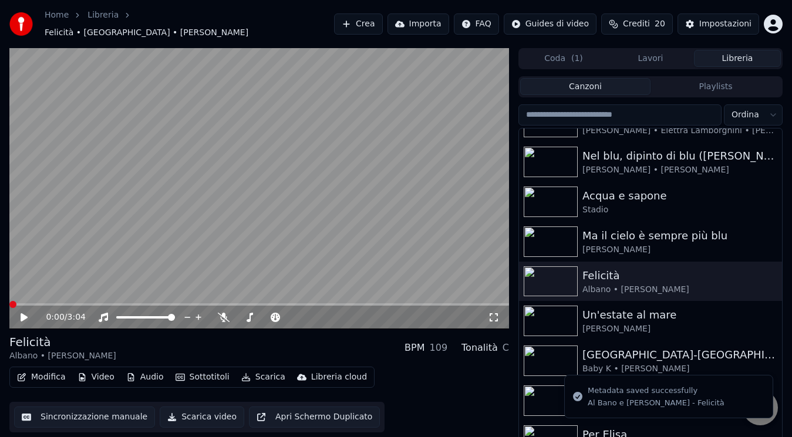
click at [30, 315] on icon at bounding box center [32, 317] width 27 height 9
click at [32, 306] on div "0:11 / 3:04" at bounding box center [258, 317] width 499 height 23
click at [33, 303] on div "0:12 / 3:04" at bounding box center [258, 316] width 499 height 26
click at [9, 303] on span at bounding box center [21, 304] width 25 height 2
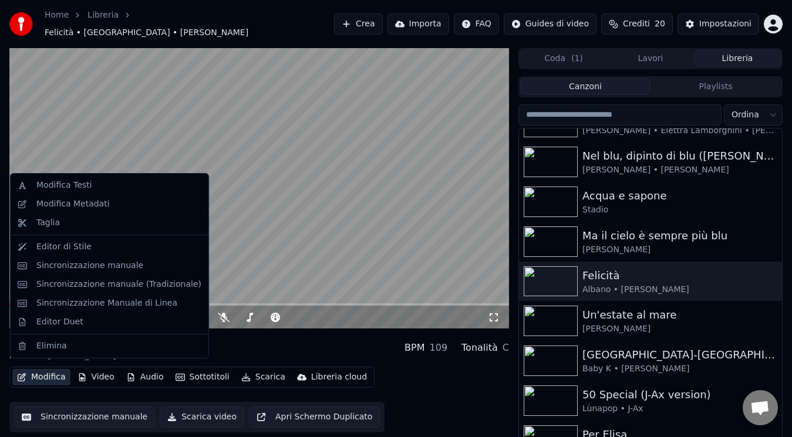
click at [56, 369] on button "Modifica" at bounding box center [41, 377] width 58 height 16
click at [116, 206] on div "Modifica Metadati" at bounding box center [118, 204] width 165 height 12
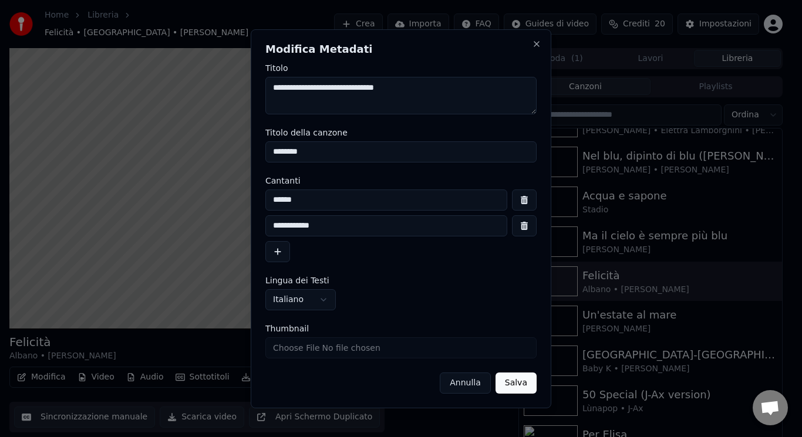
click at [291, 340] on input "Thumbnail" at bounding box center [400, 347] width 271 height 21
type input "**********"
click at [519, 384] on button "Salva" at bounding box center [515, 383] width 41 height 21
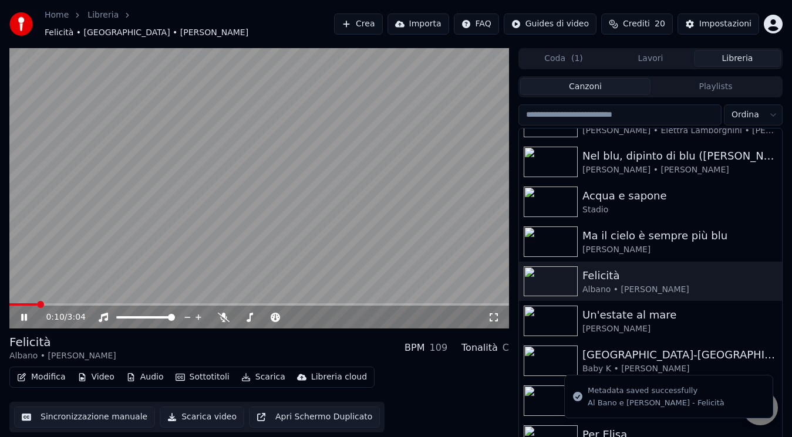
click at [21, 313] on icon at bounding box center [32, 317] width 27 height 9
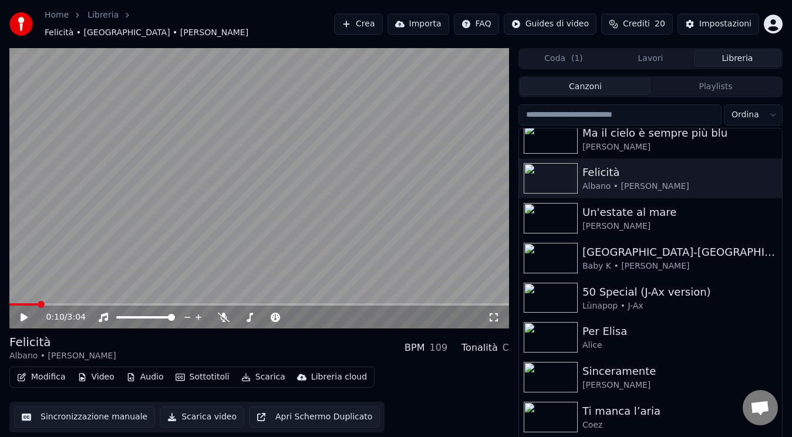
scroll to position [1173, 0]
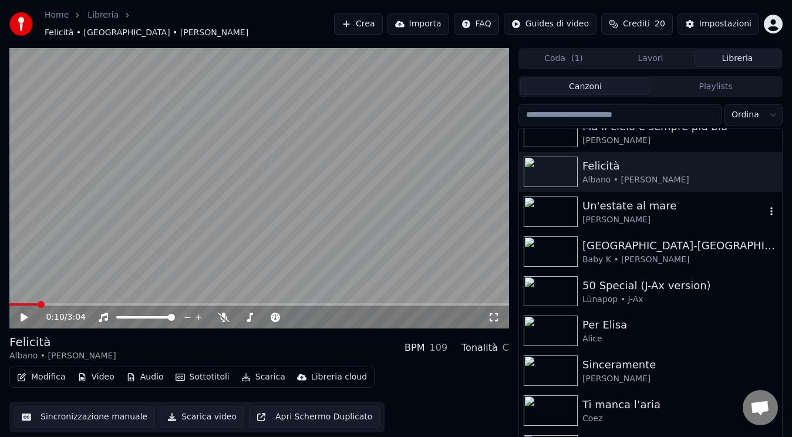
click at [644, 201] on div "Un'estate al mare" at bounding box center [673, 206] width 183 height 16
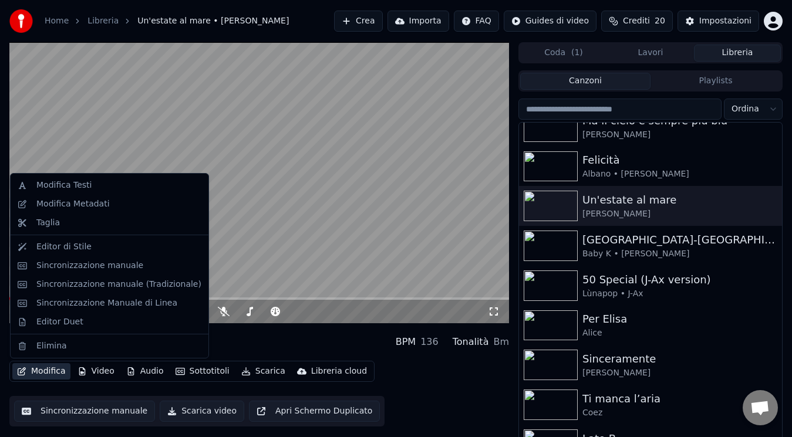
click at [25, 369] on icon "button" at bounding box center [22, 371] width 8 height 8
click at [80, 206] on div "Modifica Metadati" at bounding box center [72, 204] width 73 height 12
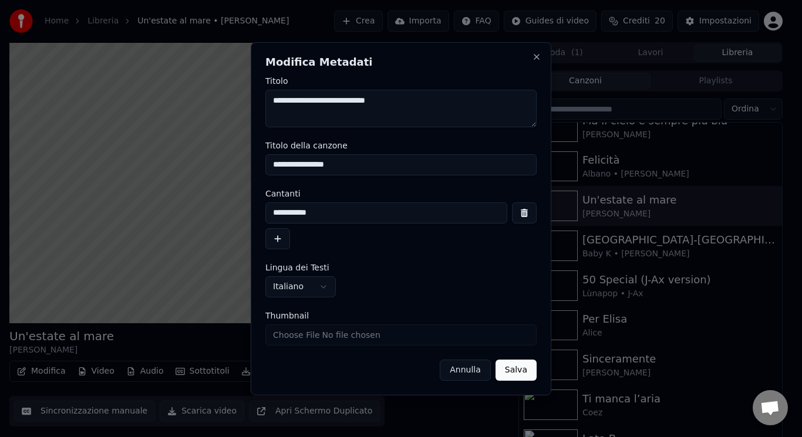
click at [288, 337] on input "Thumbnail" at bounding box center [400, 335] width 271 height 21
type input "**********"
click at [519, 376] on button "Salva" at bounding box center [515, 370] width 41 height 21
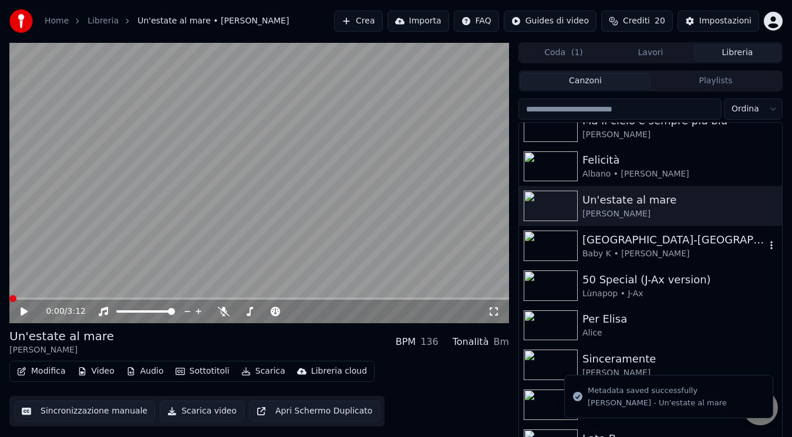
click at [593, 233] on div "[GEOGRAPHIC_DATA]-[GEOGRAPHIC_DATA]" at bounding box center [673, 240] width 183 height 16
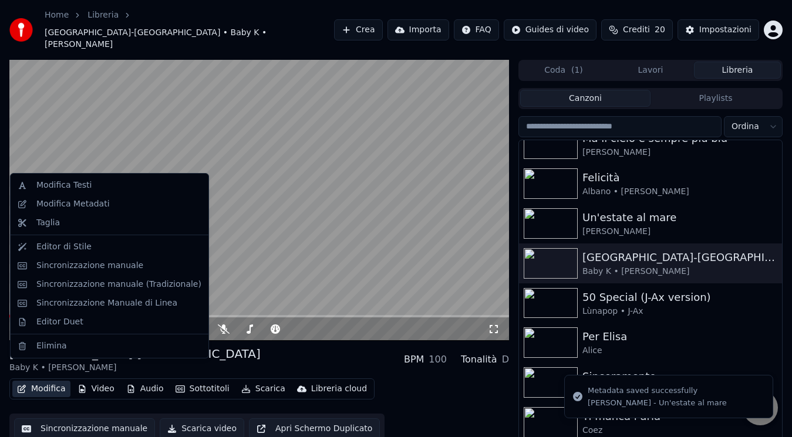
click at [37, 381] on button "Modifica" at bounding box center [41, 389] width 58 height 16
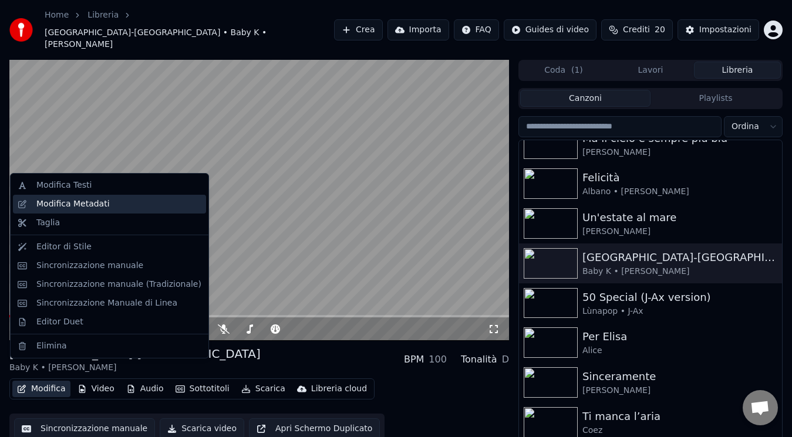
click at [129, 205] on div "Modifica Metadati" at bounding box center [118, 204] width 165 height 12
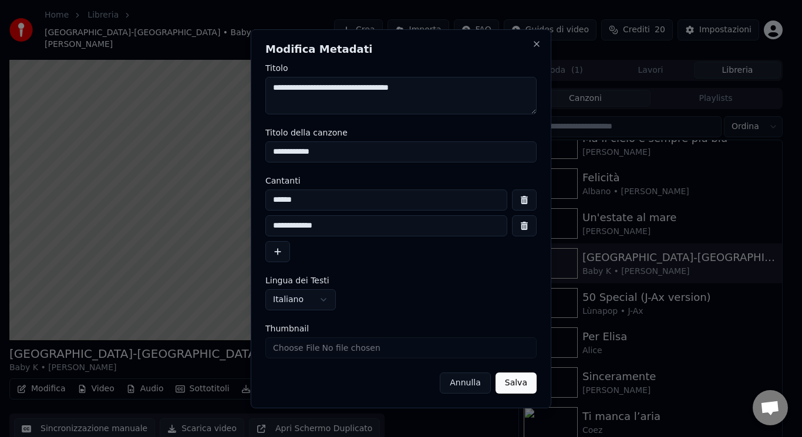
click at [285, 345] on input "Thumbnail" at bounding box center [400, 347] width 271 height 21
type input "**********"
click at [521, 390] on button "Salva" at bounding box center [515, 383] width 41 height 21
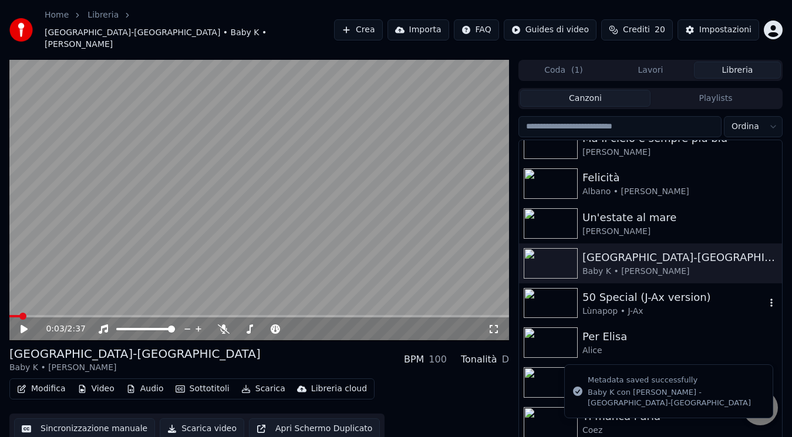
click at [579, 288] on div at bounding box center [553, 303] width 59 height 31
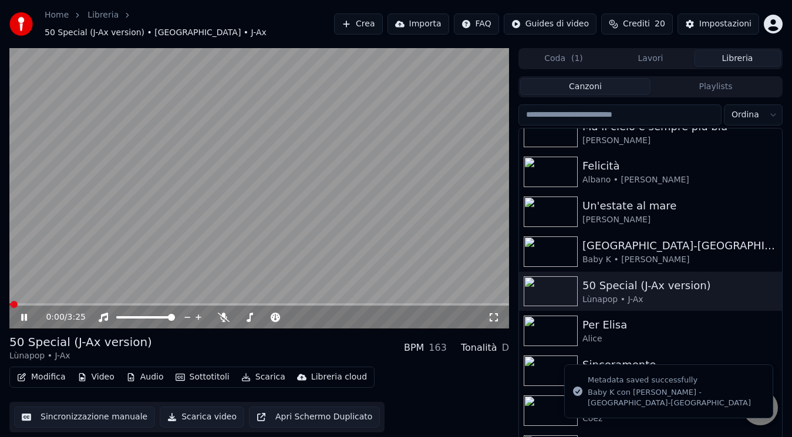
click at [42, 369] on button "Modifica" at bounding box center [41, 377] width 58 height 16
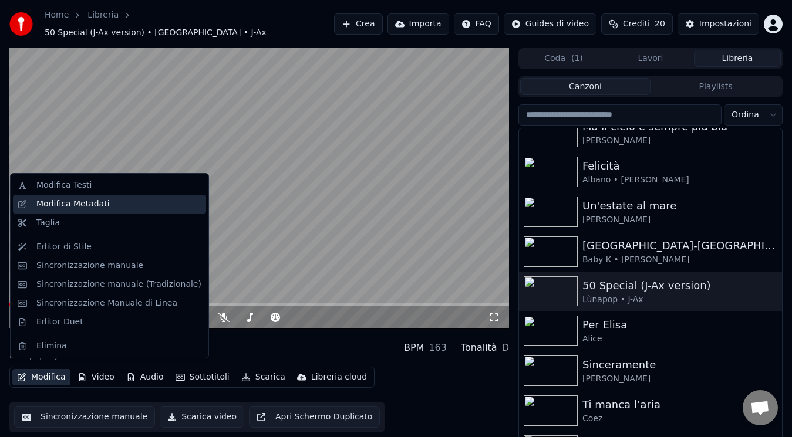
click at [91, 202] on div "Modifica Metadati" at bounding box center [72, 204] width 73 height 12
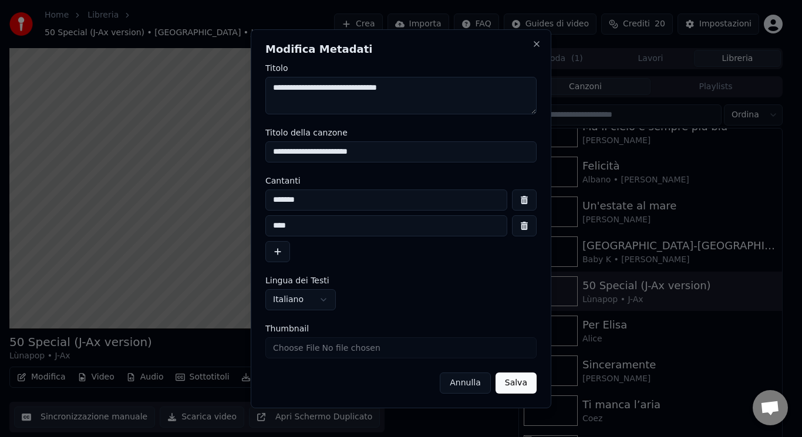
click at [278, 348] on input "Thumbnail" at bounding box center [400, 347] width 271 height 21
type input "**********"
click at [522, 382] on button "Salva" at bounding box center [515, 383] width 41 height 21
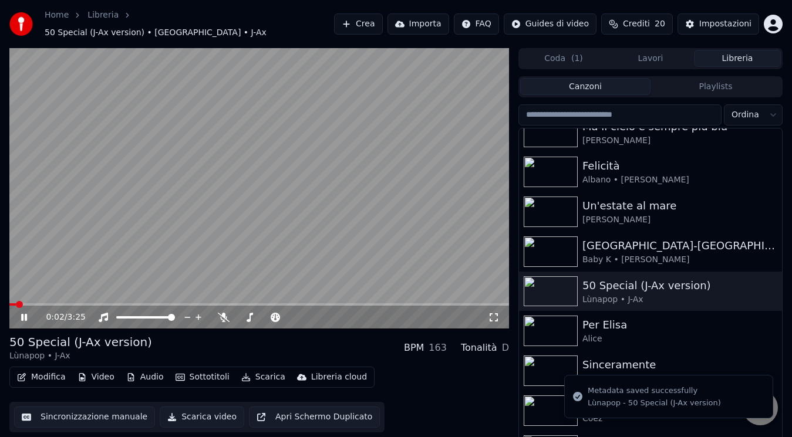
click at [28, 313] on icon at bounding box center [32, 317] width 27 height 9
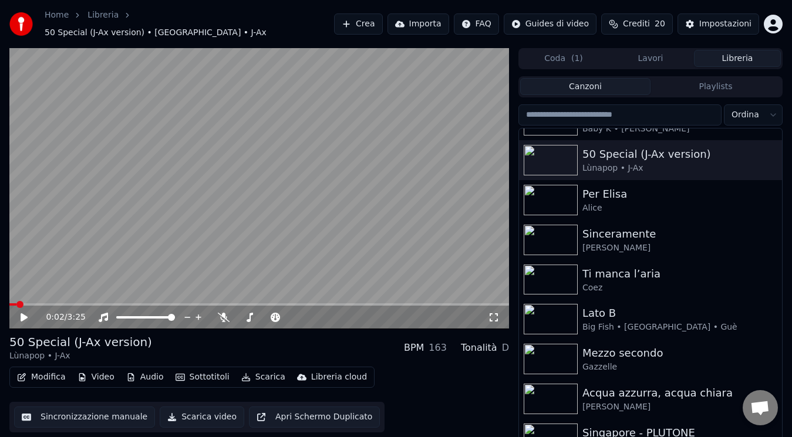
scroll to position [1308, 0]
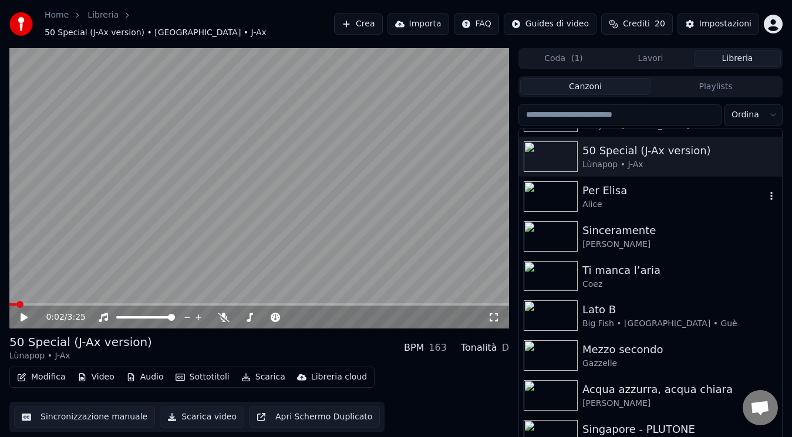
click at [606, 183] on div "Per Elisa" at bounding box center [673, 191] width 183 height 16
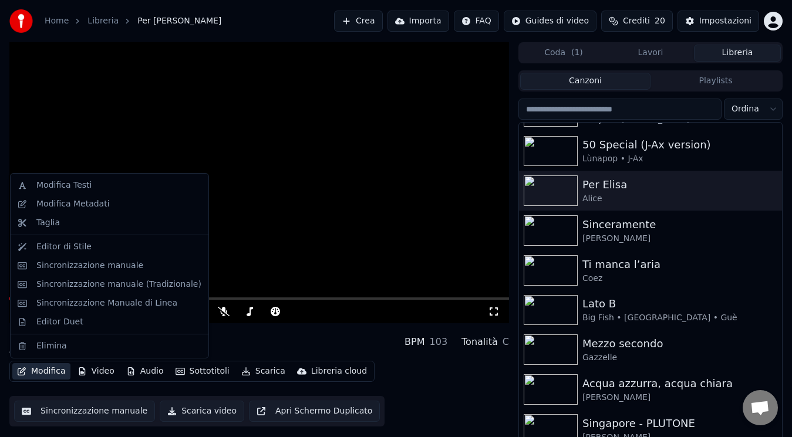
click at [36, 367] on button "Modifica" at bounding box center [41, 371] width 58 height 16
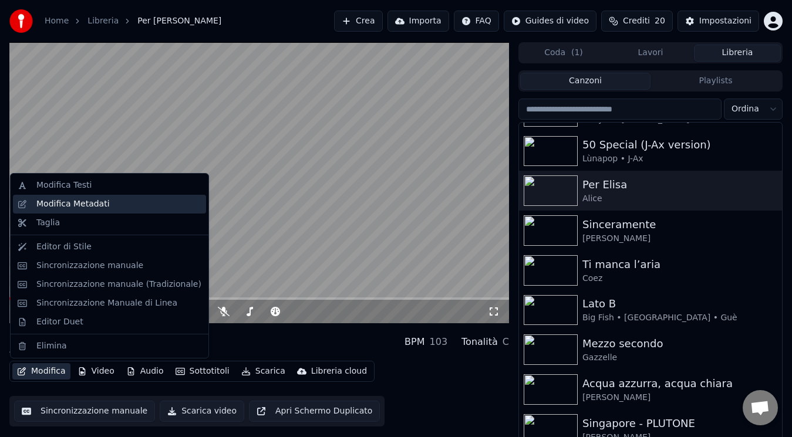
click at [102, 207] on div "Modifica Metadati" at bounding box center [72, 204] width 73 height 12
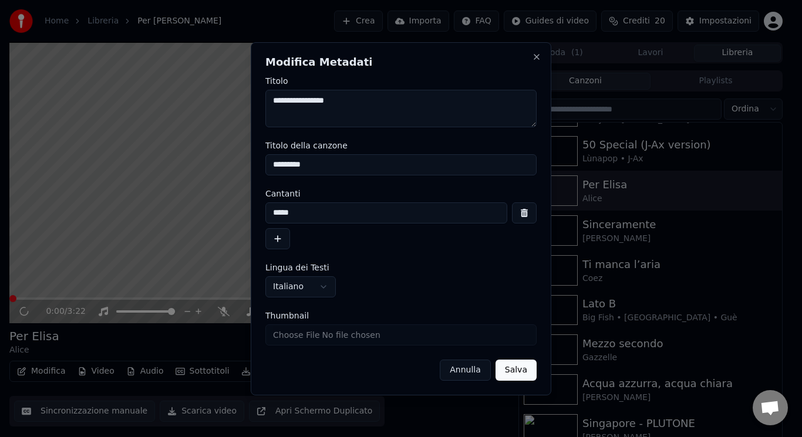
click at [295, 334] on input "Thumbnail" at bounding box center [400, 335] width 271 height 21
type input "**********"
click at [520, 372] on button "Salva" at bounding box center [515, 370] width 41 height 21
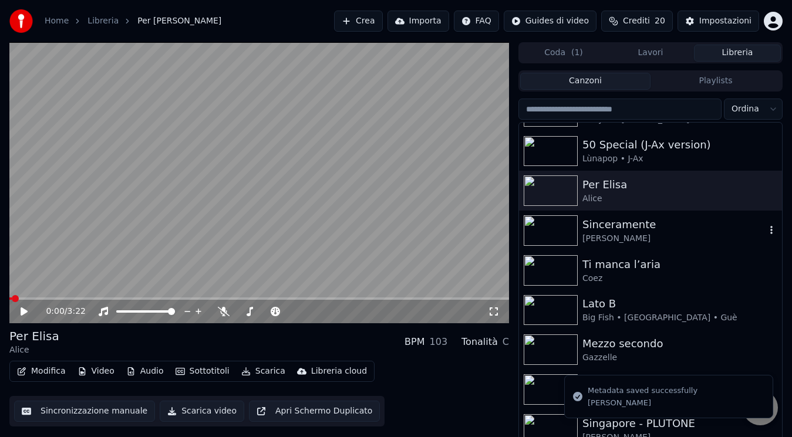
click at [584, 228] on div "Sinceramente" at bounding box center [673, 225] width 183 height 16
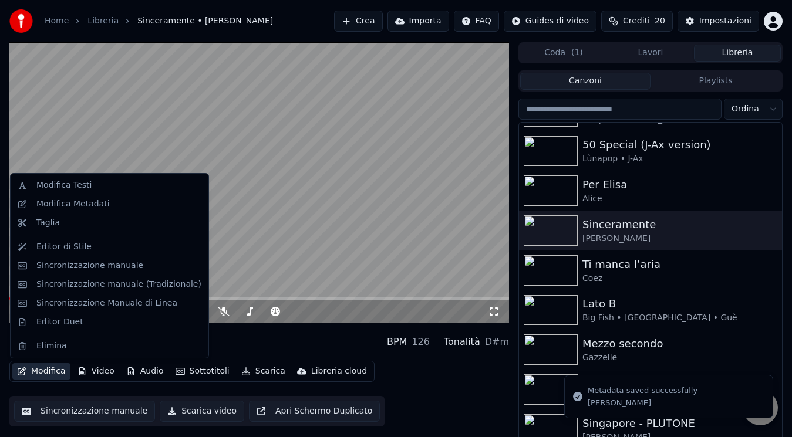
click at [52, 371] on button "Modifica" at bounding box center [41, 371] width 58 height 16
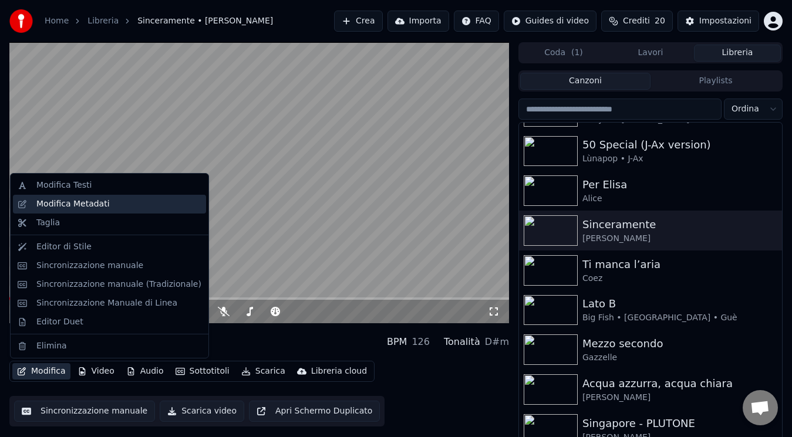
click at [127, 204] on div "Modifica Metadati" at bounding box center [118, 204] width 165 height 12
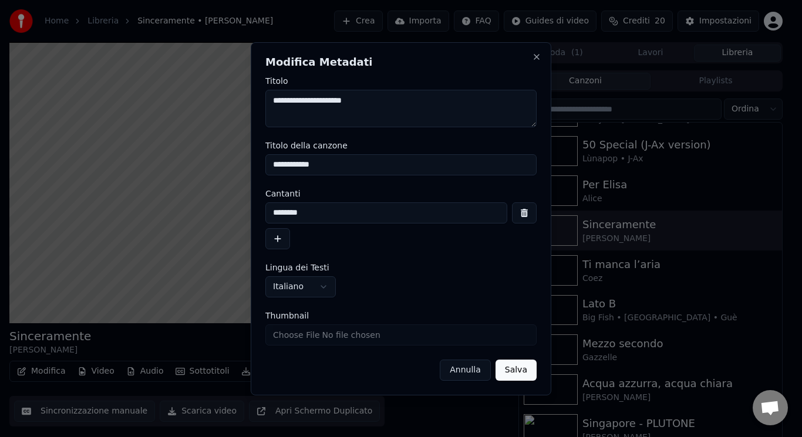
click at [323, 334] on input "Thumbnail" at bounding box center [400, 335] width 271 height 21
type input "**********"
click at [521, 377] on button "Salva" at bounding box center [515, 370] width 41 height 21
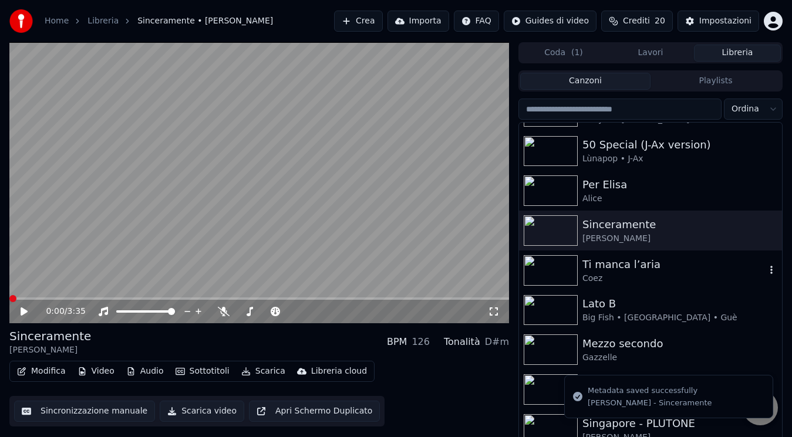
click at [595, 259] on div "Ti manca l’aria" at bounding box center [673, 264] width 183 height 16
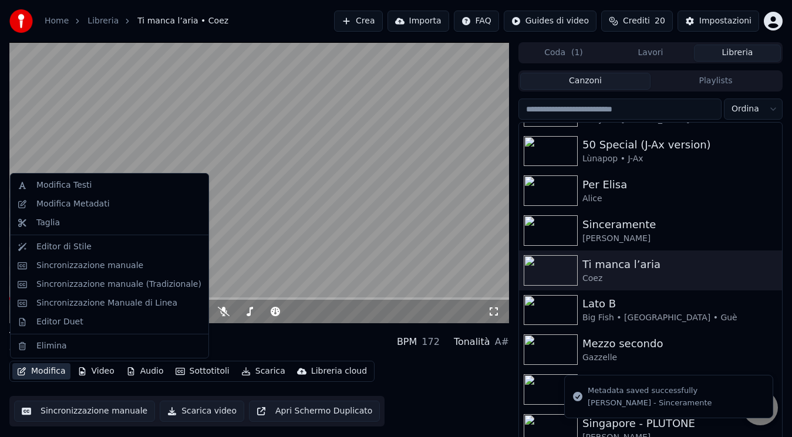
click at [51, 369] on button "Modifica" at bounding box center [41, 371] width 58 height 16
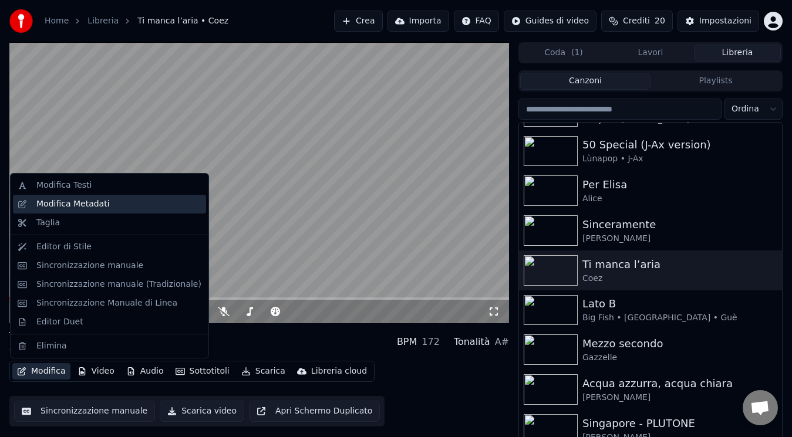
click at [91, 204] on div "Modifica Metadati" at bounding box center [72, 204] width 73 height 12
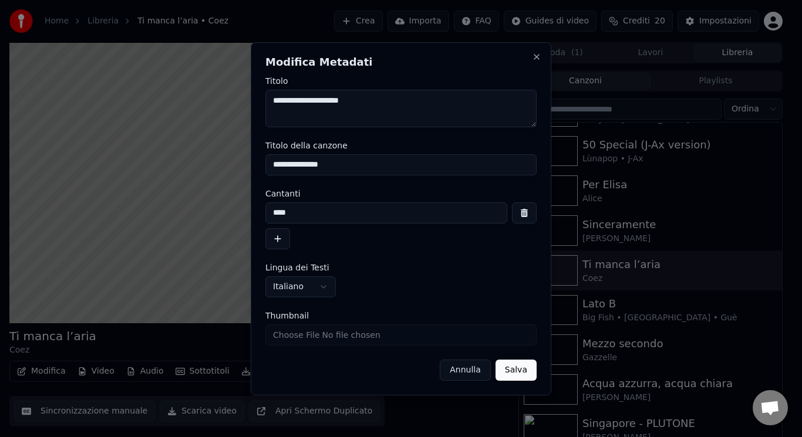
click at [286, 345] on input "Thumbnail" at bounding box center [400, 335] width 271 height 21
type input "**********"
click at [517, 374] on button "Salva" at bounding box center [515, 370] width 41 height 21
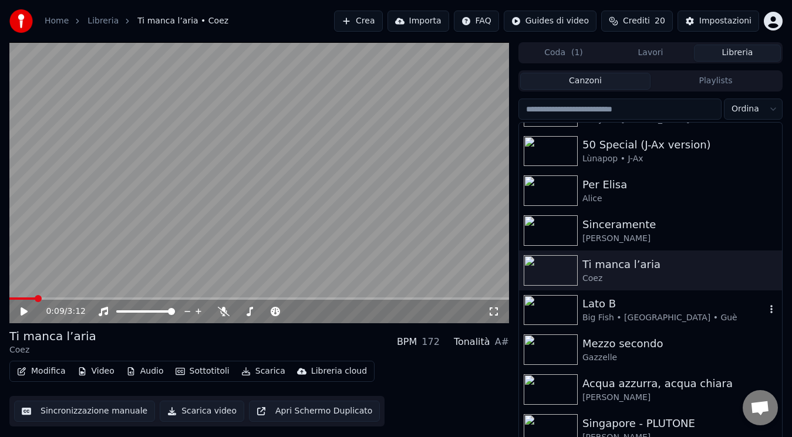
click at [565, 325] on img at bounding box center [551, 310] width 54 height 31
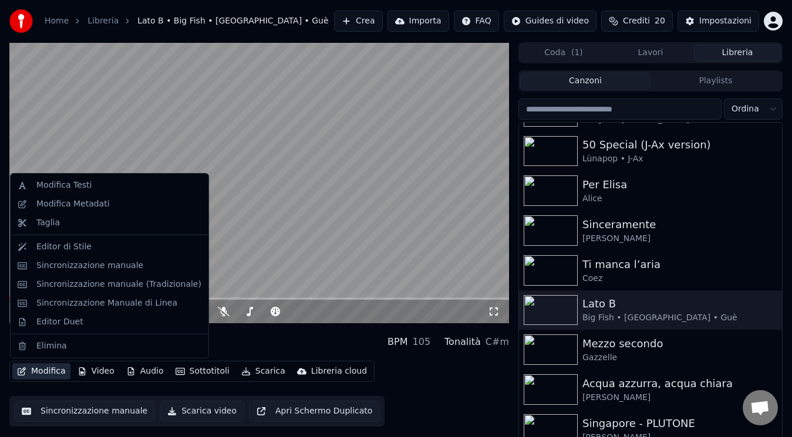
click at [39, 373] on button "Modifica" at bounding box center [41, 371] width 58 height 16
click at [103, 200] on div "Modifica Metadati" at bounding box center [118, 204] width 165 height 12
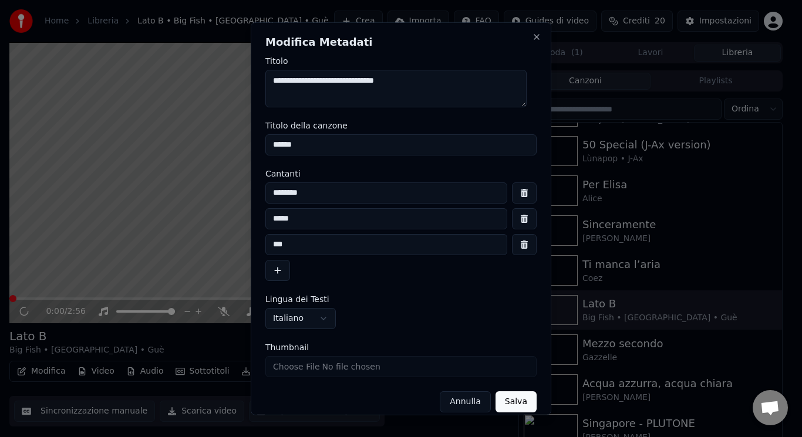
click at [291, 369] on input "Thumbnail" at bounding box center [400, 366] width 271 height 21
type input "**********"
click at [512, 396] on button "Salva" at bounding box center [515, 401] width 41 height 21
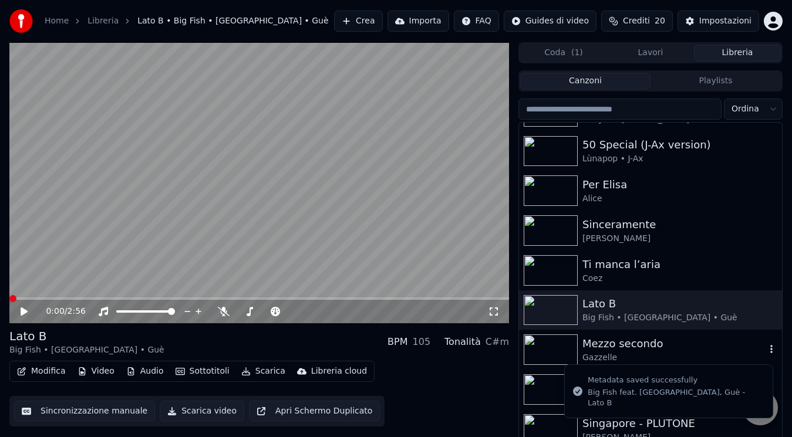
click at [593, 354] on div "Gazzelle" at bounding box center [673, 358] width 183 height 12
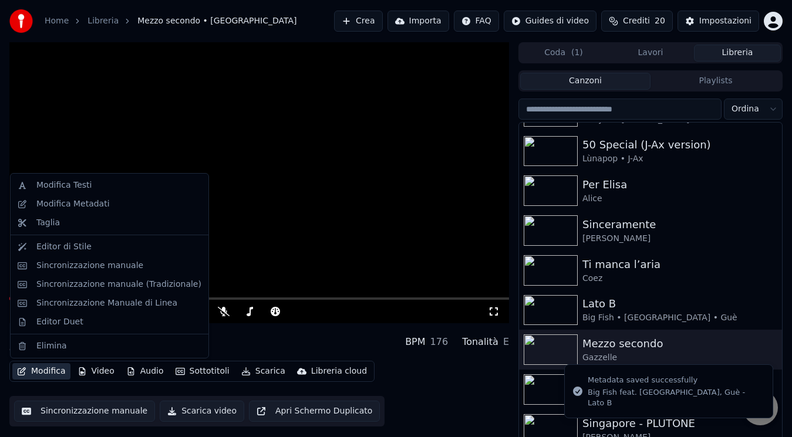
click at [40, 368] on button "Modifica" at bounding box center [41, 371] width 58 height 16
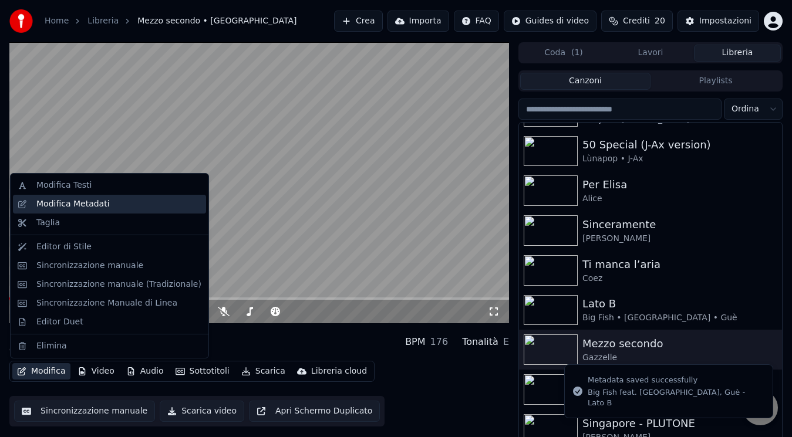
click at [97, 202] on div "Modifica Metadati" at bounding box center [72, 204] width 73 height 12
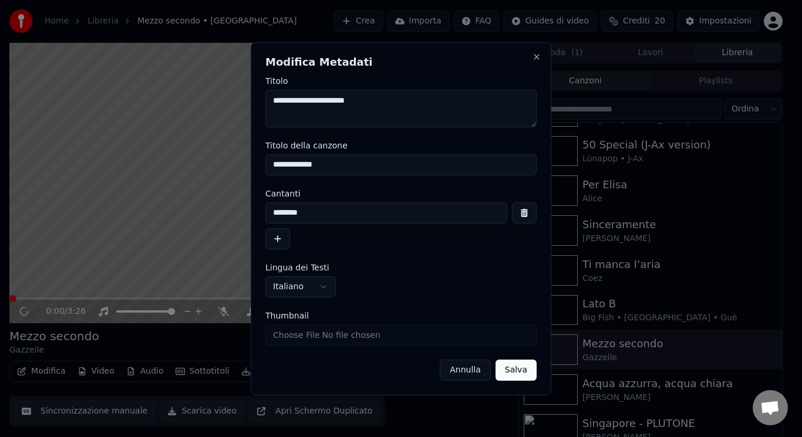
click at [292, 329] on input "Thumbnail" at bounding box center [400, 335] width 271 height 21
type input "**********"
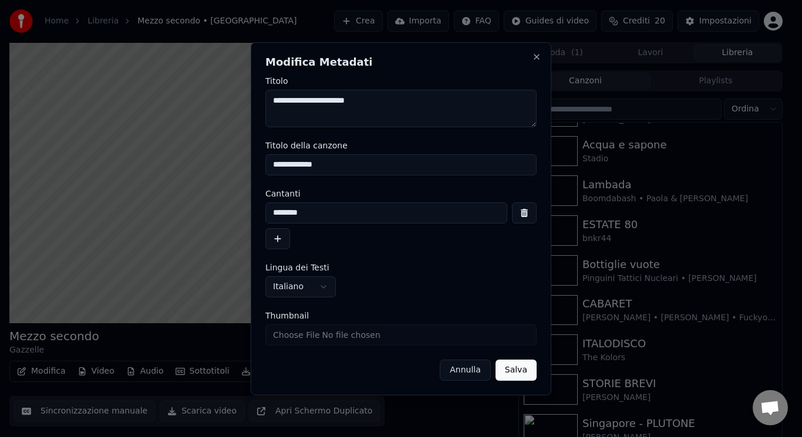
click at [529, 367] on button "Salva" at bounding box center [515, 370] width 41 height 21
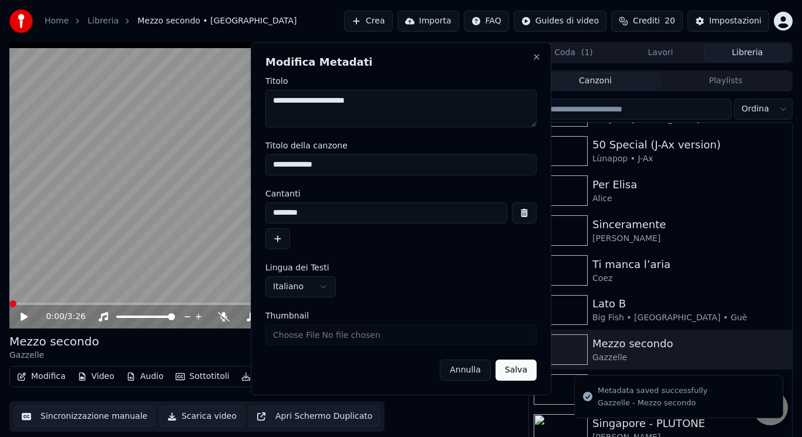
click at [586, 382] on html "**********" at bounding box center [401, 218] width 802 height 437
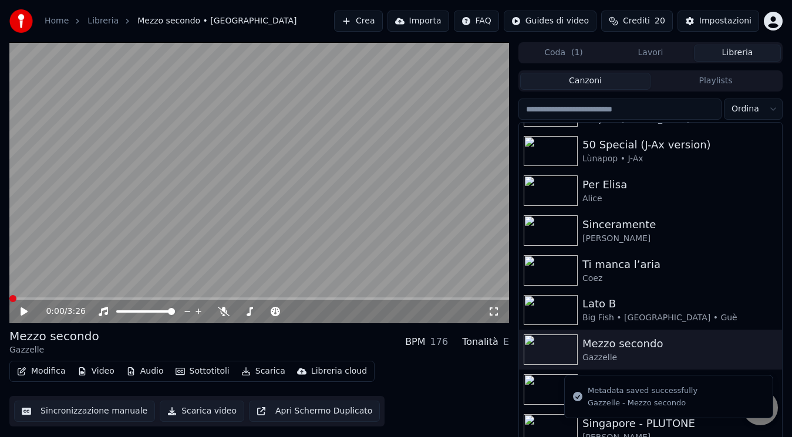
click at [521, 384] on div "Acqua azzurra, acqua [PERSON_NAME]" at bounding box center [650, 390] width 263 height 40
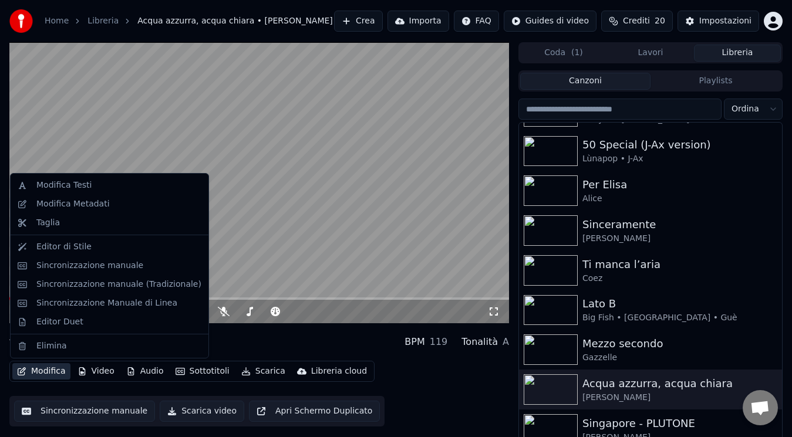
click at [47, 370] on button "Modifica" at bounding box center [41, 371] width 58 height 16
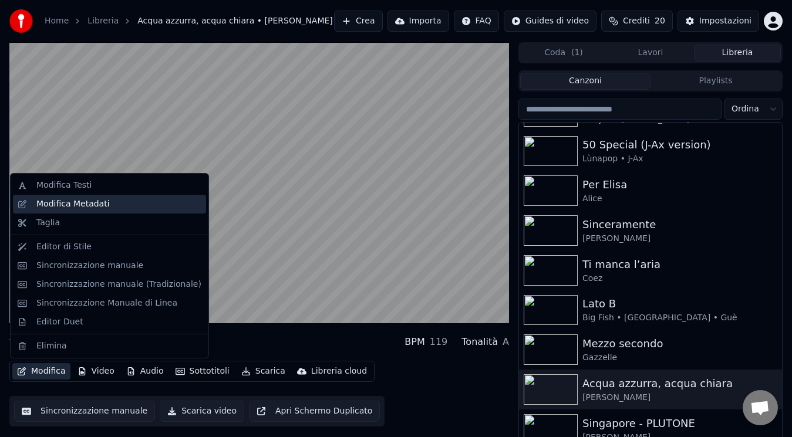
click at [101, 200] on div "Modifica Metadati" at bounding box center [72, 204] width 73 height 12
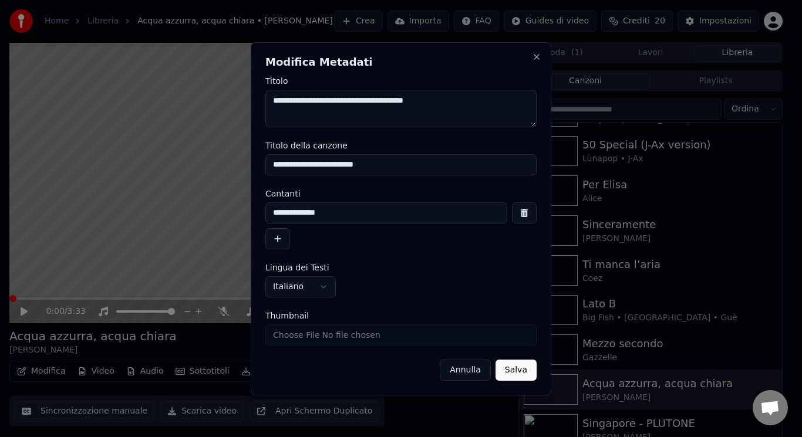
click at [281, 335] on input "Thumbnail" at bounding box center [400, 335] width 271 height 21
type input "**********"
click at [532, 374] on button "Salva" at bounding box center [515, 370] width 41 height 21
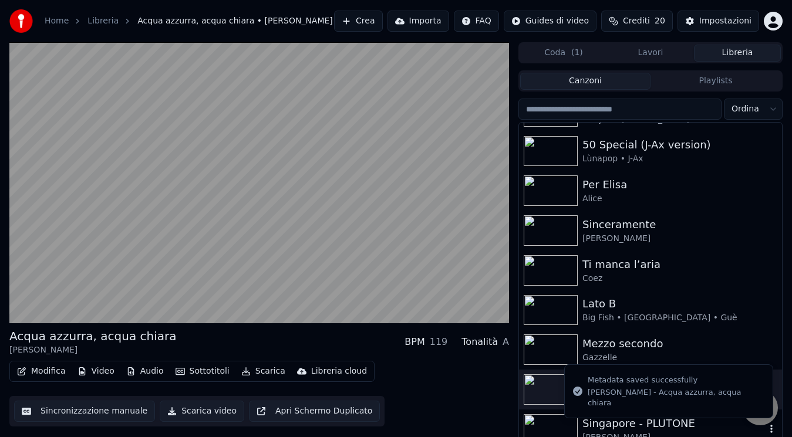
click at [544, 410] on div "Singapore - PLUTONE [PERSON_NAME]" at bounding box center [650, 430] width 263 height 40
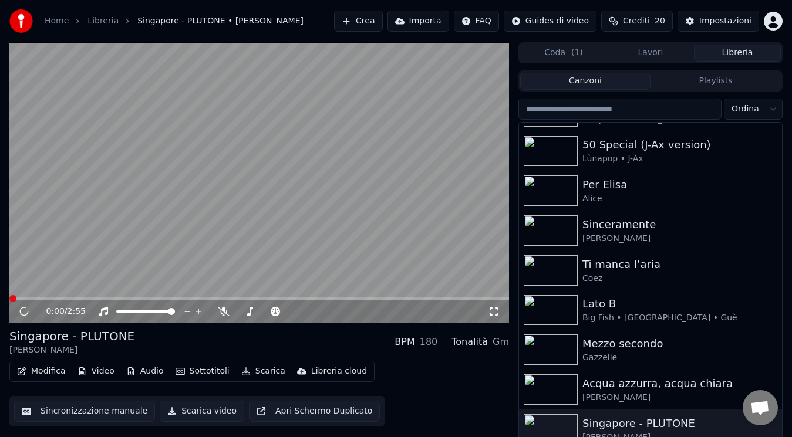
click at [61, 374] on button "Modifica" at bounding box center [41, 371] width 58 height 16
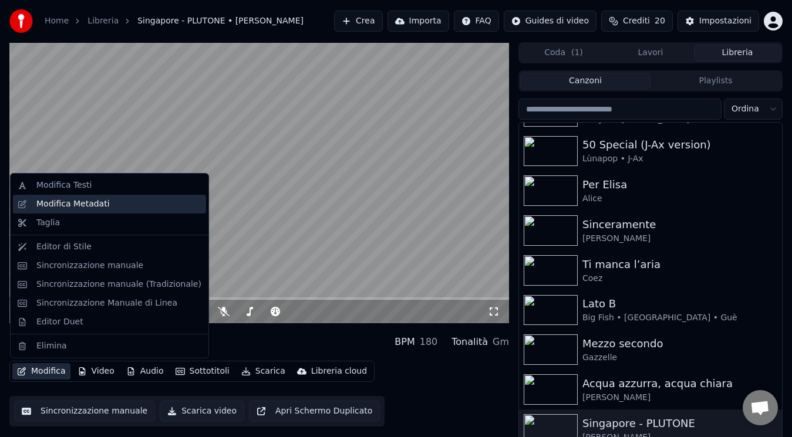
click at [101, 197] on div "Modifica Metadati" at bounding box center [109, 204] width 193 height 19
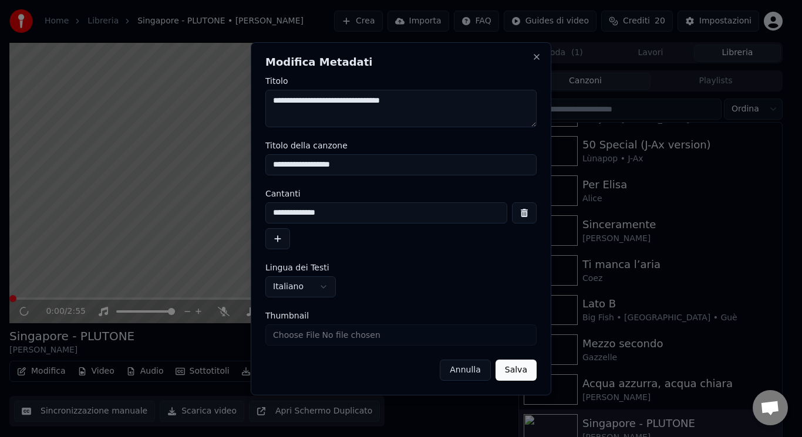
click at [298, 337] on input "Thumbnail" at bounding box center [400, 335] width 271 height 21
type input "**********"
click at [525, 364] on button "Salva" at bounding box center [515, 370] width 41 height 21
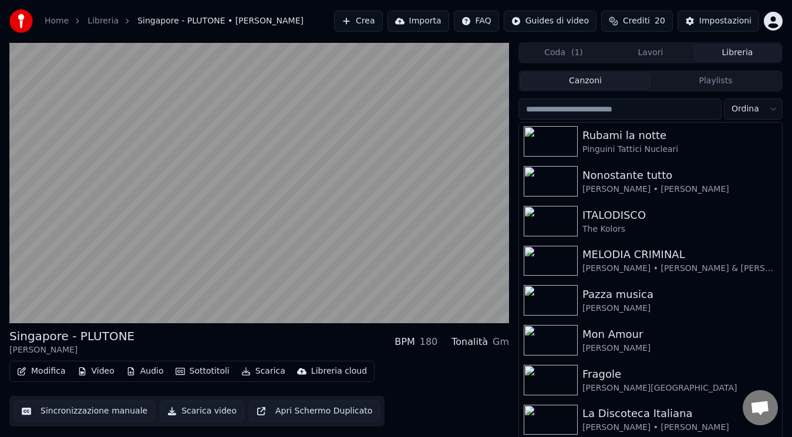
scroll to position [688, 0]
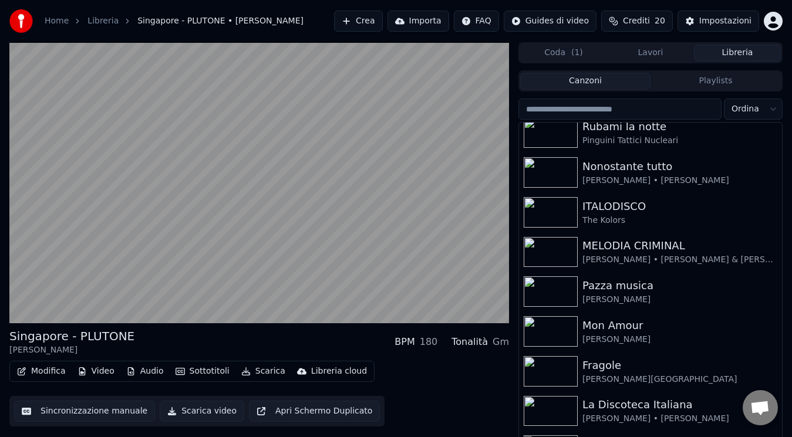
click at [667, 53] on button "Lavori" at bounding box center [650, 53] width 87 height 17
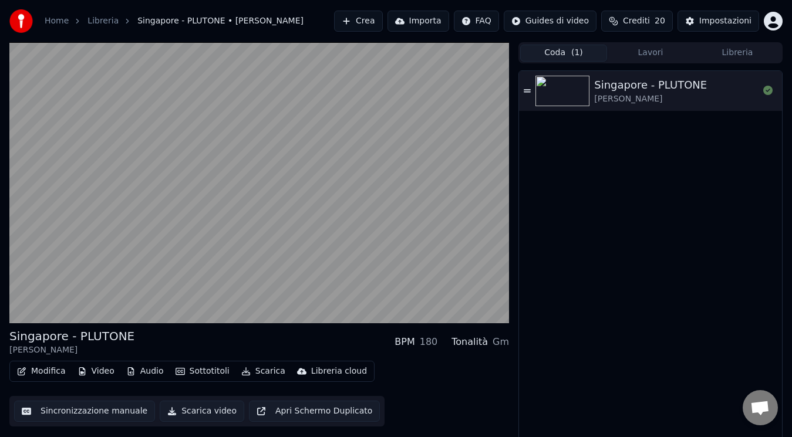
click at [598, 45] on button "Coda ( 1 )" at bounding box center [563, 53] width 87 height 17
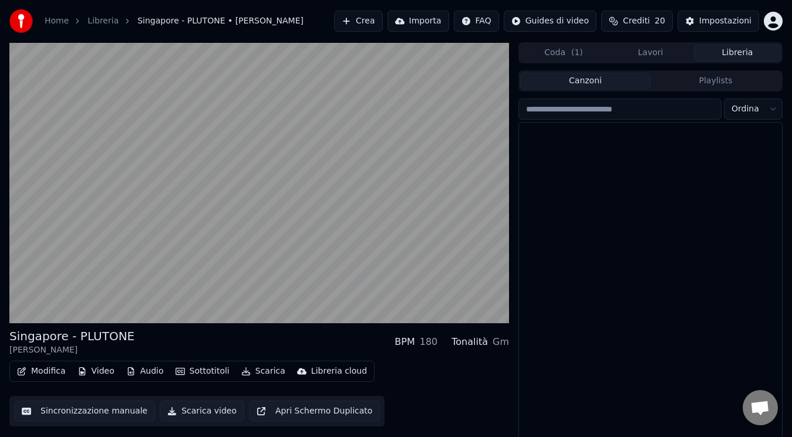
click at [725, 57] on button "Libreria" at bounding box center [737, 53] width 87 height 17
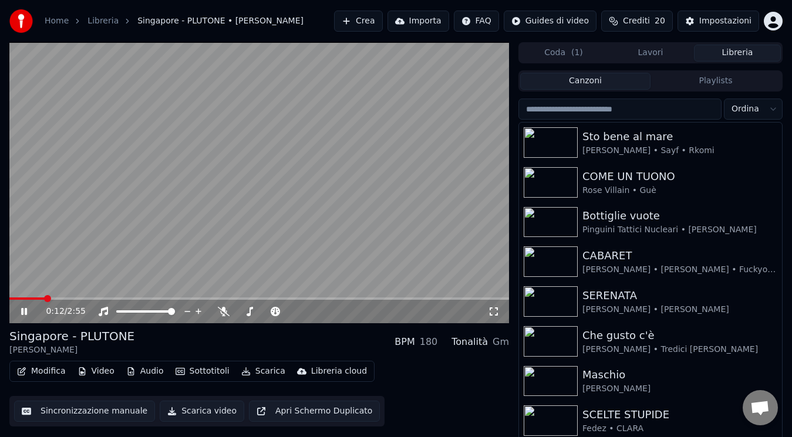
click at [20, 309] on icon at bounding box center [32, 311] width 27 height 9
